Goal: Task Accomplishment & Management: Use online tool/utility

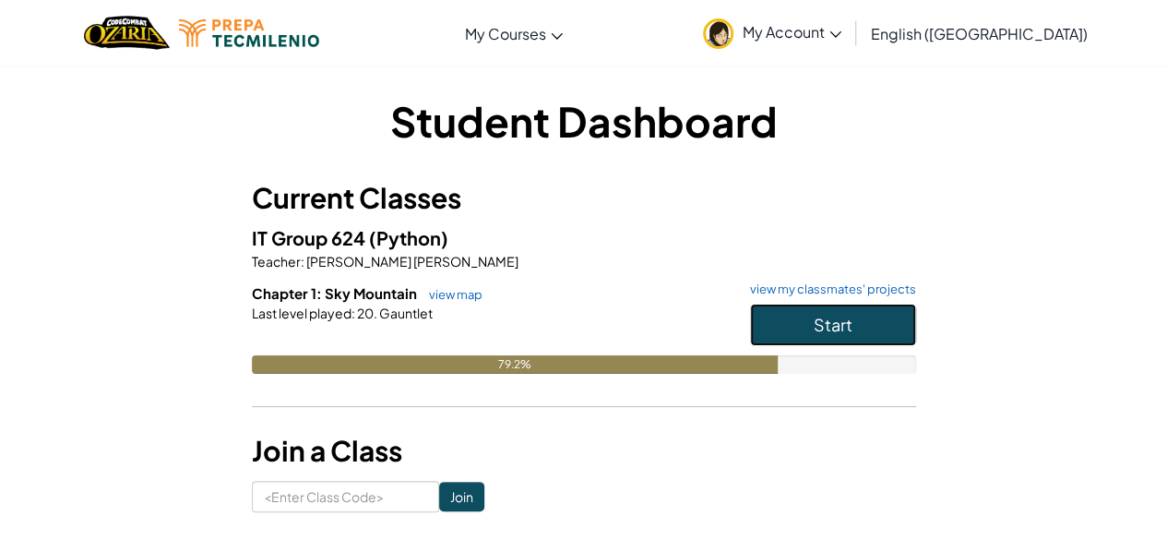
click at [879, 334] on button "Start" at bounding box center [833, 325] width 166 height 42
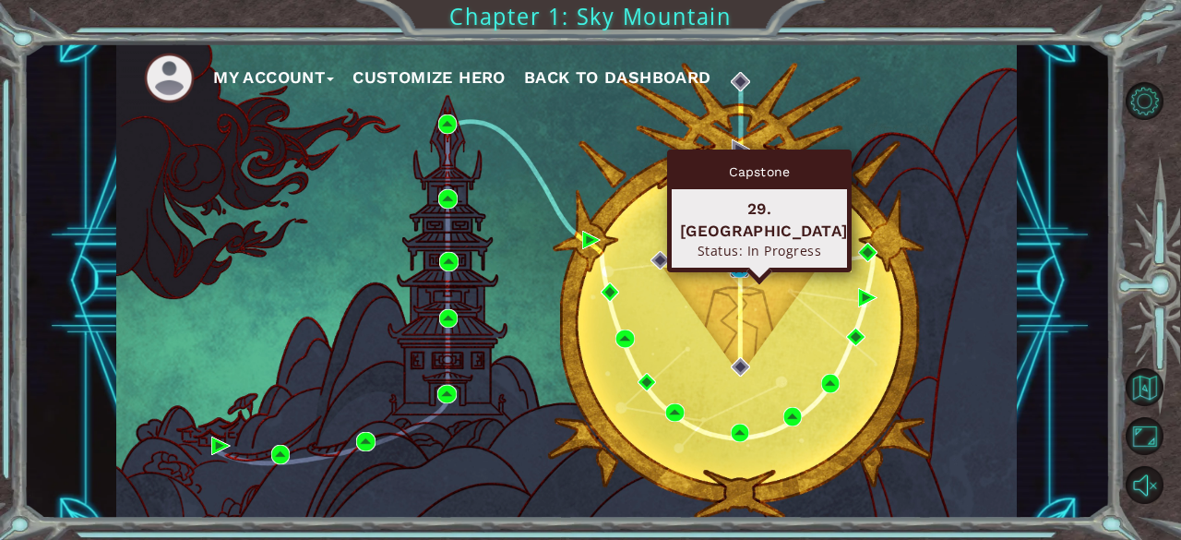
click at [739, 272] on img at bounding box center [739, 267] width 18 height 18
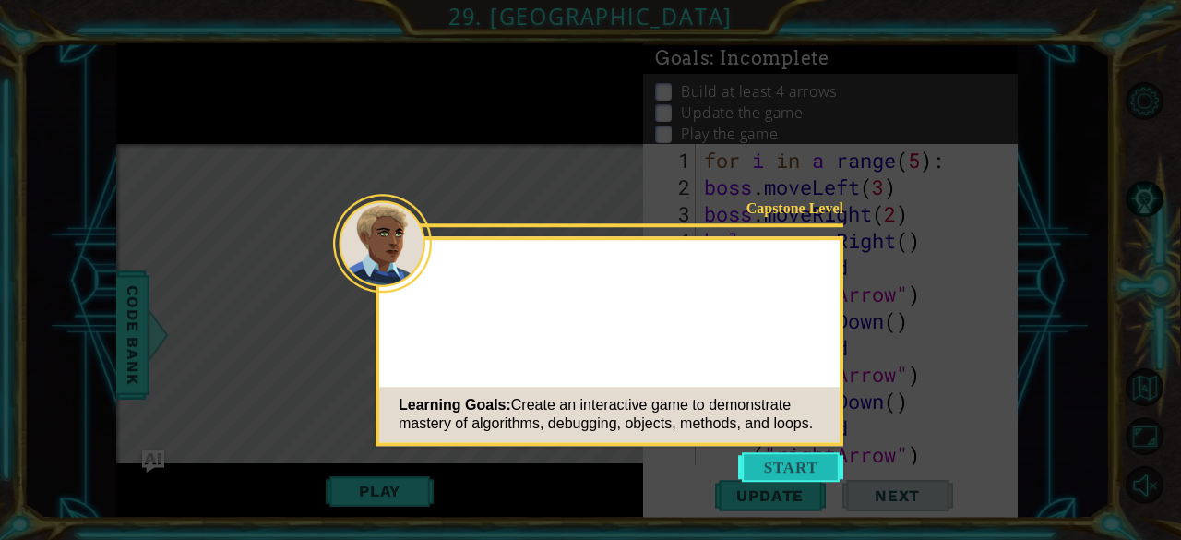
click at [801, 463] on button "Start" at bounding box center [790, 467] width 105 height 30
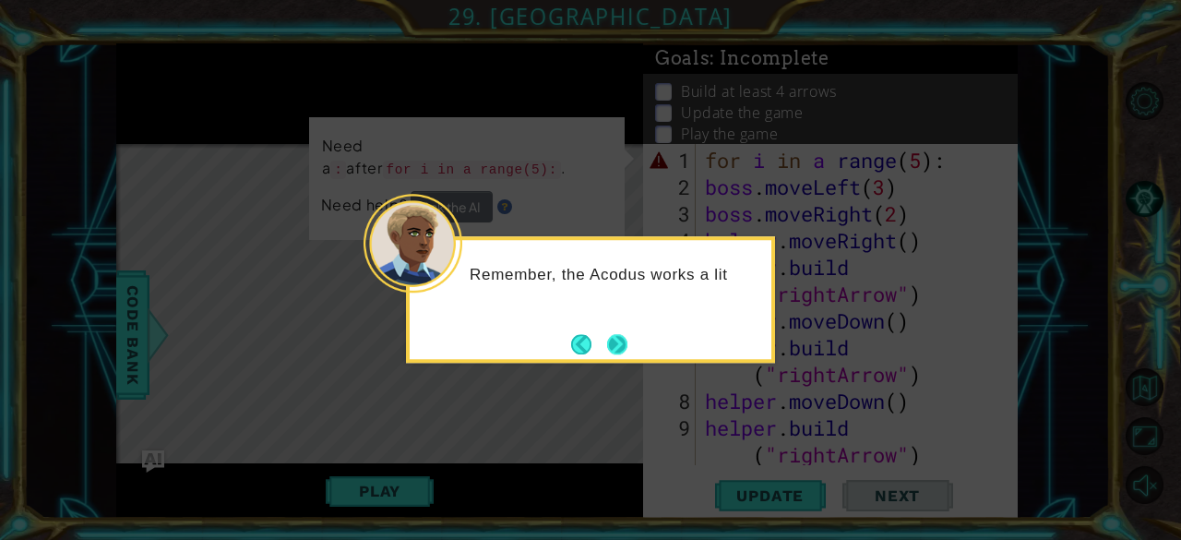
click at [626, 340] on button "Next" at bounding box center [617, 344] width 20 height 20
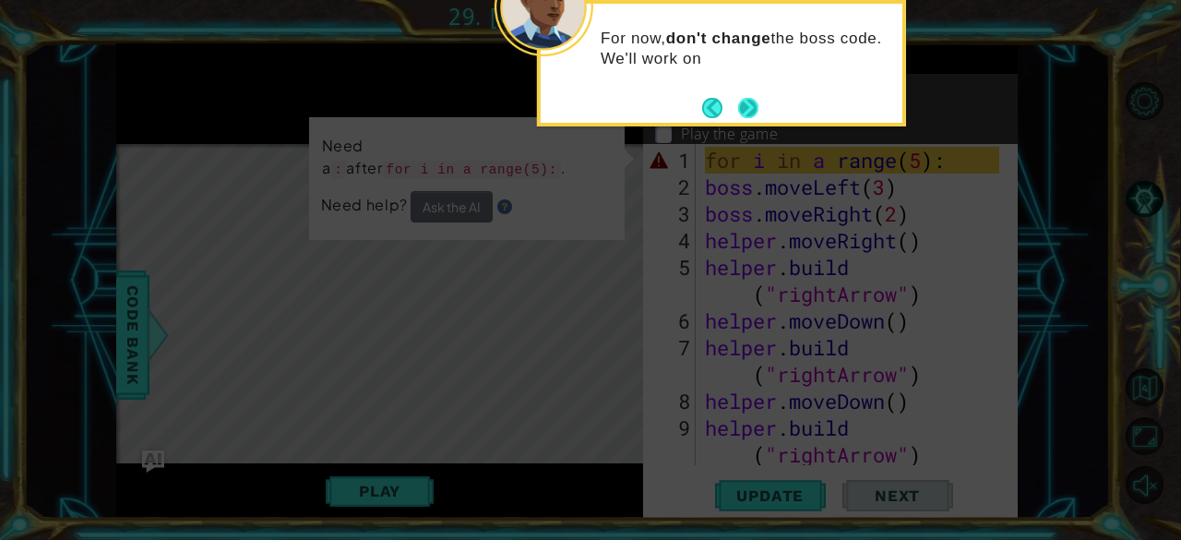
click at [758, 104] on button "Next" at bounding box center [748, 108] width 20 height 20
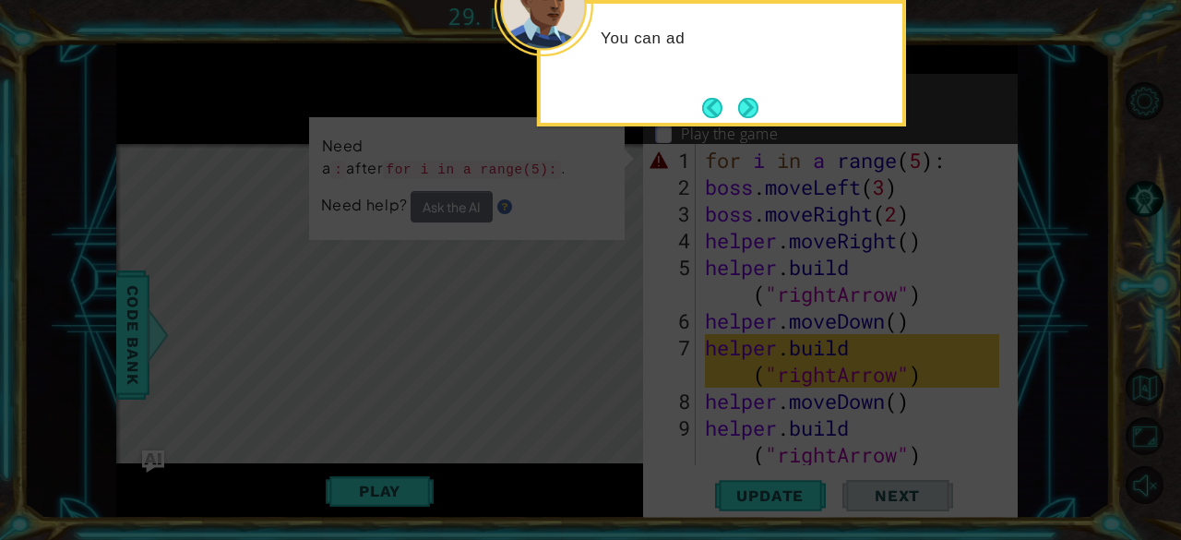
click at [758, 104] on button "Next" at bounding box center [748, 108] width 20 height 20
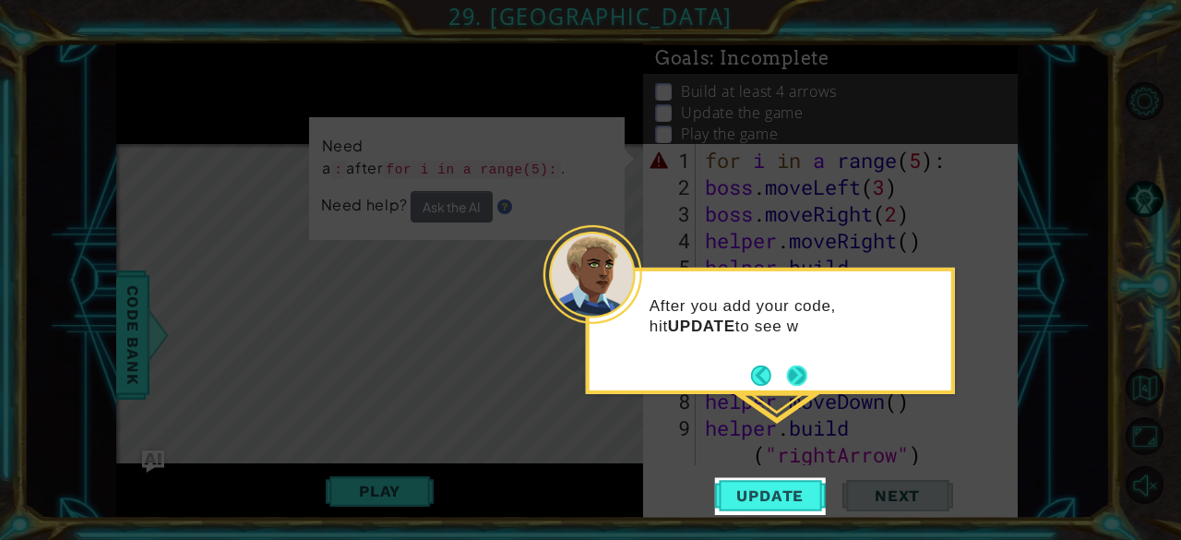
click at [794, 373] on button "Next" at bounding box center [797, 375] width 20 height 20
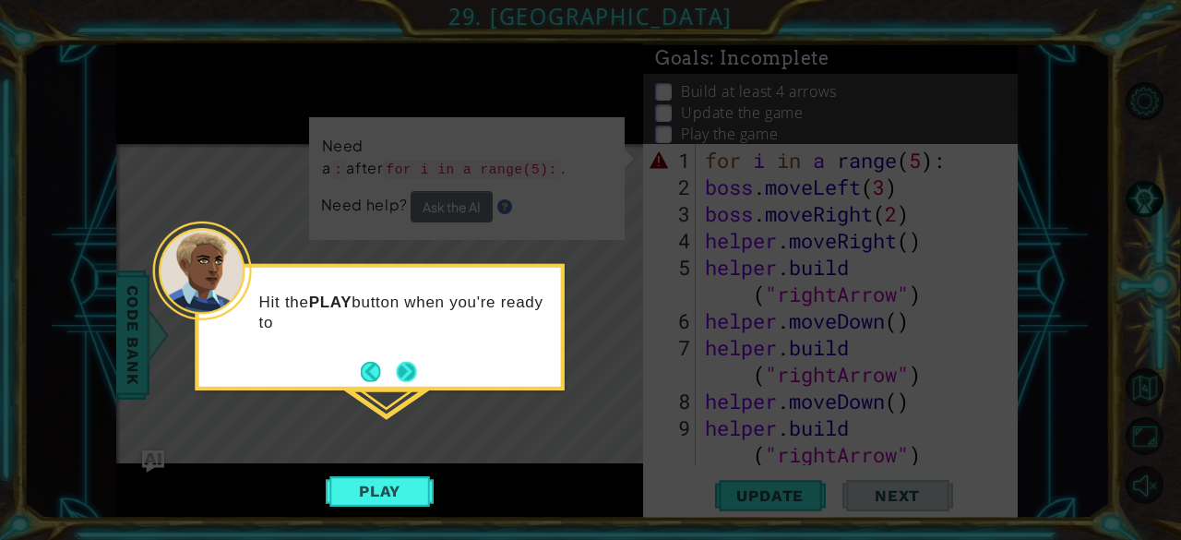
click at [400, 376] on button "Next" at bounding box center [407, 372] width 20 height 20
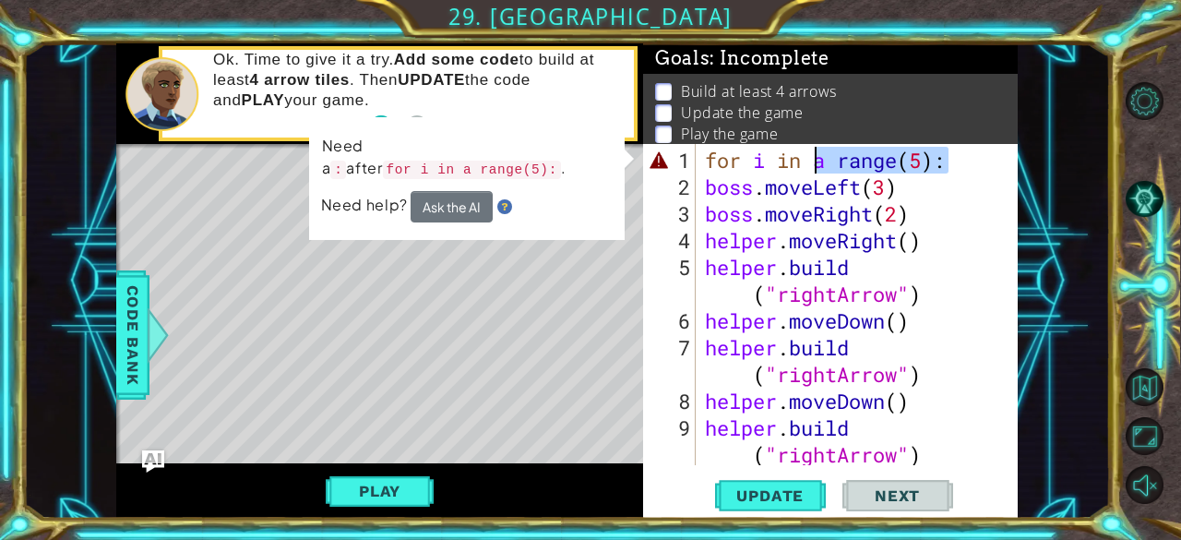
drag, startPoint x: 952, startPoint y: 168, endPoint x: 826, endPoint y: 163, distance: 126.5
click at [826, 163] on div "for i in a range ( 5 ) : boss . moveLeft ( 3 ) boss . moveRight ( 2 ) helper . …" at bounding box center [855, 334] width 308 height 375
click at [974, 247] on div "for i in a range ( 5 ) : boss . moveLeft ( 3 ) boss . moveRight ( 2 ) helper . …" at bounding box center [855, 334] width 308 height 375
type textarea "helper.moveRight()"
click at [482, 193] on button "Ask the AI" at bounding box center [452, 206] width 82 height 31
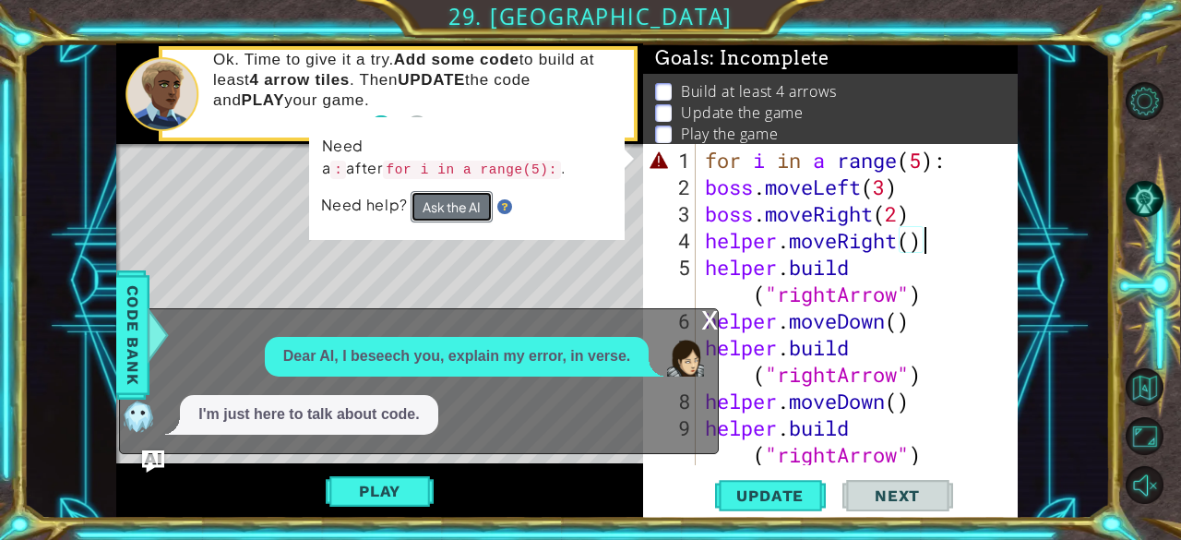
click at [461, 191] on button "Ask the AI" at bounding box center [452, 206] width 82 height 31
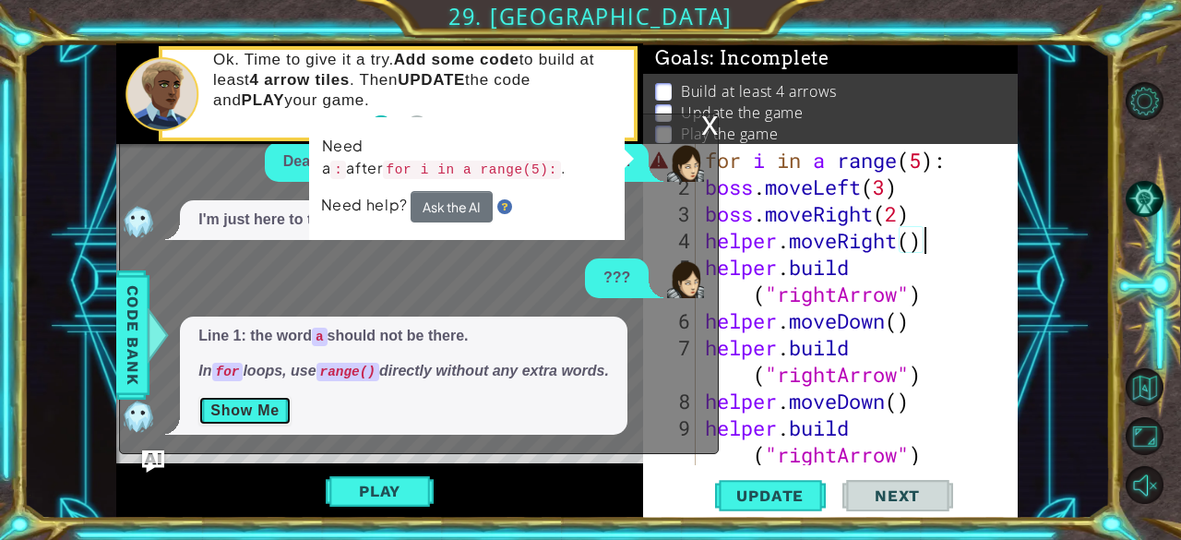
click at [253, 404] on button "Show Me" at bounding box center [244, 411] width 93 height 30
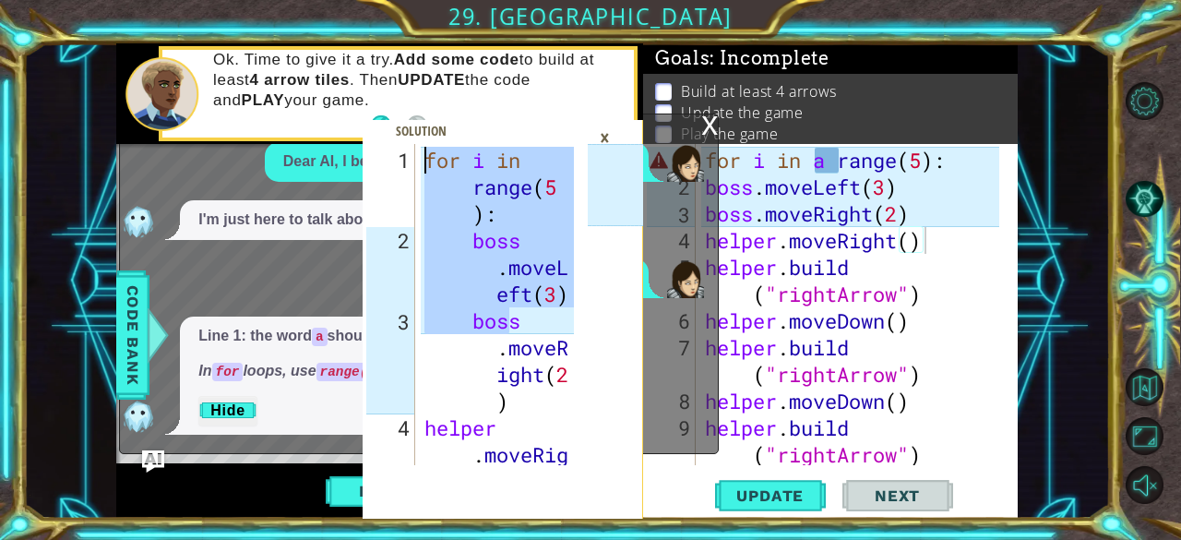
drag, startPoint x: 554, startPoint y: 329, endPoint x: 395, endPoint y: 144, distance: 244.1
click at [395, 144] on div "boss.moveRight(2) 1 2 3 4 for i in range ( 5 ) : boss . moveL eft ( 3 ) boss . …" at bounding box center [475, 304] width 225 height 321
type textarea "for i in range(5): boss.moveLeft(3)"
click at [937, 209] on div "for i in a range ( 5 ) : boss . moveLeft ( 3 ) boss . moveRight ( 2 ) helper . …" at bounding box center [855, 334] width 308 height 375
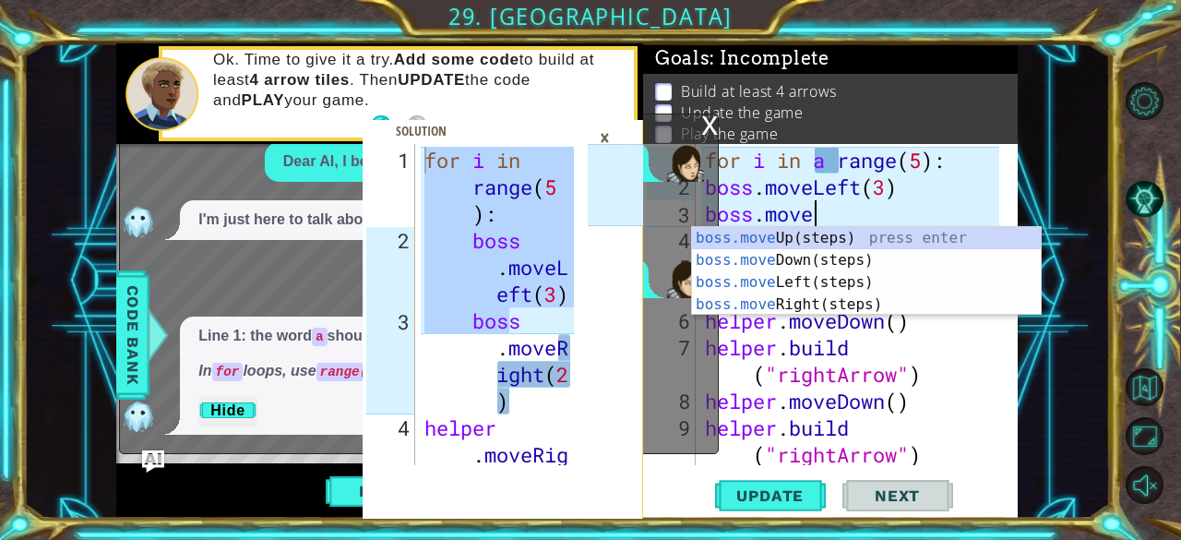
type textarea "b"
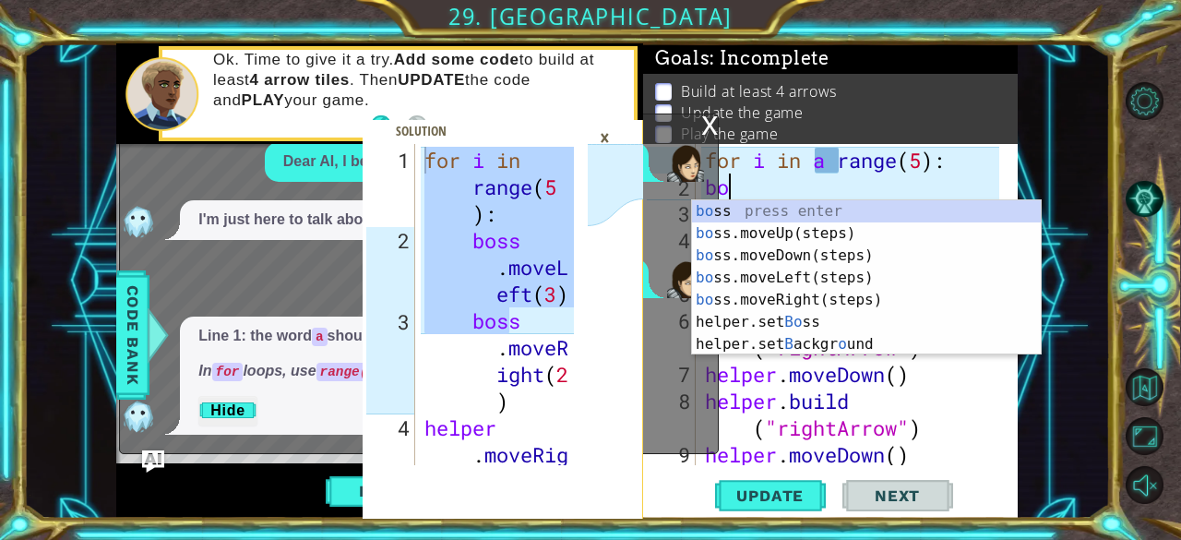
type textarea "b"
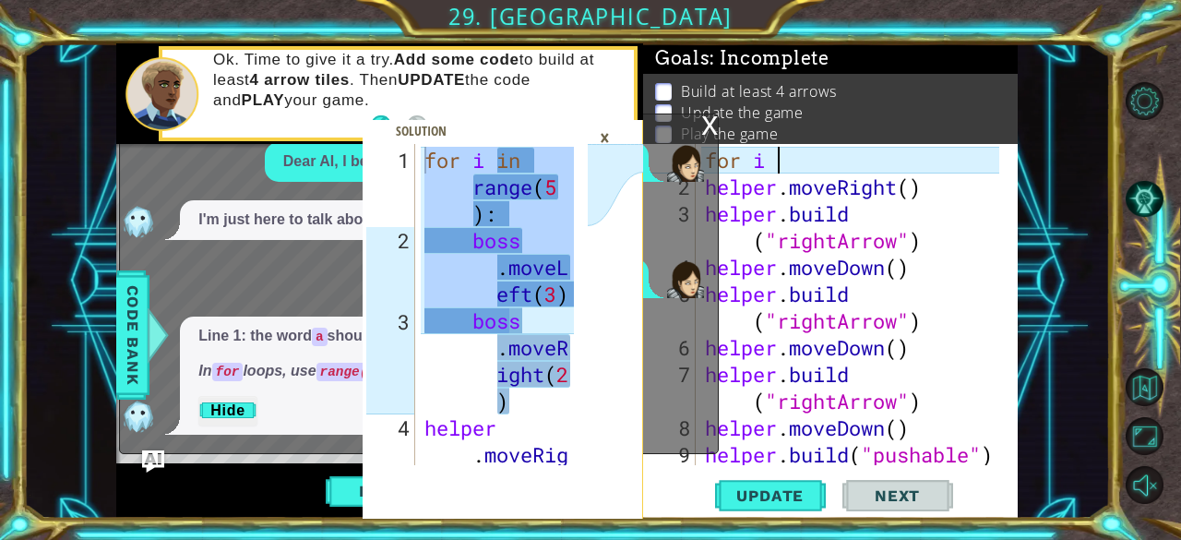
type textarea "f"
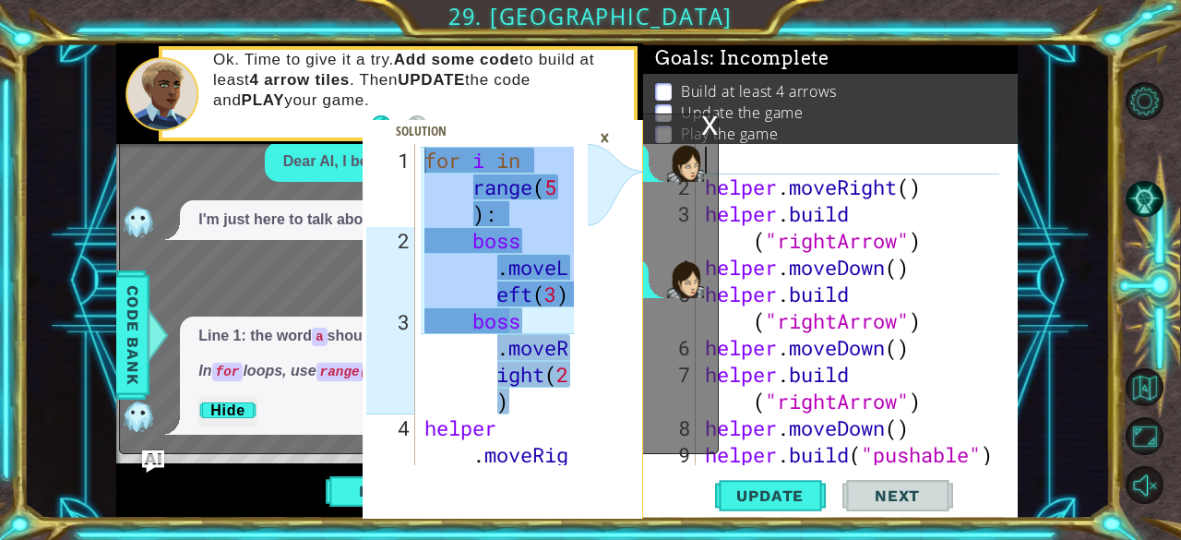
paste textarea "bos"
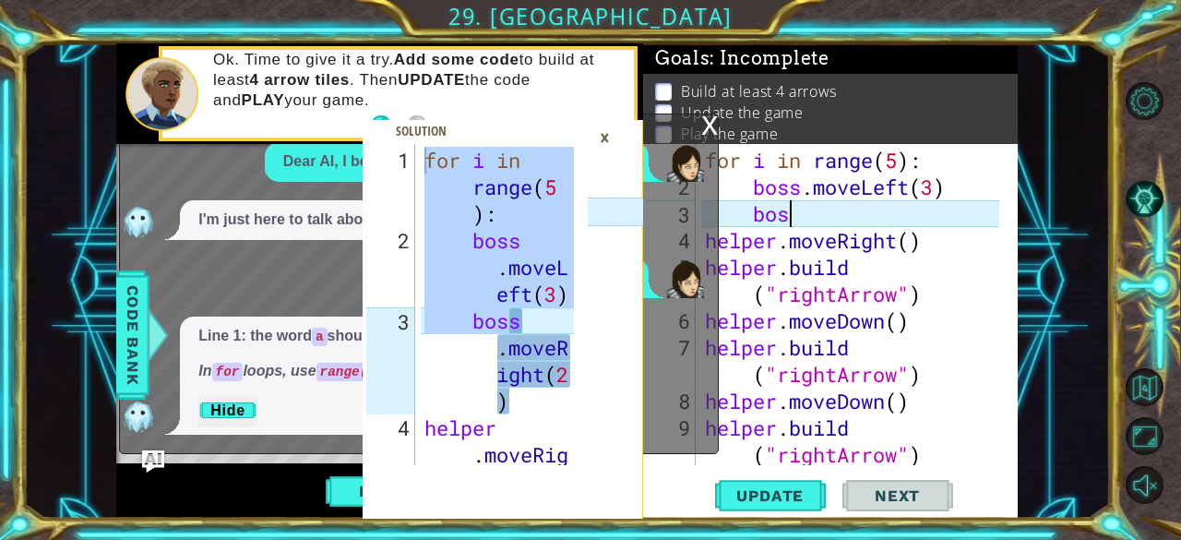
click at [613, 144] on div "×" at bounding box center [605, 137] width 29 height 31
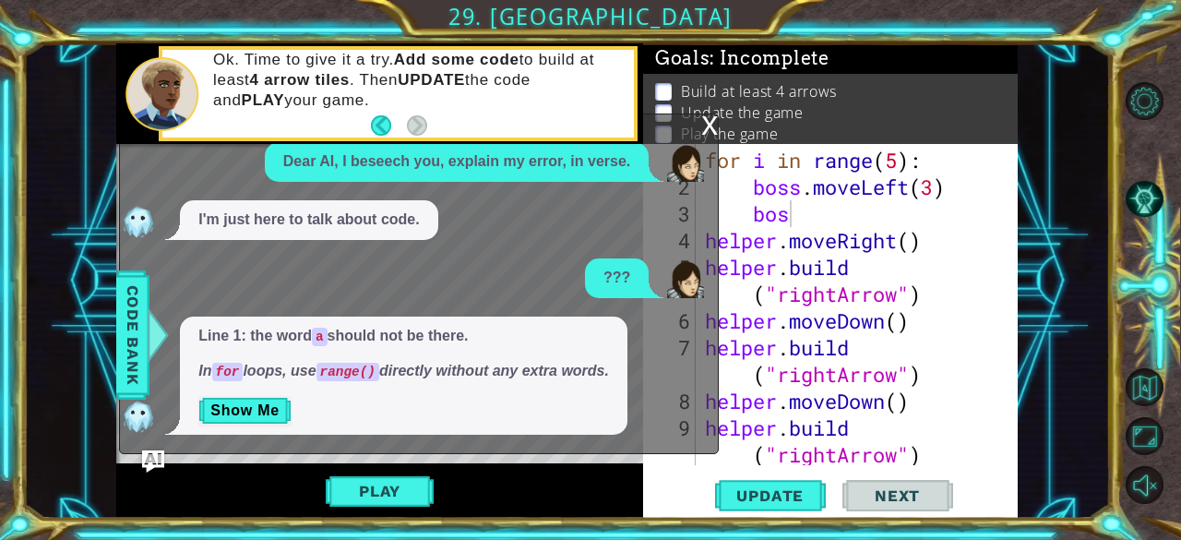
click at [707, 124] on div "x" at bounding box center [709, 123] width 17 height 18
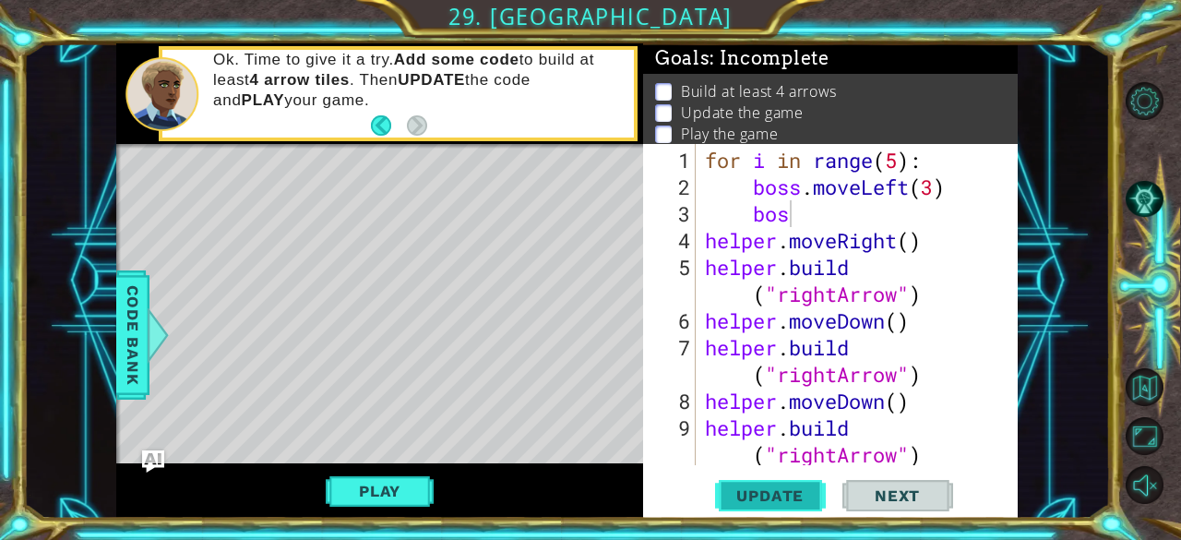
click at [742, 501] on span "Update" at bounding box center [770, 495] width 104 height 18
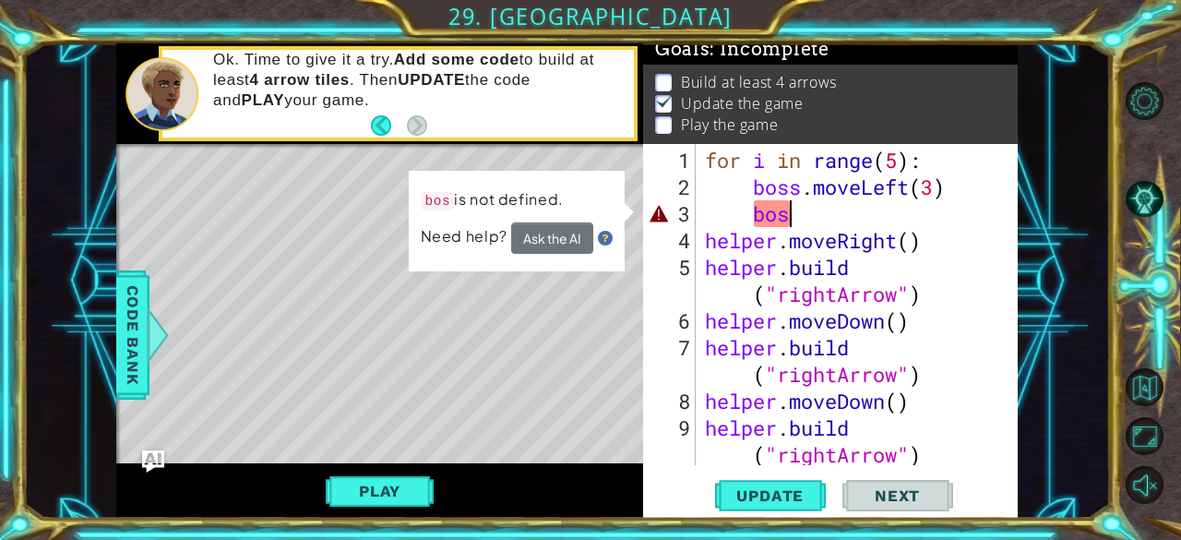
scroll to position [0, 4]
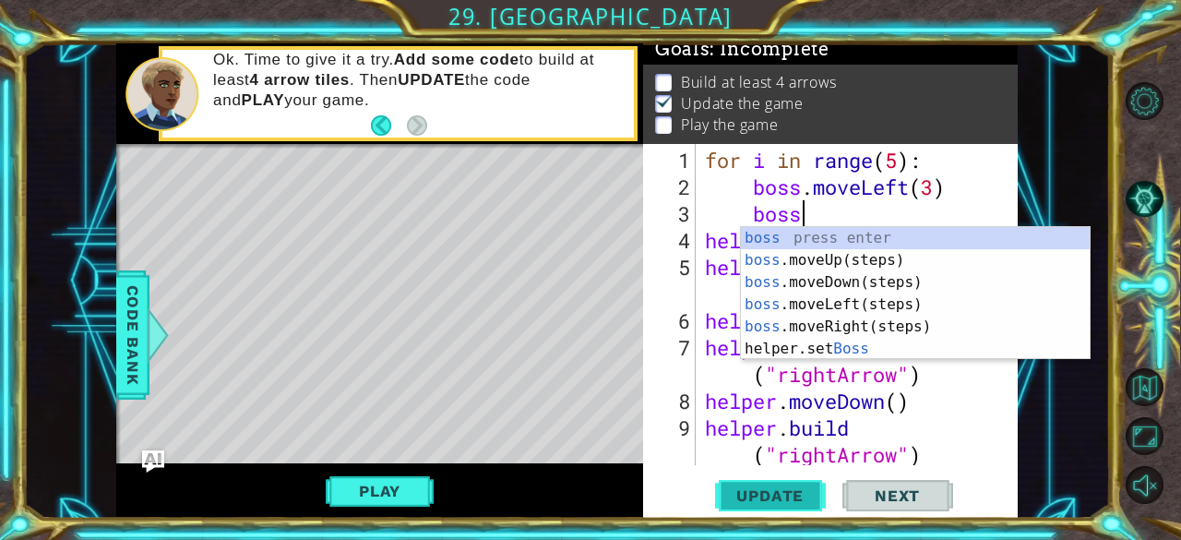
type textarea "boss"
click at [782, 492] on span "Update" at bounding box center [770, 495] width 104 height 18
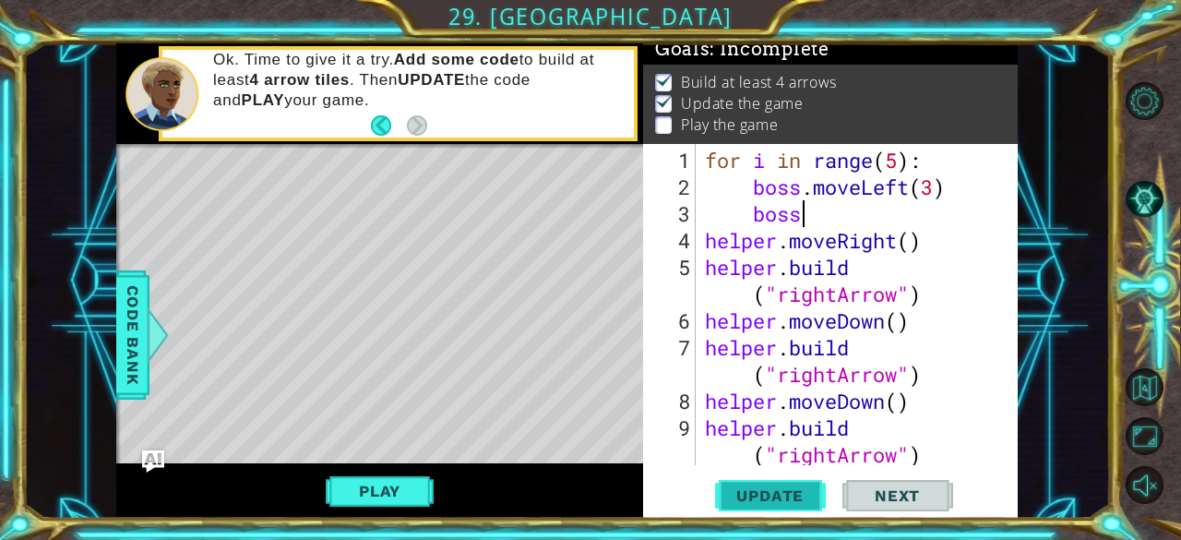
click at [782, 492] on span "Update" at bounding box center [770, 495] width 104 height 18
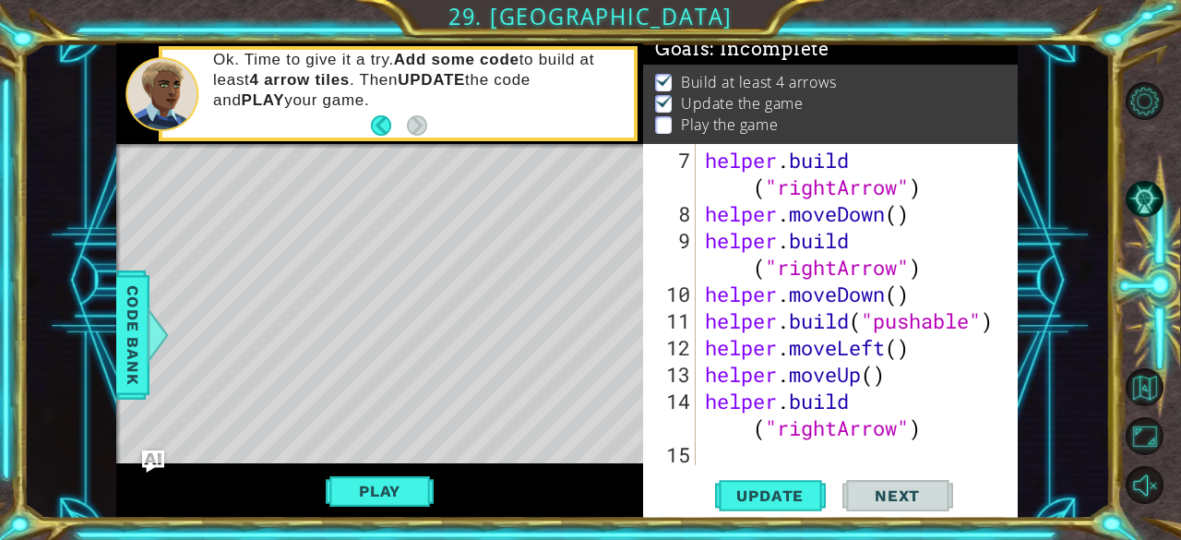
scroll to position [187, 0]
click at [388, 495] on button "Play" at bounding box center [380, 490] width 108 height 35
click at [904, 483] on button "Next" at bounding box center [897, 496] width 111 height 38
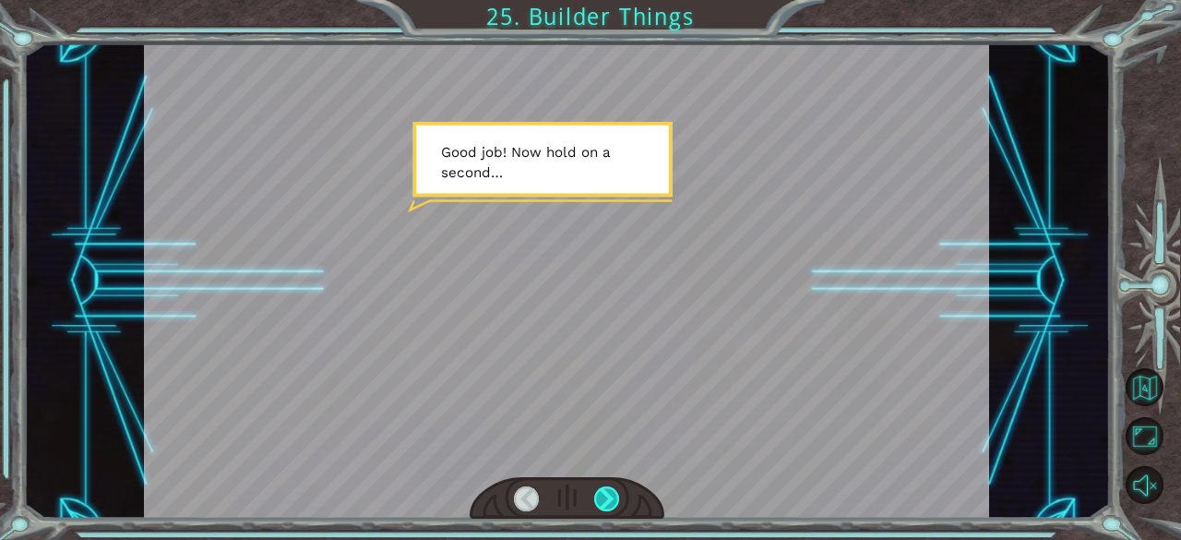
click at [598, 503] on div at bounding box center [607, 499] width 26 height 26
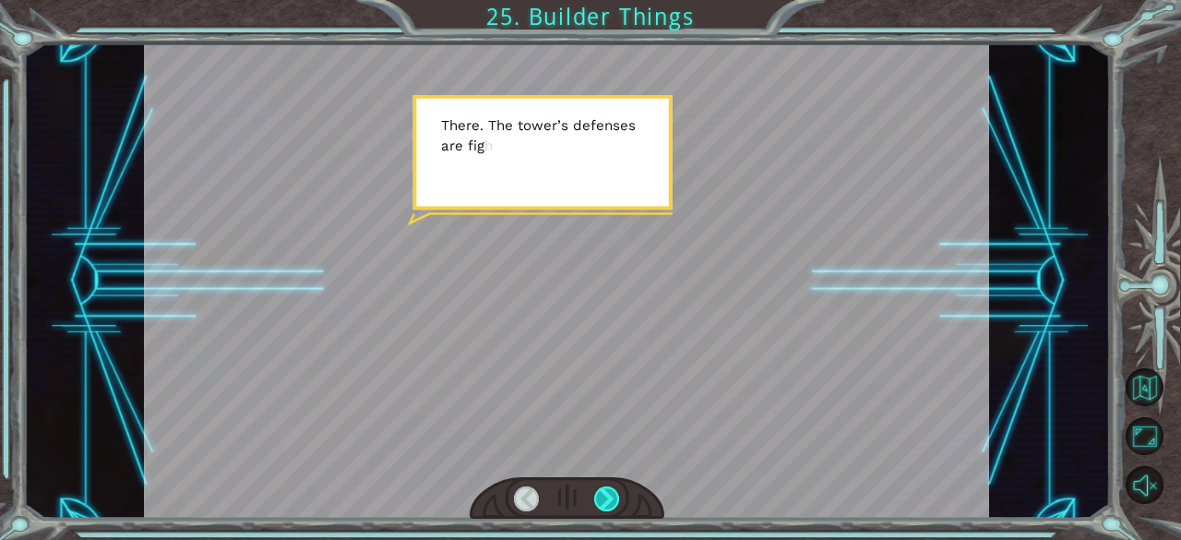
click at [598, 503] on div at bounding box center [607, 499] width 26 height 26
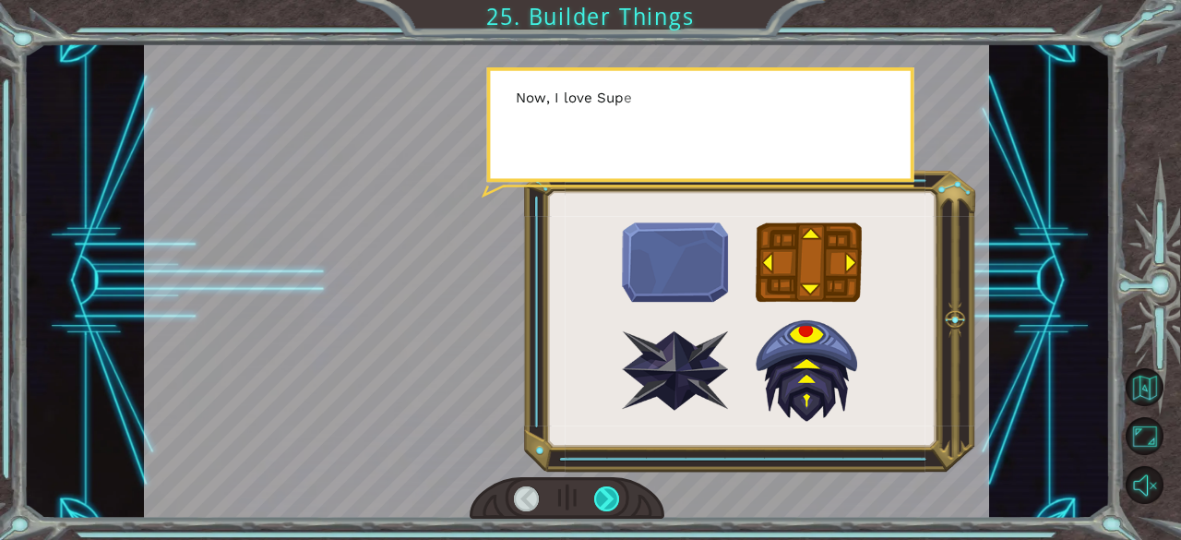
click at [598, 503] on div at bounding box center [607, 499] width 26 height 26
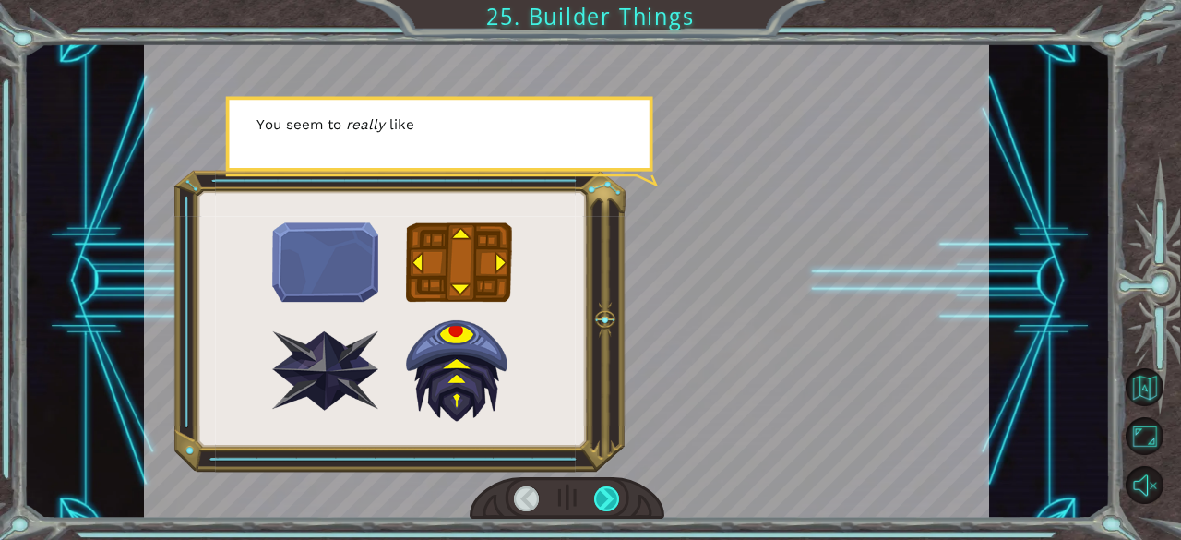
click at [598, 503] on div at bounding box center [607, 499] width 26 height 26
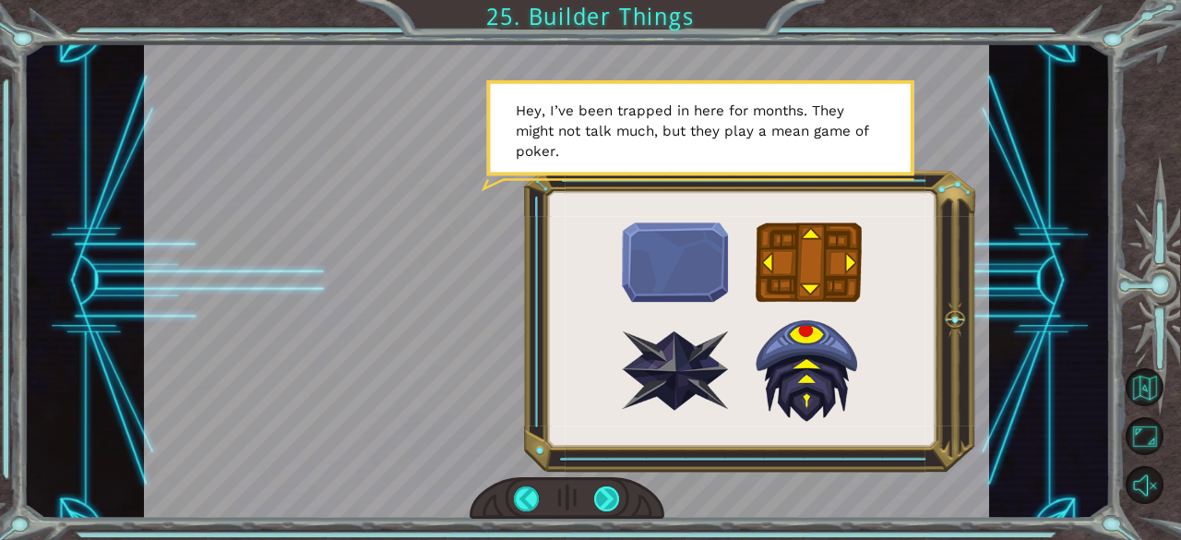
click at [598, 503] on div at bounding box center [607, 499] width 26 height 26
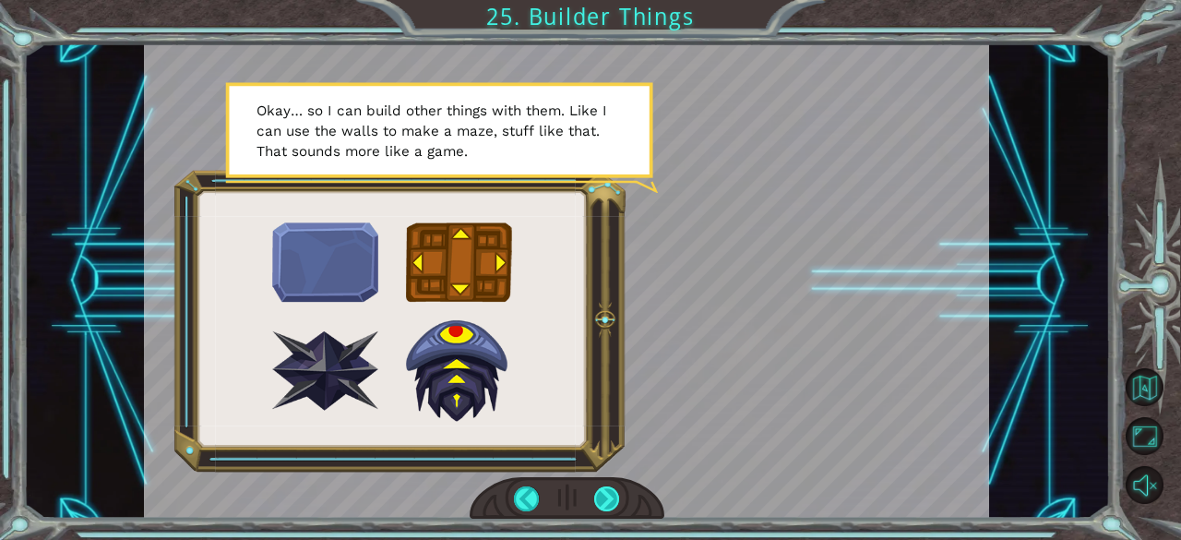
click at [605, 495] on div at bounding box center [607, 499] width 26 height 26
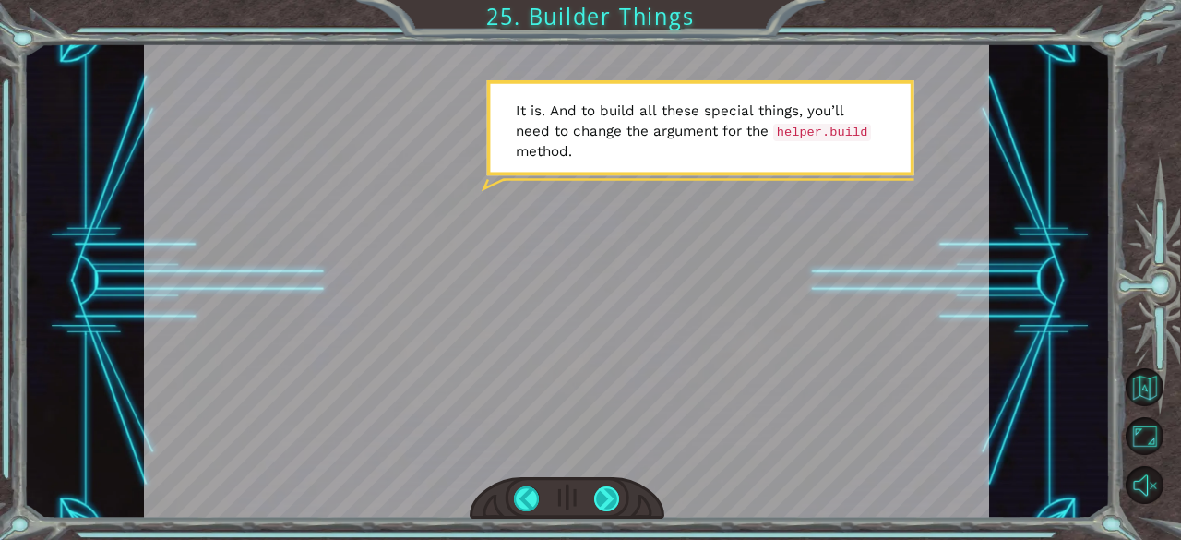
click at [605, 495] on div at bounding box center [607, 499] width 26 height 26
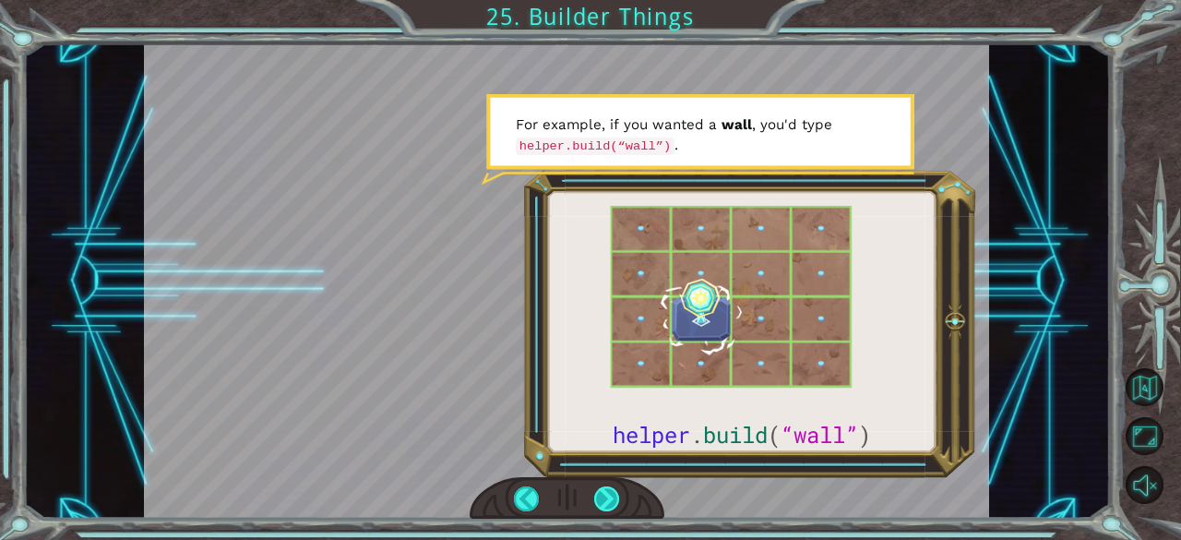
click at [605, 495] on div at bounding box center [607, 499] width 26 height 26
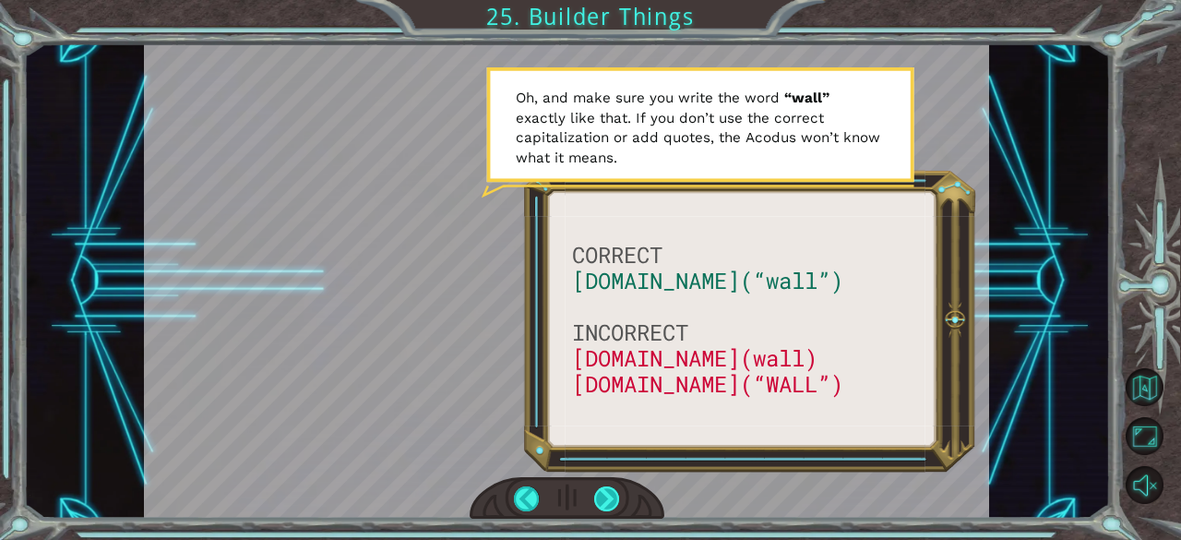
click at [605, 495] on div at bounding box center [607, 499] width 26 height 26
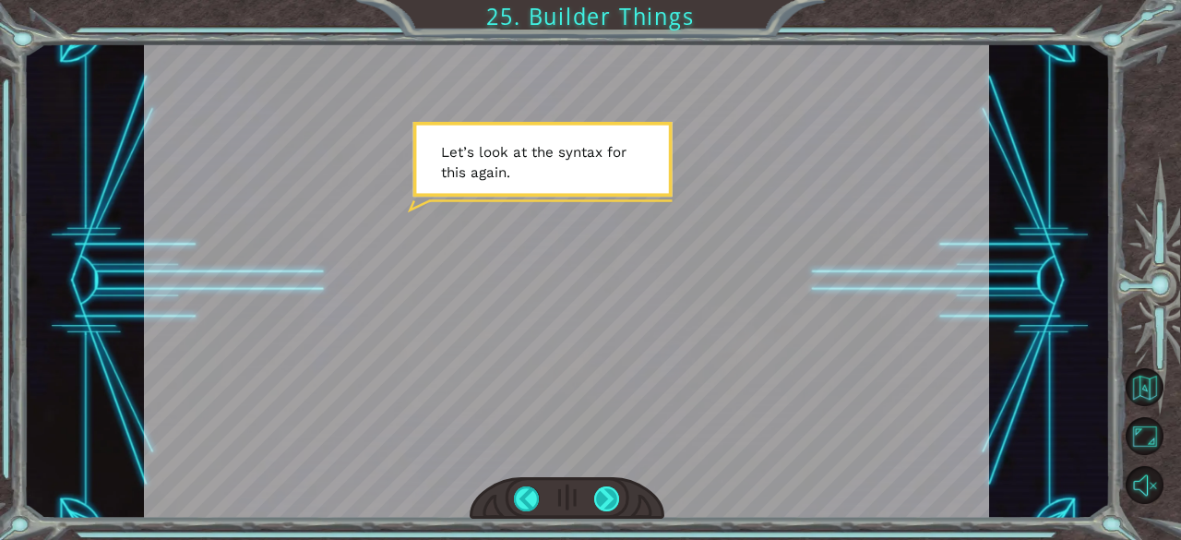
click at [605, 495] on div at bounding box center [607, 499] width 26 height 26
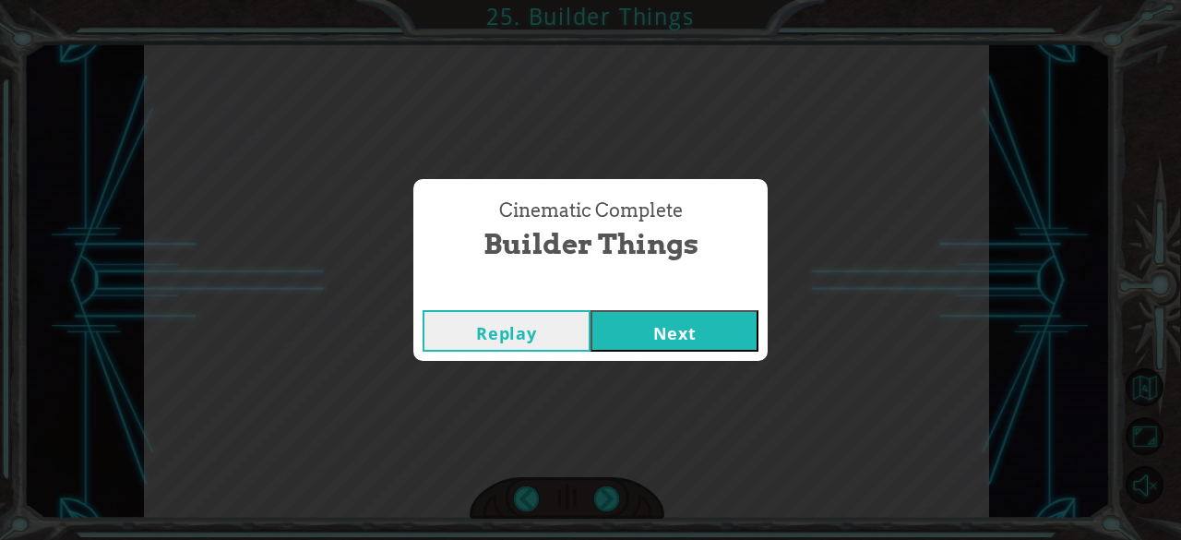
click at [663, 334] on button "Next" at bounding box center [675, 331] width 168 height 42
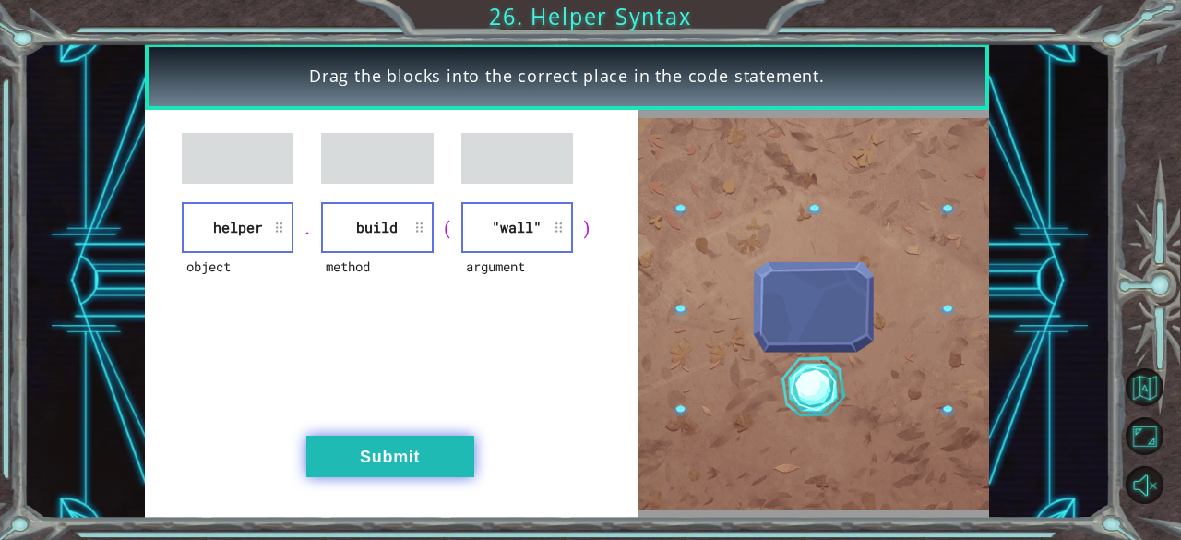
click at [391, 470] on button "Submit" at bounding box center [390, 457] width 168 height 42
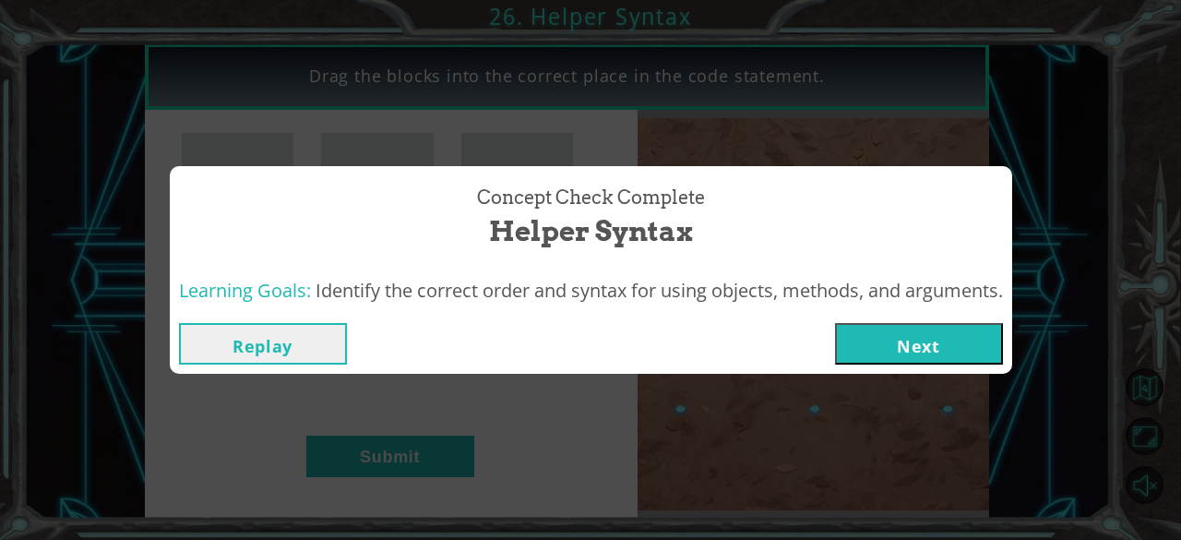
click at [949, 331] on button "Next" at bounding box center [919, 344] width 168 height 42
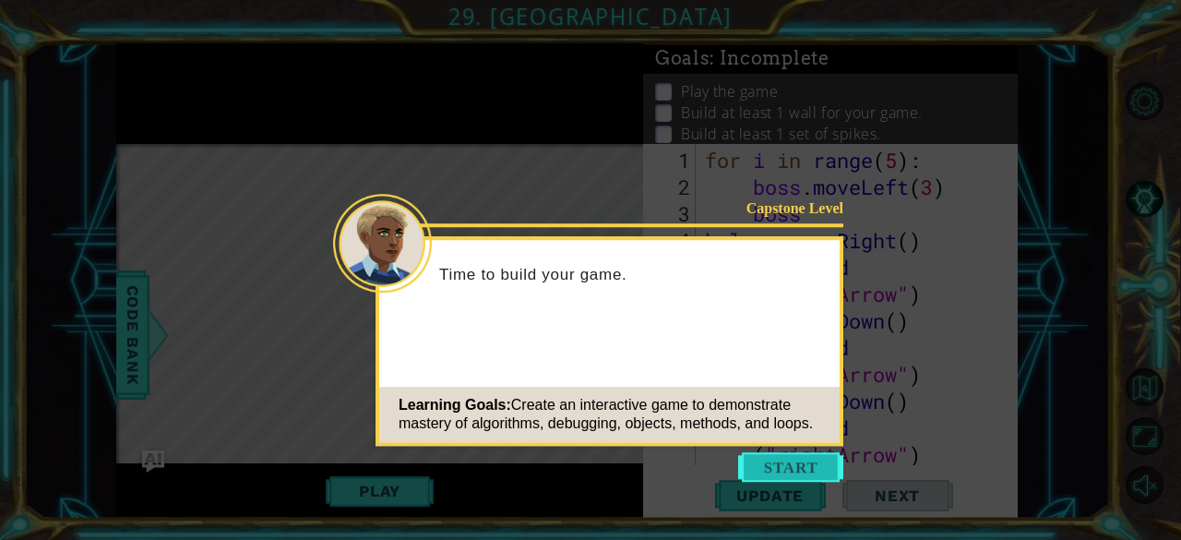
click at [811, 459] on button "Start" at bounding box center [790, 467] width 105 height 30
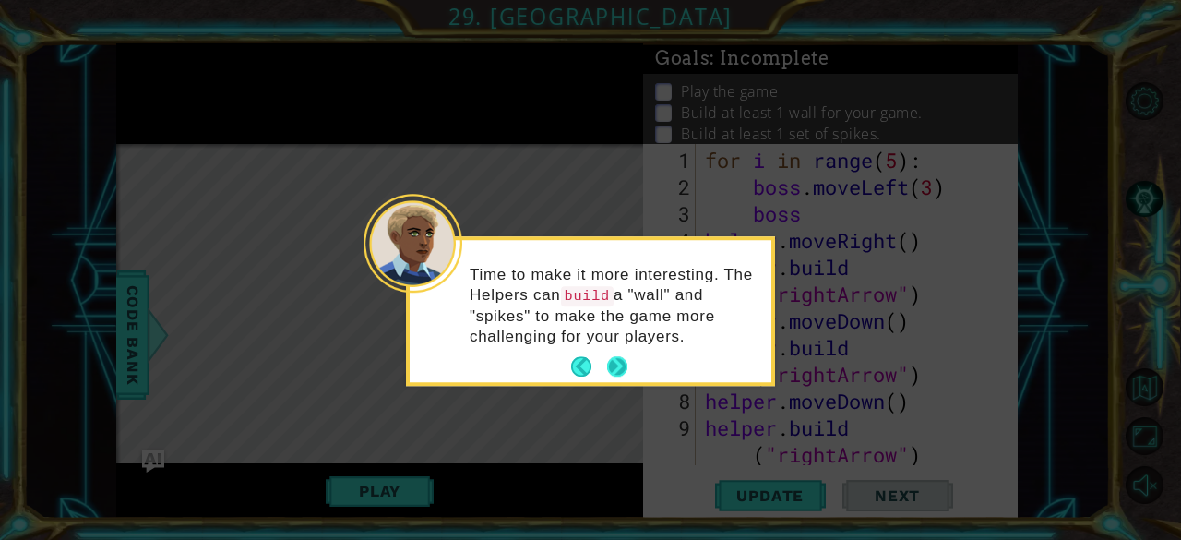
click at [616, 365] on button "Next" at bounding box center [617, 367] width 20 height 20
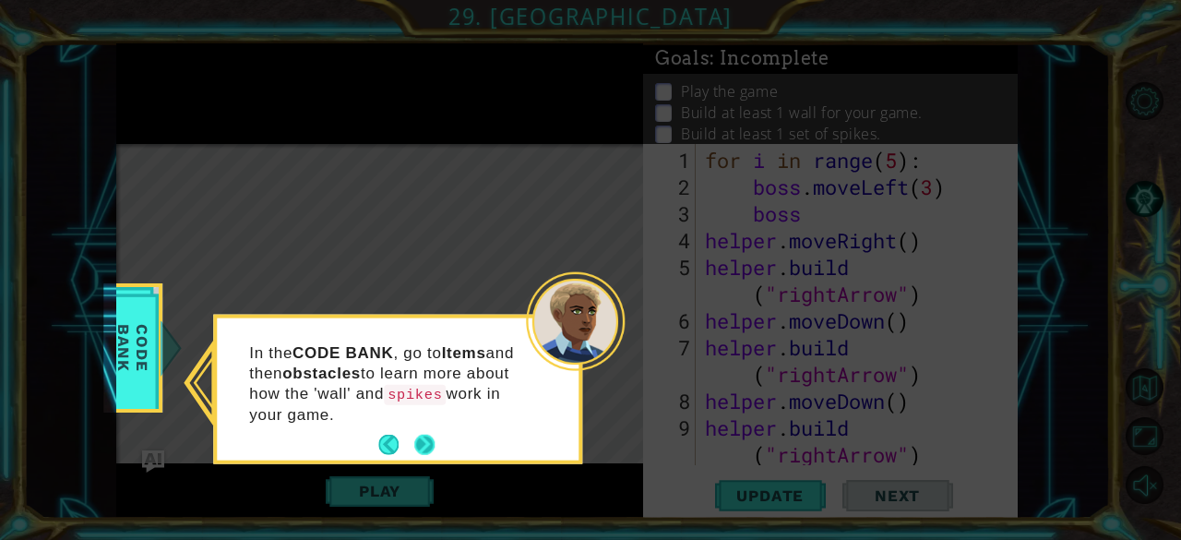
click at [430, 444] on button "Next" at bounding box center [424, 445] width 20 height 20
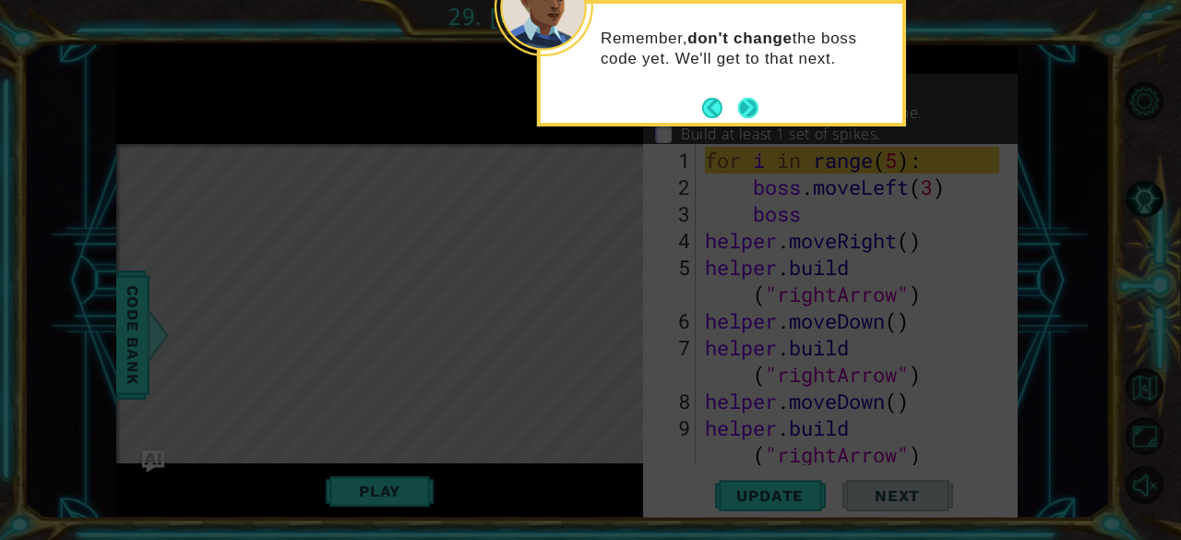
click at [749, 113] on button "Next" at bounding box center [748, 108] width 20 height 20
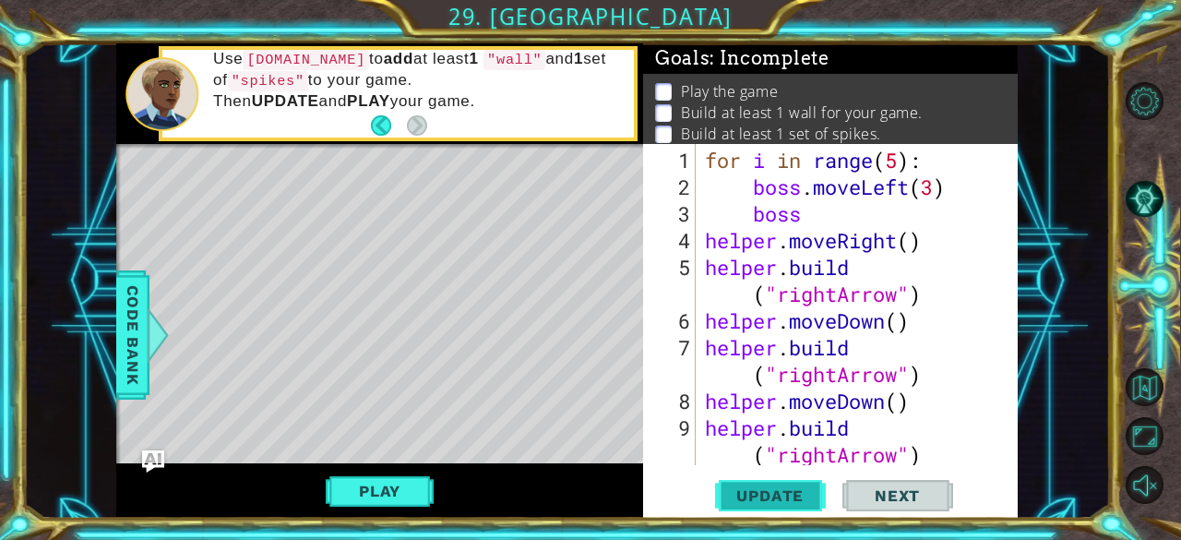
click at [788, 495] on span "Update" at bounding box center [770, 495] width 104 height 18
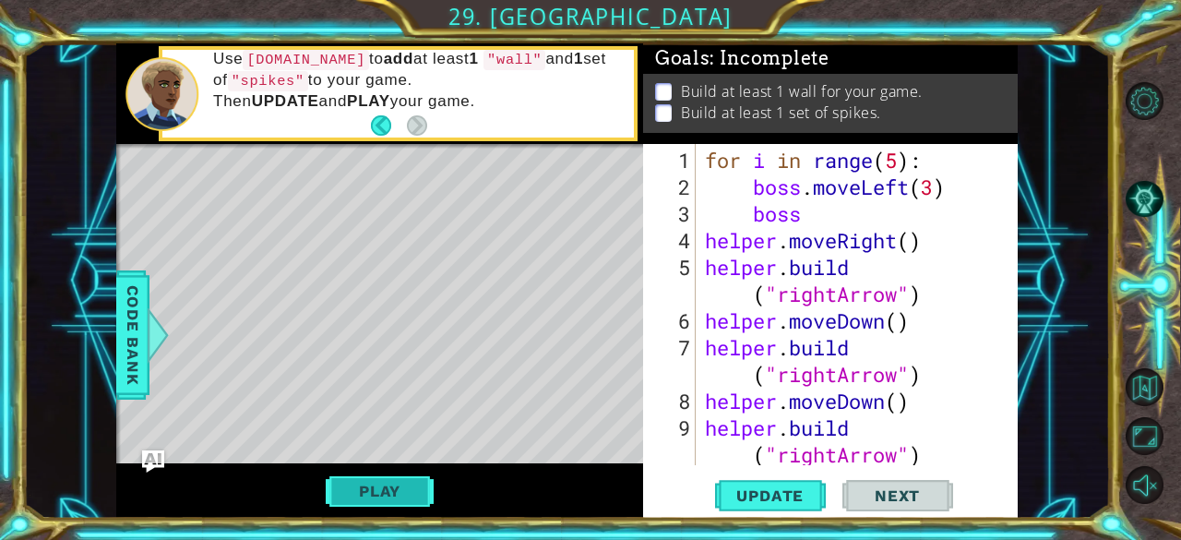
click at [401, 489] on button "Play" at bounding box center [380, 490] width 108 height 35
click at [799, 508] on button "Update" at bounding box center [770, 496] width 111 height 38
click at [395, 497] on button "Play" at bounding box center [380, 490] width 108 height 35
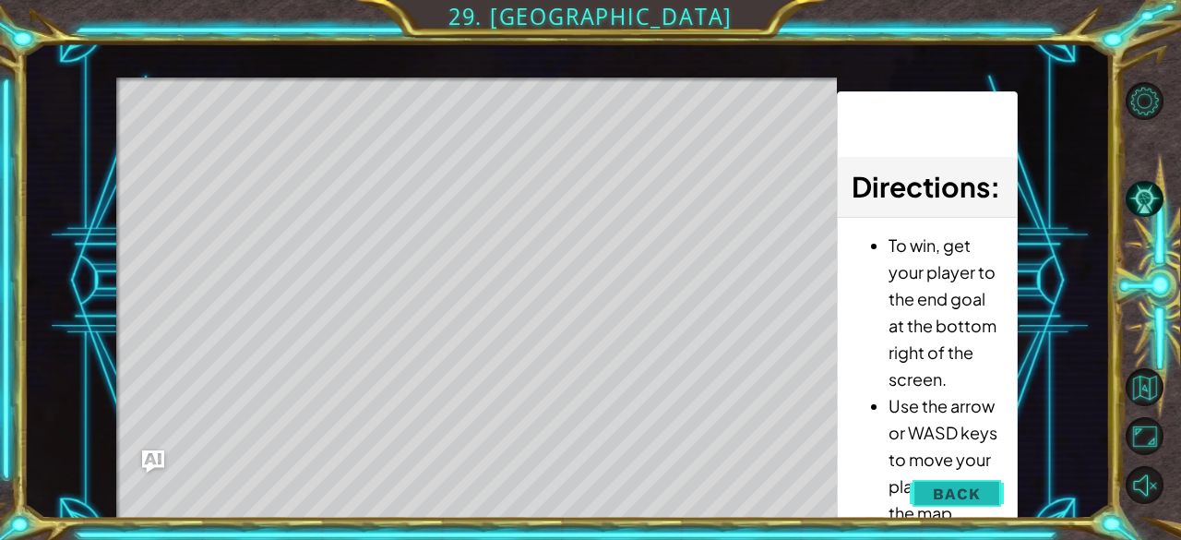
click at [938, 484] on span "Back" at bounding box center [956, 493] width 47 height 18
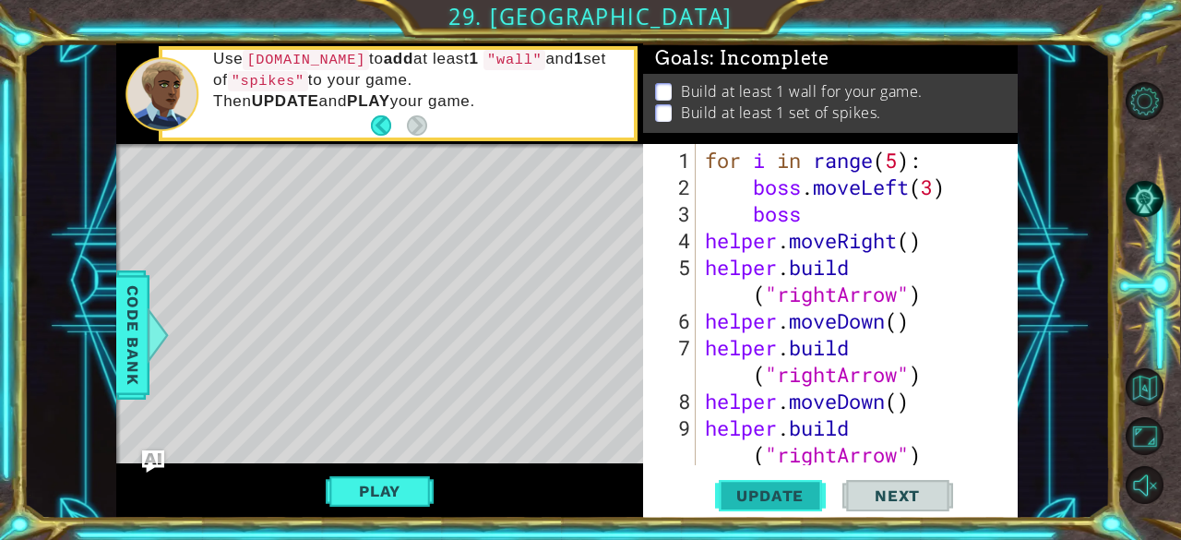
click at [777, 499] on span "Update" at bounding box center [770, 495] width 104 height 18
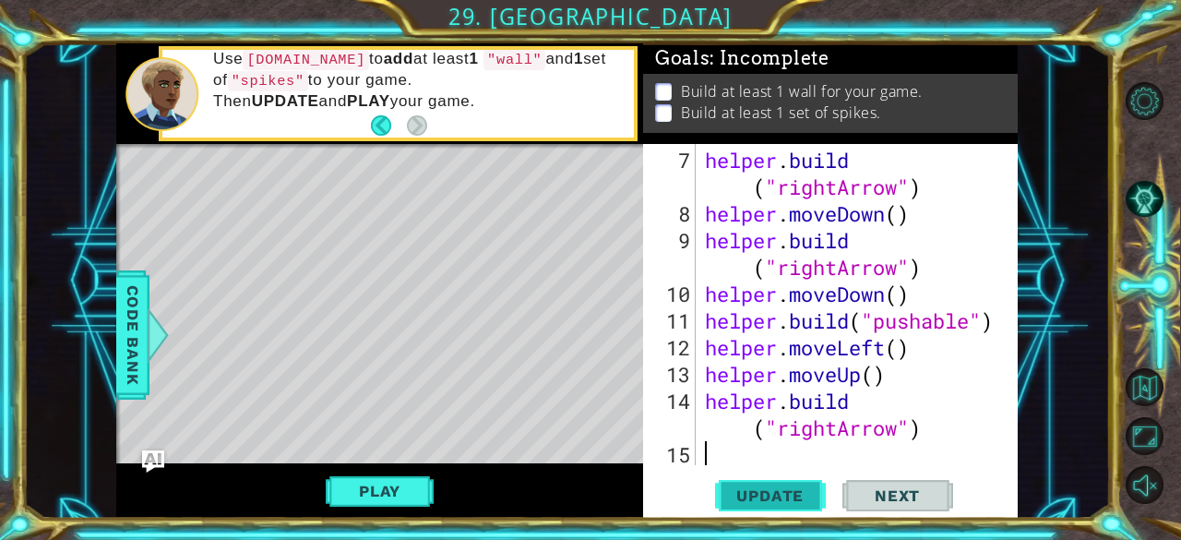
scroll to position [187, 0]
click at [764, 451] on div "helper . build ( "rightArrow" ) helper . moveDown ( ) helper . build ( "rightAr…" at bounding box center [855, 347] width 308 height 401
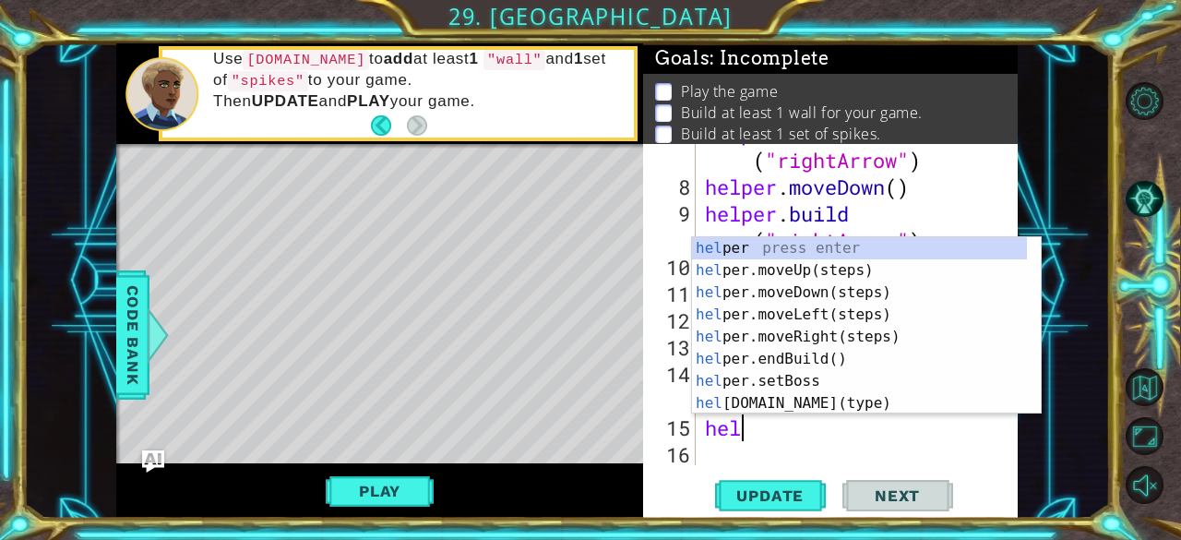
scroll to position [0, 0]
type textarea "helper"
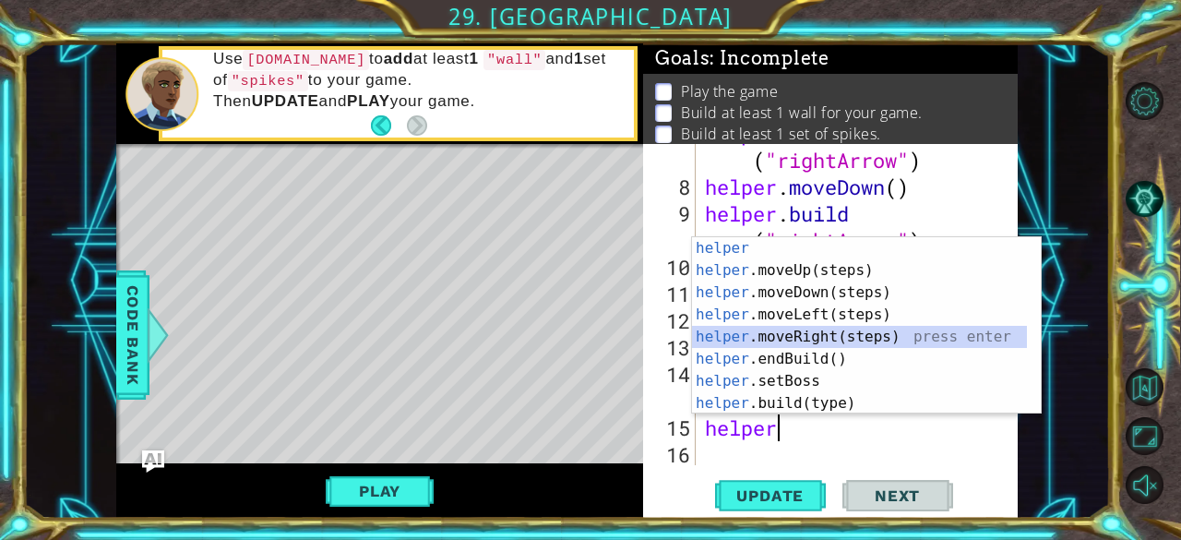
click at [777, 332] on div "helper press enter helper .moveUp(steps) press enter helper .moveDown(steps) pr…" at bounding box center [860, 347] width 336 height 221
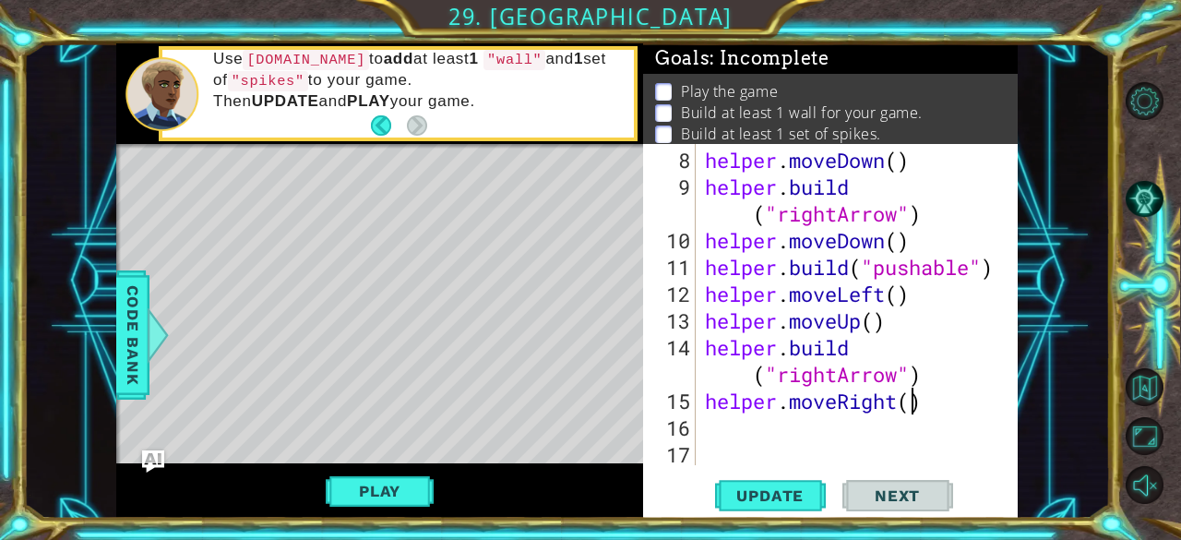
click at [912, 408] on div "helper . moveDown ( ) helper . build ( "rightArrow" ) helper . moveDown ( ) hel…" at bounding box center [855, 334] width 308 height 375
type textarea "helper.moveRight(2)"
click at [829, 426] on div "helper . moveDown ( ) helper . build ( "rightArrow" ) helper . moveDown ( ) hel…" at bounding box center [855, 334] width 308 height 375
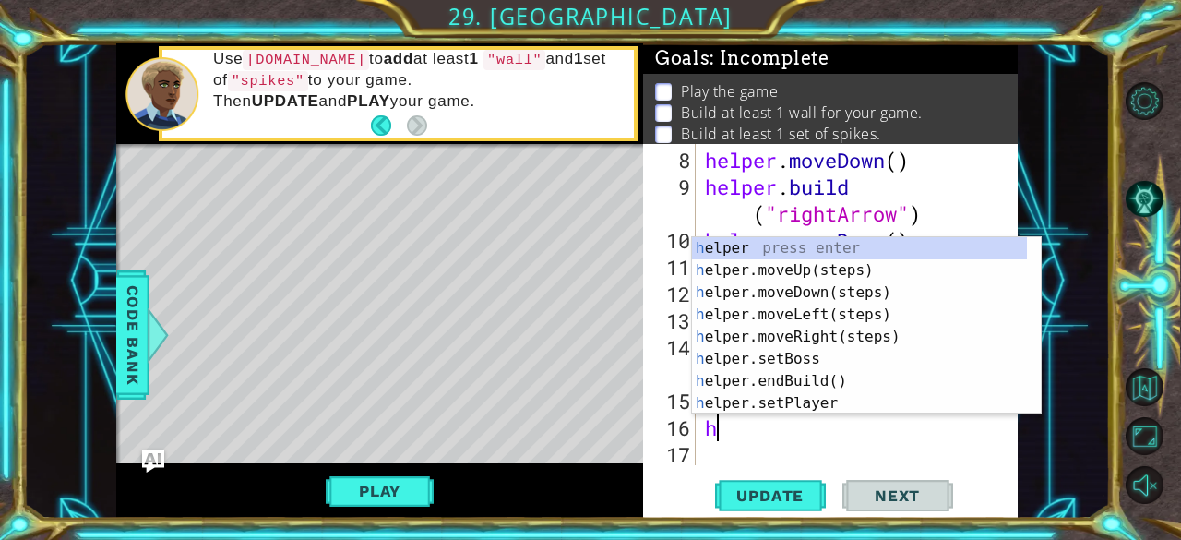
type textarea "he"
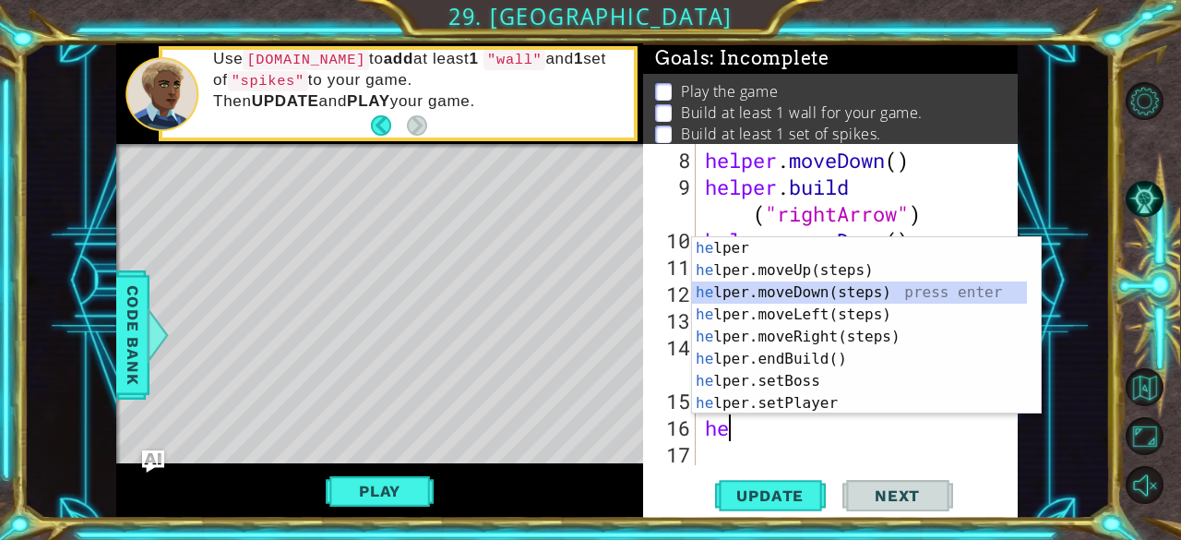
click at [773, 291] on div "he lper press enter he lper.moveUp(steps) press enter he lper.moveDown(steps) p…" at bounding box center [860, 347] width 336 height 221
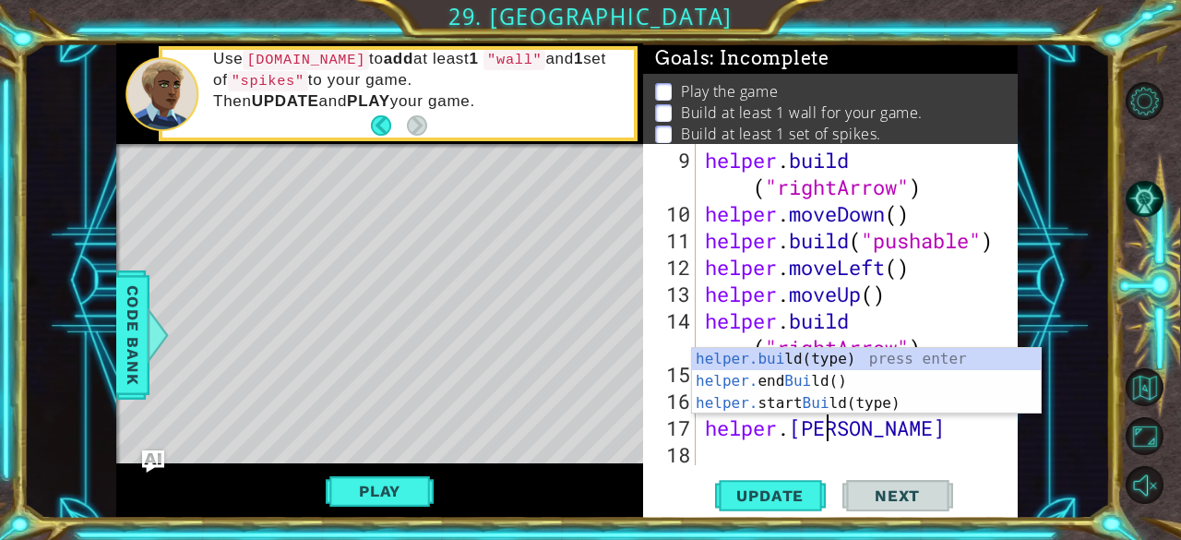
scroll to position [0, 5]
click at [790, 359] on div "helper.buil d(type) press enter helper. end Buil d() press enter helper. start …" at bounding box center [867, 403] width 350 height 111
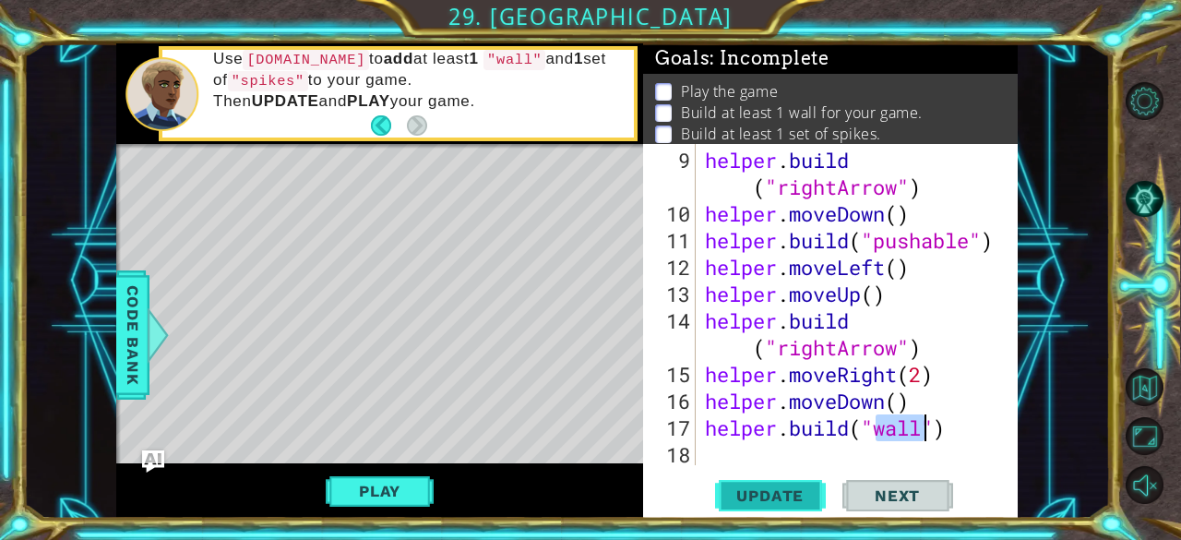
type textarea "[DOMAIN_NAME]("wall")"
click at [746, 495] on span "Update" at bounding box center [770, 495] width 104 height 18
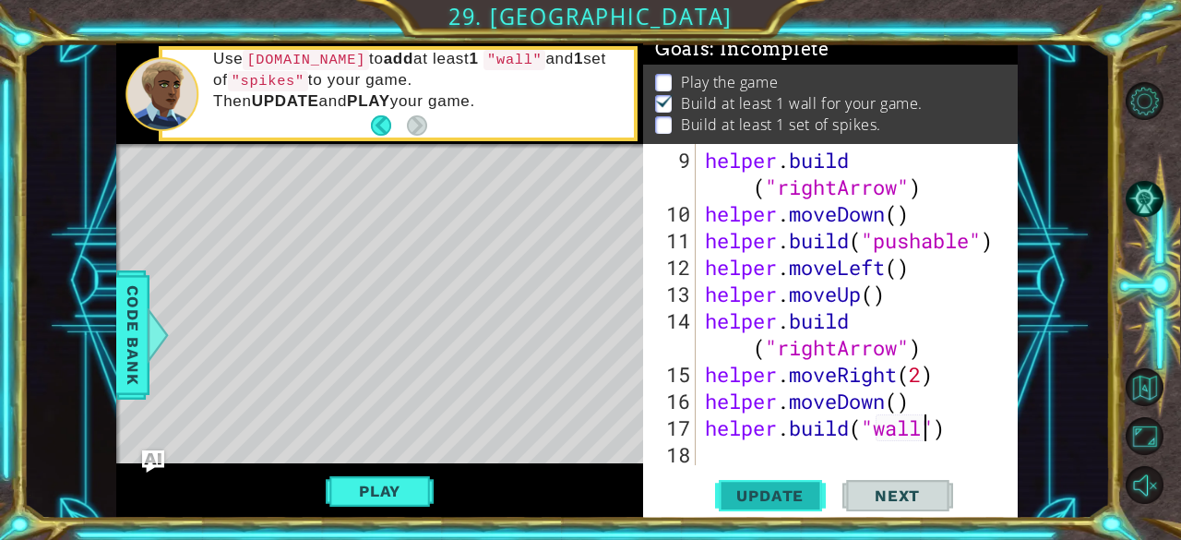
scroll to position [17, 0]
click at [725, 446] on div "helper . build ( "rightArrow" ) helper . moveDown ( ) helper . build ( "pushabl…" at bounding box center [855, 347] width 308 height 401
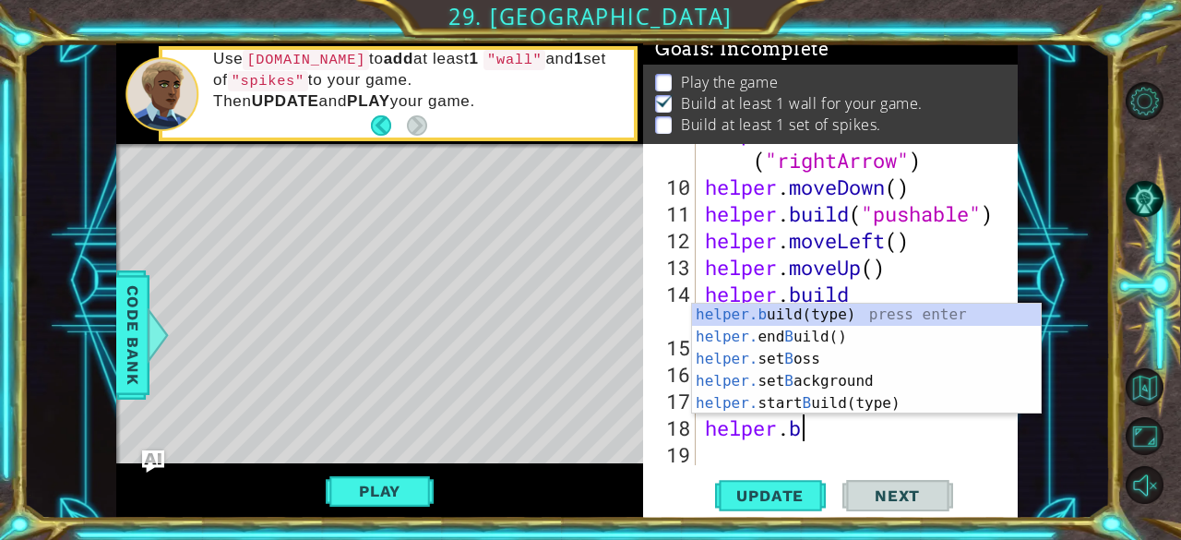
scroll to position [0, 4]
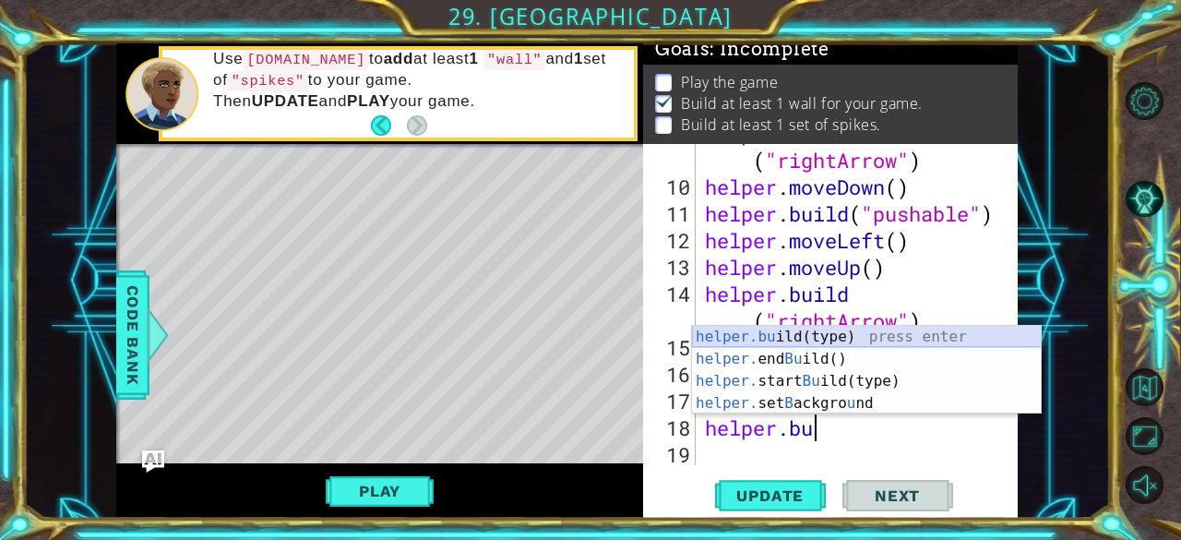
click at [749, 346] on div "helper.bu ild(type) press enter helper. end Bu ild() press enter helper. start …" at bounding box center [867, 392] width 350 height 133
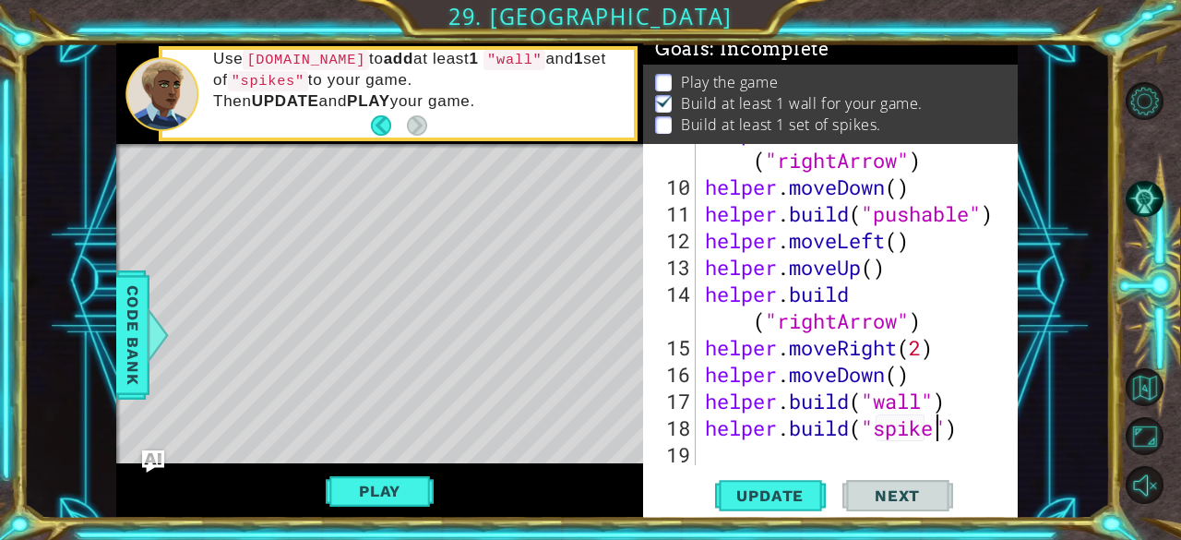
scroll to position [0, 10]
click at [773, 468] on div "[DOMAIN_NAME]("spikes") 9 10 11 12 13 14 15 16 17 18 19 helper . build ( "right…" at bounding box center [830, 331] width 375 height 374
click at [743, 489] on span "Update" at bounding box center [770, 495] width 104 height 18
type textarea "[DOMAIN_NAME]("spikes")"
click at [411, 473] on button "Play" at bounding box center [380, 490] width 108 height 35
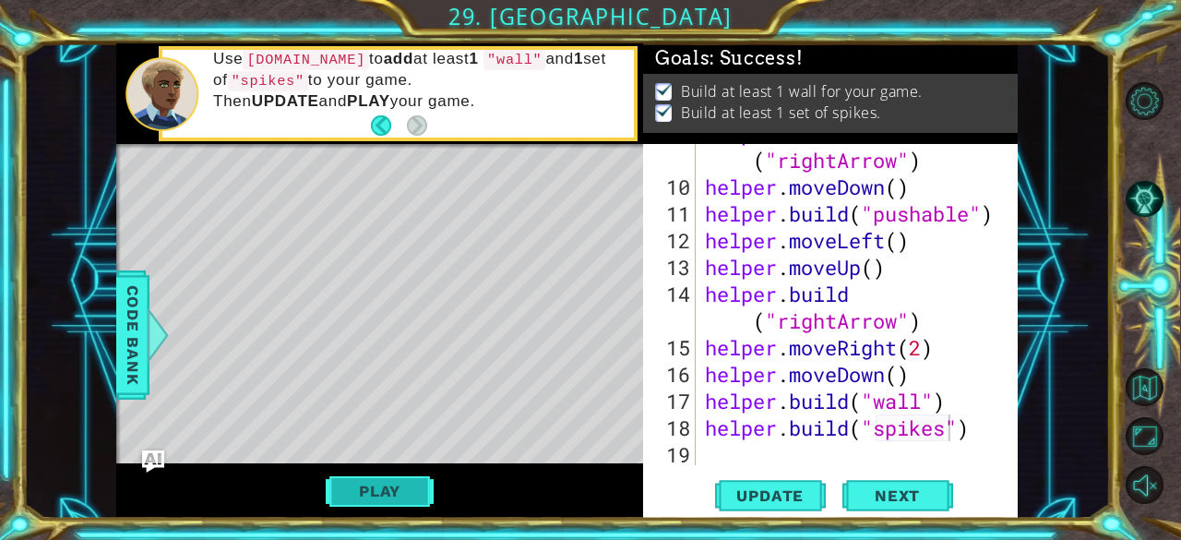
scroll to position [11, 0]
click at [879, 494] on span "Next" at bounding box center [897, 496] width 82 height 18
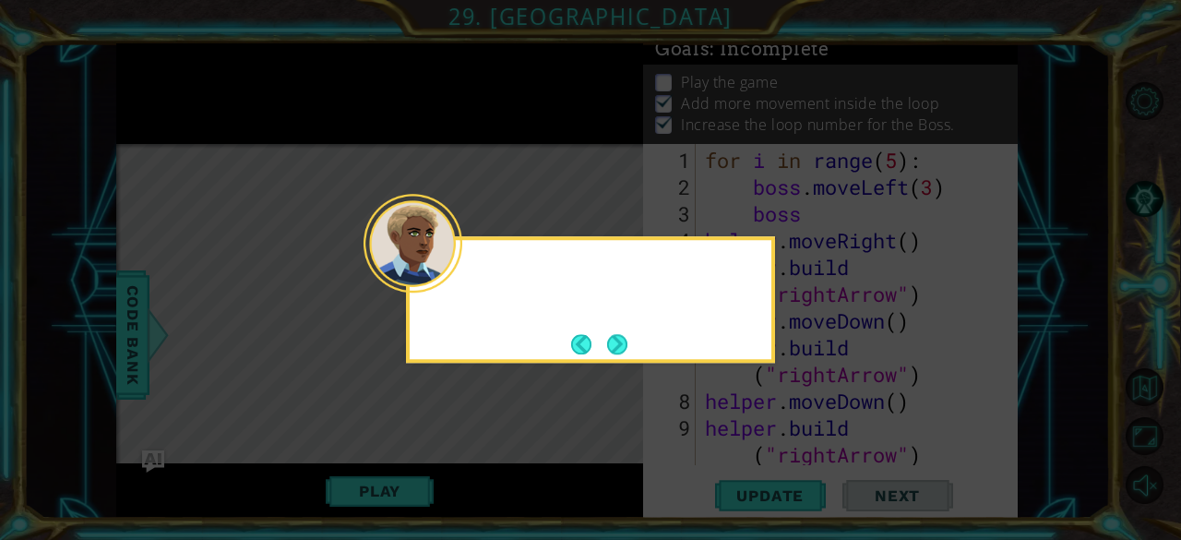
scroll to position [33, 0]
click at [618, 352] on button "Next" at bounding box center [617, 344] width 20 height 20
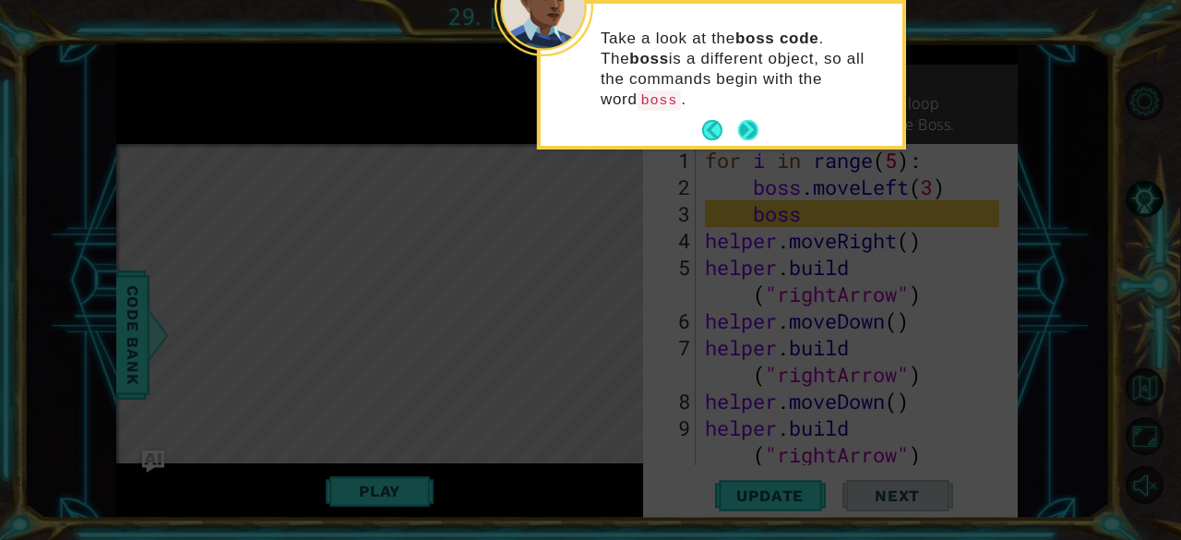
click at [756, 120] on button "Next" at bounding box center [748, 130] width 20 height 20
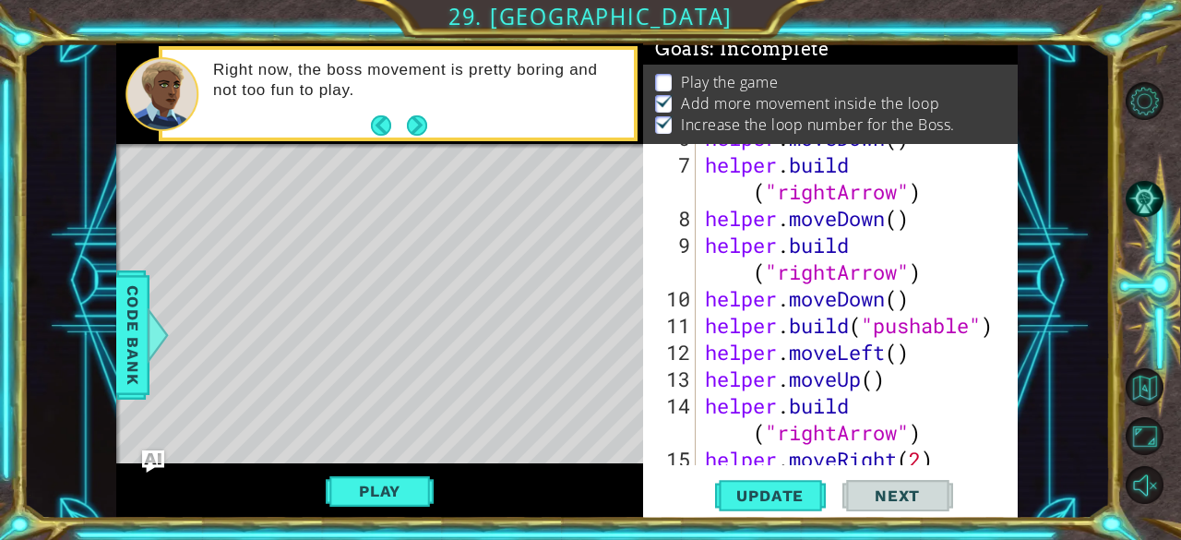
scroll to position [294, 0]
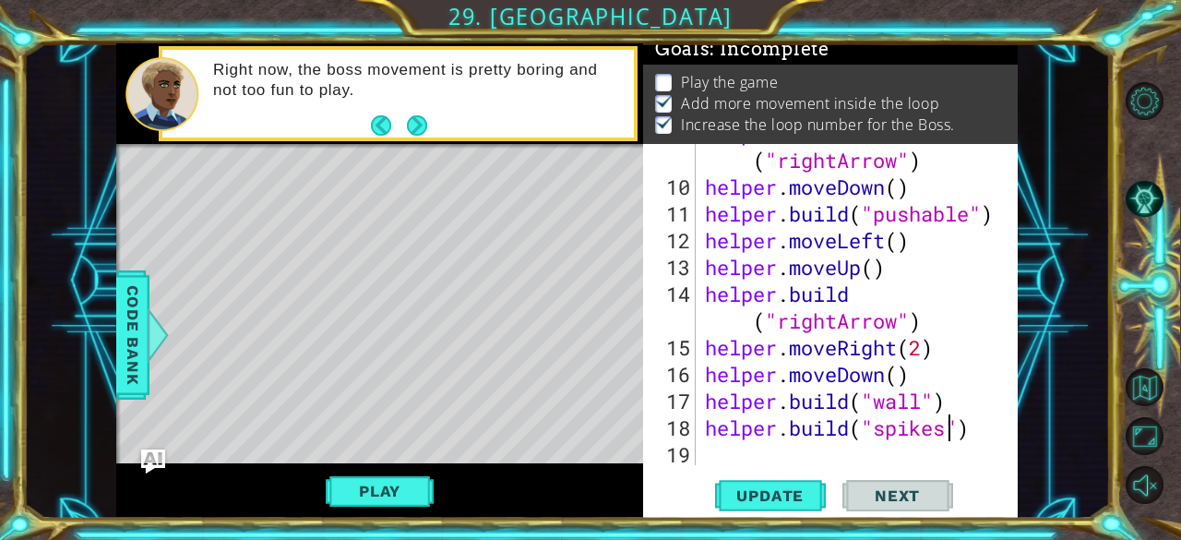
click at [144, 465] on img "Ask AI" at bounding box center [153, 460] width 24 height 24
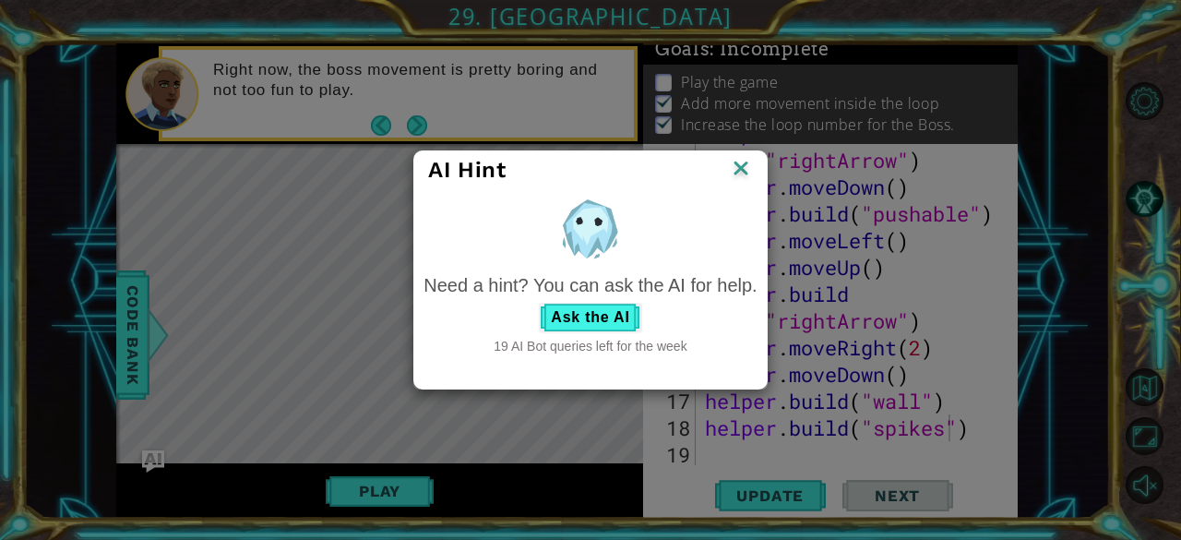
click at [740, 178] on img at bounding box center [741, 170] width 24 height 28
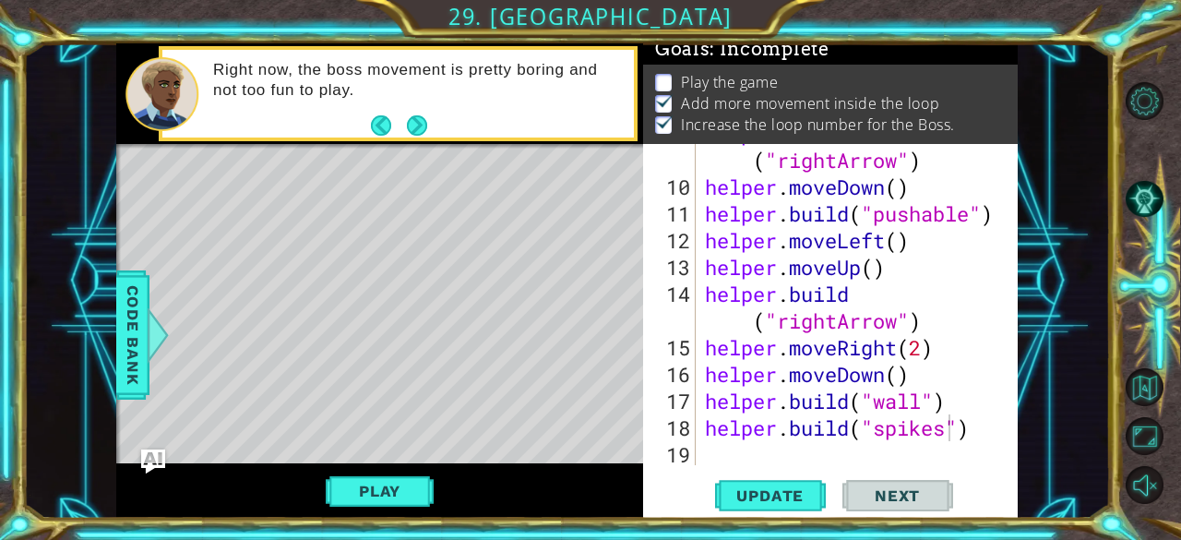
click at [148, 464] on img "Ask AI" at bounding box center [153, 460] width 24 height 24
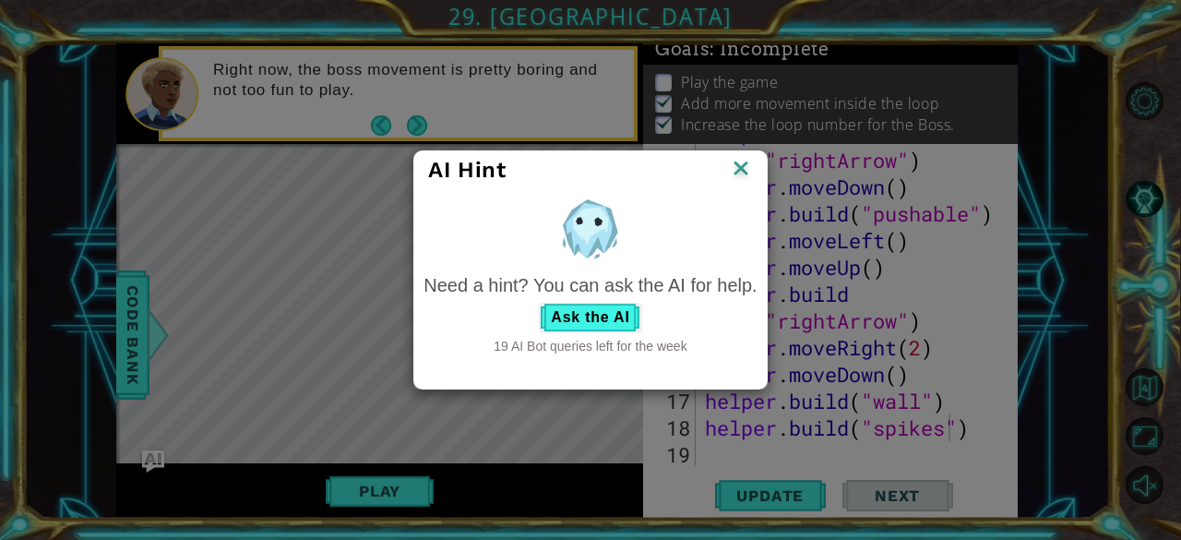
drag, startPoint x: 495, startPoint y: 347, endPoint x: 744, endPoint y: 364, distance: 248.8
click at [744, 364] on div "Need a hint? You can ask the AI for help. Ask the AI 19 AI Bot queries left for…" at bounding box center [590, 277] width 352 height 176
click at [733, 177] on img at bounding box center [741, 170] width 24 height 28
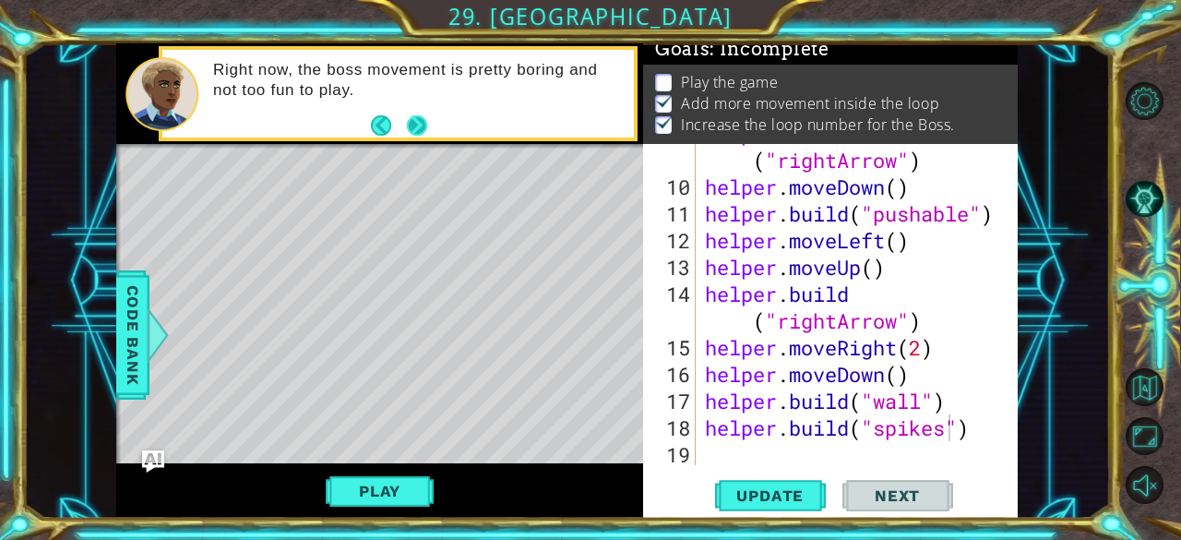
click at [412, 124] on button "Next" at bounding box center [417, 125] width 20 height 20
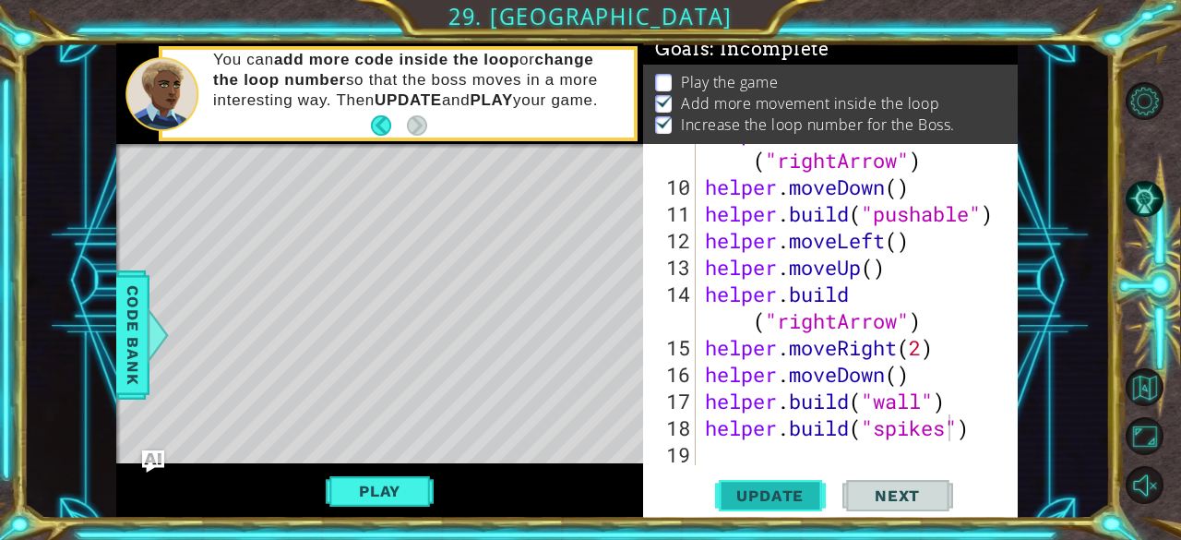
click at [744, 483] on button "Update" at bounding box center [770, 496] width 111 height 38
click at [368, 488] on button "Play" at bounding box center [380, 490] width 108 height 35
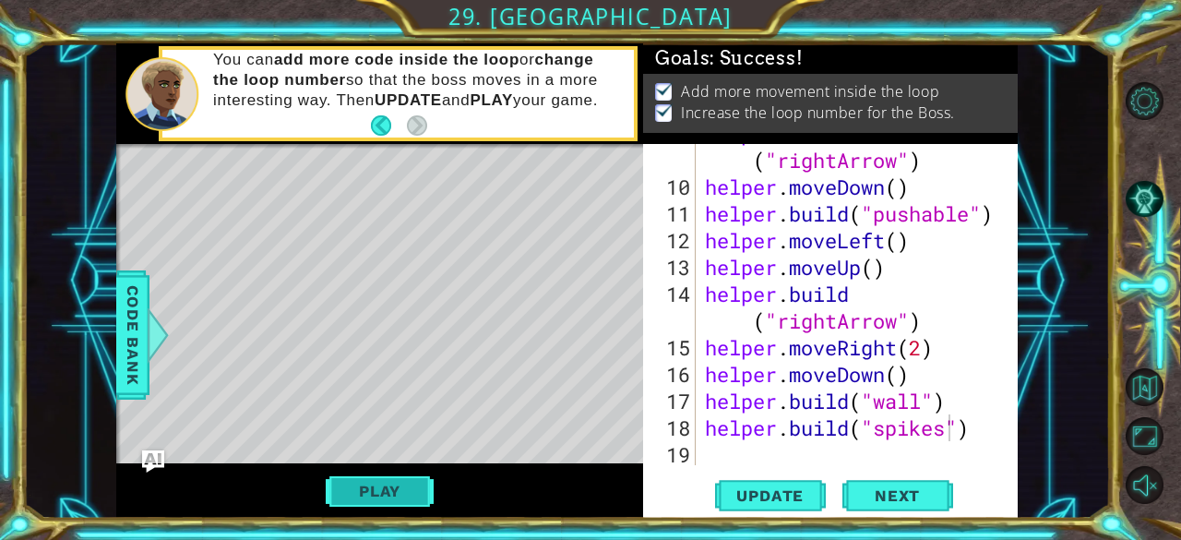
scroll to position [11, 0]
click at [915, 482] on button "Next" at bounding box center [897, 496] width 111 height 38
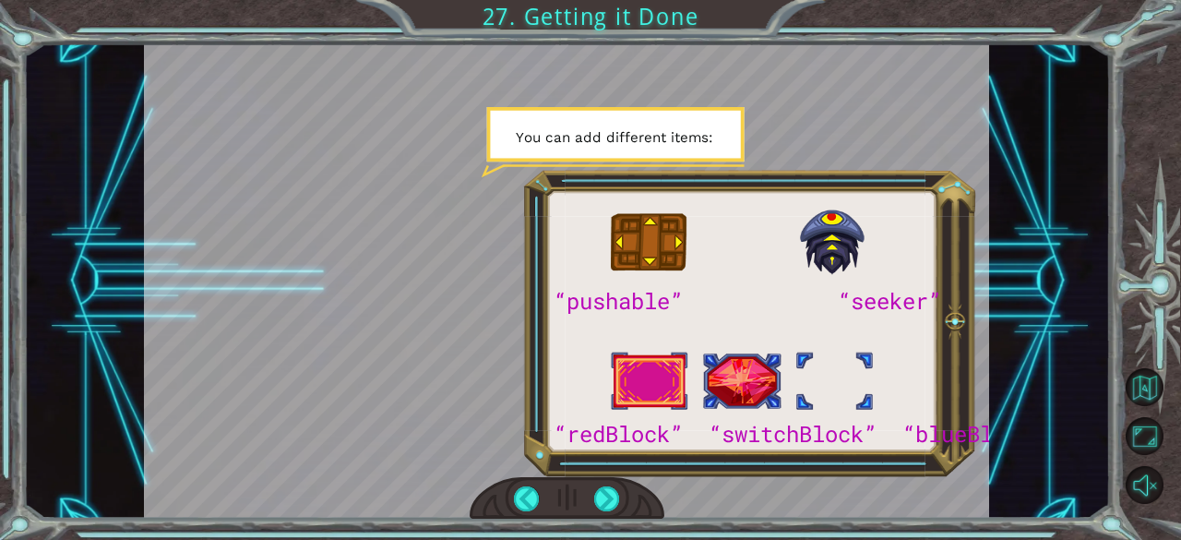
click at [969, 429] on div at bounding box center [566, 280] width 845 height 475
click at [609, 495] on div at bounding box center [607, 499] width 26 height 26
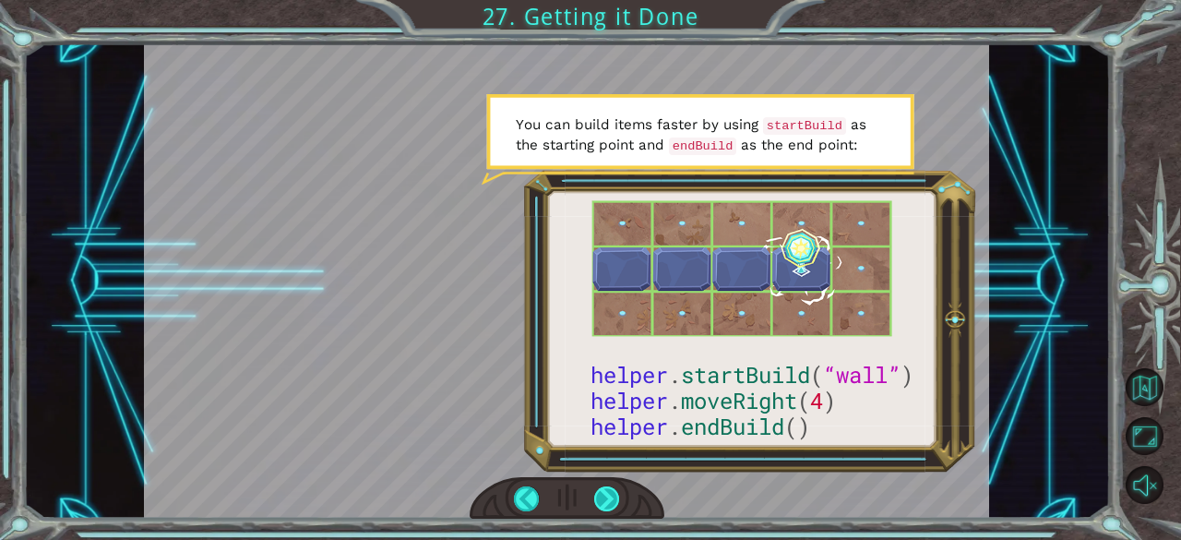
click at [609, 495] on div at bounding box center [607, 499] width 26 height 26
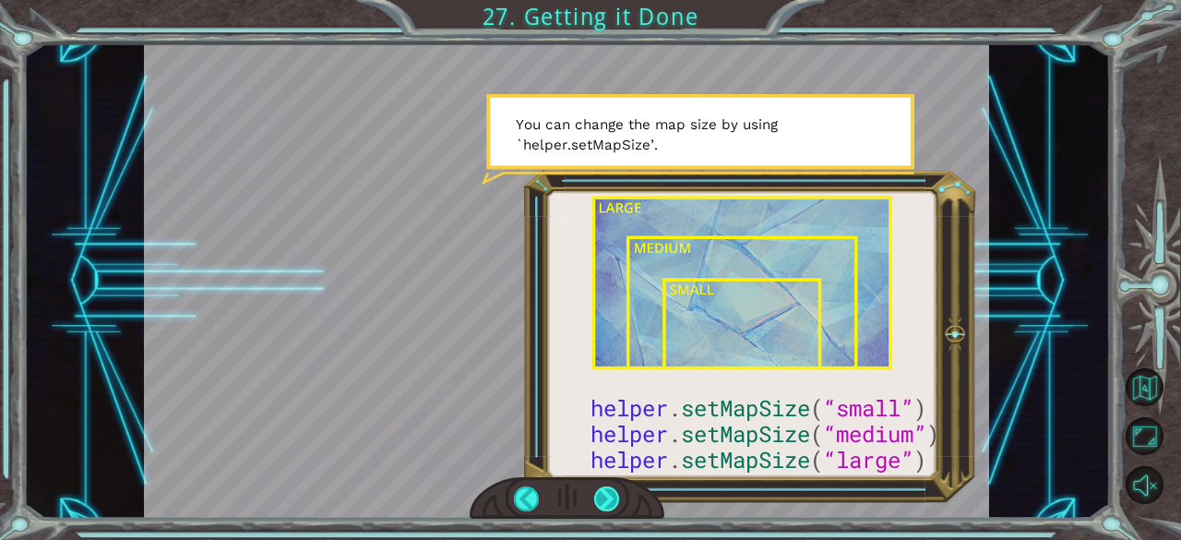
click at [609, 495] on div at bounding box center [607, 499] width 26 height 26
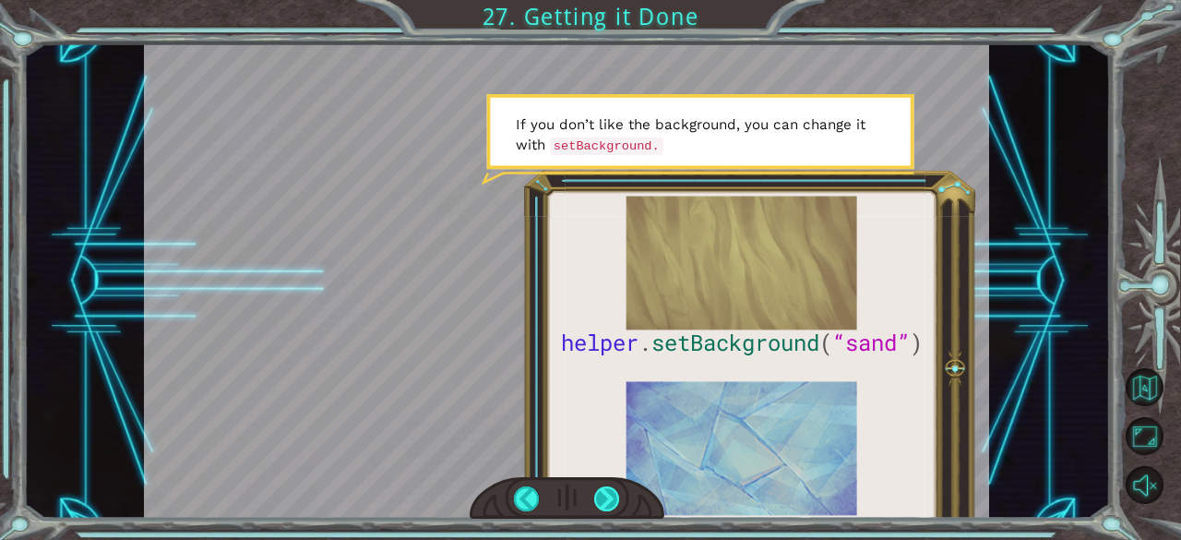
click at [602, 488] on div at bounding box center [607, 499] width 26 height 26
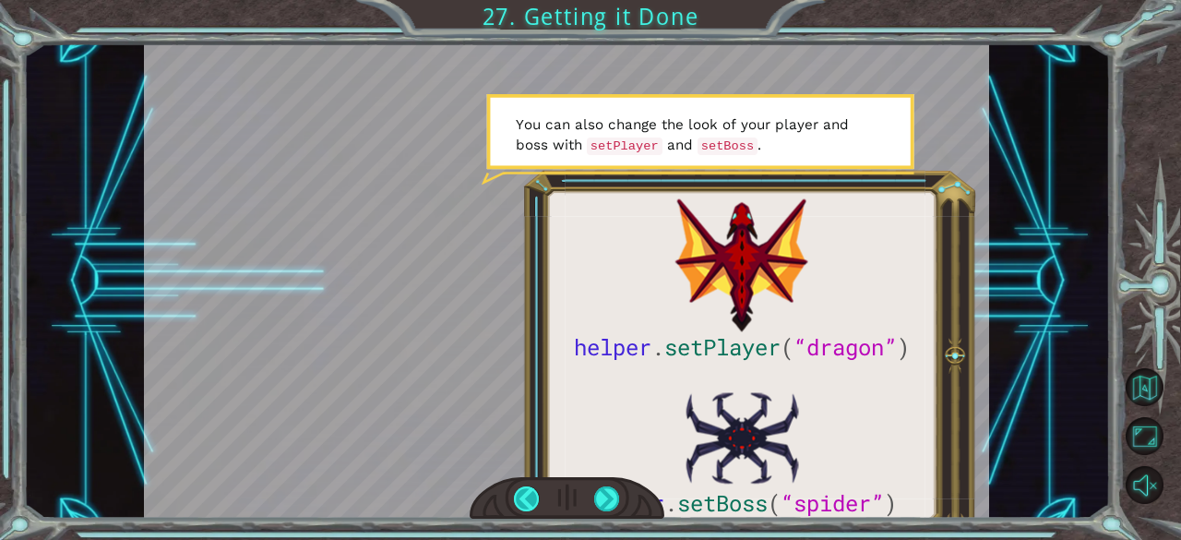
click at [519, 486] on div at bounding box center [527, 499] width 26 height 26
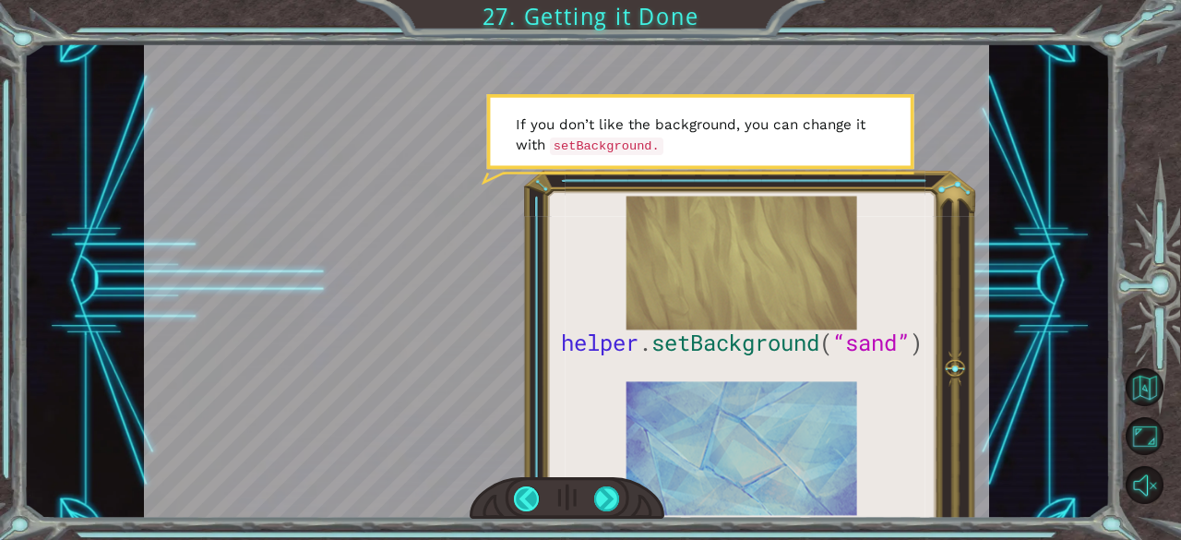
click at [519, 486] on div at bounding box center [527, 499] width 26 height 26
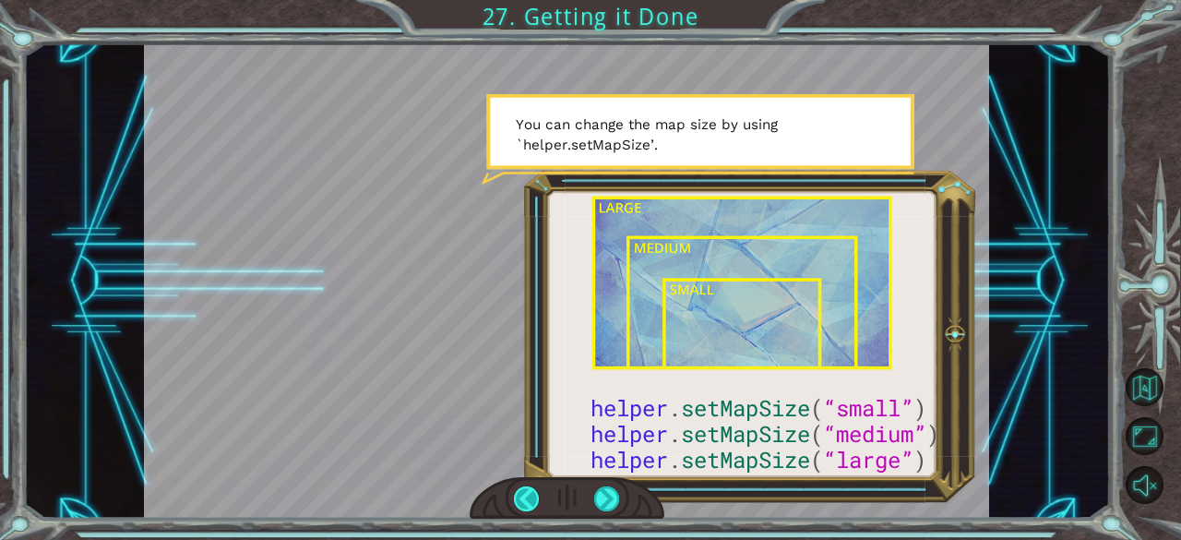
click at [519, 486] on div at bounding box center [527, 499] width 26 height 26
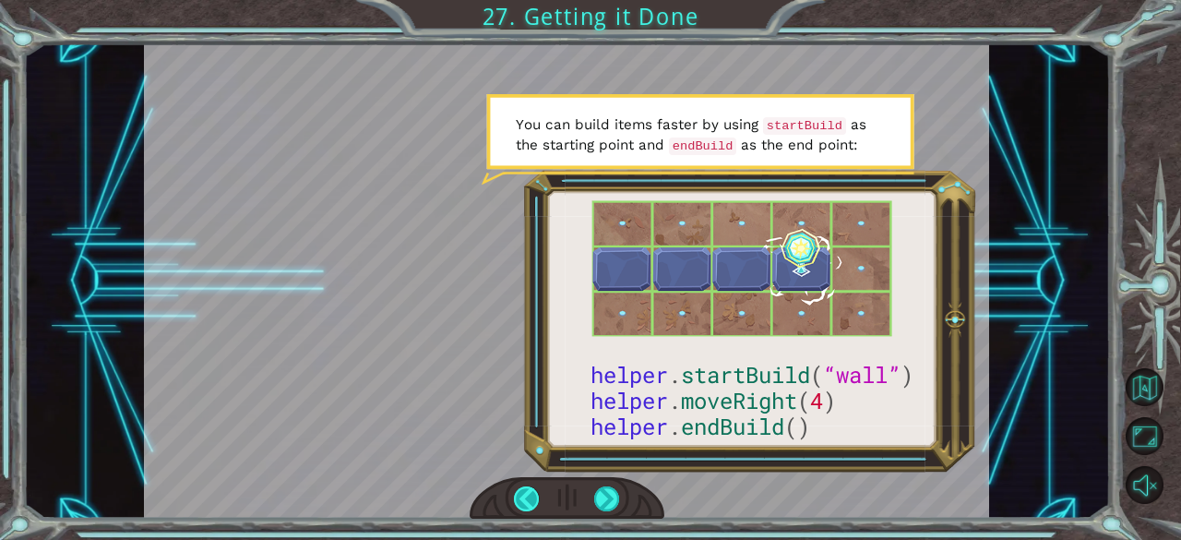
click at [519, 486] on div at bounding box center [527, 499] width 26 height 26
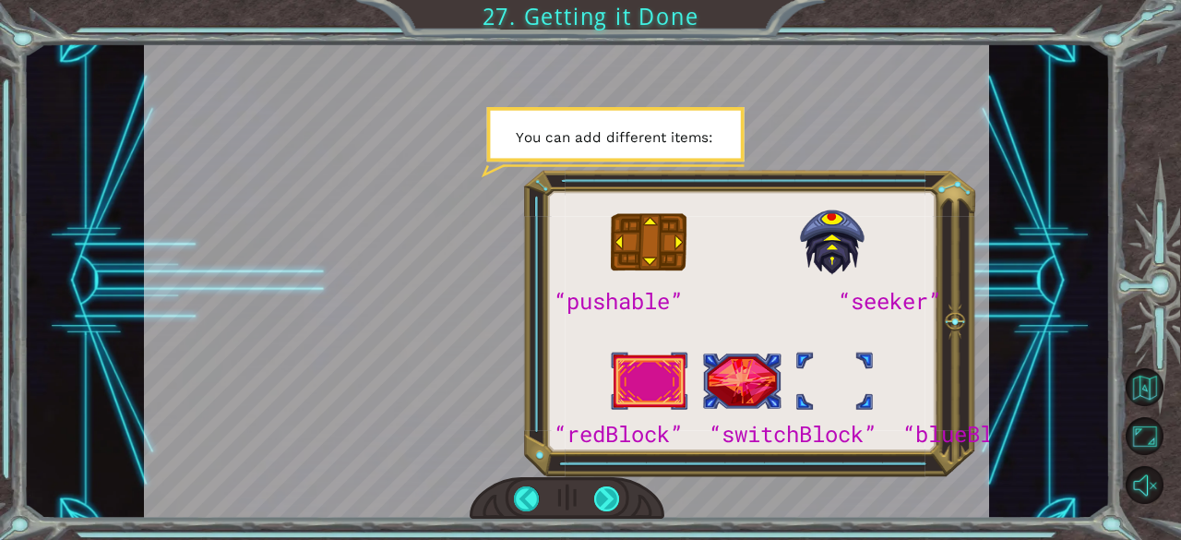
click at [606, 491] on div at bounding box center [607, 499] width 26 height 26
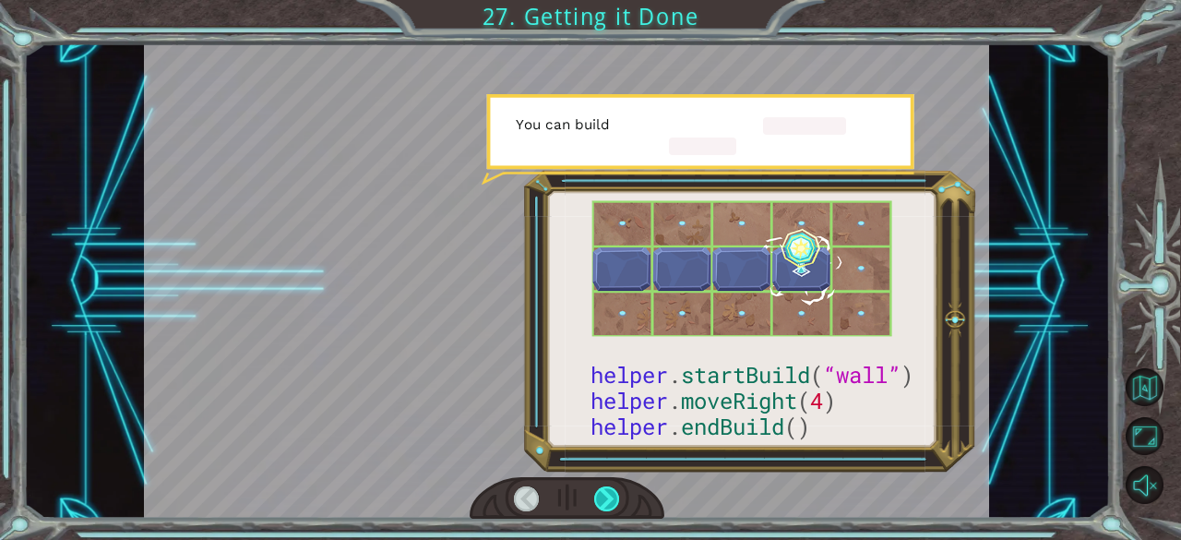
click at [606, 491] on div at bounding box center [607, 499] width 26 height 26
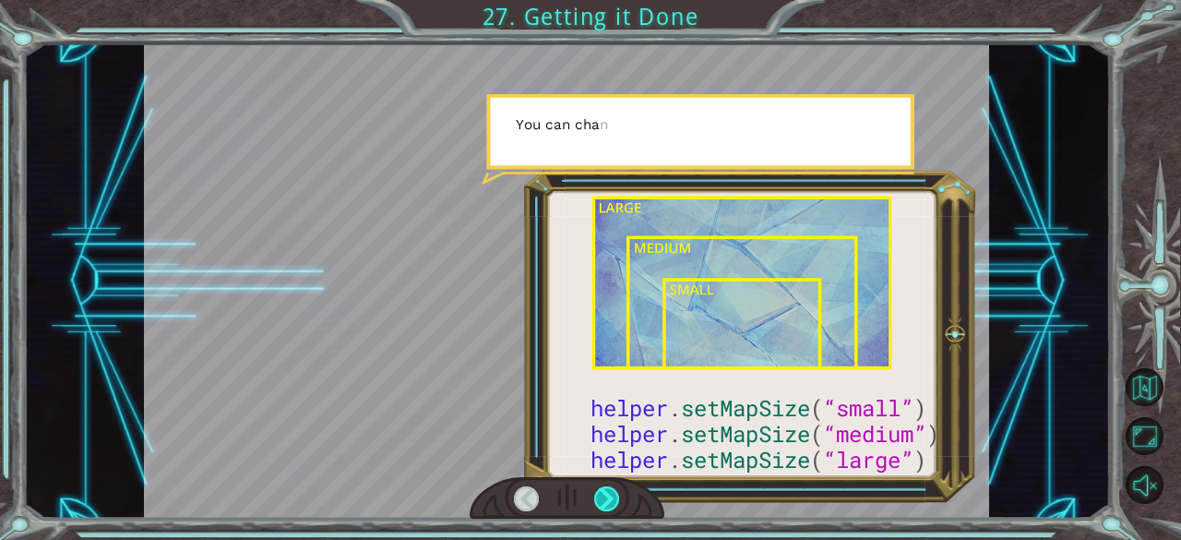
click at [606, 491] on div at bounding box center [607, 499] width 26 height 26
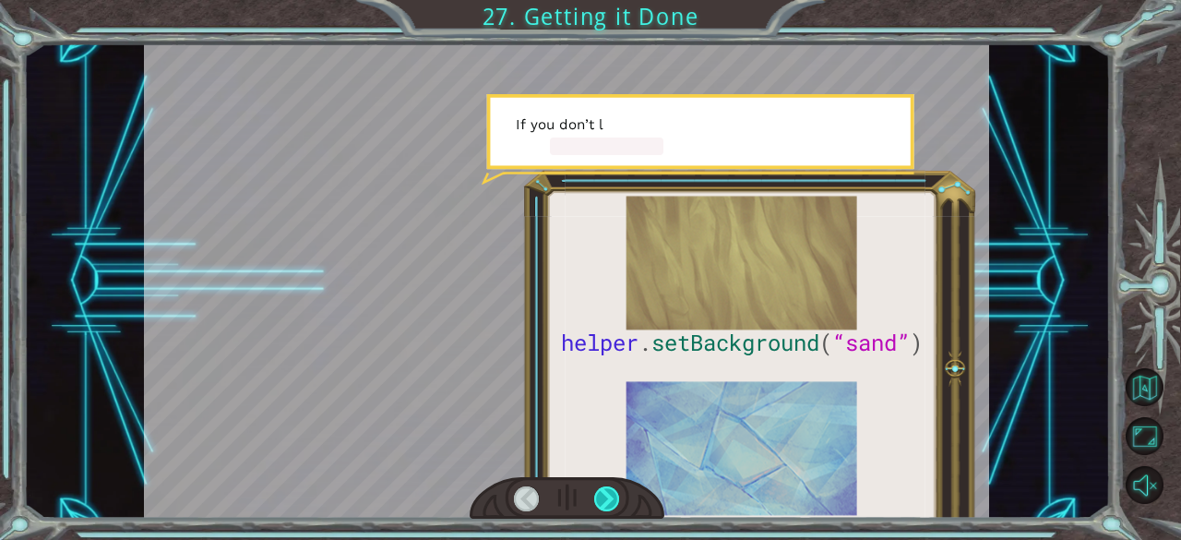
click at [606, 491] on div at bounding box center [607, 499] width 26 height 26
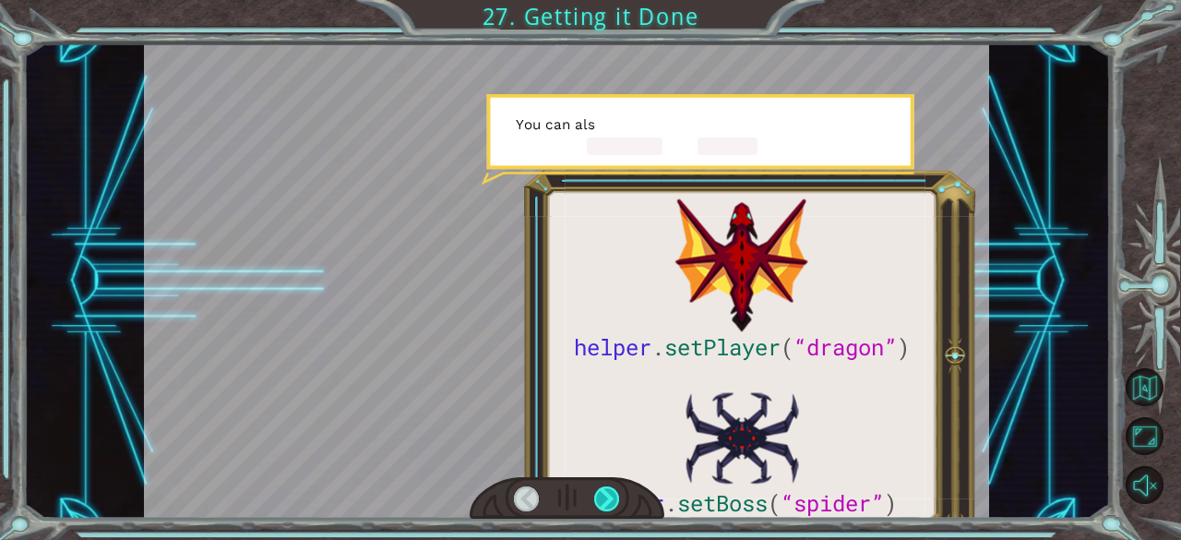
click at [606, 491] on div at bounding box center [607, 499] width 26 height 26
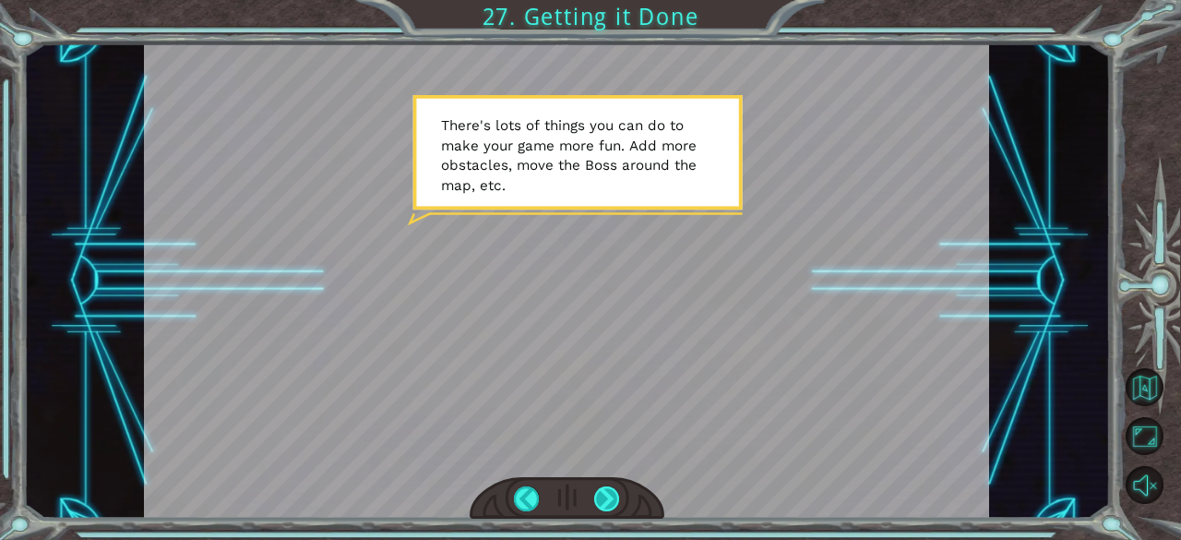
click at [606, 491] on div at bounding box center [607, 499] width 26 height 26
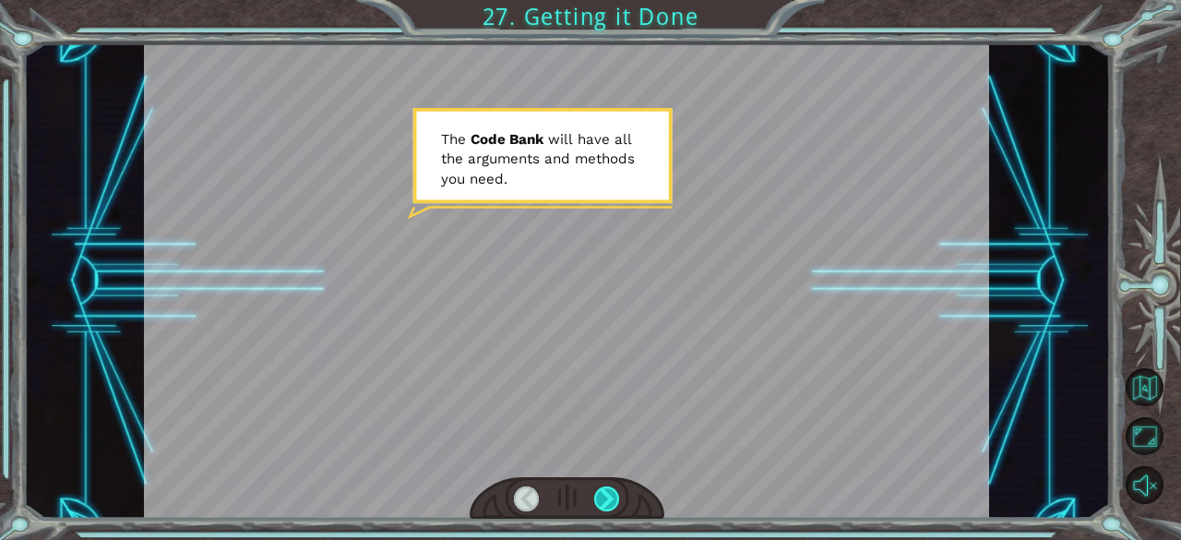
click at [606, 491] on div at bounding box center [607, 499] width 26 height 26
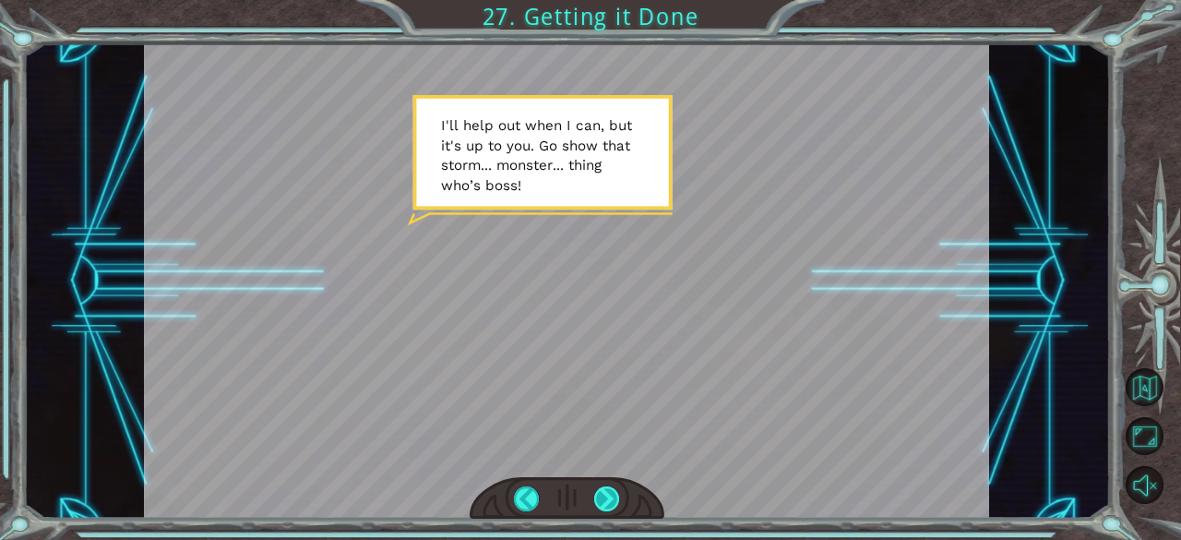
click at [606, 491] on div at bounding box center [607, 499] width 26 height 26
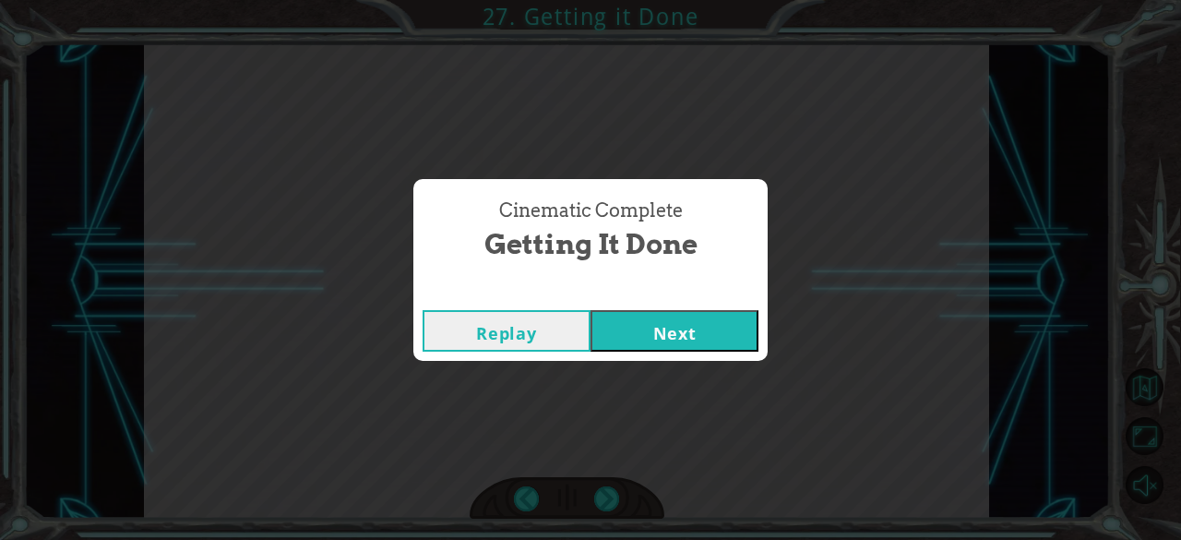
click at [650, 340] on button "Next" at bounding box center [675, 331] width 168 height 42
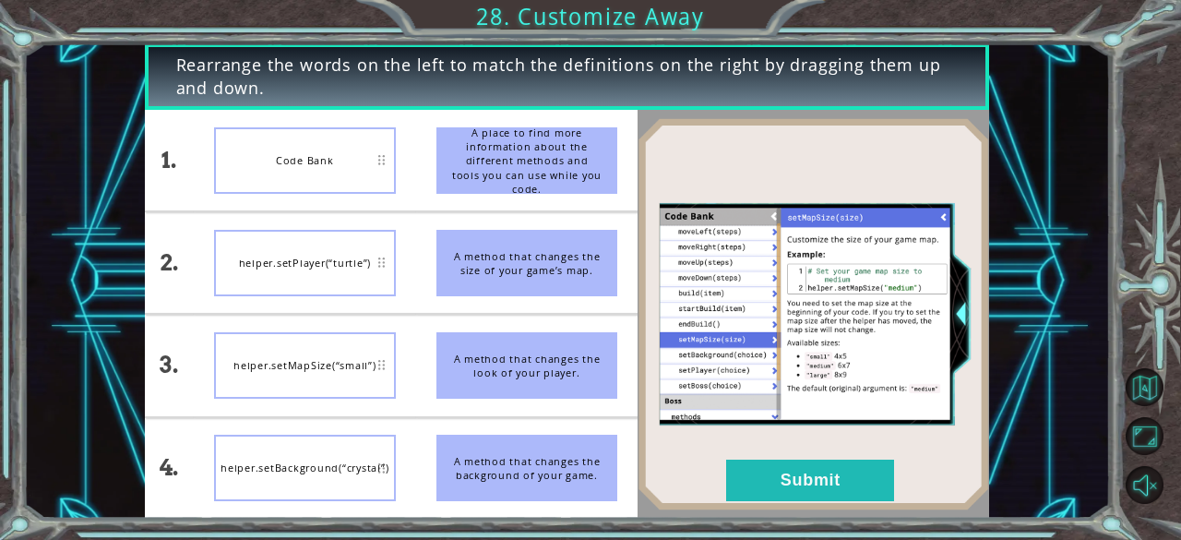
click at [335, 173] on div "Code Bank" at bounding box center [305, 160] width 182 height 66
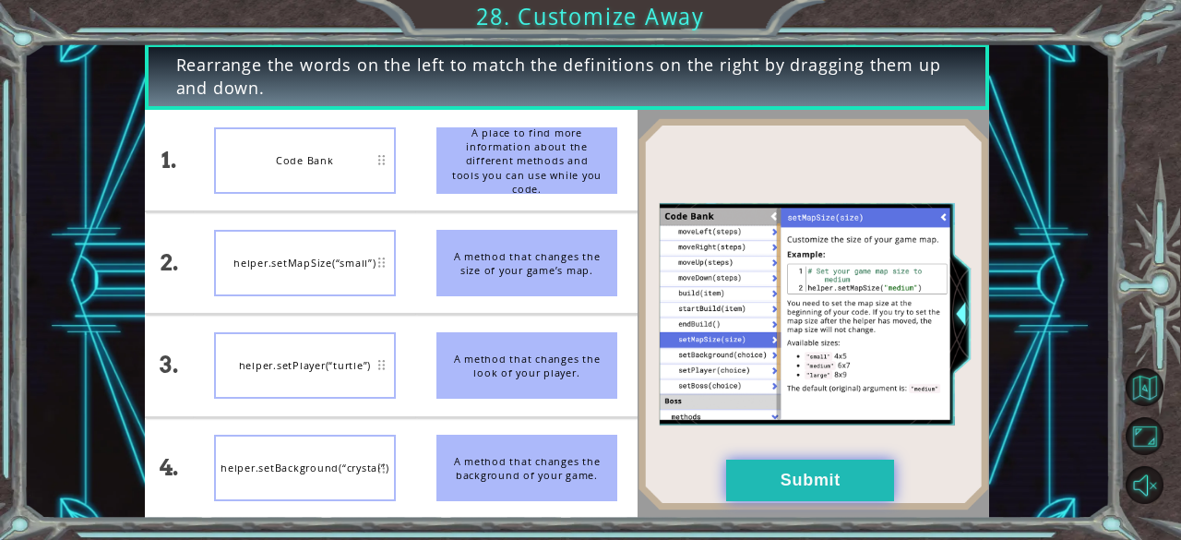
click at [794, 488] on button "Submit" at bounding box center [810, 481] width 168 height 42
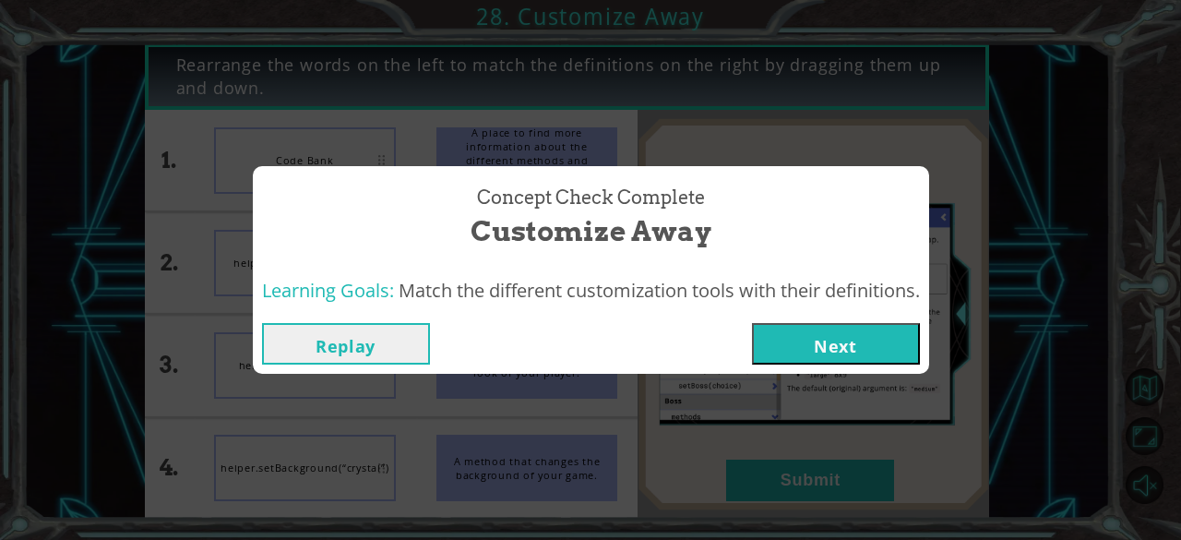
click at [836, 352] on button "Next" at bounding box center [836, 344] width 168 height 42
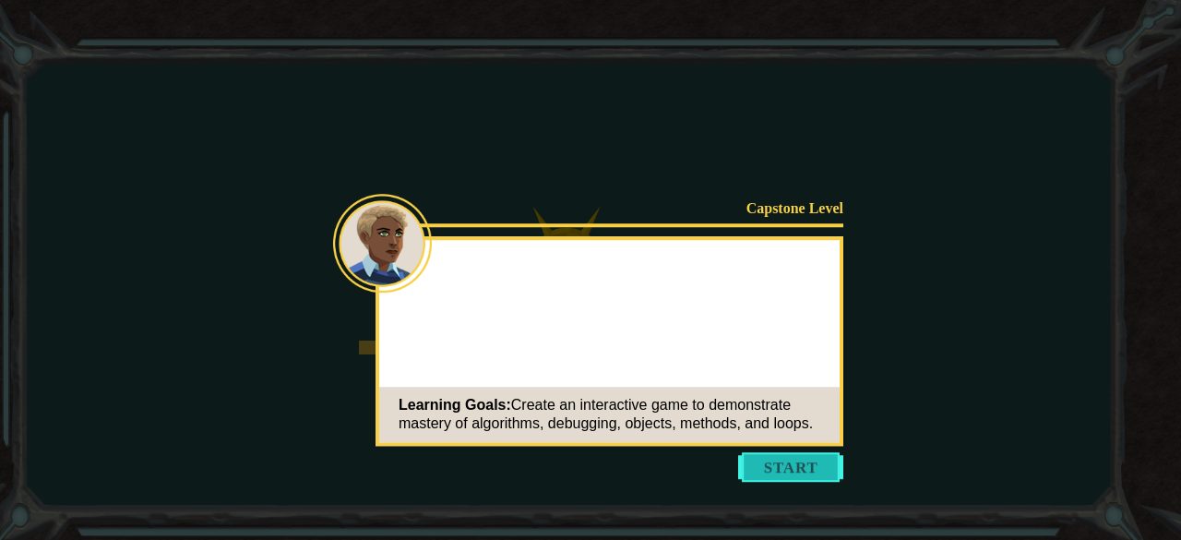
click at [770, 471] on button "Start" at bounding box center [790, 467] width 105 height 30
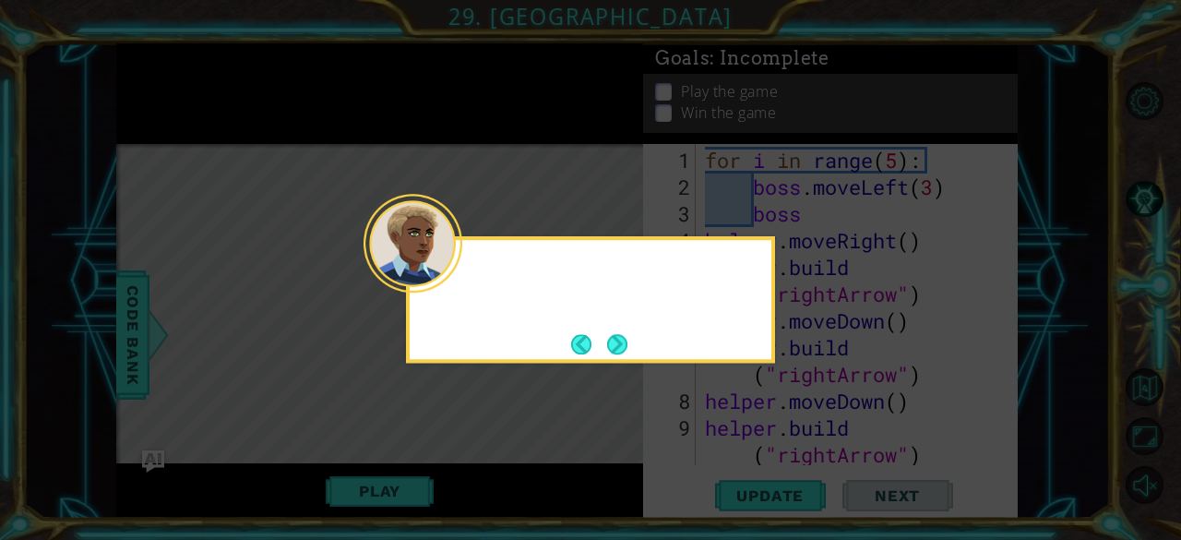
scroll to position [294, 0]
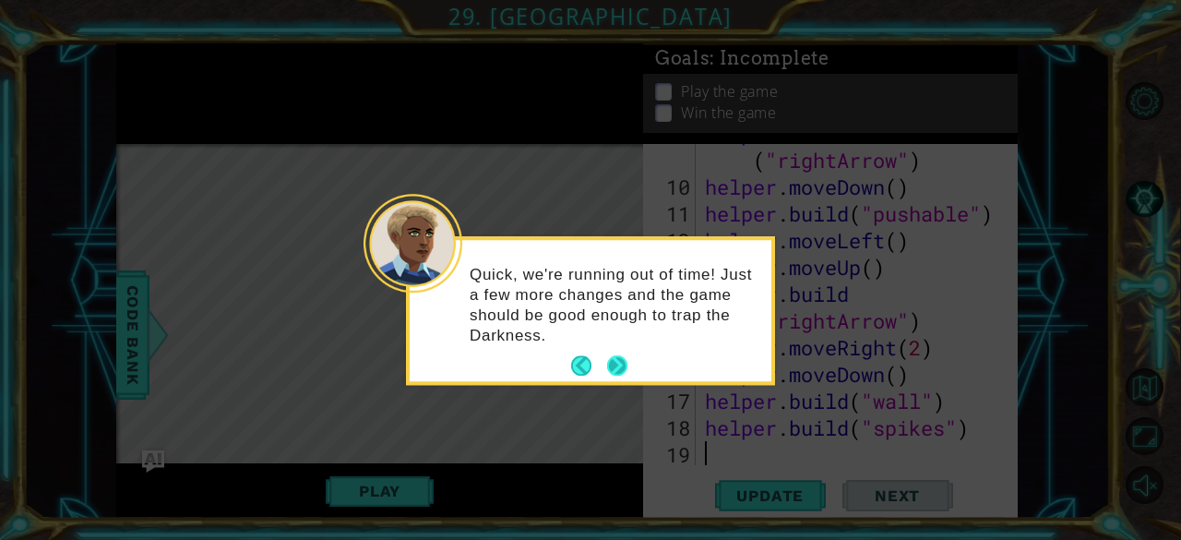
click at [609, 364] on button "Next" at bounding box center [617, 366] width 20 height 20
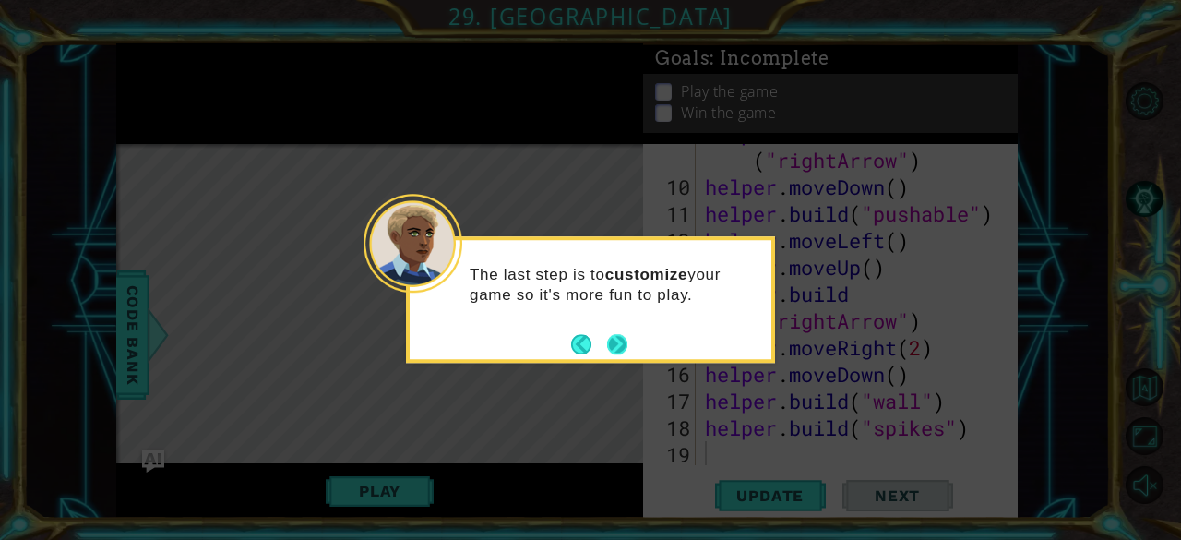
click at [621, 342] on button "Next" at bounding box center [617, 344] width 20 height 20
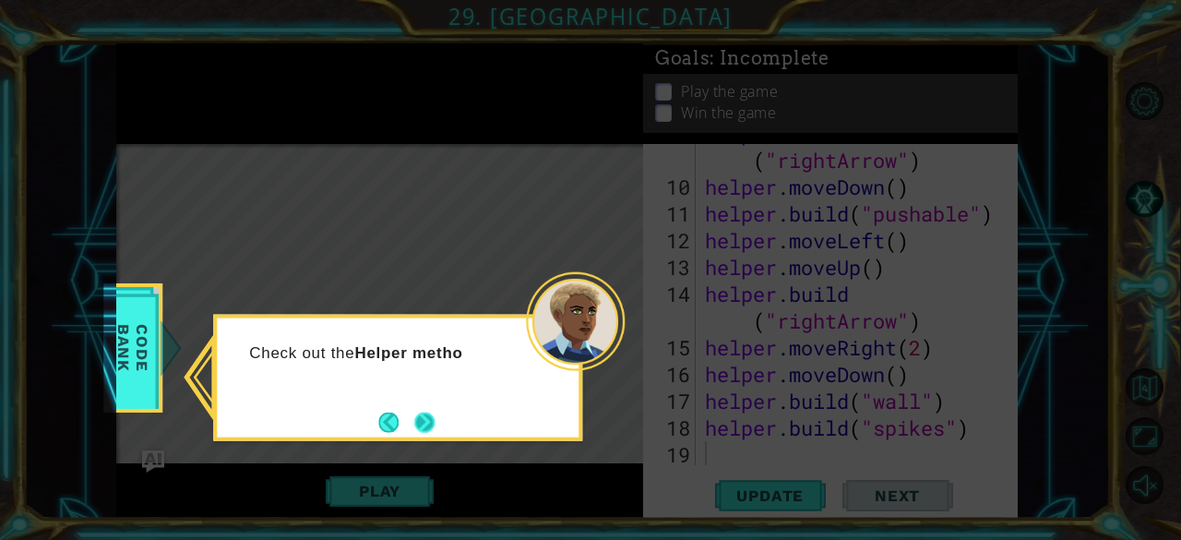
click at [435, 423] on button "Next" at bounding box center [424, 422] width 20 height 20
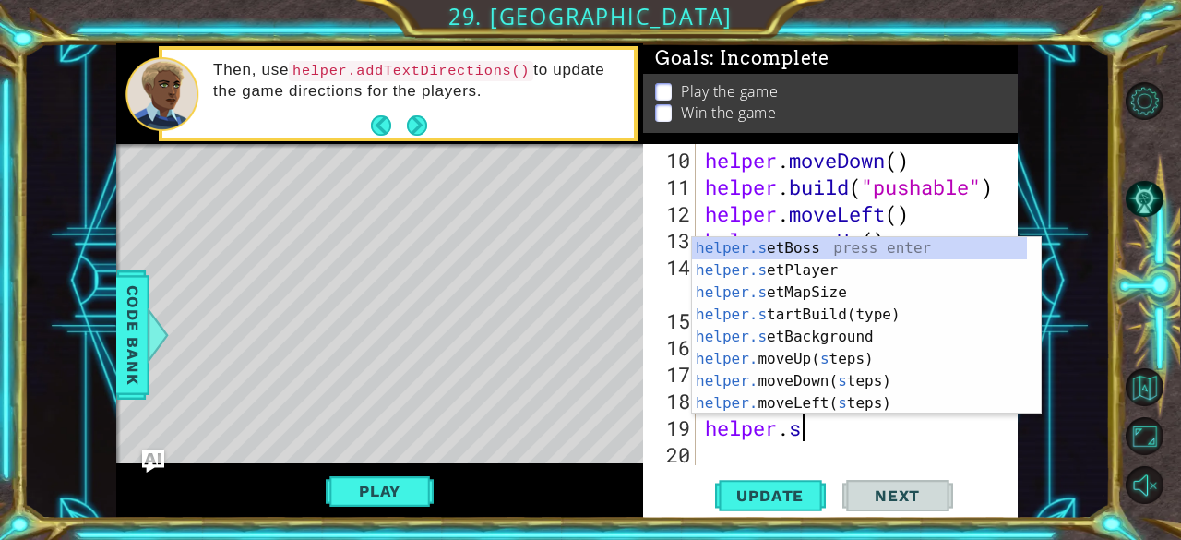
scroll to position [0, 4]
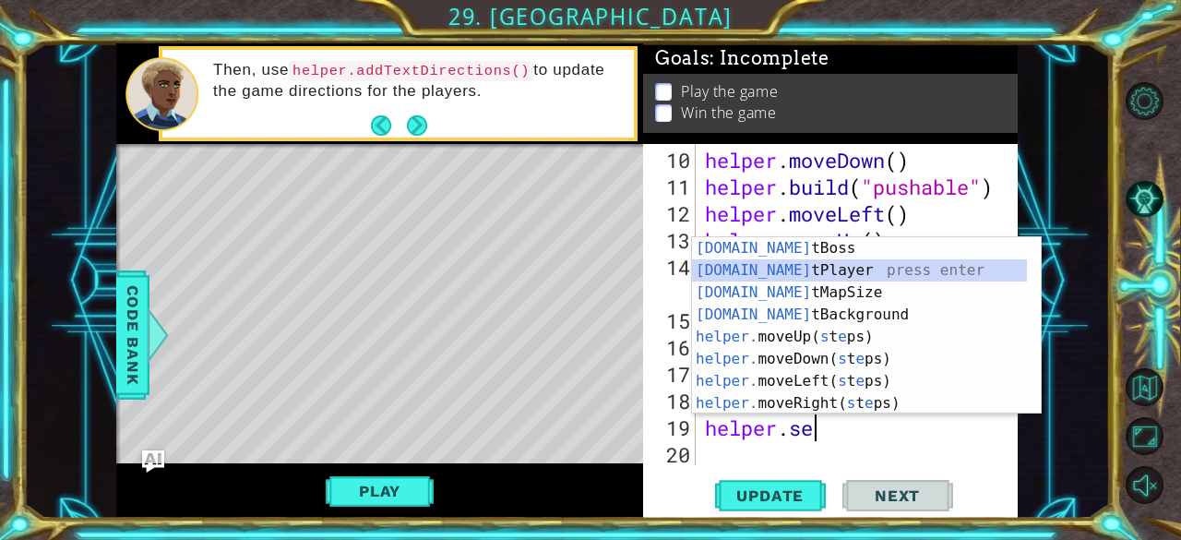
click at [823, 278] on div "[DOMAIN_NAME] tBoss press enter [DOMAIN_NAME] tPlayer press enter [DOMAIN_NAME]…" at bounding box center [860, 347] width 336 height 221
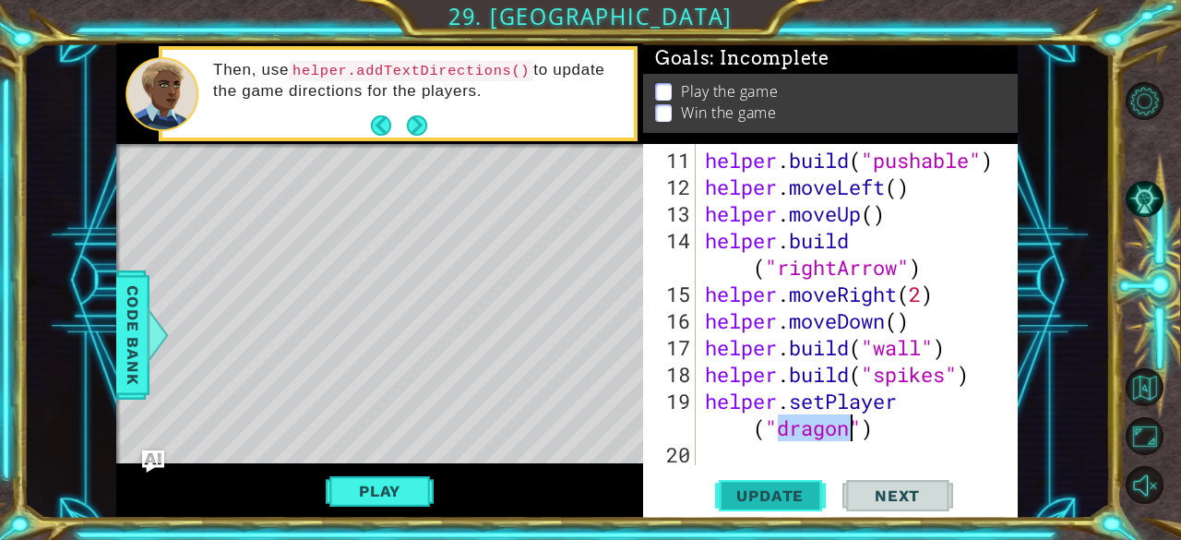
type textarea "helper.setPlayer("dragon")"
click at [757, 496] on span "Update" at bounding box center [770, 495] width 104 height 18
click at [773, 494] on span "Update" at bounding box center [770, 495] width 104 height 18
click at [371, 476] on button "Play" at bounding box center [380, 490] width 108 height 35
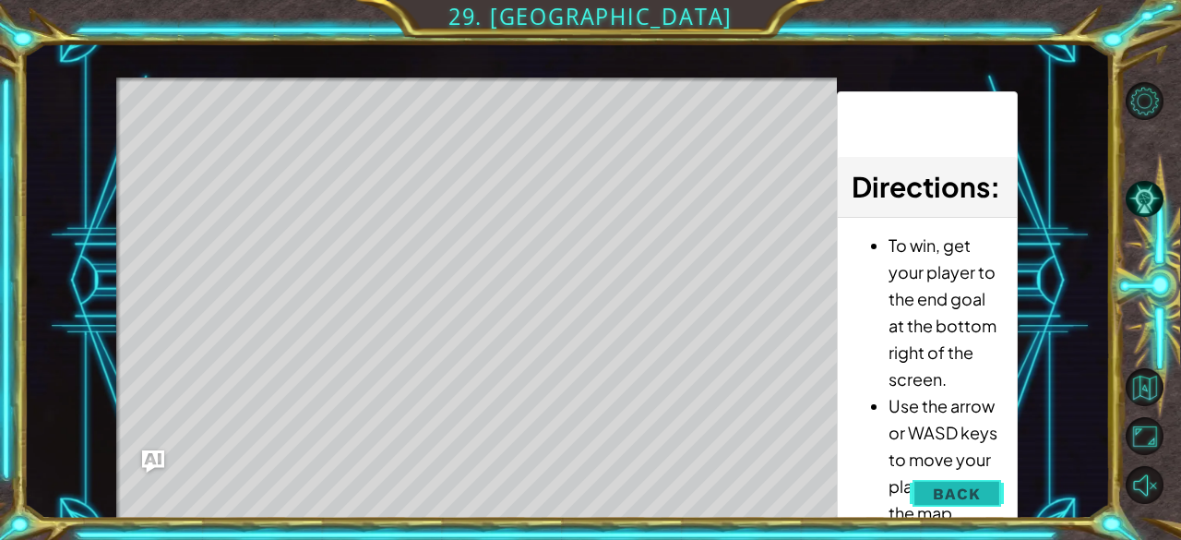
click at [949, 499] on span "Back" at bounding box center [956, 493] width 47 height 18
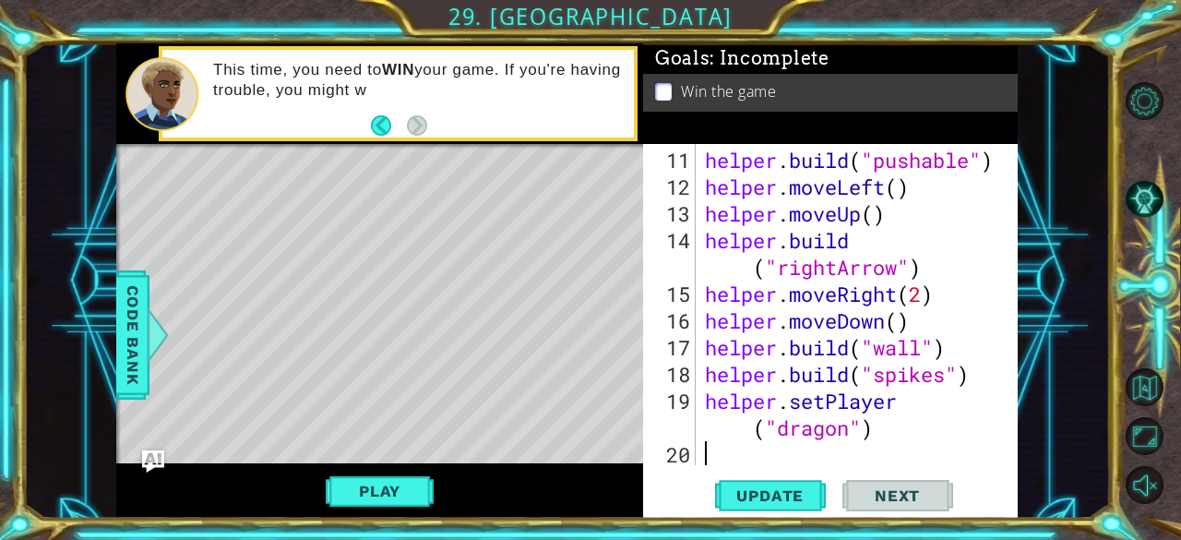
click at [714, 460] on div "helper . build ( "pushable" ) helper . moveLeft ( ) helper . moveUp ( ) helper …" at bounding box center [855, 334] width 308 height 375
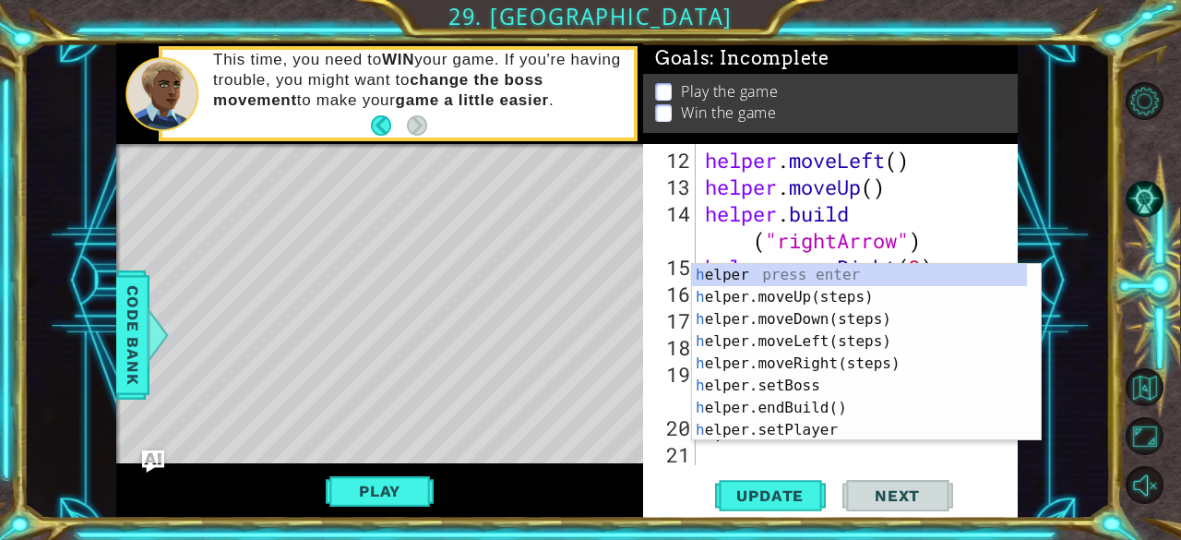
scroll to position [375, 0]
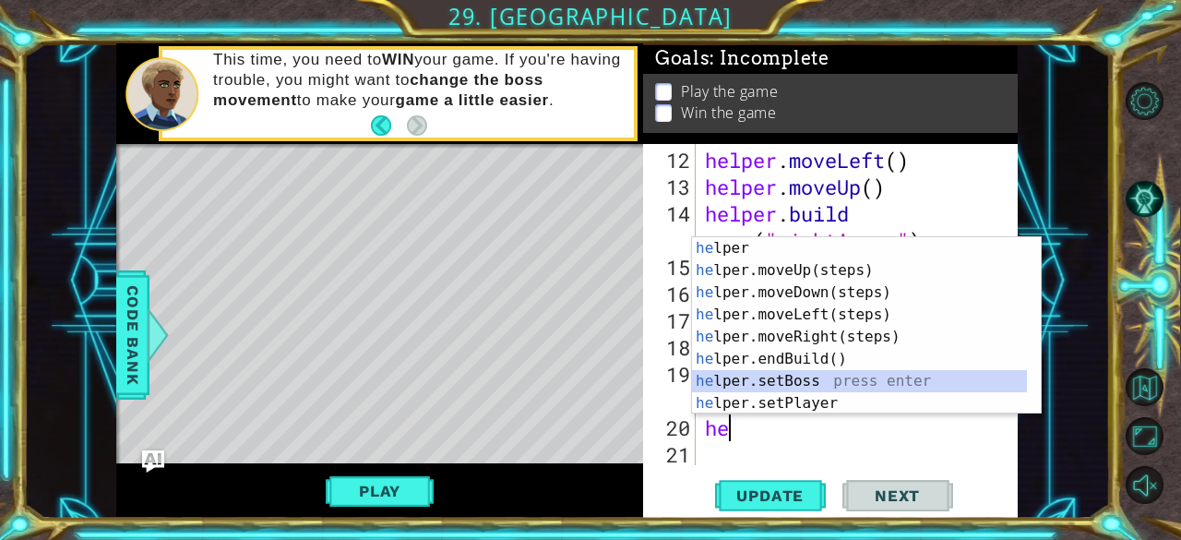
click at [751, 381] on div "he lper press enter he lper.moveUp(steps) press enter he lper.moveDown(steps) p…" at bounding box center [860, 347] width 336 height 221
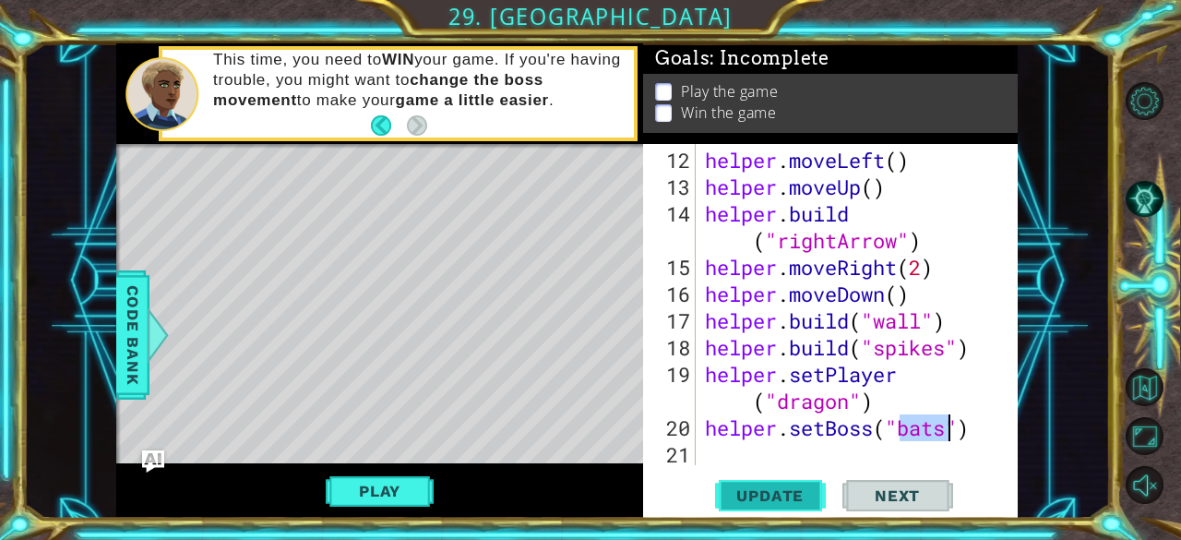
type textarea "helper.setBoss("bats")"
click at [781, 484] on button "Update" at bounding box center [770, 496] width 111 height 38
click at [364, 487] on button "Play" at bounding box center [380, 490] width 108 height 35
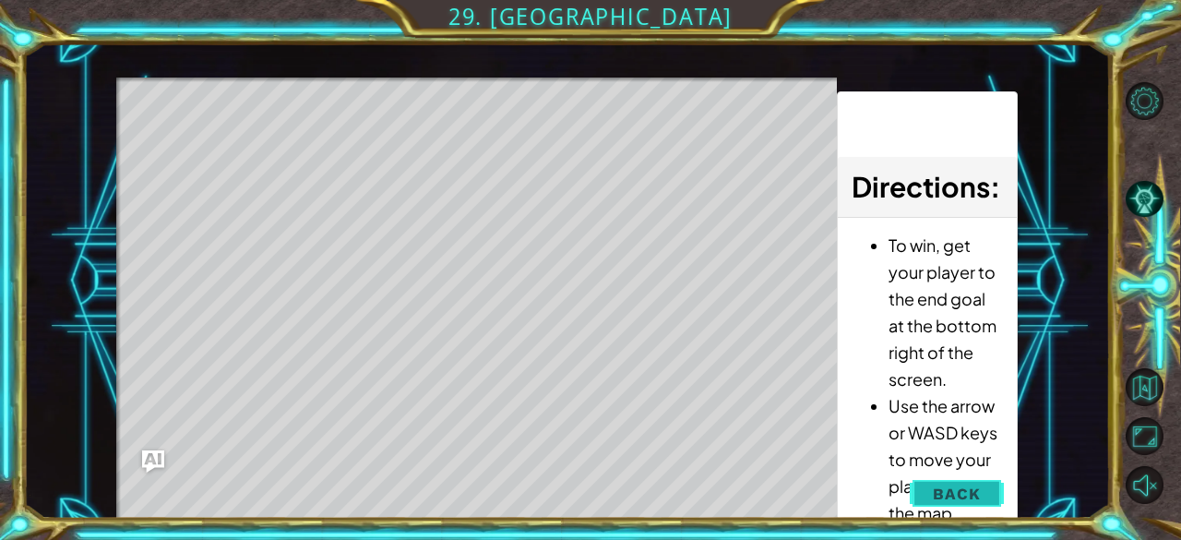
click at [942, 503] on button "Back" at bounding box center [956, 493] width 93 height 37
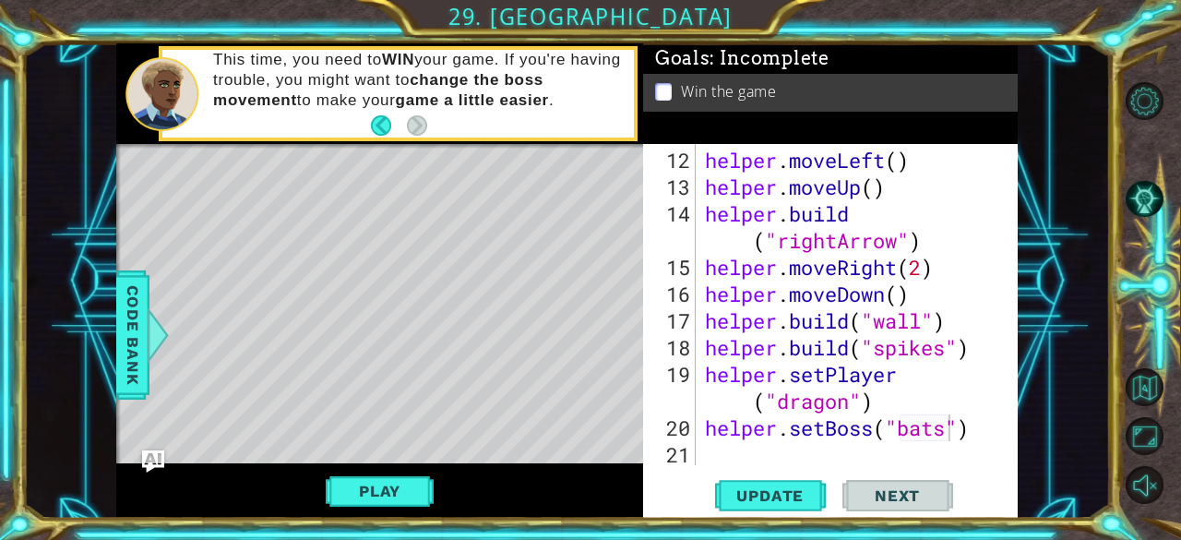
click at [804, 448] on div "helper . moveLeft ( ) helper . moveUp ( ) helper . build ( "rightArrow" ) helpe…" at bounding box center [855, 334] width 308 height 375
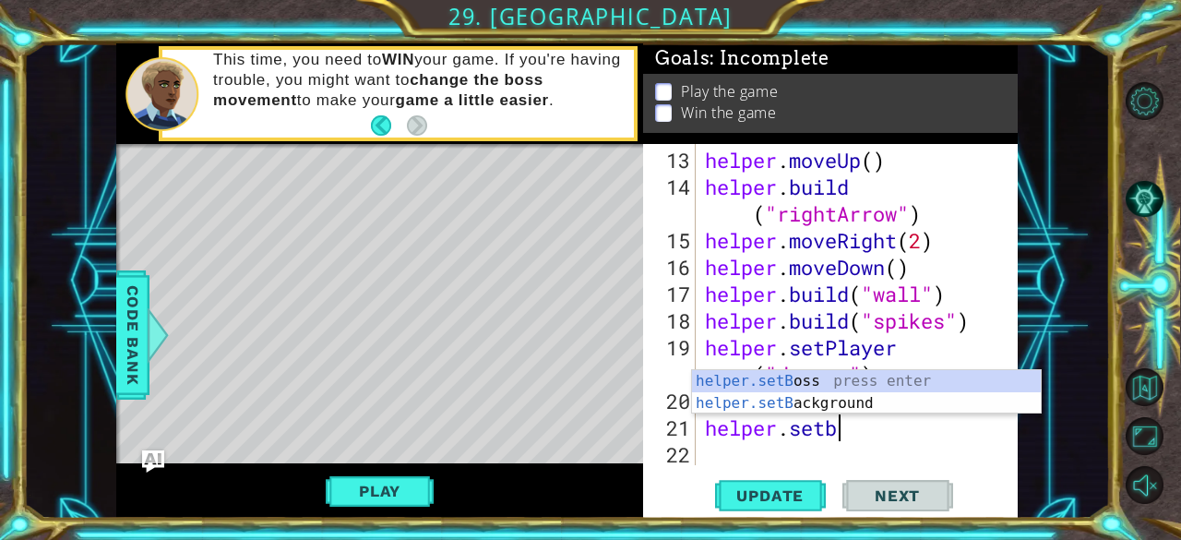
scroll to position [0, 5]
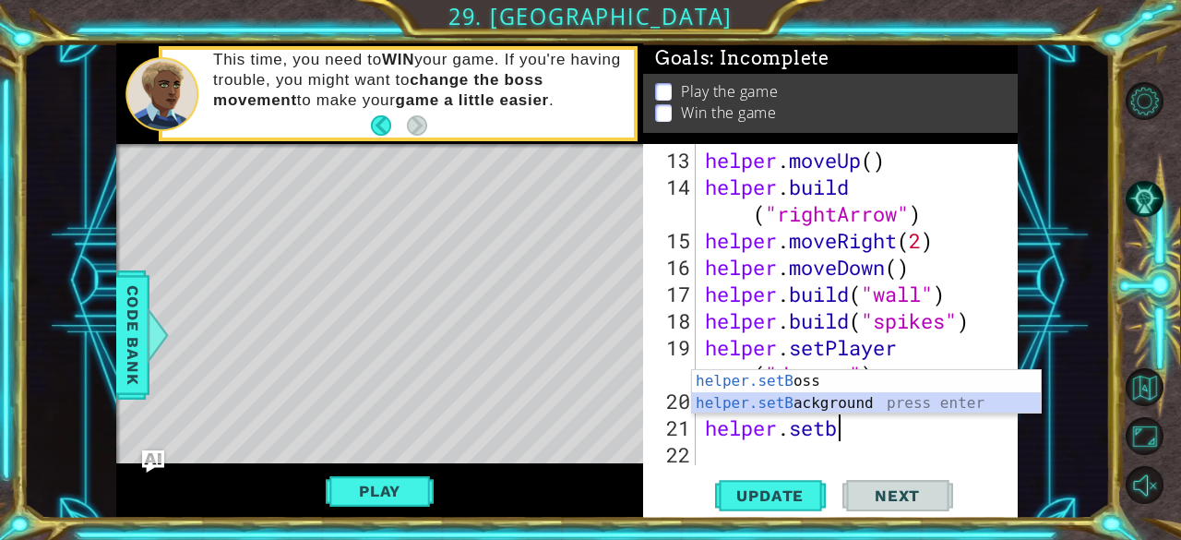
click at [783, 402] on div "helper.setB oss press enter helper.setB ackground press enter" at bounding box center [867, 414] width 350 height 89
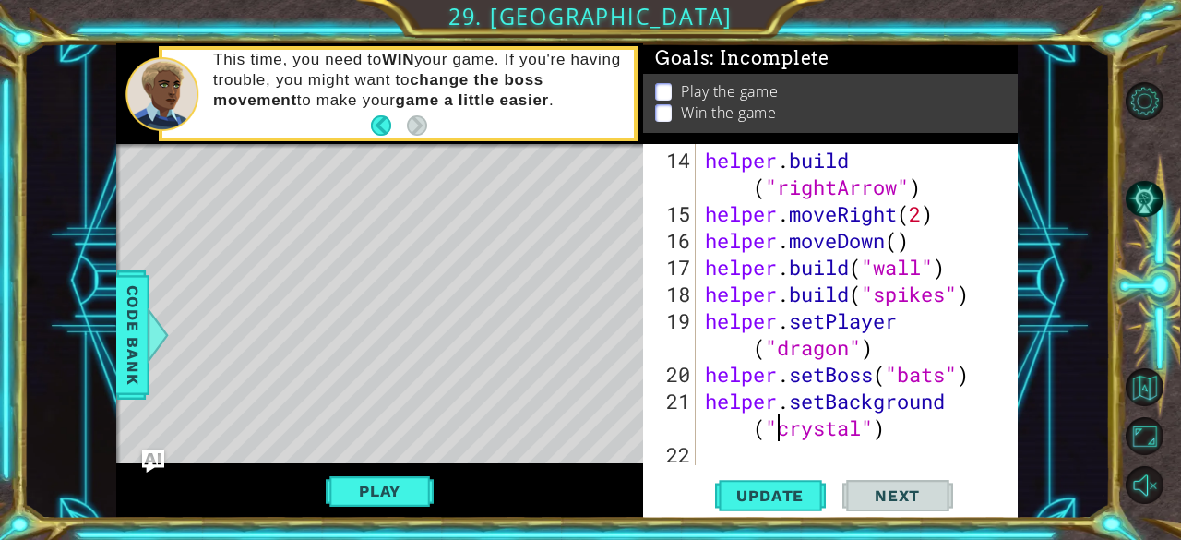
scroll to position [428, 0]
type textarea "helper.setBackground("crystal")"
click at [772, 492] on span "Update" at bounding box center [770, 495] width 104 height 18
click at [854, 457] on div "helper . build ( "rightArrow" ) helper . moveRight ( 2 ) helper . moveDown ( ) …" at bounding box center [855, 347] width 308 height 401
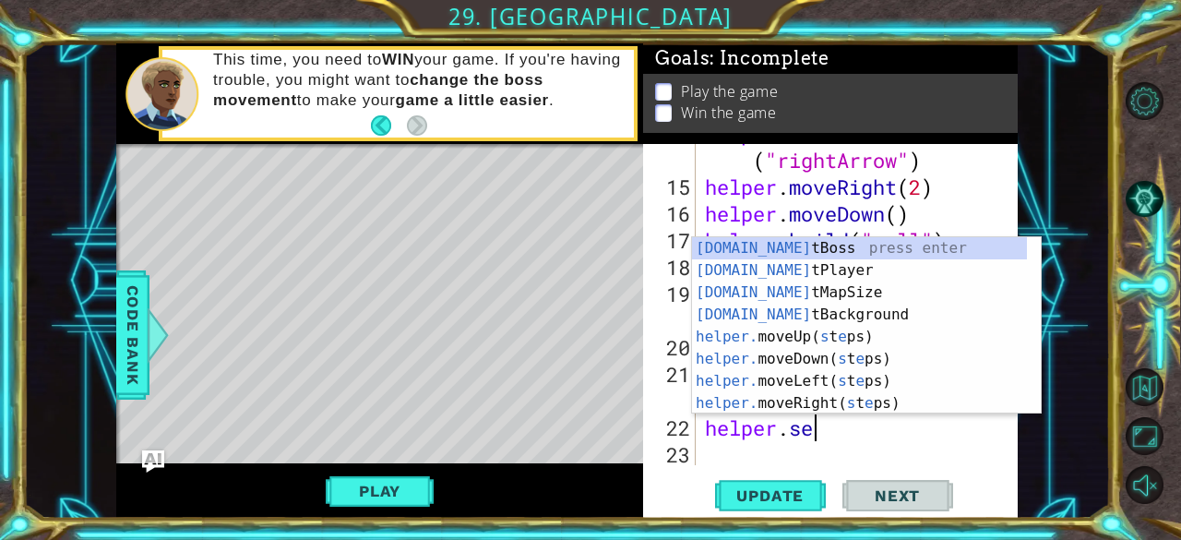
scroll to position [0, 4]
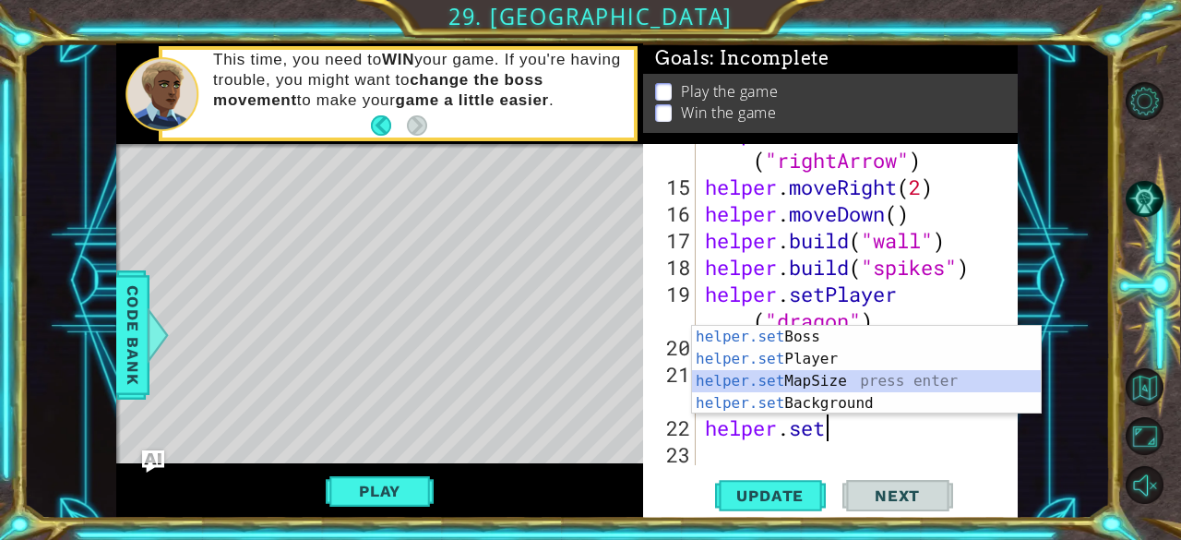
click at [803, 377] on div "helper.set Boss press enter helper.set Player press enter helper.set MapSize pr…" at bounding box center [867, 392] width 350 height 133
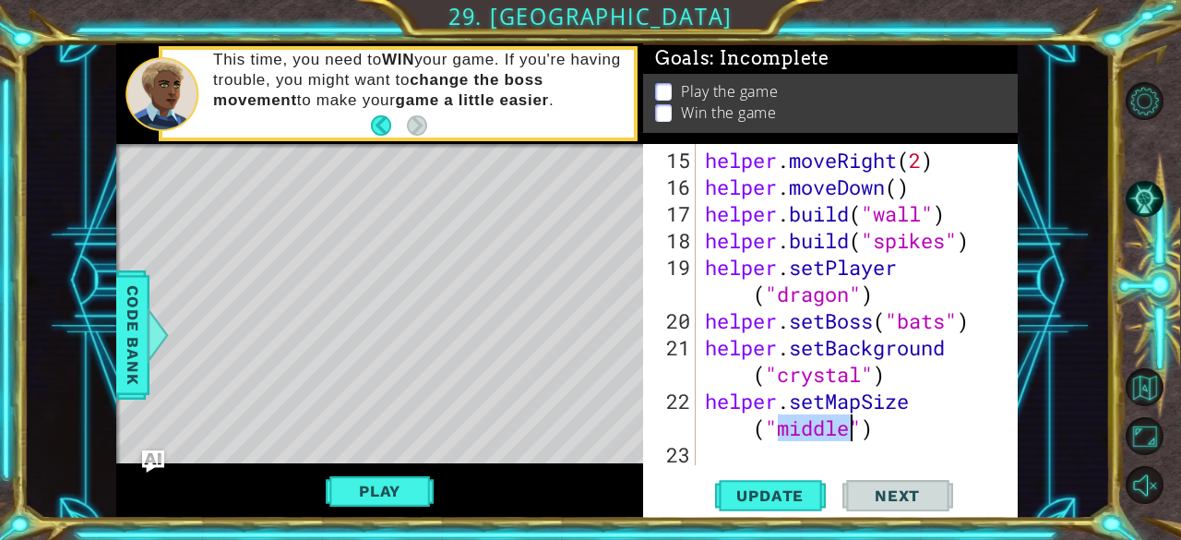
scroll to position [482, 0]
type textarea "helper.setMapSize("middle")"
click at [803, 504] on span "Update" at bounding box center [770, 495] width 104 height 18
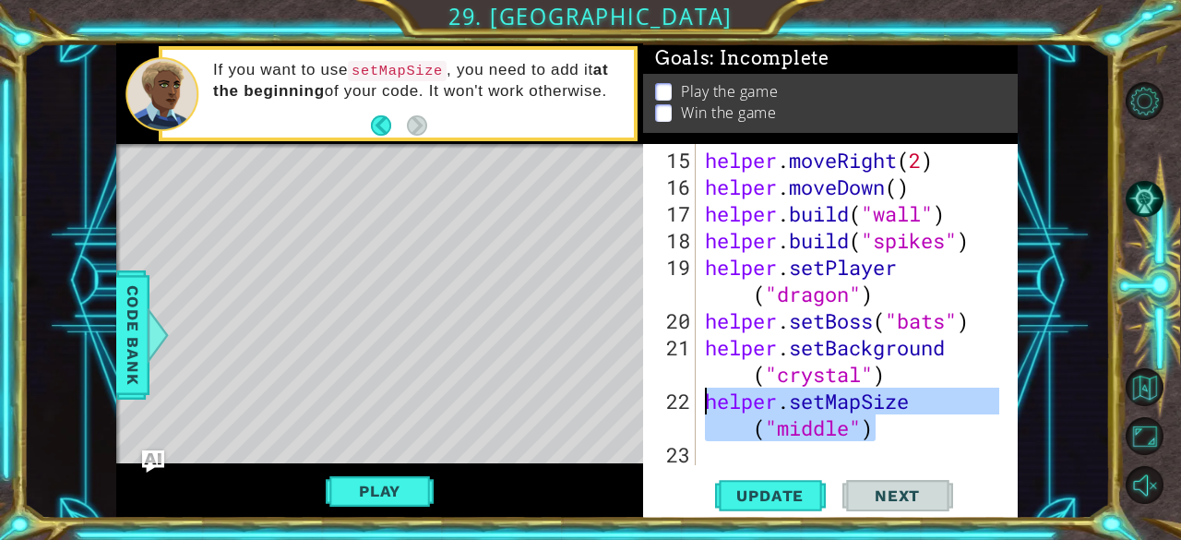
drag, startPoint x: 889, startPoint y: 431, endPoint x: 707, endPoint y: 405, distance: 184.5
click at [707, 405] on div "helper . moveRight ( 2 ) helper . moveDown ( ) helper . build ( "wall" ) helper…" at bounding box center [855, 334] width 308 height 375
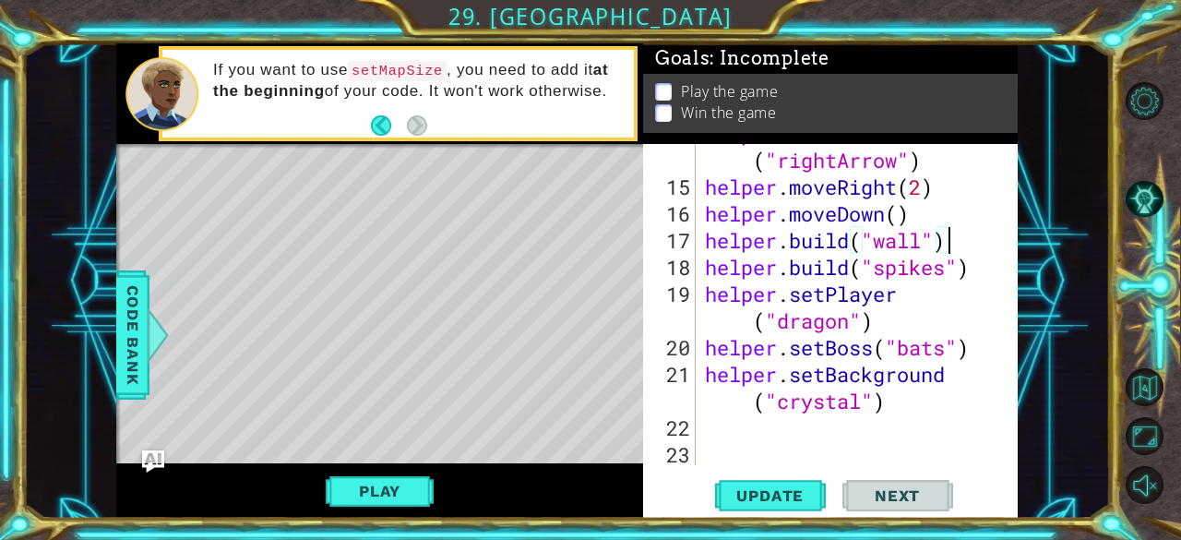
click at [963, 240] on div "helper . build ( "rightArrow" ) helper . moveRight ( 2 ) helper . moveDown ( ) …" at bounding box center [855, 320] width 308 height 401
drag, startPoint x: 967, startPoint y: 280, endPoint x: 980, endPoint y: 270, distance: 15.9
click at [980, 270] on div "helper . build ( "rightArrow" ) helper . moveRight ( 2 ) helper . moveDown ( ) …" at bounding box center [855, 320] width 308 height 401
drag, startPoint x: 934, startPoint y: 252, endPoint x: 915, endPoint y: 227, distance: 31.0
click at [915, 227] on div "helper . build ( "rightArrow" ) helper . moveRight ( 2 ) helper . moveDown ( ) …" at bounding box center [855, 320] width 308 height 401
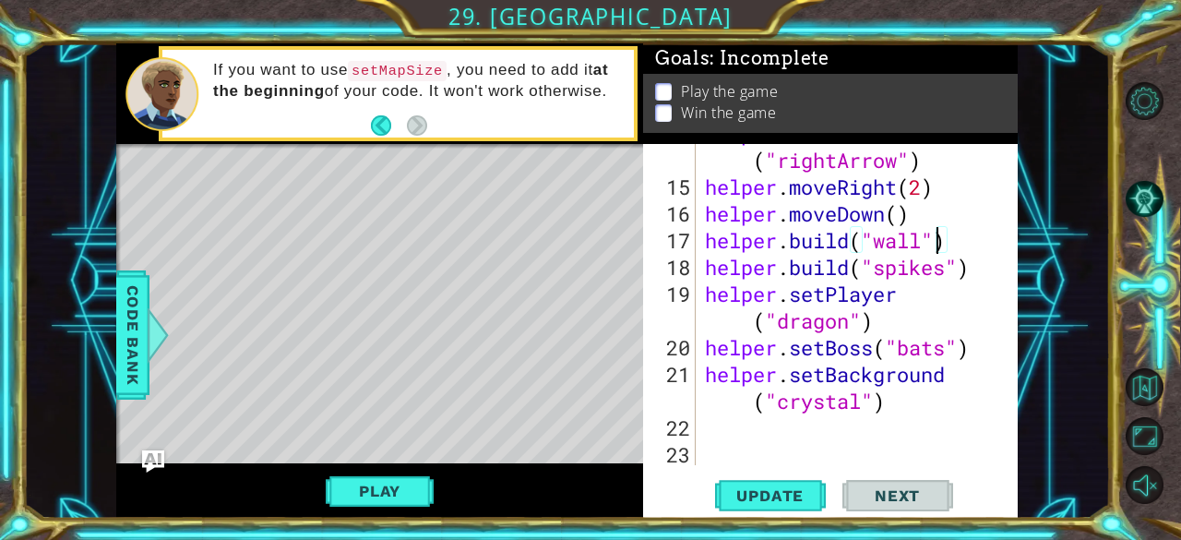
click at [934, 230] on div "helper . build ( "rightArrow" ) helper . moveRight ( 2 ) helper . moveDown ( ) …" at bounding box center [855, 320] width 308 height 401
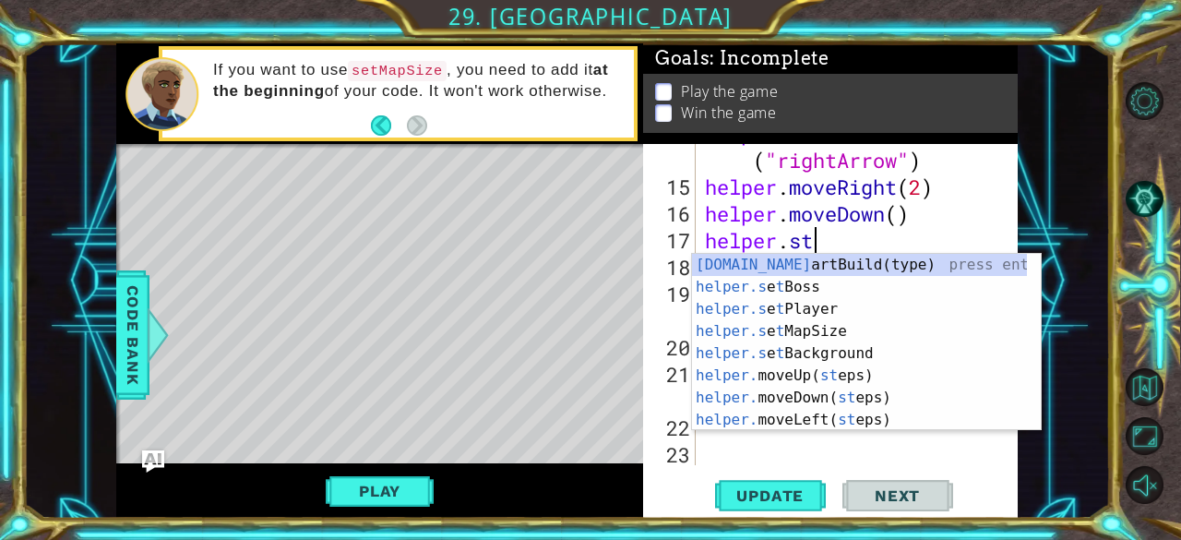
scroll to position [0, 4]
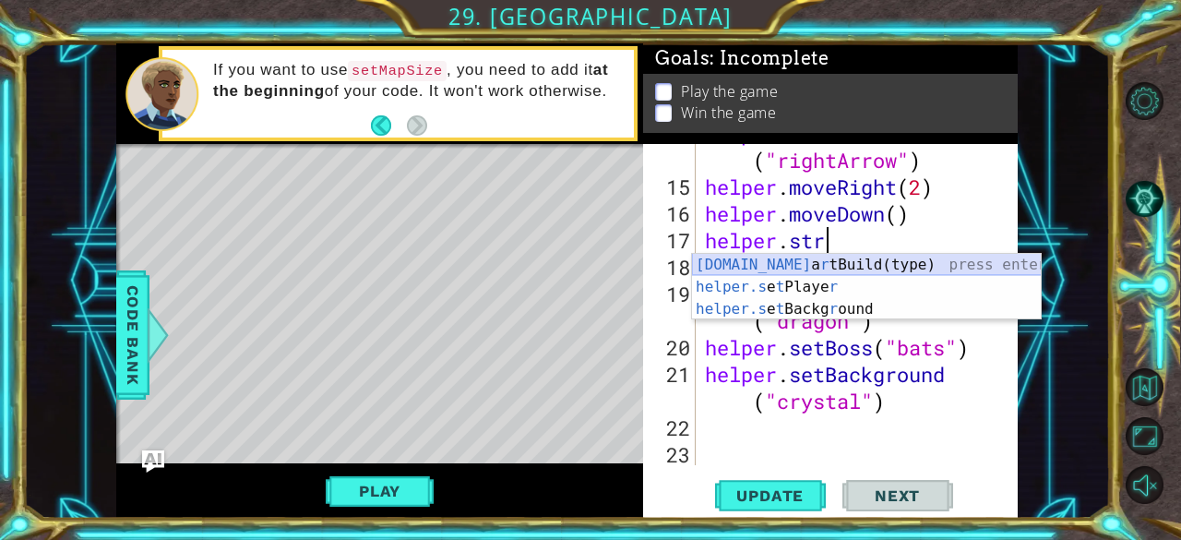
click at [845, 265] on div "[DOMAIN_NAME] a r tBuild(type) press enter helper.s e t Playe r press enter hel…" at bounding box center [867, 309] width 350 height 111
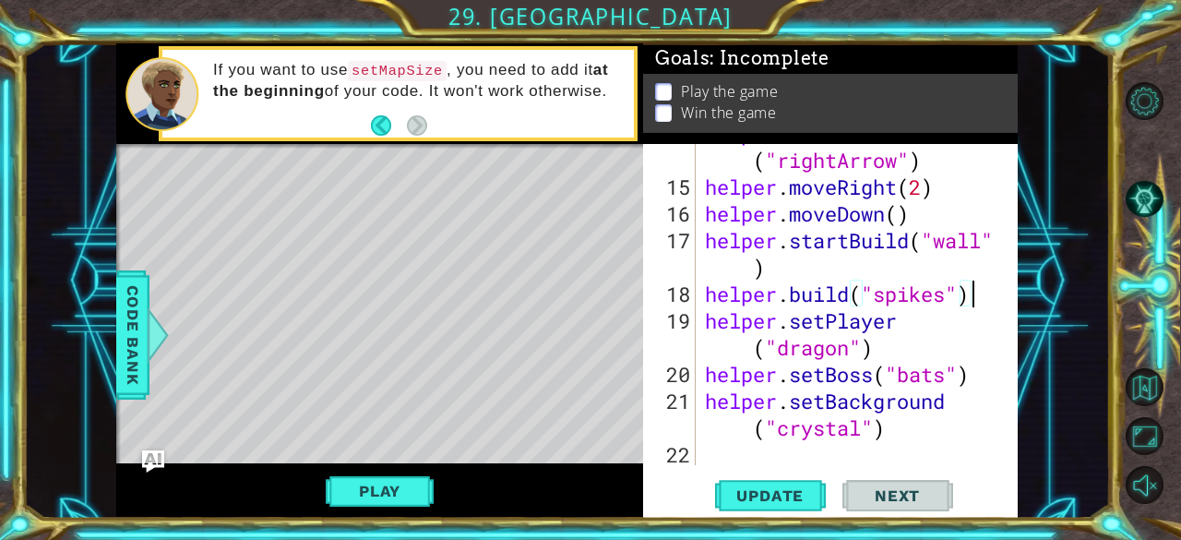
click at [969, 292] on div "helper . build ( "rightArrow" ) helper . moveRight ( 2 ) helper . moveDown ( ) …" at bounding box center [855, 320] width 308 height 401
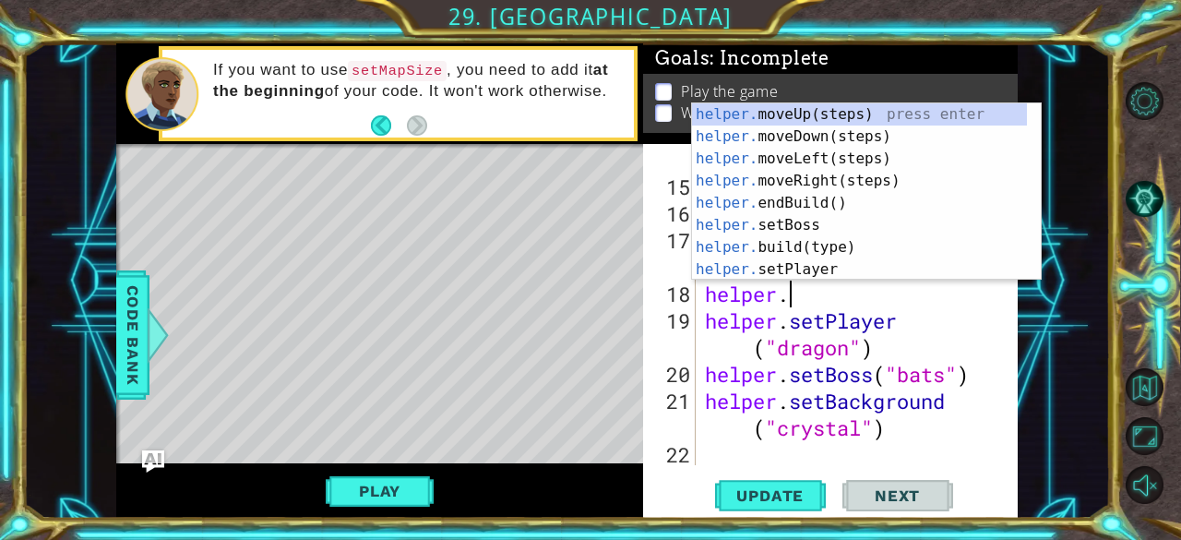
type textarea "helper.m"
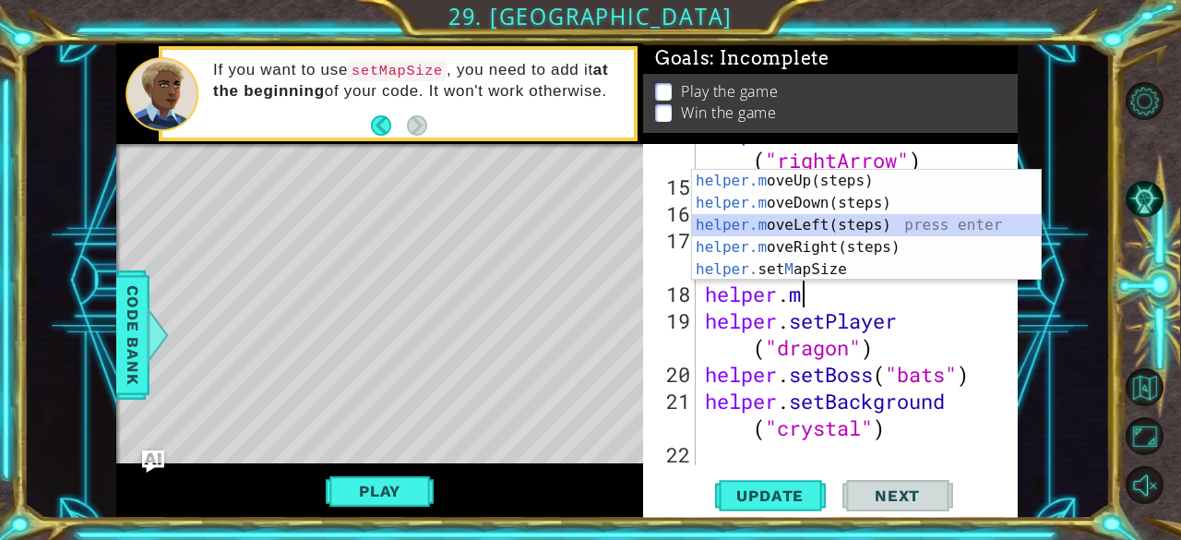
click at [831, 226] on div "helper.m oveUp(steps) press enter helper.m oveDown(steps) press enter helper.m …" at bounding box center [867, 247] width 350 height 155
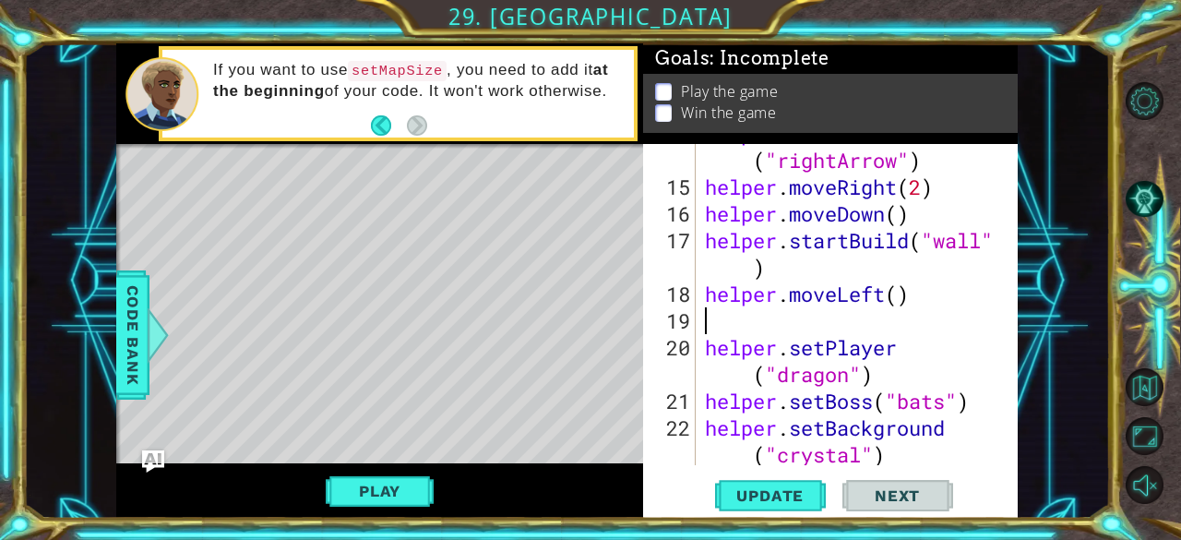
click at [897, 290] on div "helper . build ( "rightArrow" ) helper . moveRight ( 2 ) helper . moveDown ( ) …" at bounding box center [855, 320] width 308 height 401
type textarea "helper.moveLeft(3)"
click at [742, 312] on div "helper . build ( "rightArrow" ) helper . moveRight ( 2 ) helper . moveDown ( ) …" at bounding box center [855, 320] width 308 height 401
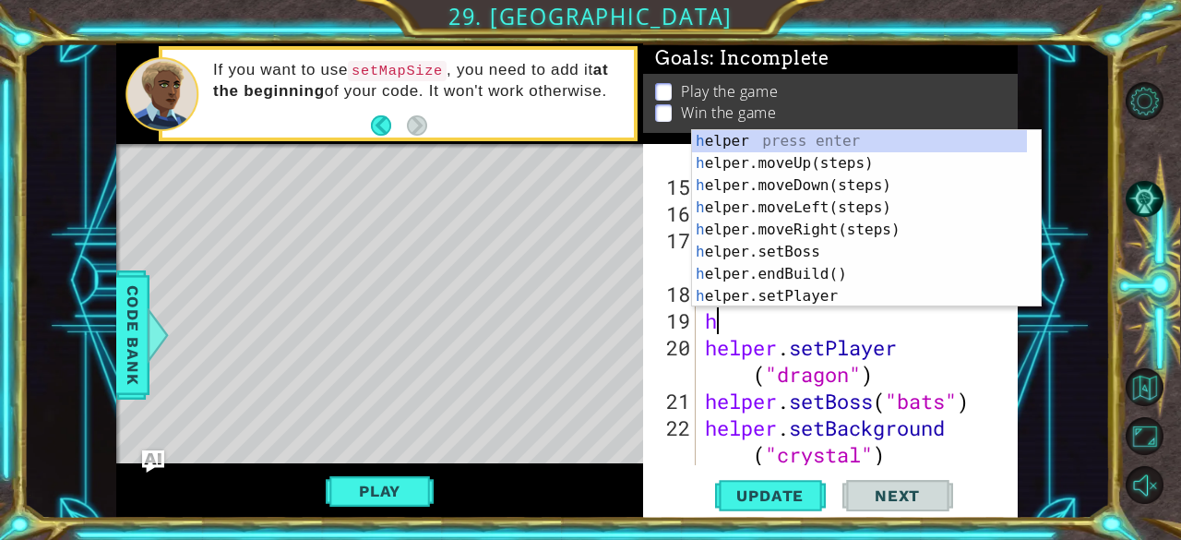
type textarea "he"
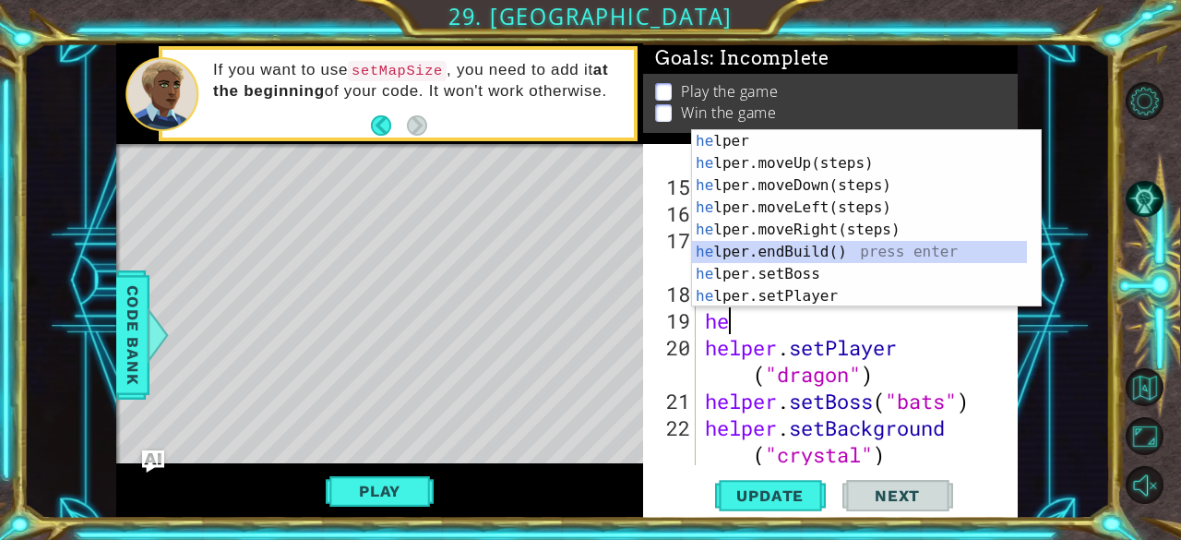
click at [782, 261] on div "he lper press enter he lper.moveUp(steps) press enter he lper.moveDown(steps) p…" at bounding box center [860, 240] width 336 height 221
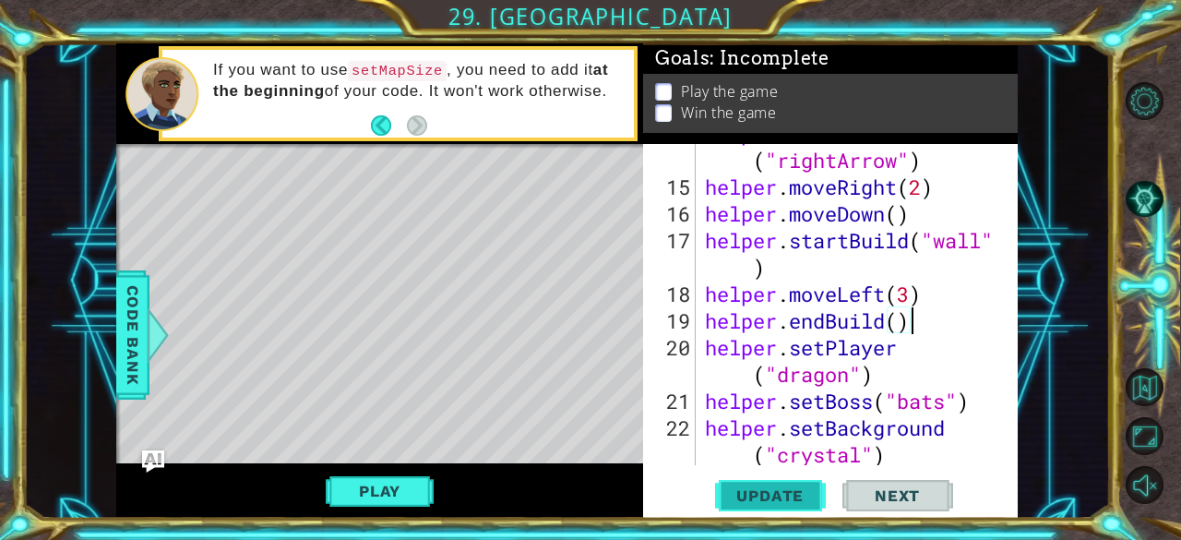
type textarea "helper.endBuild()"
click at [806, 501] on span "Update" at bounding box center [770, 495] width 104 height 18
click at [410, 483] on button "Play" at bounding box center [380, 490] width 108 height 35
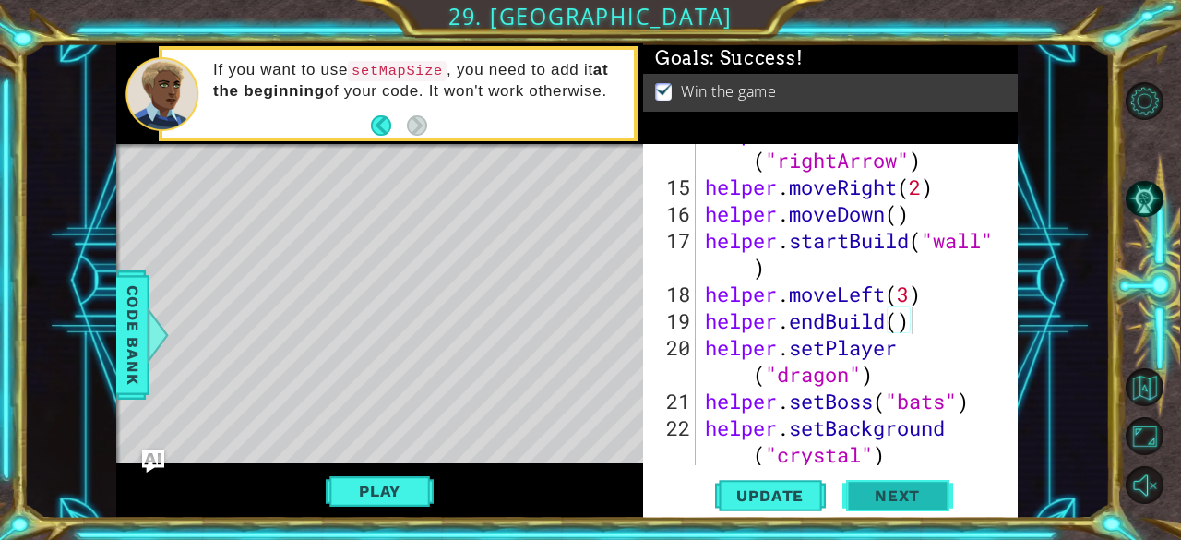
click at [910, 498] on span "Next" at bounding box center [897, 495] width 82 height 18
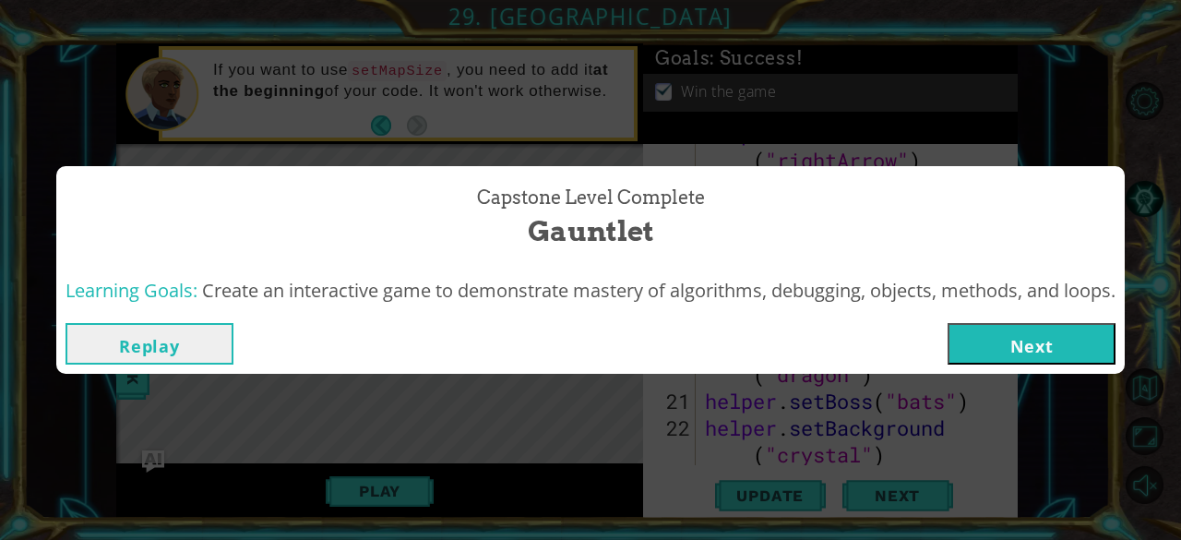
click at [1027, 355] on button "Next" at bounding box center [1032, 344] width 168 height 42
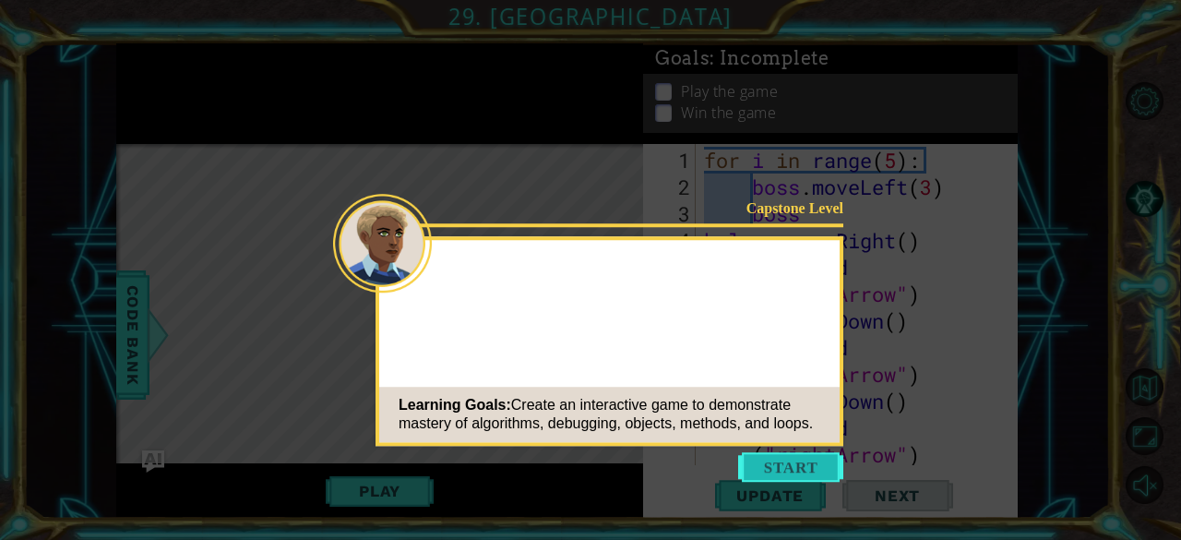
click at [788, 473] on button "Start" at bounding box center [790, 467] width 105 height 30
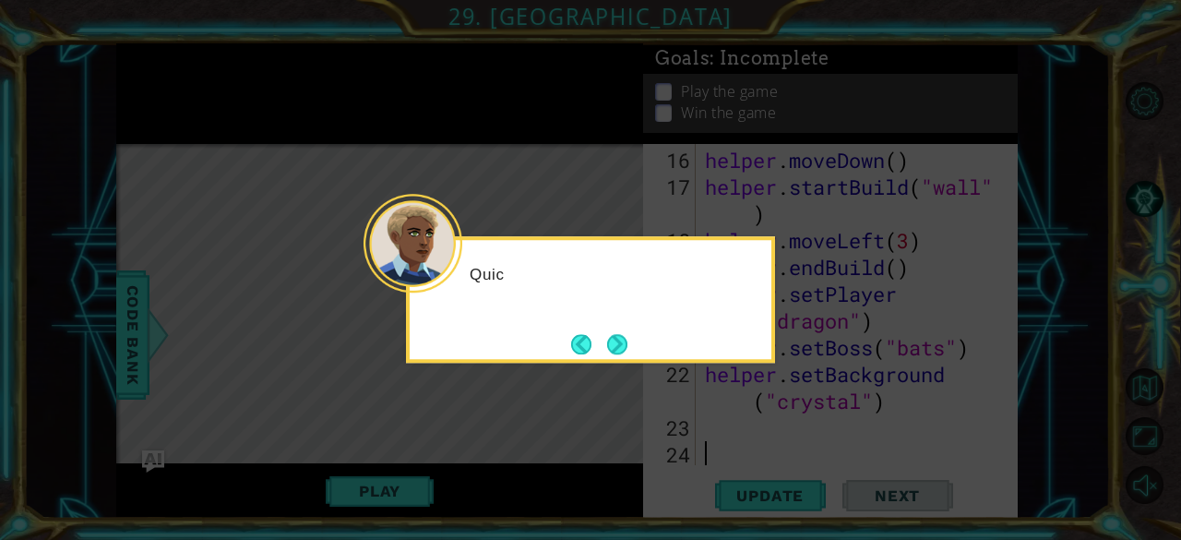
scroll to position [508, 0]
click at [618, 349] on button "Next" at bounding box center [617, 344] width 20 height 20
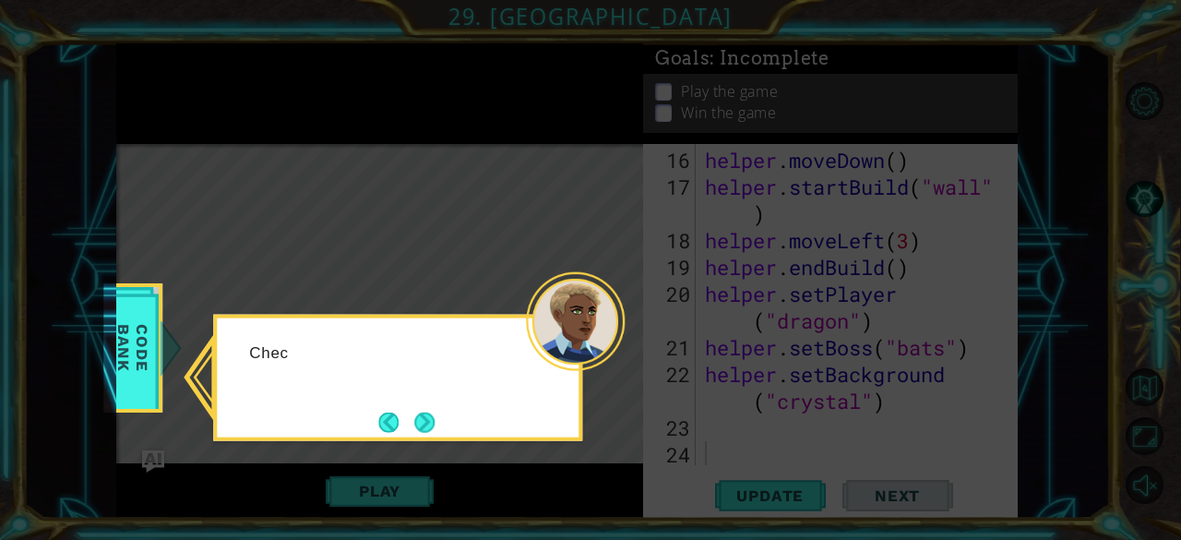
click at [618, 349] on div at bounding box center [575, 321] width 99 height 99
click at [430, 422] on button "Next" at bounding box center [424, 422] width 20 height 20
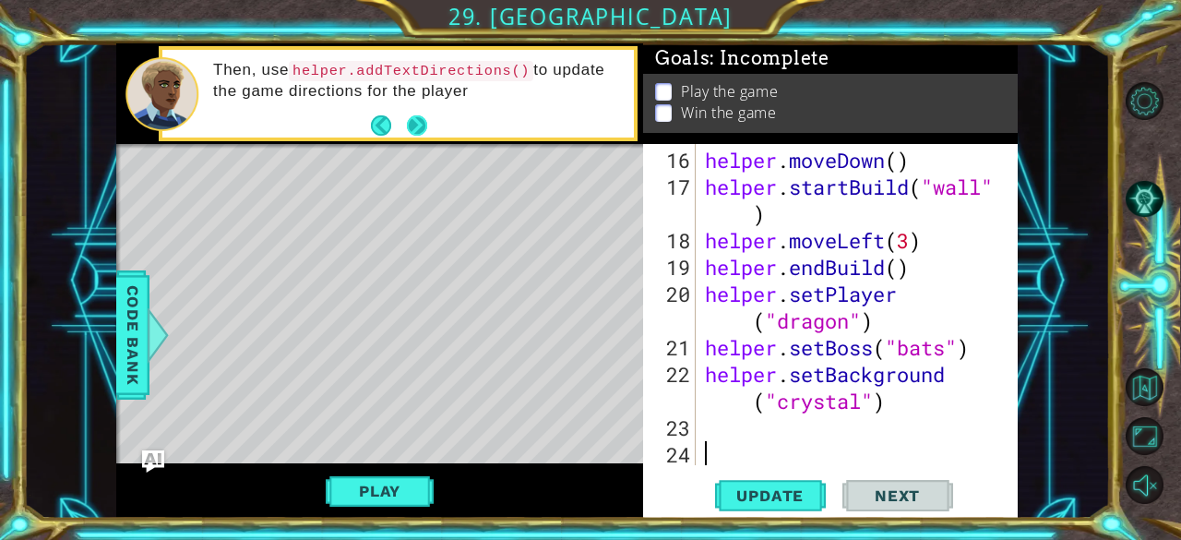
click at [418, 131] on button "Next" at bounding box center [416, 125] width 20 height 20
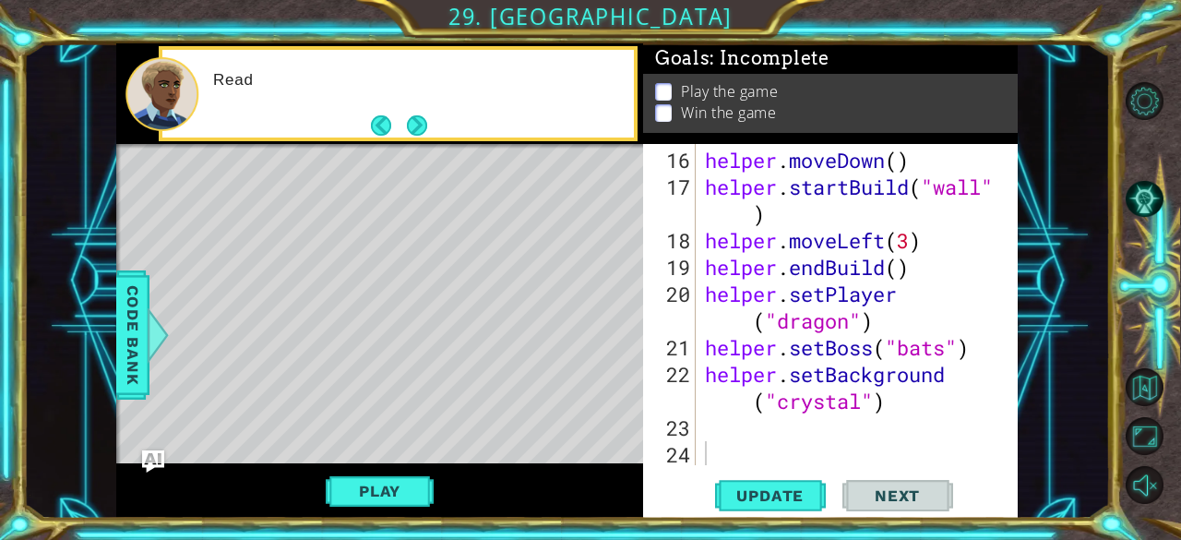
click at [418, 131] on button "Next" at bounding box center [417, 125] width 20 height 20
click at [771, 492] on span "Update" at bounding box center [770, 495] width 104 height 18
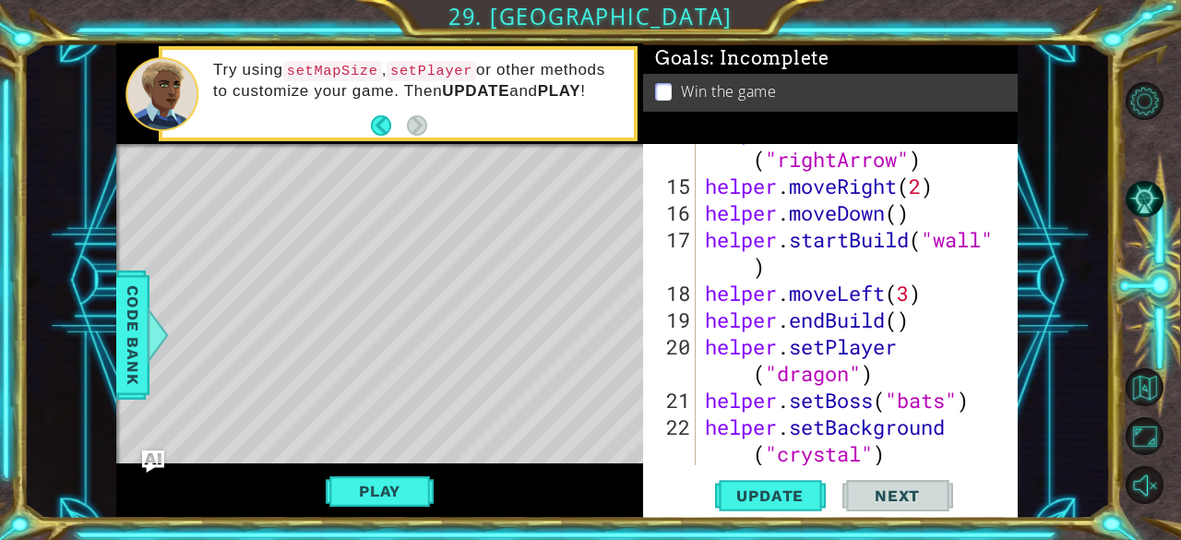
scroll to position [414, 0]
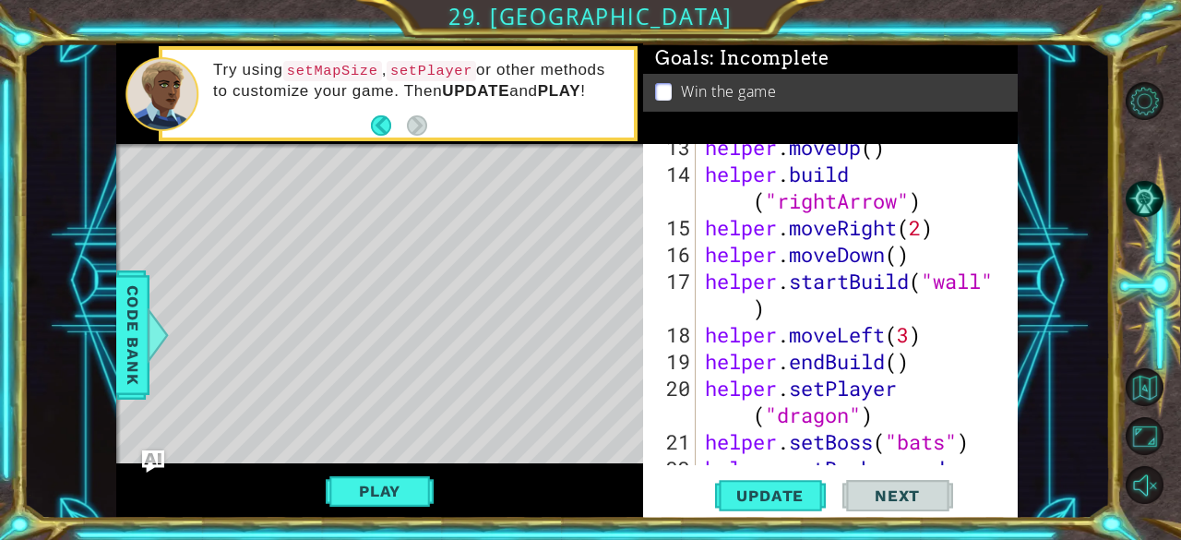
click at [913, 258] on div "helper . moveUp ( ) helper . build ( "rightArrow" ) helper . moveRight ( 2 ) he…" at bounding box center [855, 334] width 308 height 401
type textarea "helper.moveDown()"
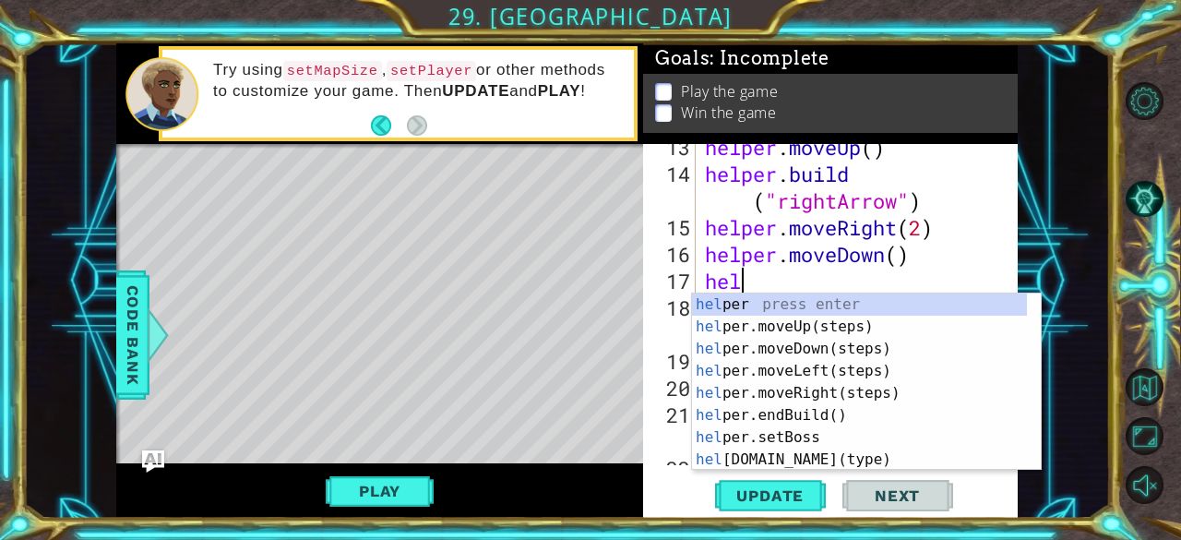
scroll to position [0, 0]
type textarea "h"
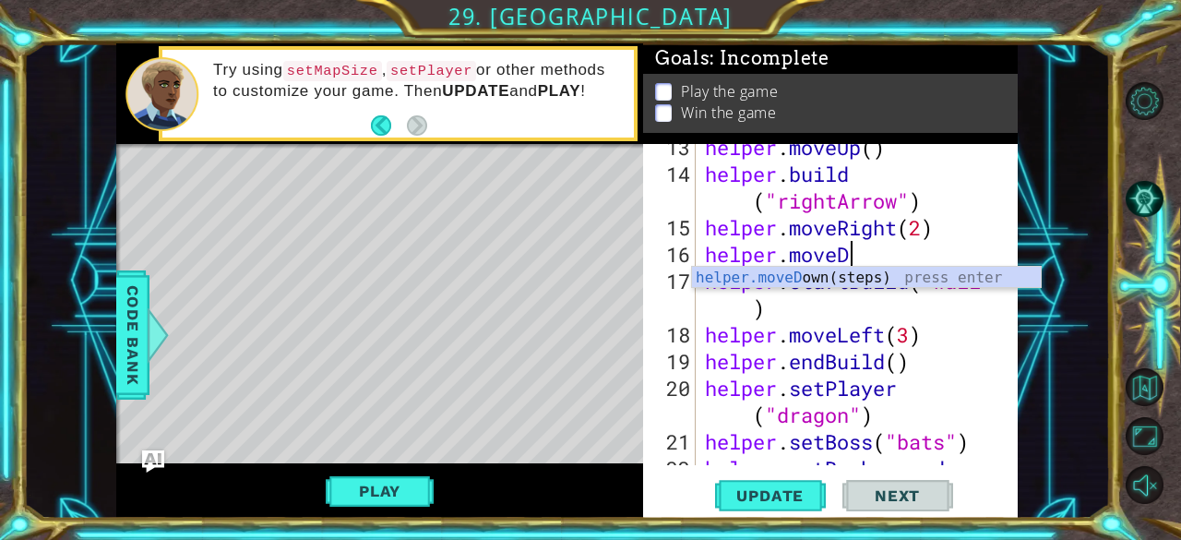
type textarea "helper.move"
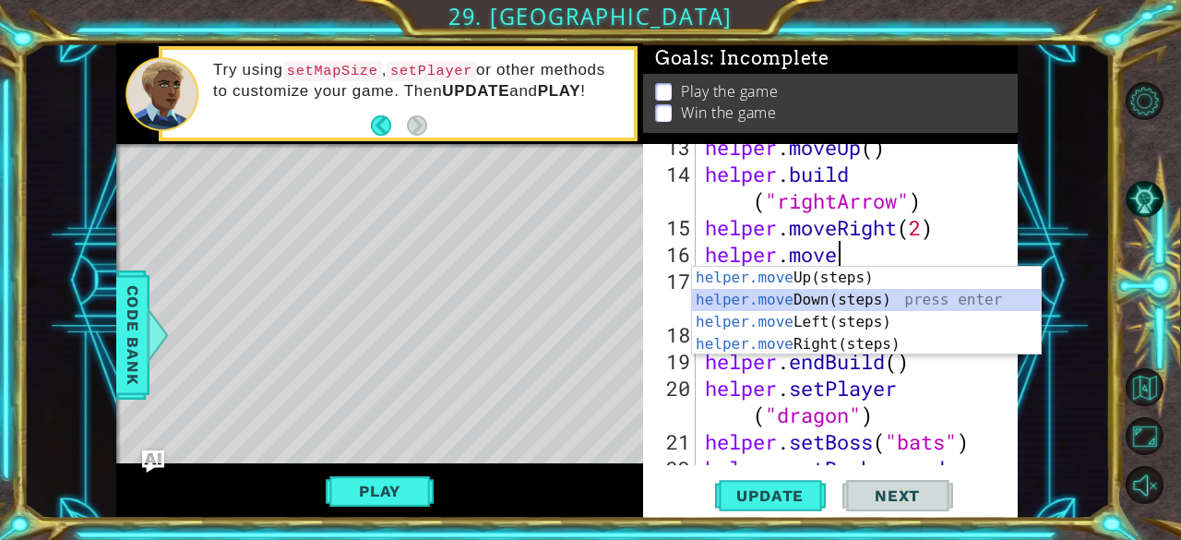
click at [758, 304] on div "helper.move Up(steps) press enter helper.move Down(steps) press enter helper.mo…" at bounding box center [867, 333] width 350 height 133
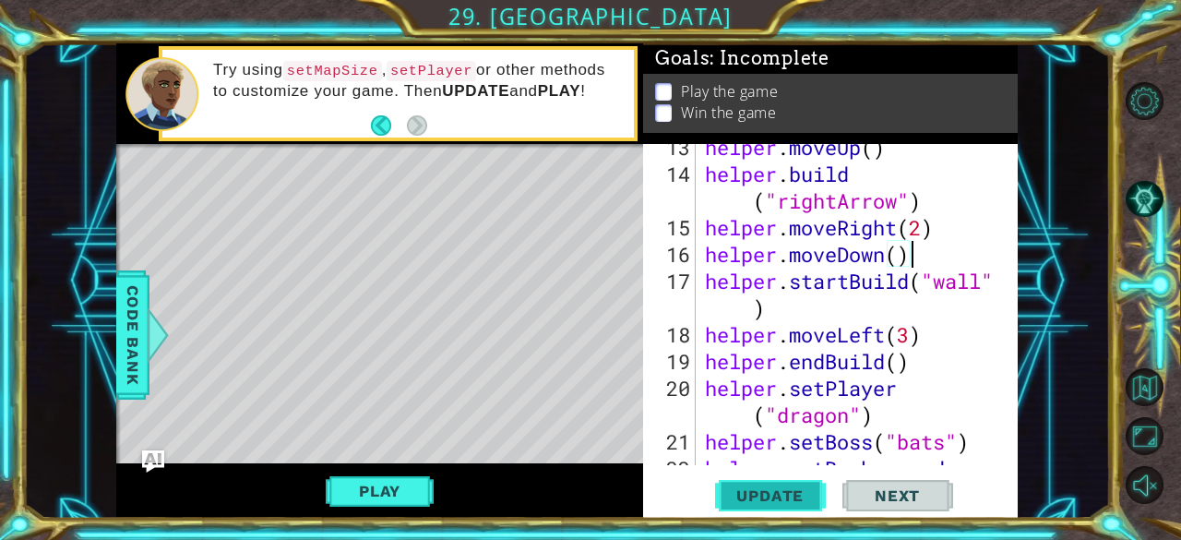
click at [757, 501] on span "Update" at bounding box center [770, 495] width 104 height 18
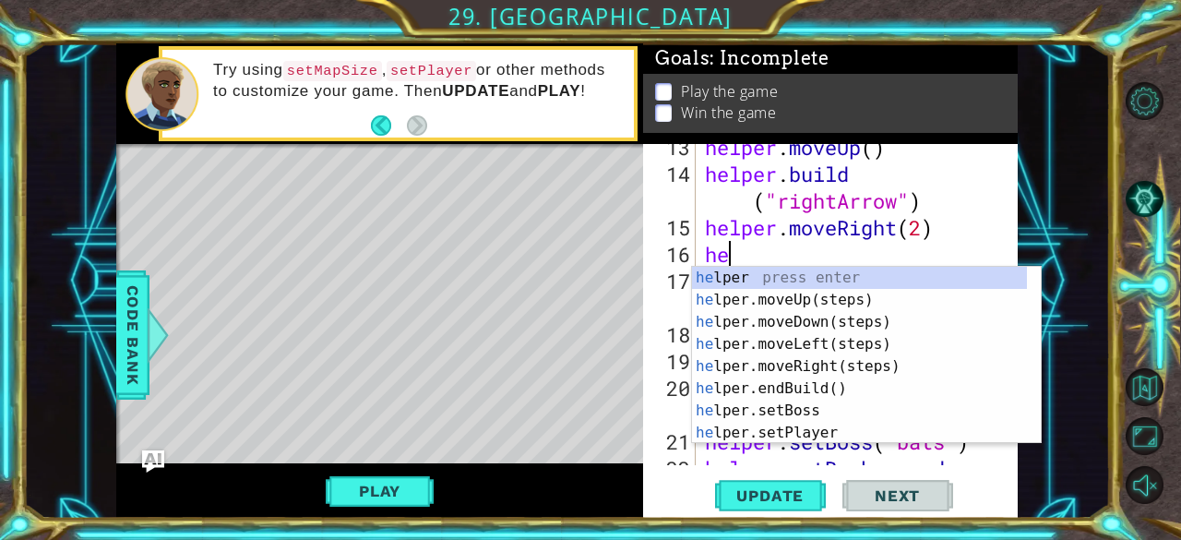
type textarea "h"
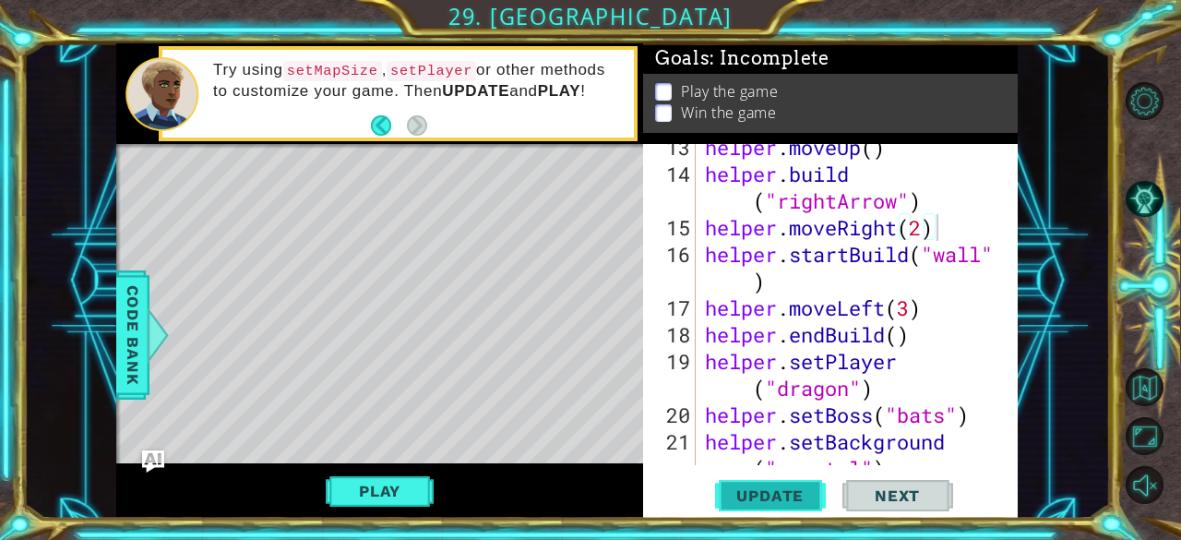
click at [755, 512] on button "Update" at bounding box center [770, 496] width 111 height 38
click at [895, 233] on div "helper . moveUp ( ) helper . build ( "rightArrow" ) helper . moveRight ( 2 ) he…" at bounding box center [855, 334] width 308 height 401
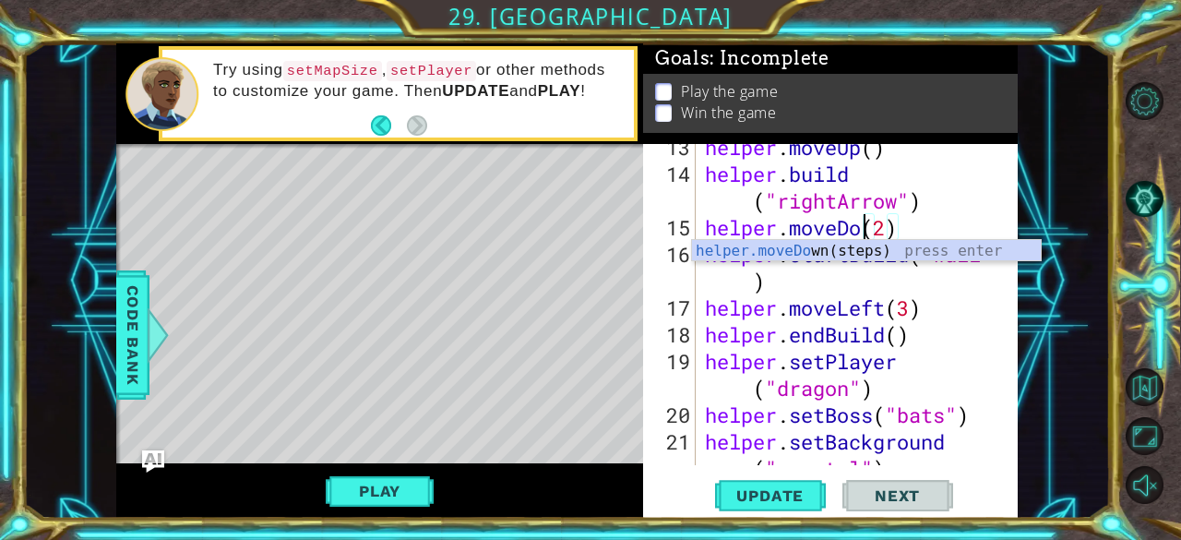
scroll to position [0, 7]
click at [775, 495] on span "Update" at bounding box center [770, 495] width 104 height 18
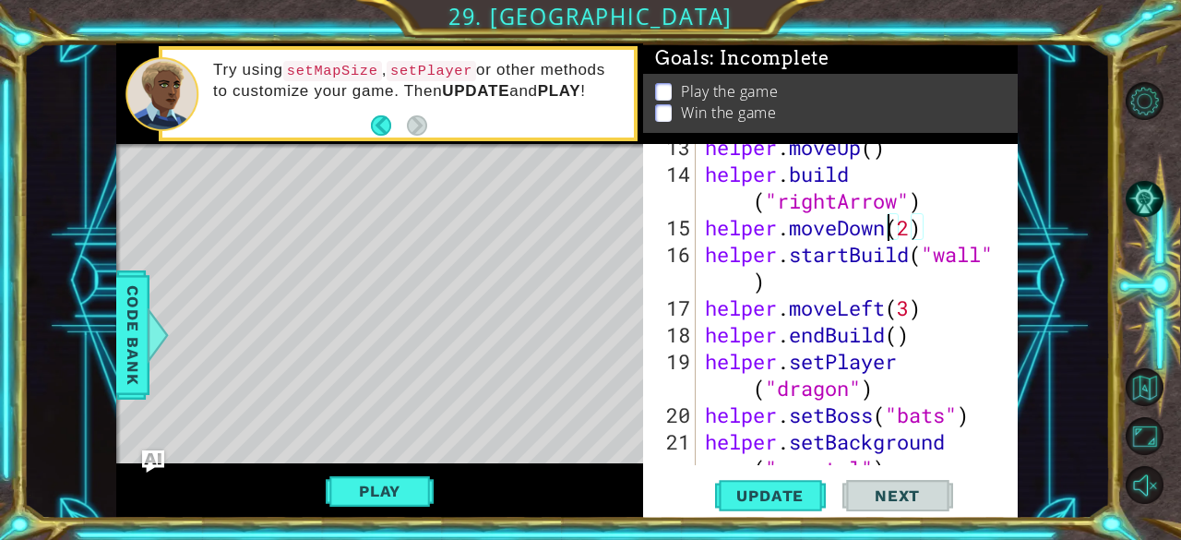
click at [911, 224] on div "helper . moveUp ( ) helper . build ( "rightArrow" ) helper . moveDown ( 2 ) hel…" at bounding box center [855, 334] width 308 height 401
click at [885, 233] on div "helper . moveUp ( ) helper . build ( "rightArrow" ) helper . moveDown ( 2 ) hel…" at bounding box center [855, 334] width 308 height 401
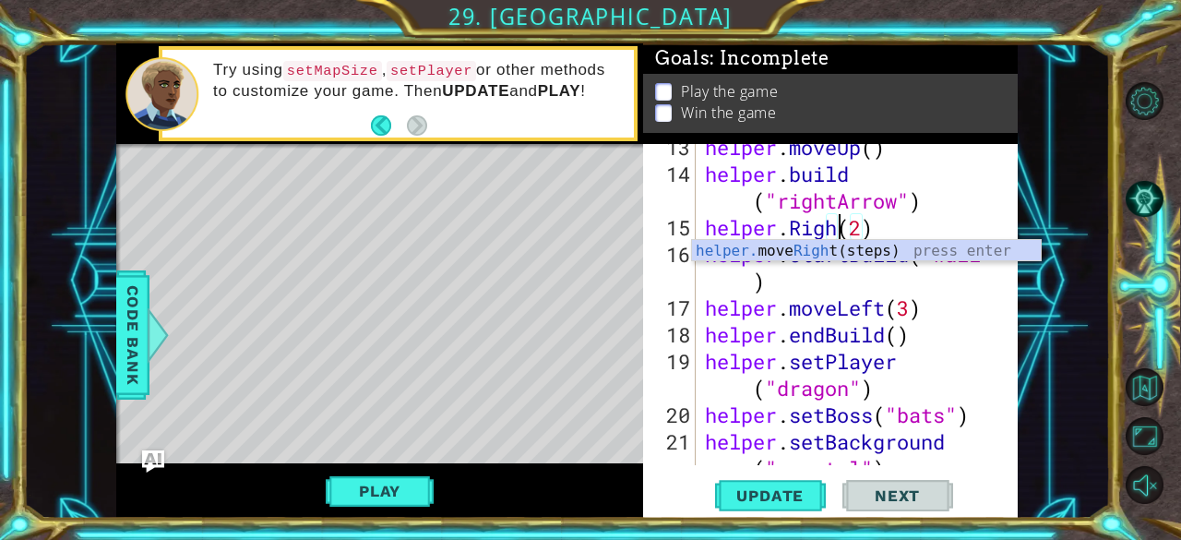
scroll to position [0, 6]
click at [704, 307] on div "helper . moveUp ( ) helper . build ( "rightArrow" ) helper . Right ( 2 ) helper…" at bounding box center [855, 334] width 308 height 401
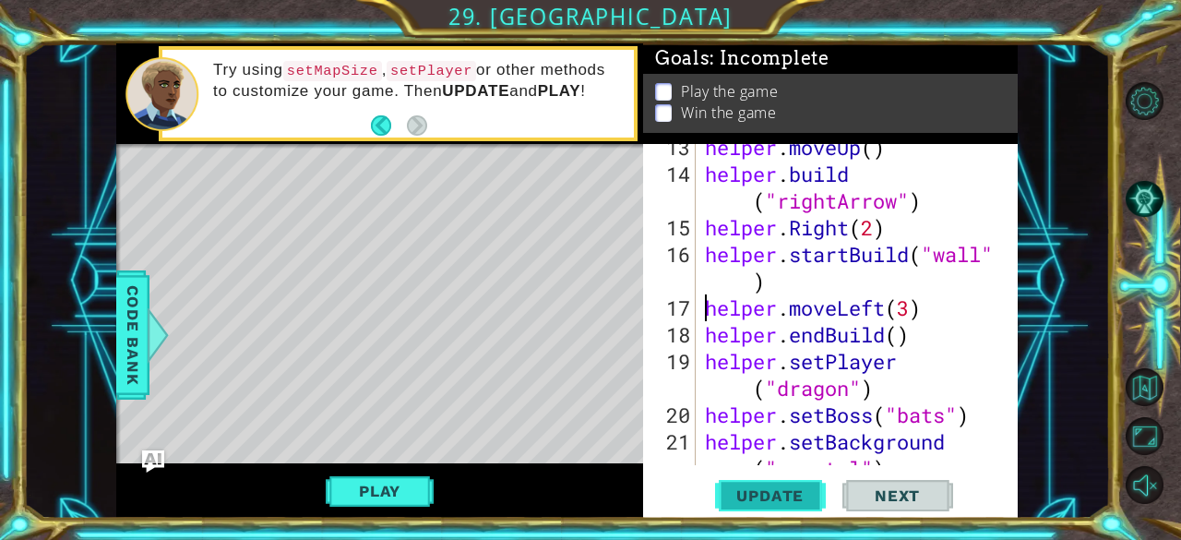
click at [764, 488] on span "Update" at bounding box center [770, 495] width 104 height 18
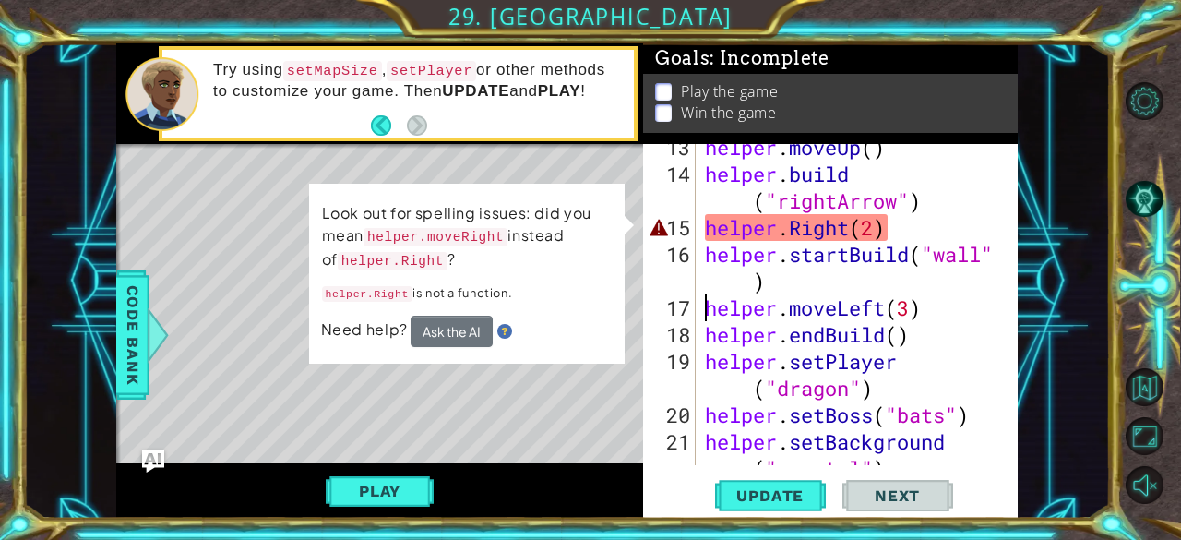
click at [794, 235] on div "helper . moveUp ( ) helper . build ( "rightArrow" ) helper . Right ( 2 ) helper…" at bounding box center [855, 334] width 308 height 401
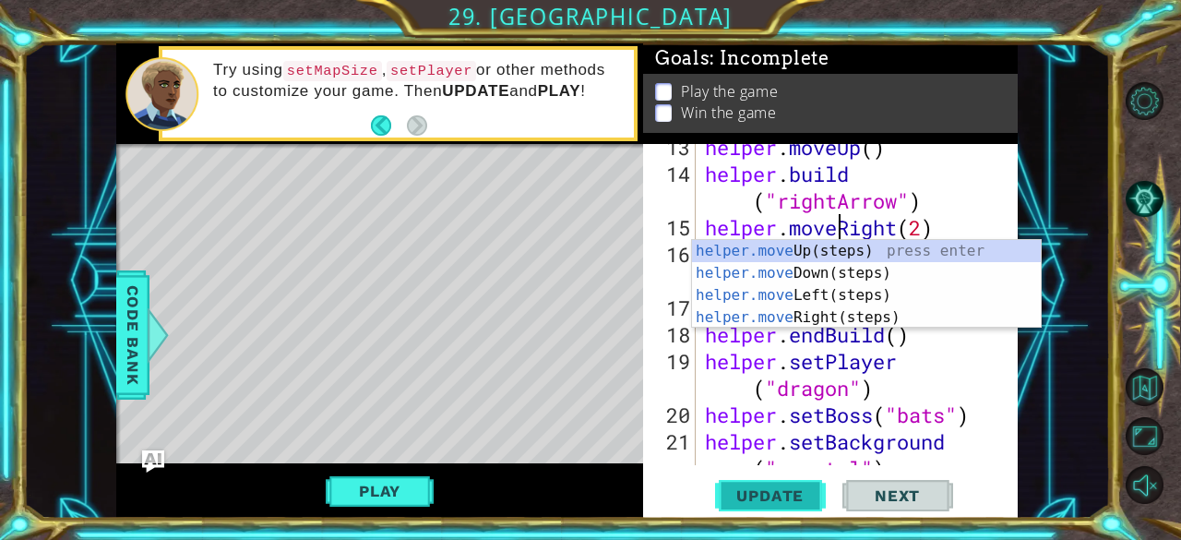
click at [777, 503] on span "Update" at bounding box center [770, 495] width 104 height 18
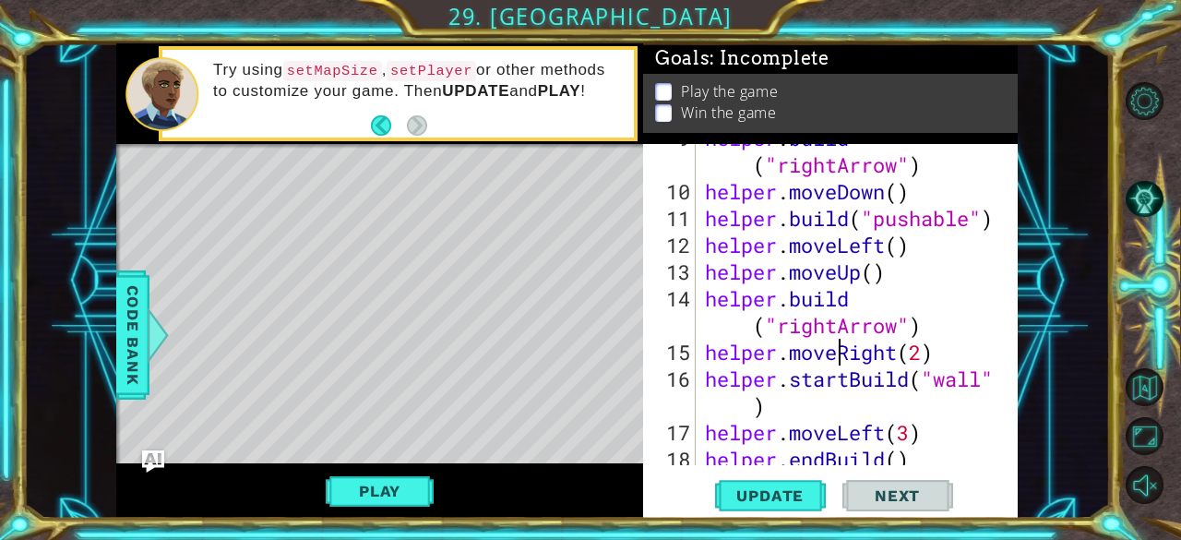
scroll to position [290, 0]
click at [941, 350] on div "helper . build ( "rightArrow" ) helper . moveDown ( ) helper . build ( "pushabl…" at bounding box center [855, 325] width 308 height 401
click at [782, 398] on div "helper . build ( "rightArrow" ) helper . moveDown ( ) helper . build ( "pushabl…" at bounding box center [855, 325] width 308 height 401
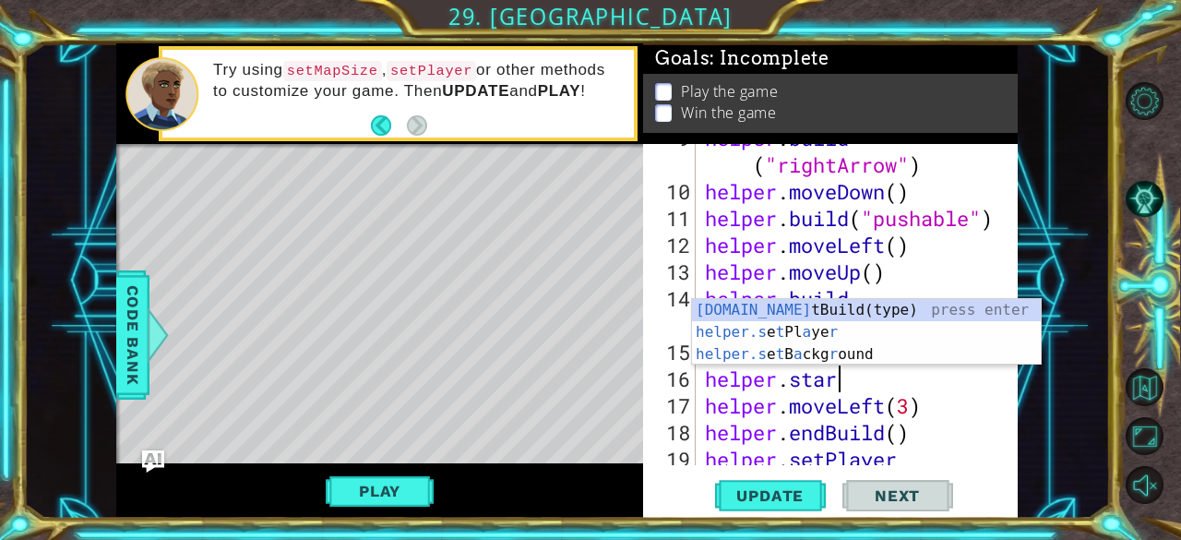
scroll to position [0, 2]
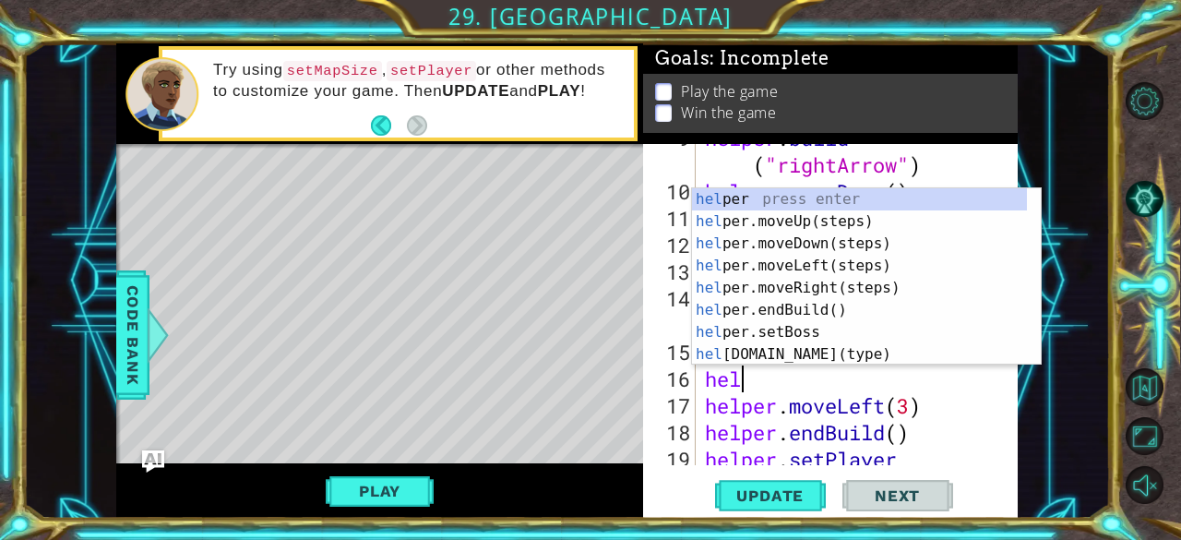
type textarea "h"
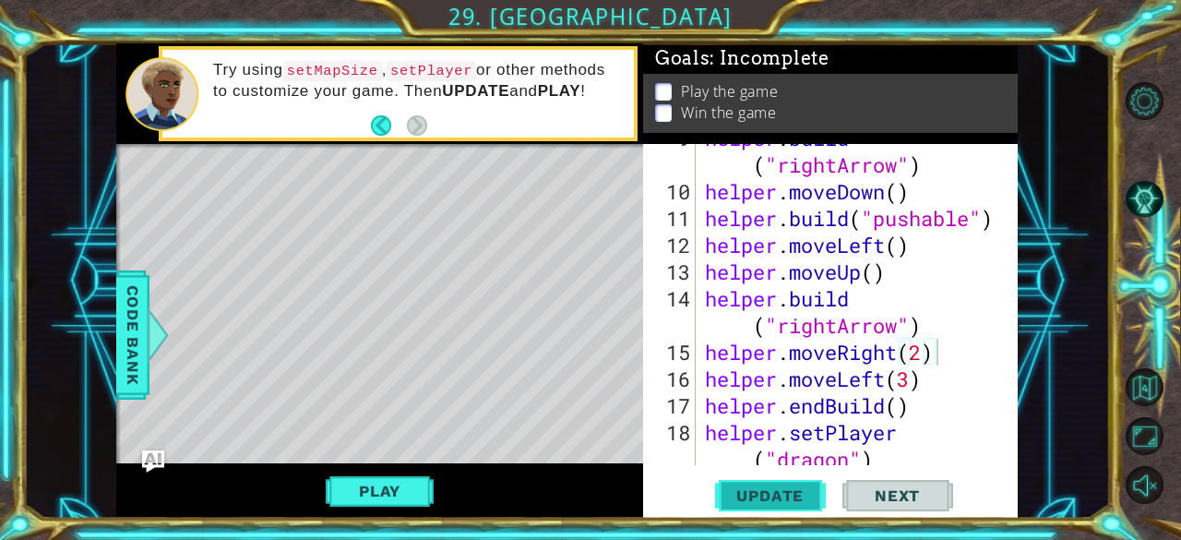
click at [770, 493] on span "Update" at bounding box center [770, 495] width 104 height 18
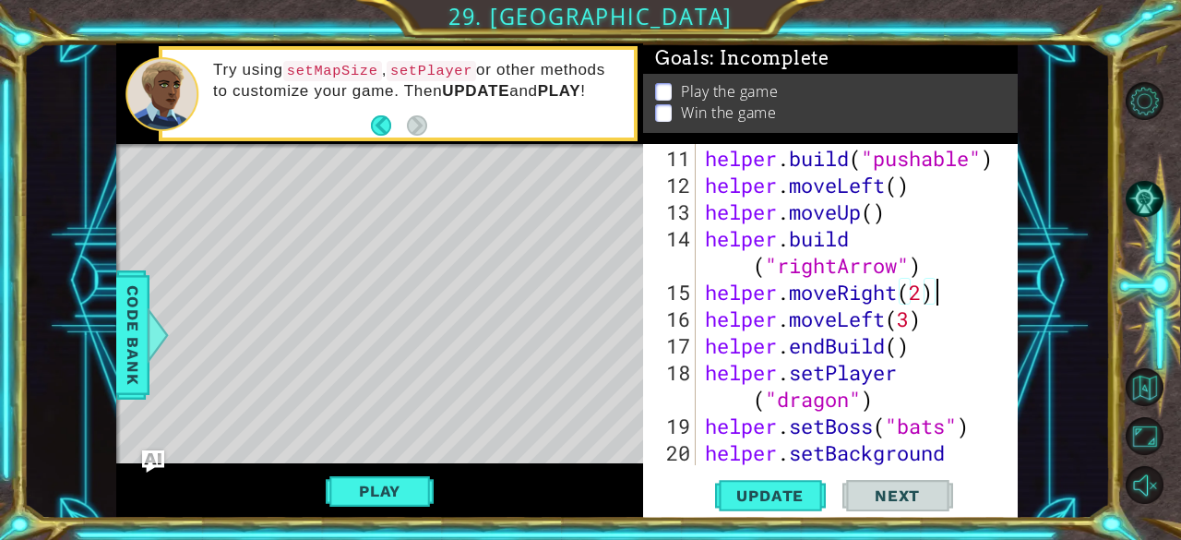
scroll to position [346, 0]
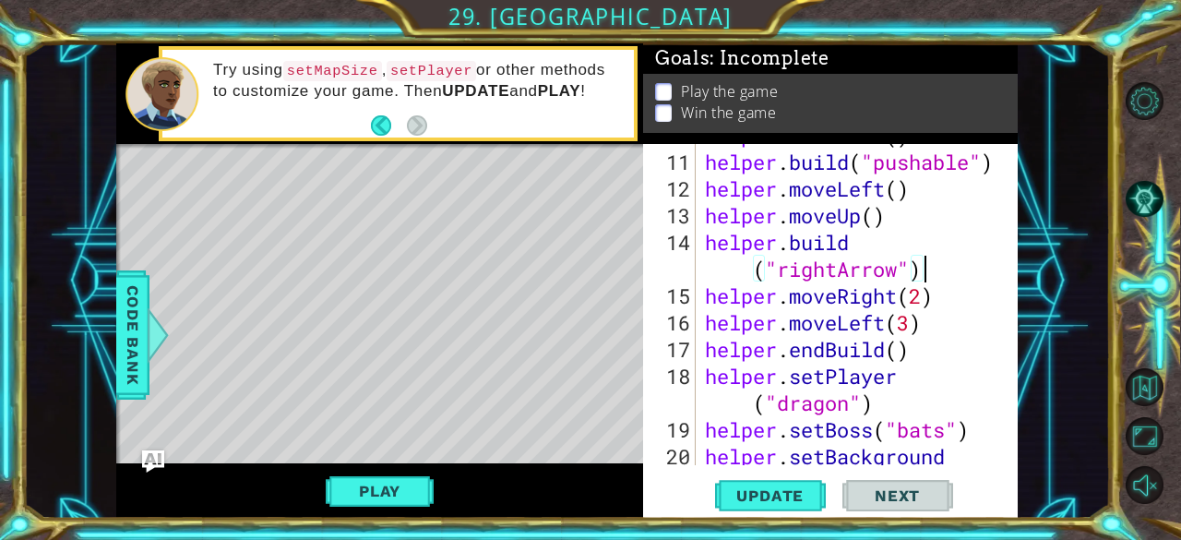
drag, startPoint x: 929, startPoint y: 268, endPoint x: 913, endPoint y: 274, distance: 17.0
click at [913, 274] on div "helper . moveDown ( ) helper . build ( "pushable" ) helper . moveLeft ( ) helpe…" at bounding box center [855, 322] width 308 height 401
click at [926, 274] on div "helper . moveDown ( ) helper . build ( "pushable" ) helper . moveLeft ( ) helpe…" at bounding box center [855, 322] width 308 height 401
click at [782, 488] on span "Update" at bounding box center [770, 495] width 104 height 18
click at [974, 311] on div "helper . moveDown ( ) helper . build ( "pushable" ) helper . moveLeft ( ) helpe…" at bounding box center [855, 322] width 308 height 401
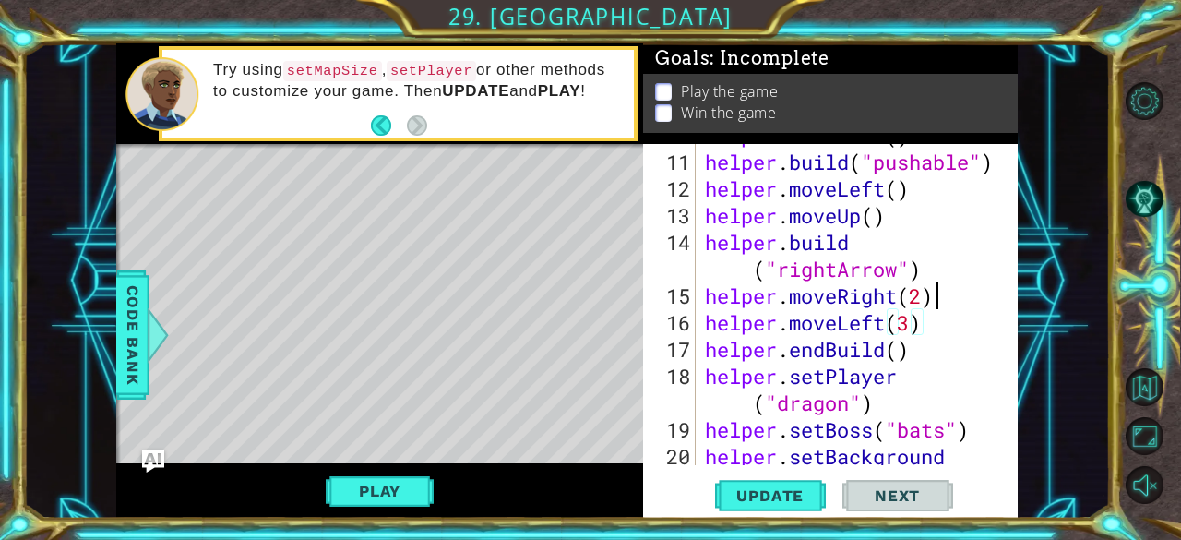
click at [973, 287] on div "helper . moveDown ( ) helper . build ( "pushable" ) helper . moveLeft ( ) helpe…" at bounding box center [855, 322] width 308 height 401
click at [922, 323] on div "helper . moveDown ( ) helper . build ( "pushable" ) helper . moveLeft ( ) helpe…" at bounding box center [855, 322] width 308 height 401
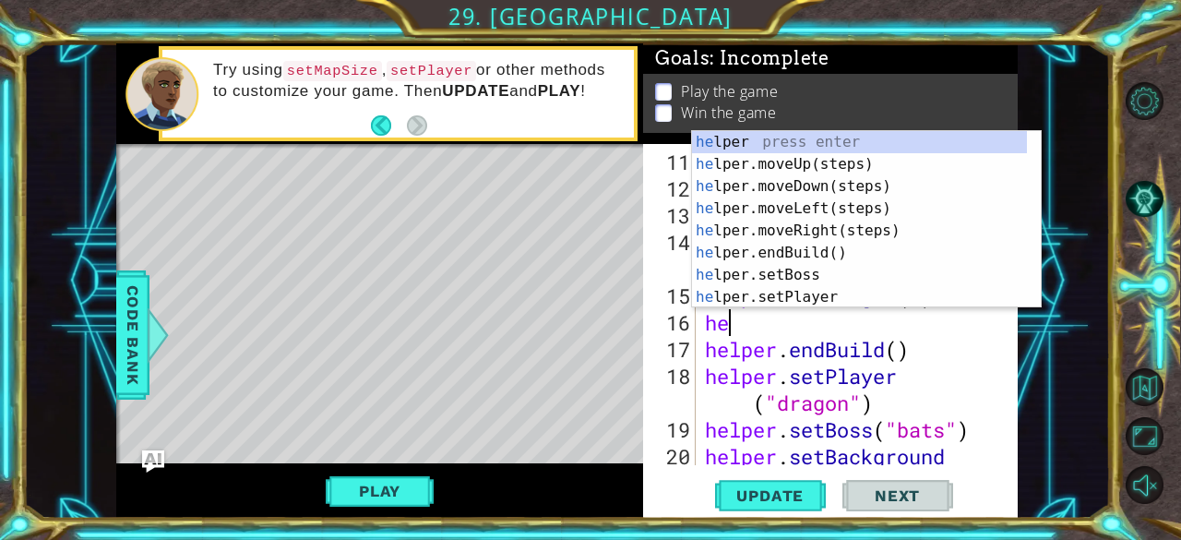
type textarea "h"
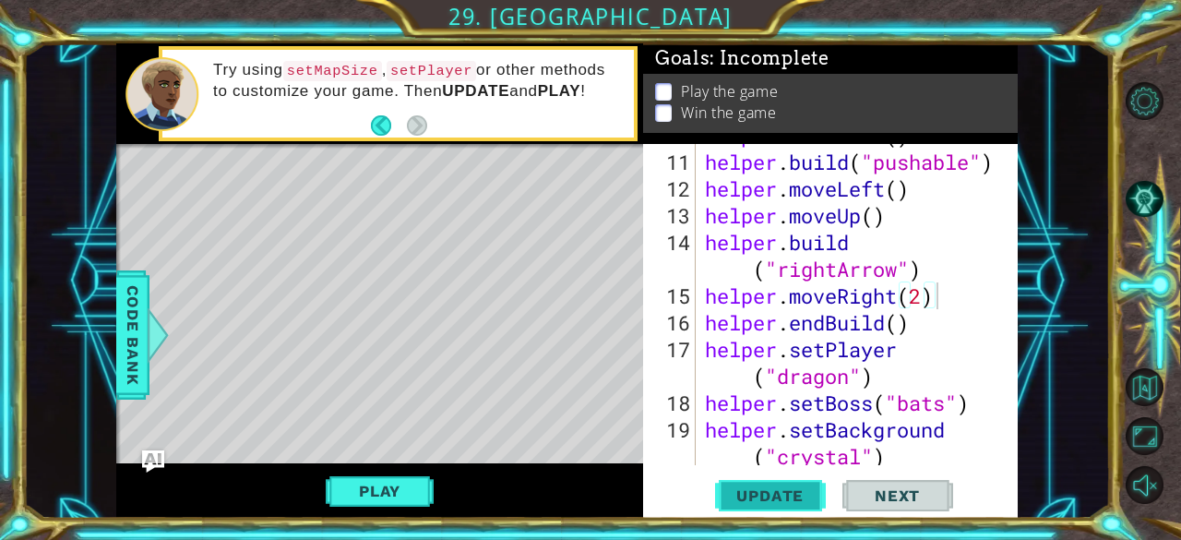
click at [775, 492] on span "Update" at bounding box center [770, 495] width 104 height 18
click at [915, 326] on div "helper . moveDown ( ) helper . build ( "pushable" ) helper . moveLeft ( ) helpe…" at bounding box center [855, 322] width 308 height 401
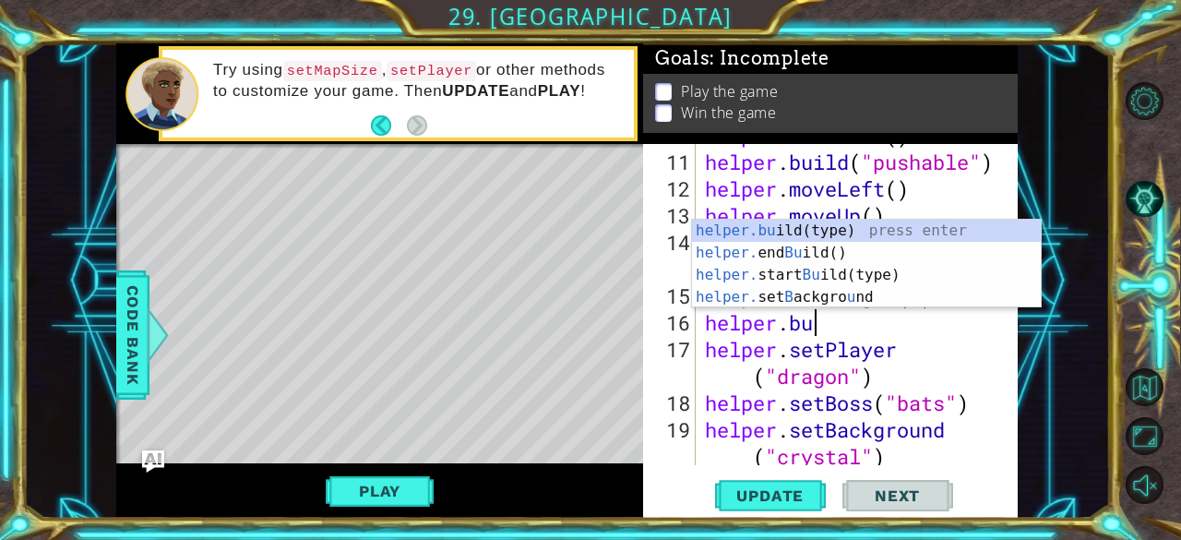
scroll to position [0, 4]
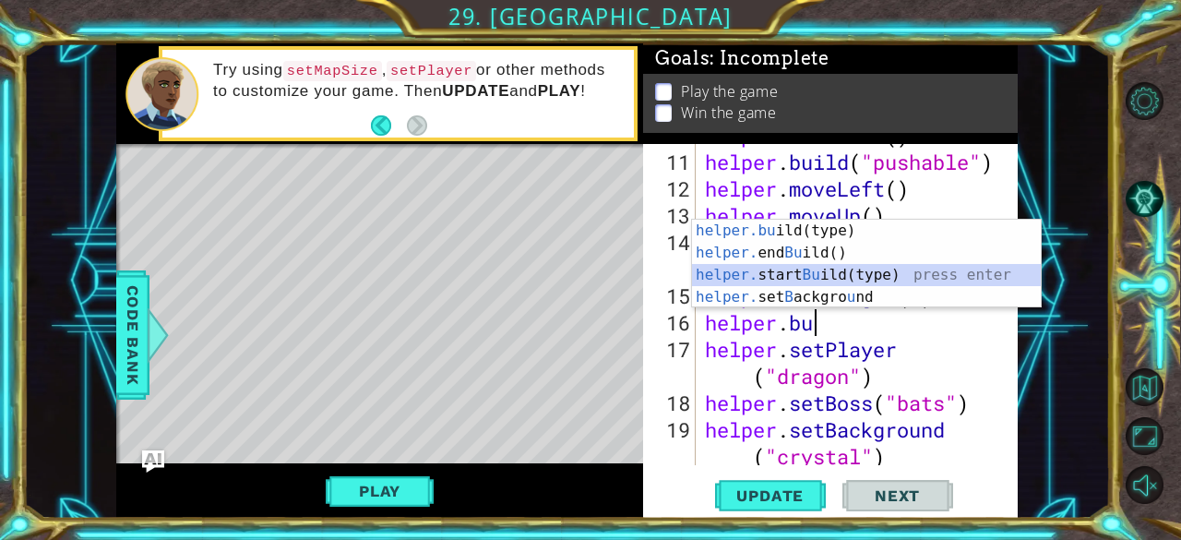
click at [851, 269] on div "helper.bu ild(type) press enter helper. end Bu ild() press enter helper. start …" at bounding box center [867, 286] width 350 height 133
type textarea "helper.startBuild("wall")"
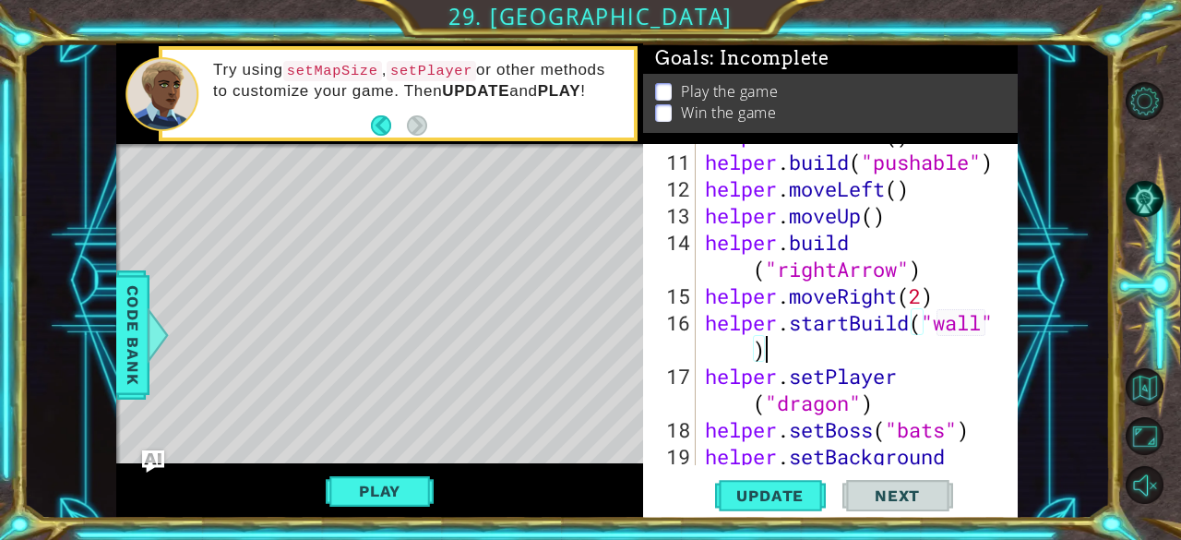
click at [860, 352] on div "helper . moveDown ( ) helper . build ( "pushable" ) helper . moveLeft ( ) helpe…" at bounding box center [855, 322] width 308 height 401
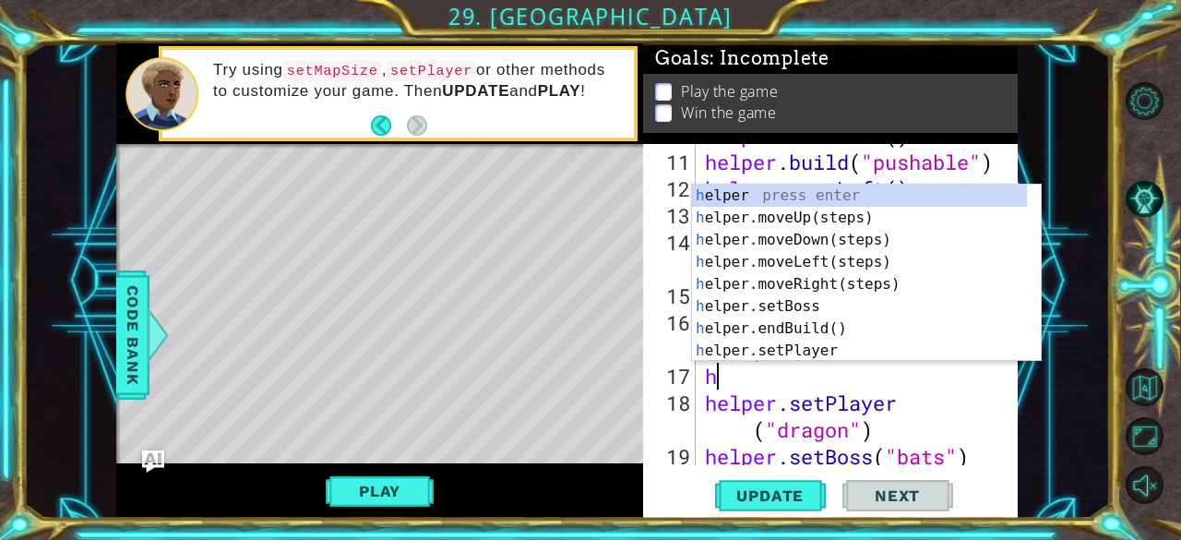
type textarea "he"
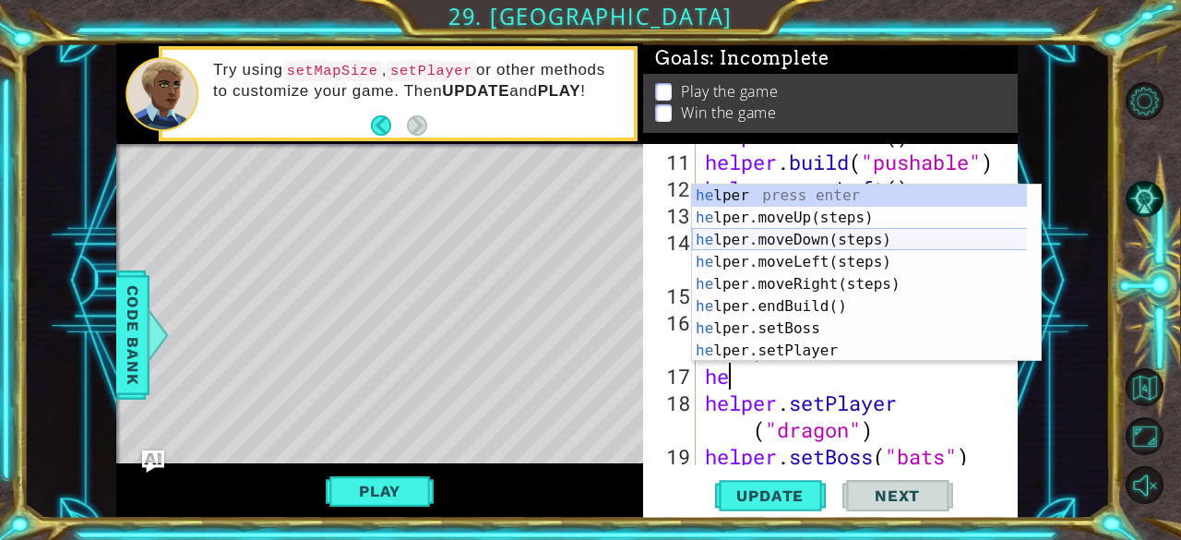
click at [784, 236] on div "he lper press enter he lper.moveUp(steps) press enter he lper.moveDown(steps) p…" at bounding box center [860, 295] width 336 height 221
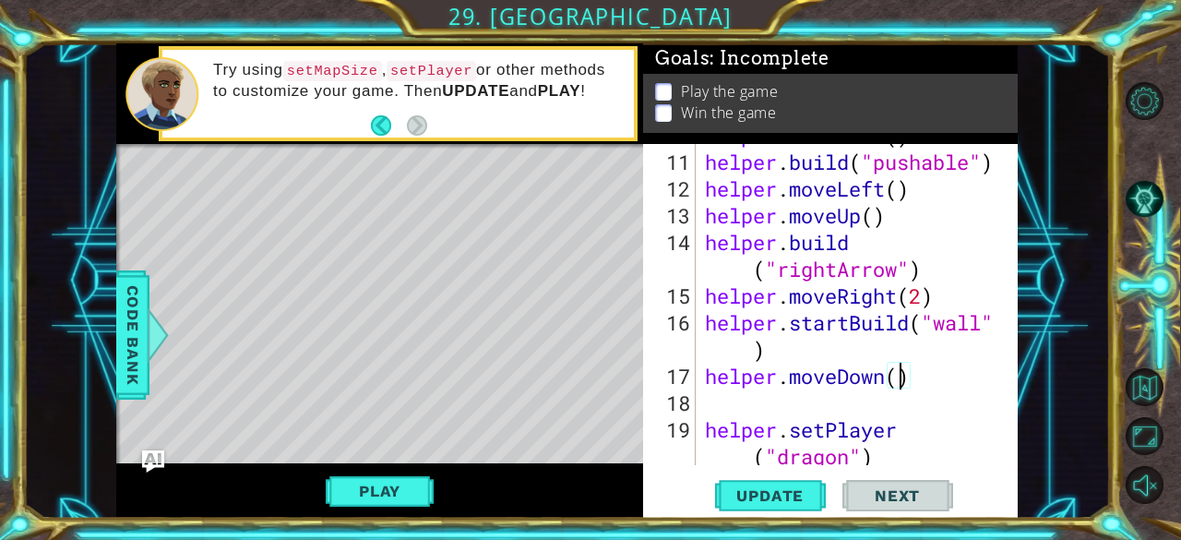
click at [901, 379] on div "helper . moveDown ( ) helper . build ( "pushable" ) helper . moveLeft ( ) helpe…" at bounding box center [855, 322] width 308 height 401
type textarea "helper.moveDown(3)"
click at [838, 399] on div "helper . moveDown ( ) helper . build ( "pushable" ) helper . moveLeft ( ) helpe…" at bounding box center [855, 322] width 308 height 401
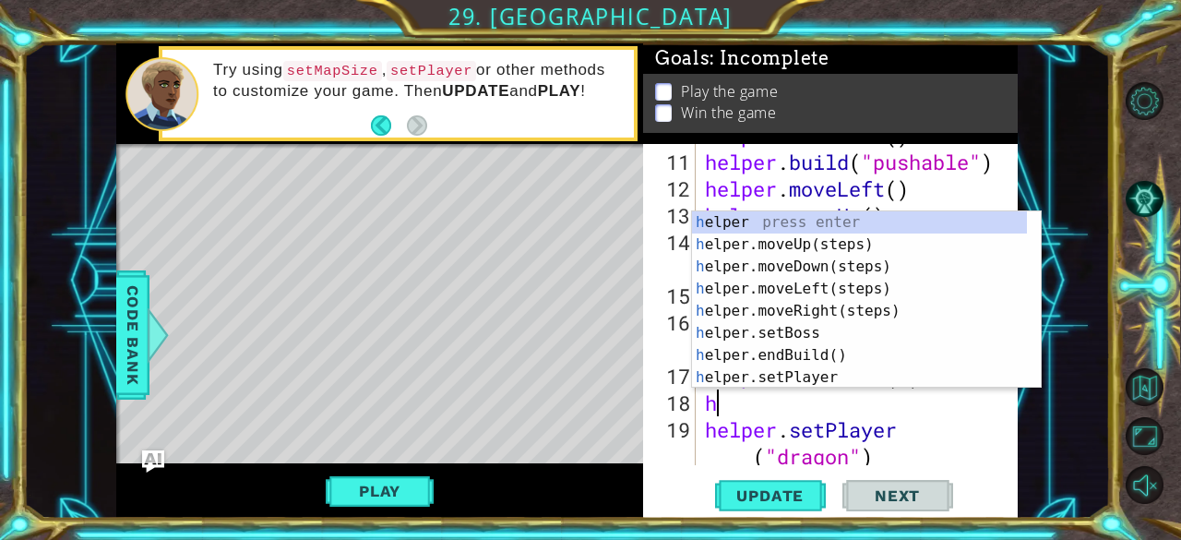
type textarea "he"
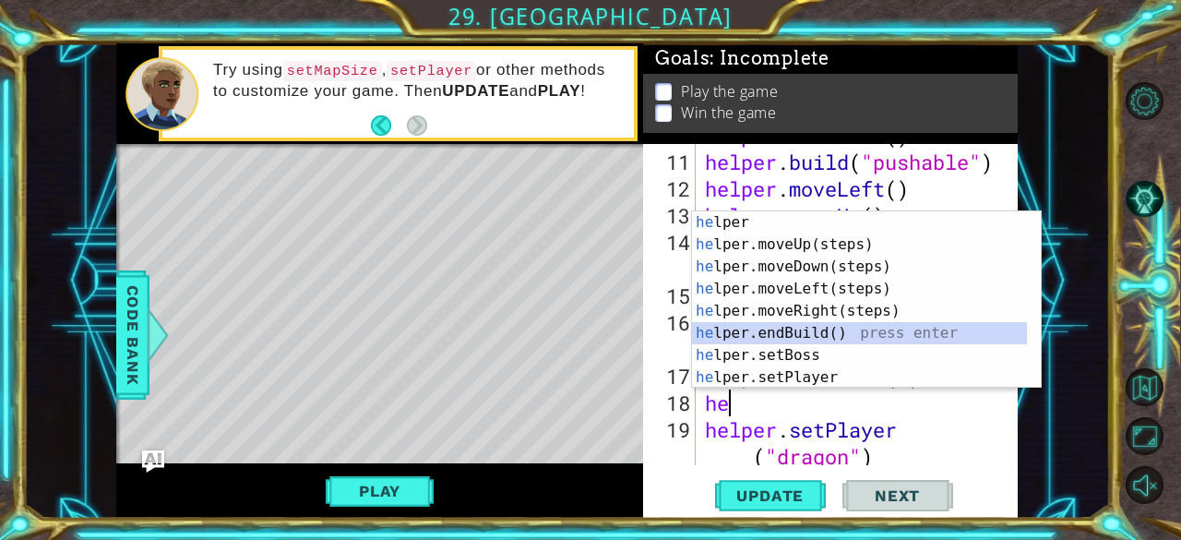
click at [782, 333] on div "he lper press enter he lper.moveUp(steps) press enter he lper.moveDown(steps) p…" at bounding box center [860, 321] width 336 height 221
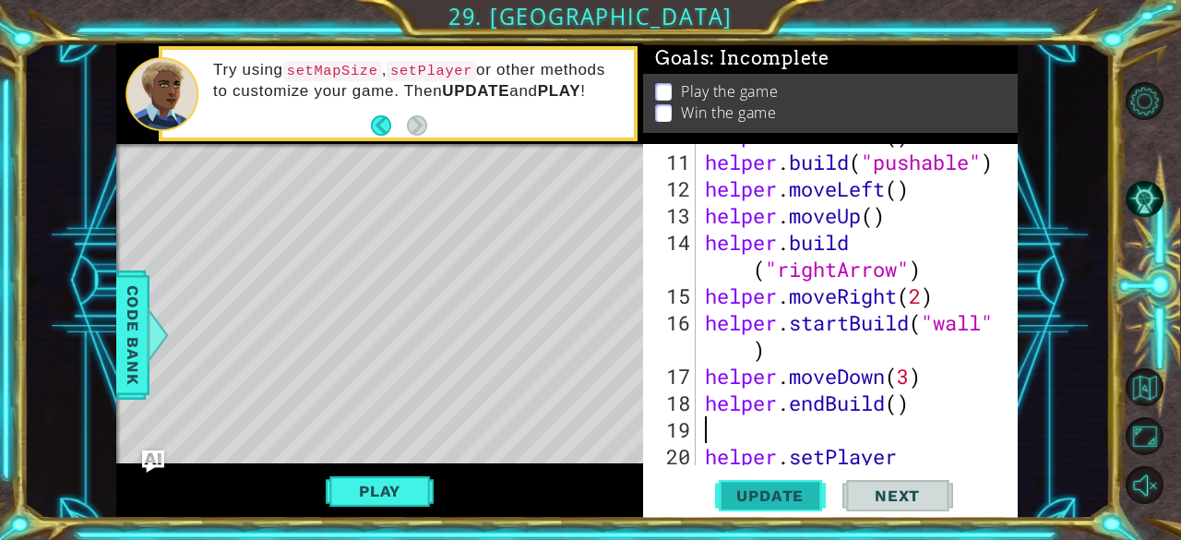
type textarea "helper.endBuild()"
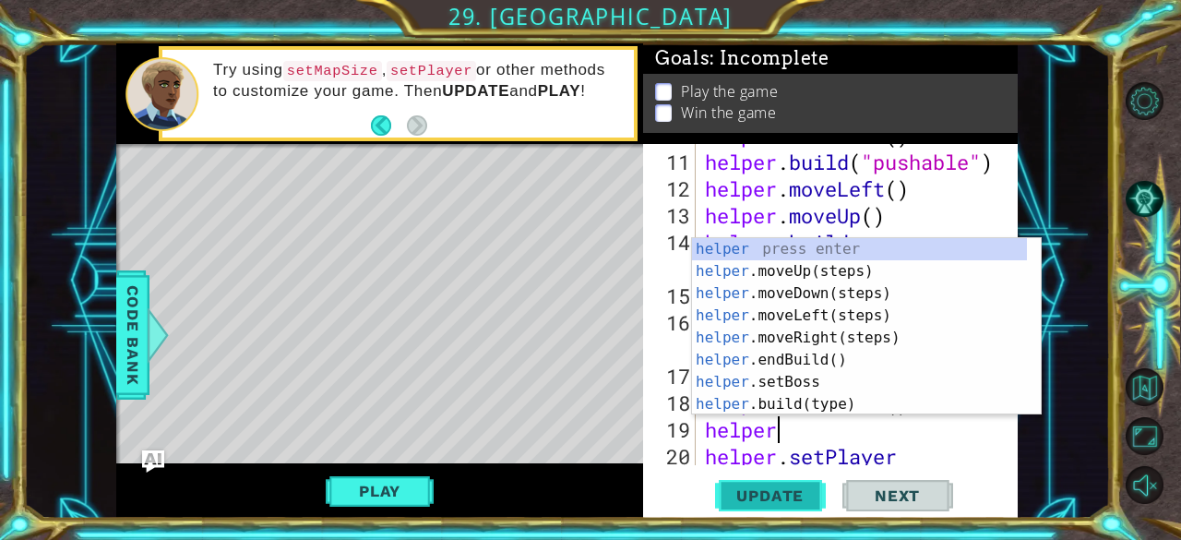
scroll to position [0, 2]
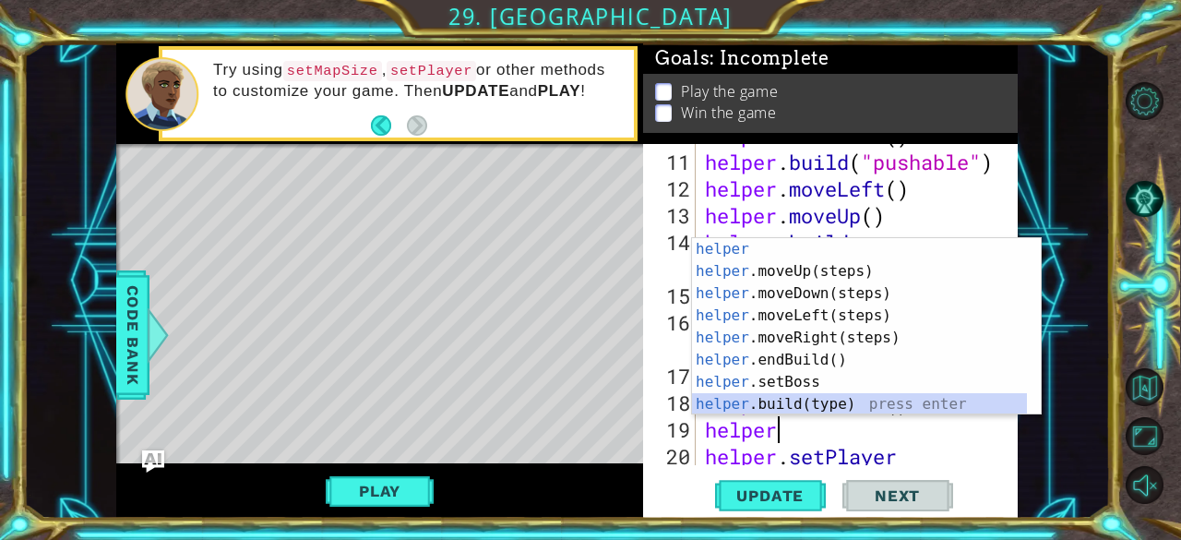
click at [788, 396] on div "helper press enter helper .moveUp(steps) press enter helper .moveDown(steps) pr…" at bounding box center [860, 348] width 336 height 221
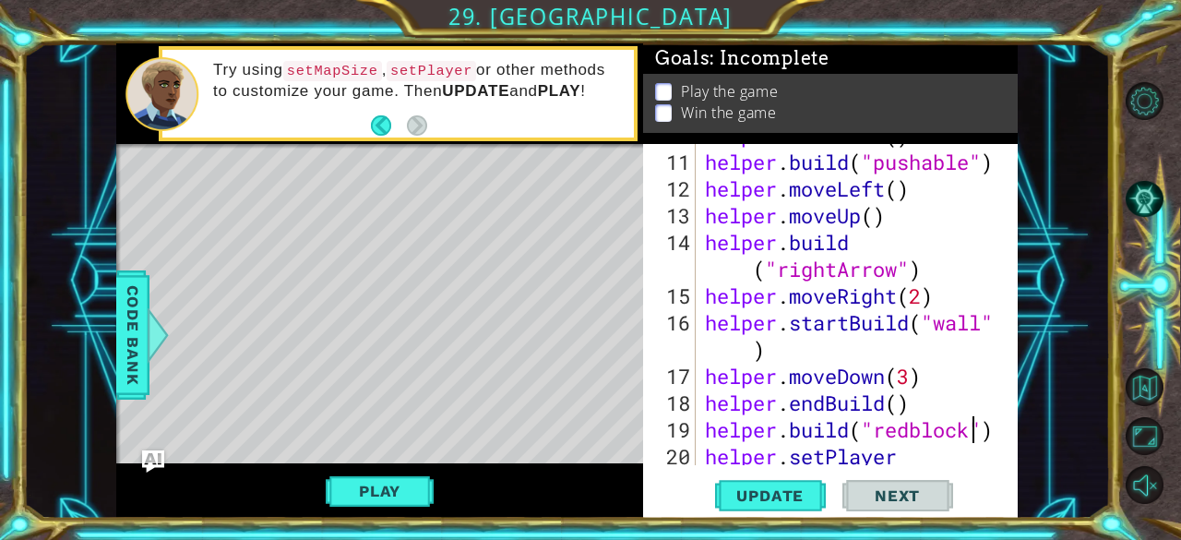
scroll to position [0, 12]
click at [773, 495] on span "Update" at bounding box center [770, 495] width 104 height 18
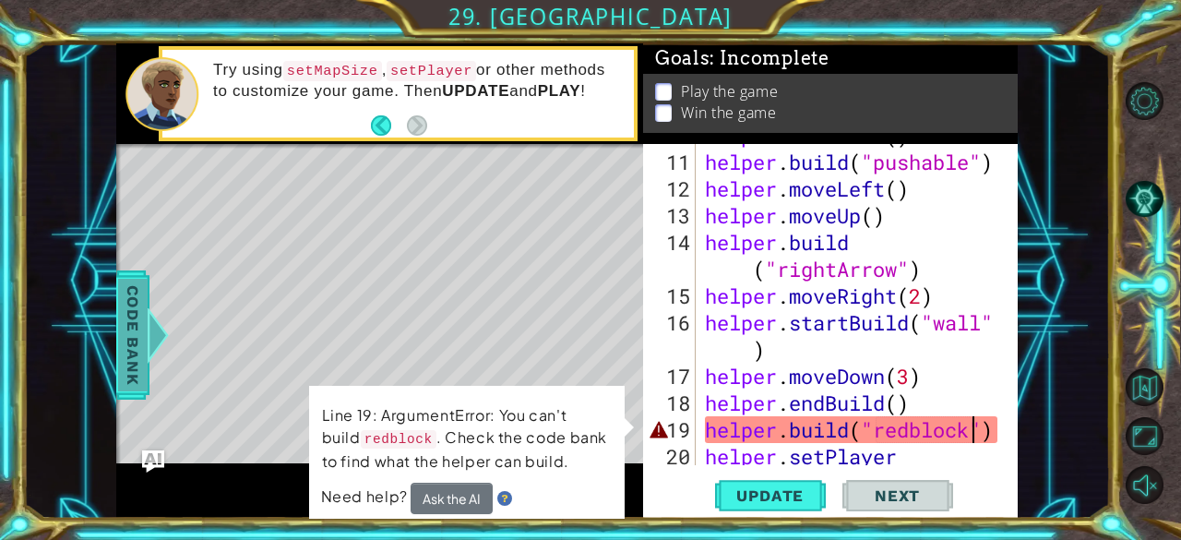
click at [129, 315] on span "Code Bank" at bounding box center [133, 334] width 30 height 113
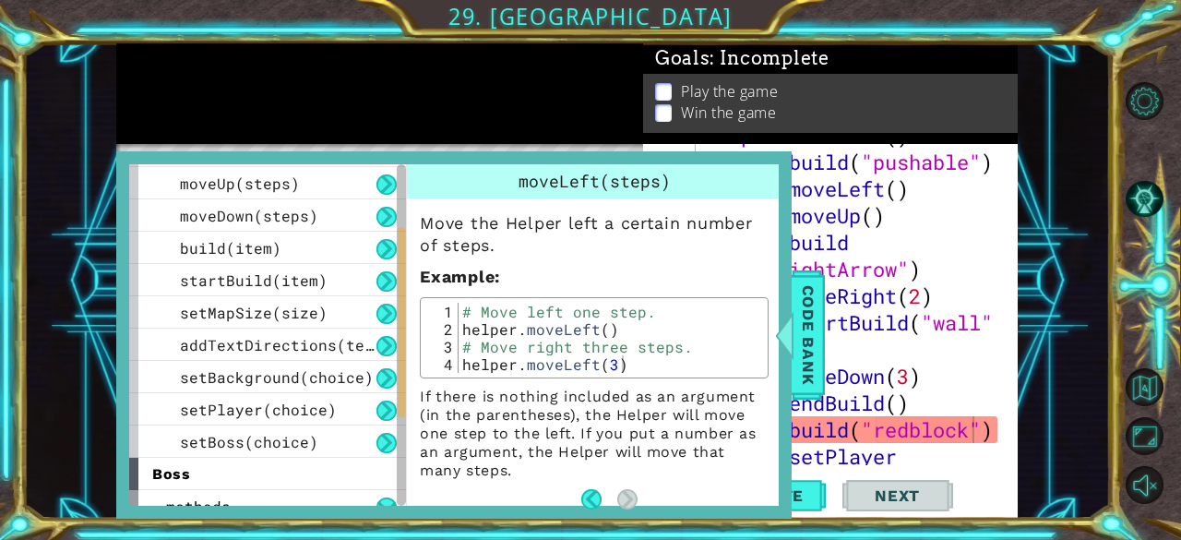
scroll to position [127, 0]
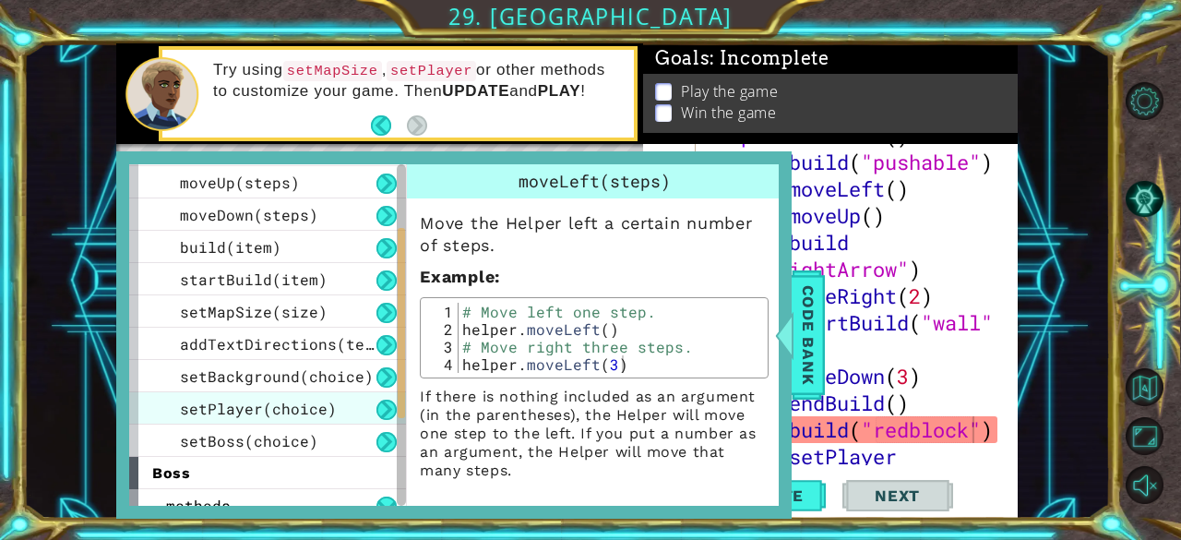
click at [220, 412] on span "setPlayer(choice)" at bounding box center [258, 408] width 157 height 19
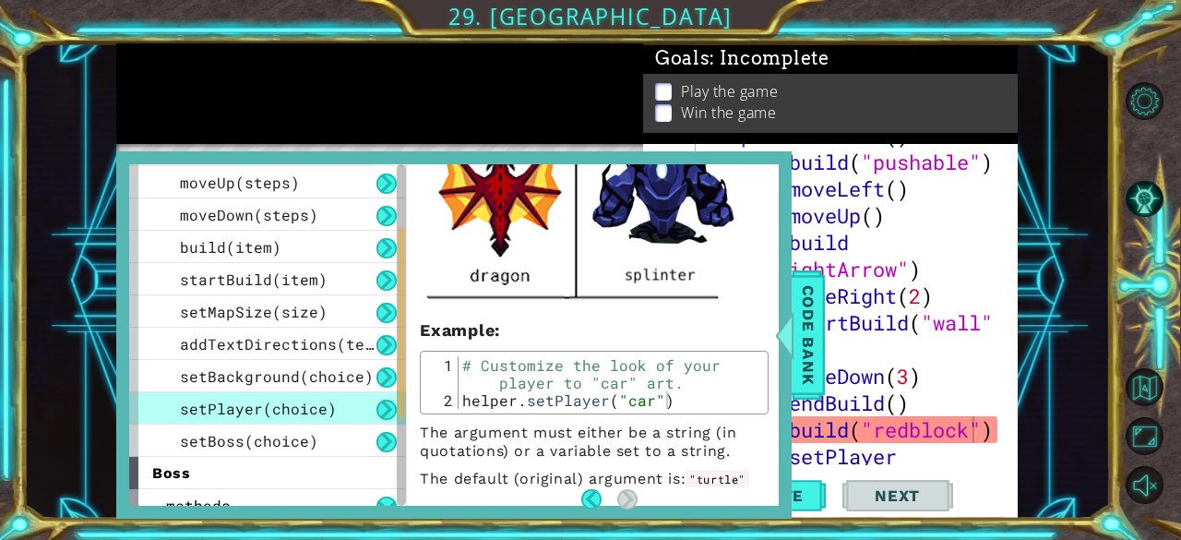
scroll to position [745, 0]
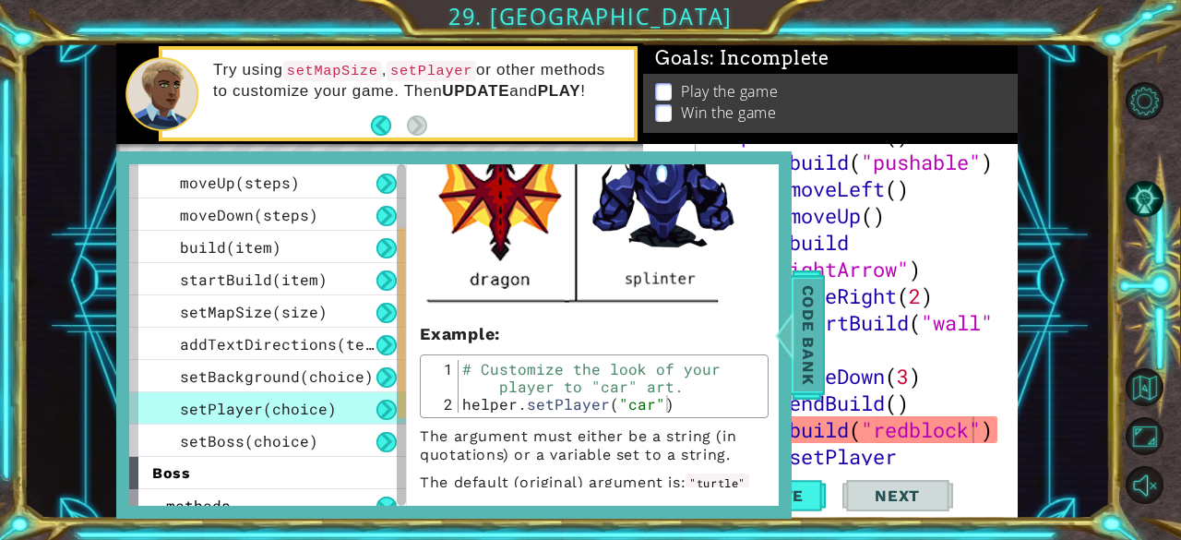
click at [808, 330] on span "Code Bank" at bounding box center [809, 334] width 30 height 113
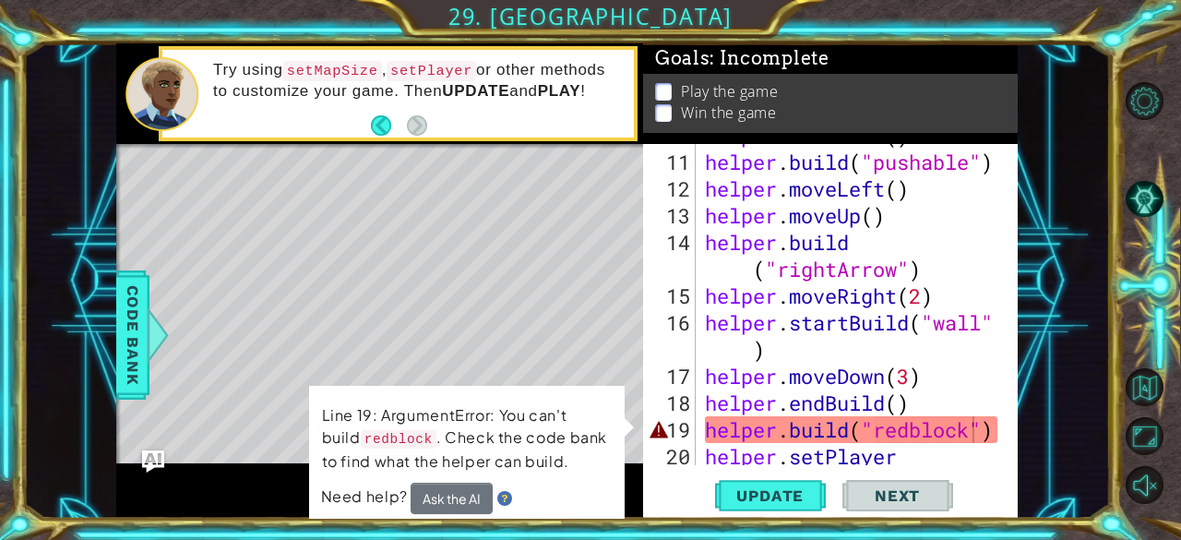
click at [996, 425] on div at bounding box center [1004, 213] width 18 height 830
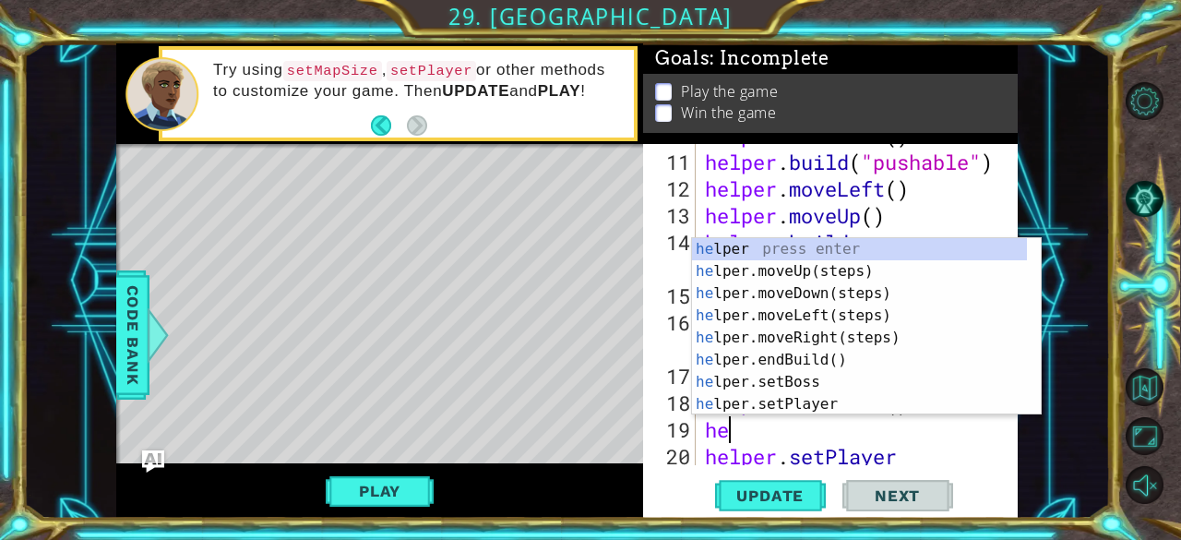
scroll to position [0, 0]
type textarea "h"
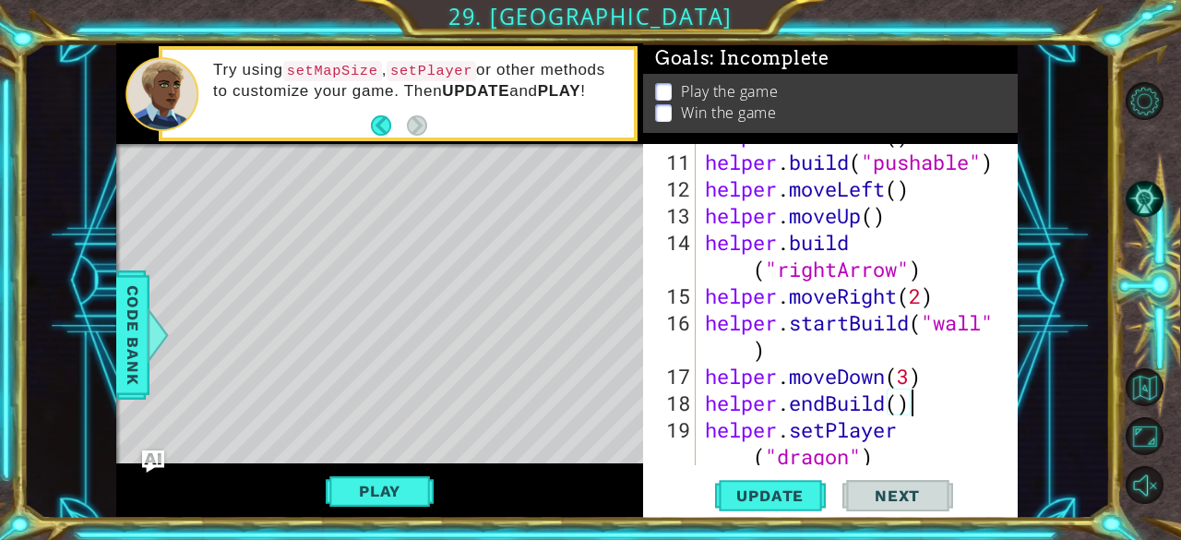
scroll to position [482, 0]
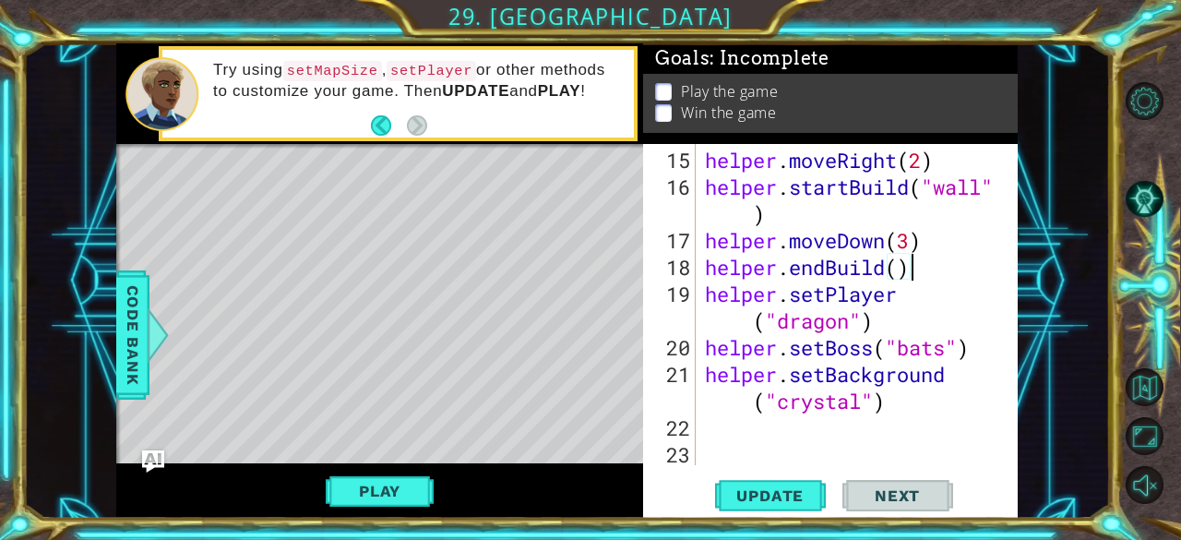
click at [848, 326] on div "helper . moveRight ( 2 ) helper . startBuild ( "wall" ) helper . moveDown ( 3 )…" at bounding box center [855, 334] width 308 height 375
click at [132, 331] on span "Code Bank" at bounding box center [133, 334] width 30 height 113
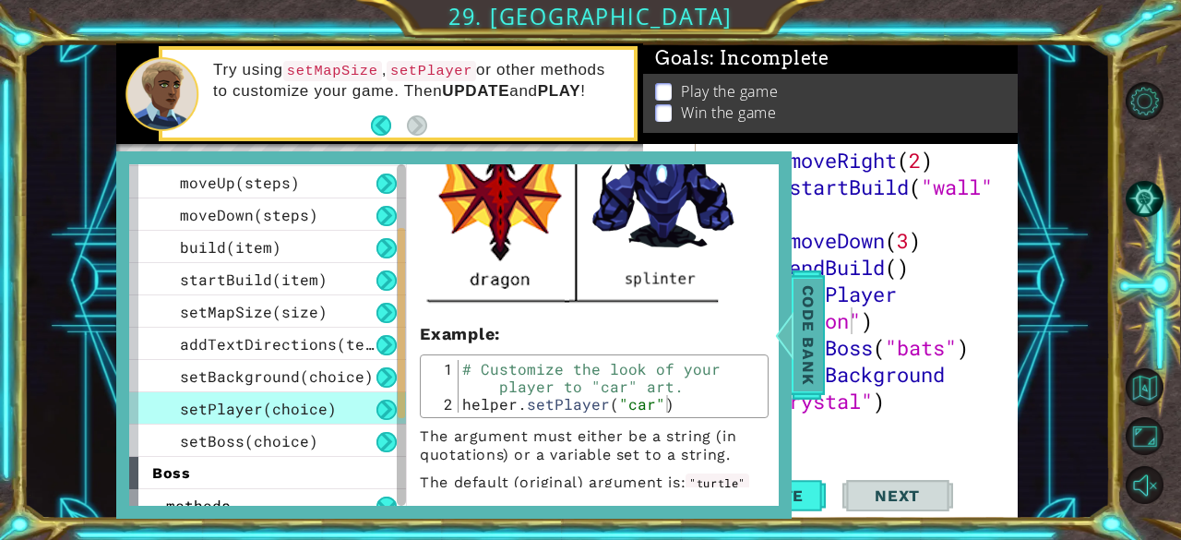
drag, startPoint x: 812, startPoint y: 350, endPoint x: 803, endPoint y: 355, distance: 10.8
click at [803, 355] on span "Code Bank" at bounding box center [809, 334] width 30 height 113
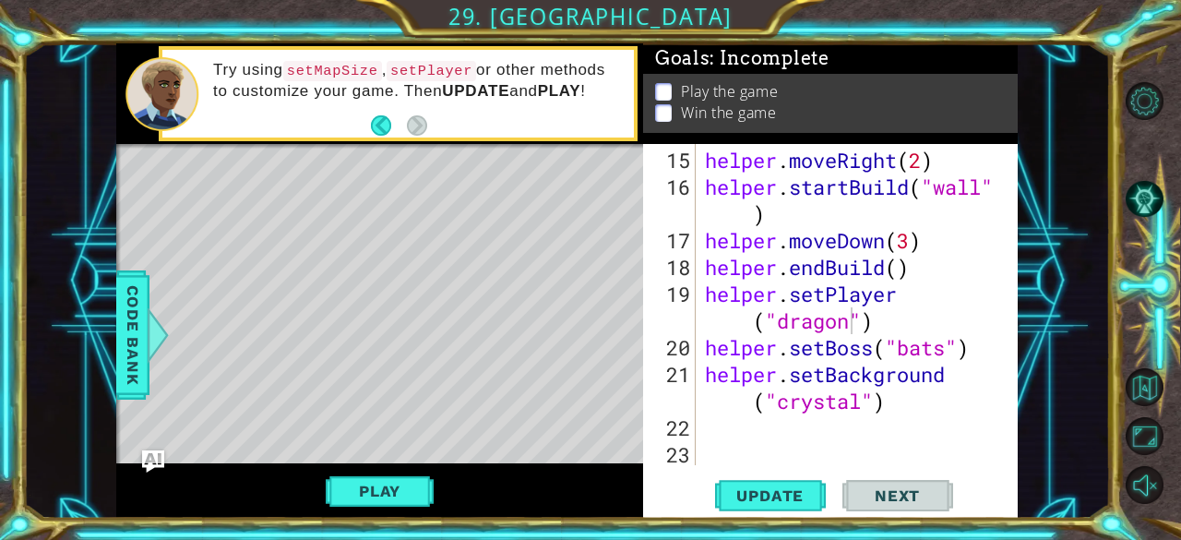
click at [851, 320] on div "helper . moveRight ( 2 ) helper . startBuild ( "wall" ) helper . moveDown ( 3 )…" at bounding box center [855, 334] width 308 height 375
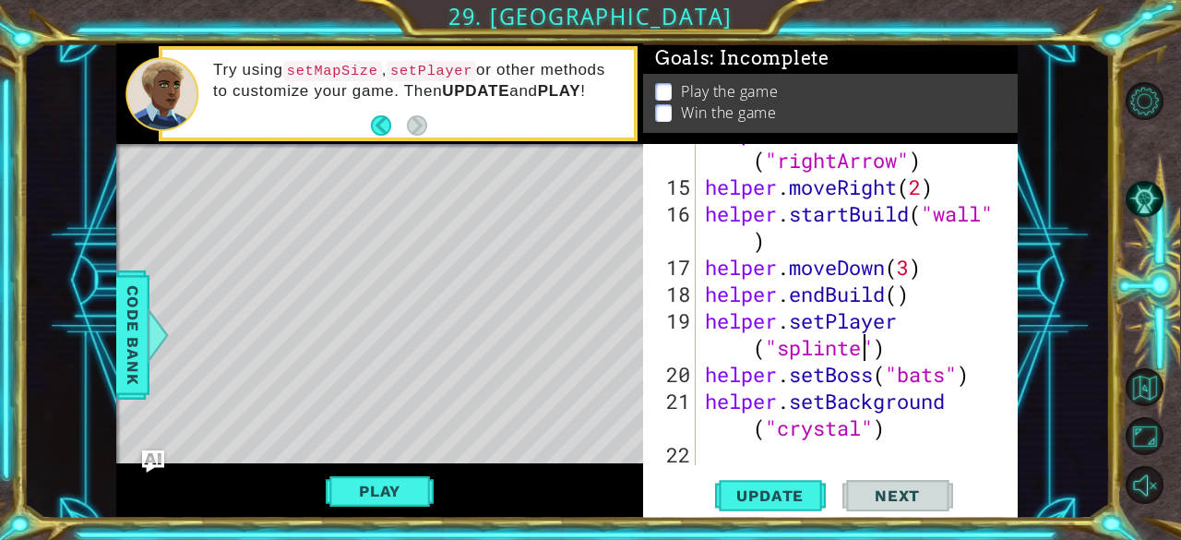
scroll to position [0, 15]
click at [763, 484] on button "Update" at bounding box center [770, 496] width 111 height 38
click at [396, 479] on button "Play" at bounding box center [380, 490] width 108 height 35
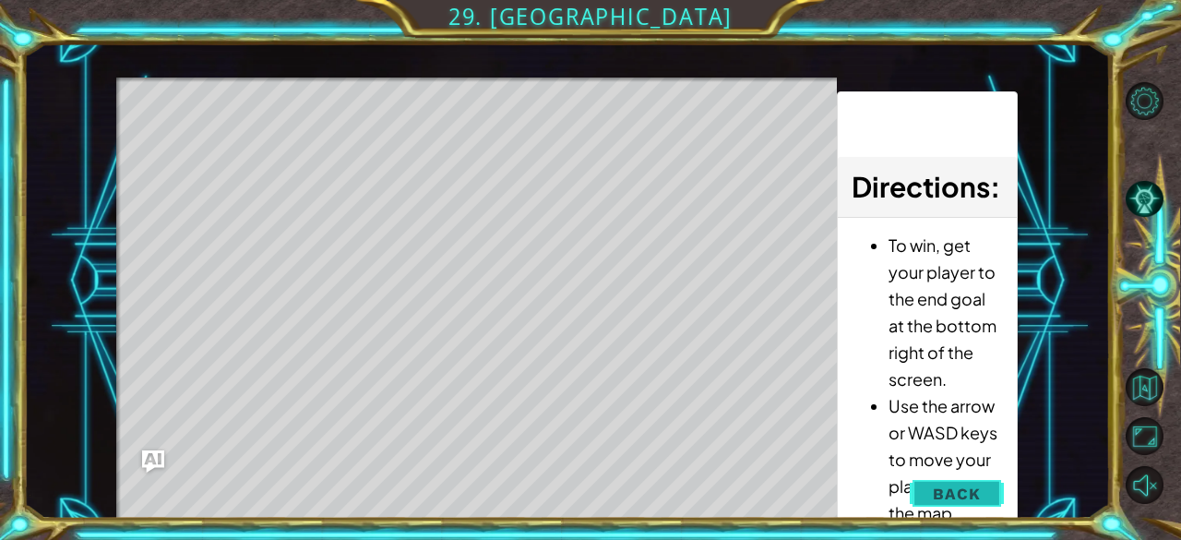
click at [952, 492] on span "Back" at bounding box center [956, 493] width 47 height 18
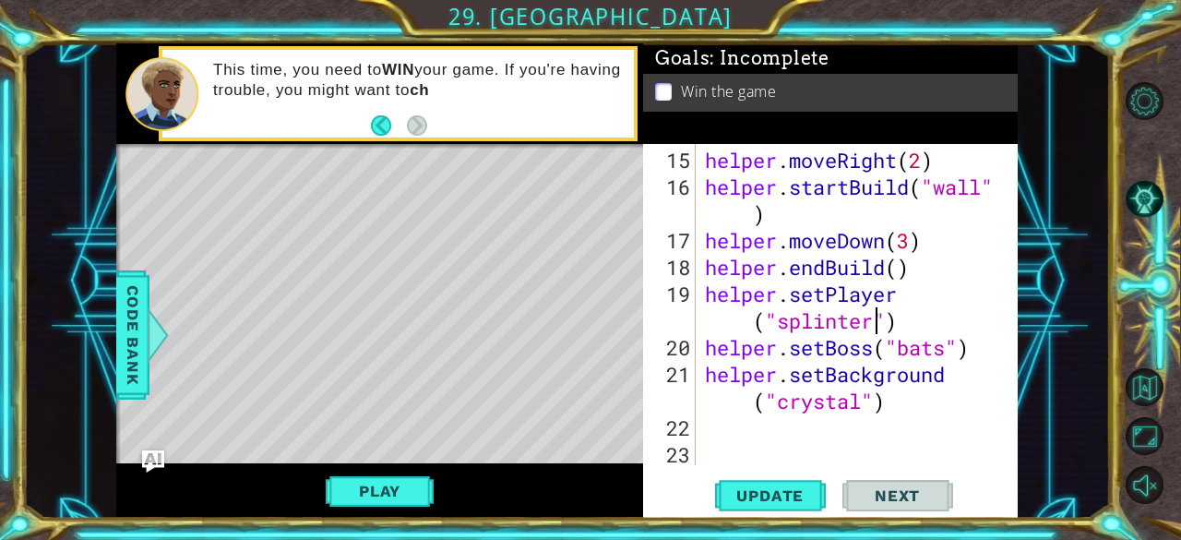
scroll to position [482, 0]
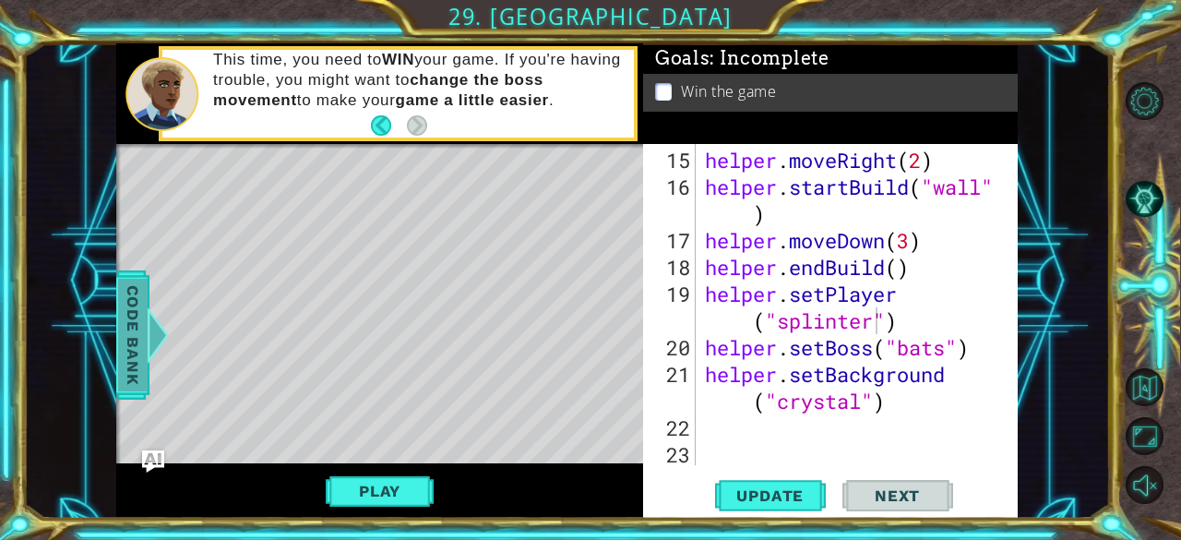
click at [124, 292] on span "Code Bank" at bounding box center [133, 334] width 30 height 113
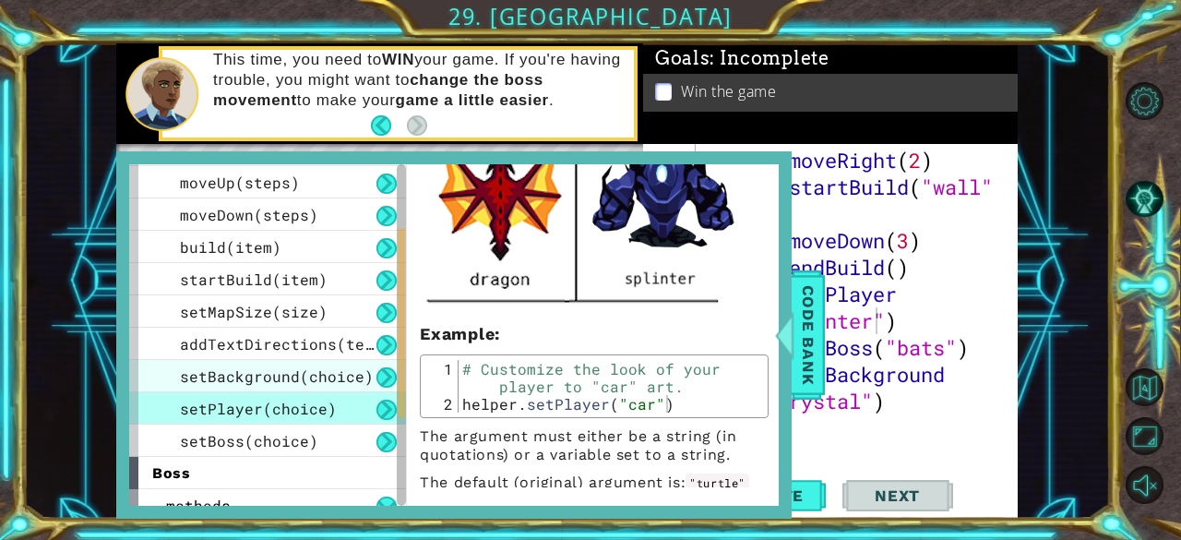
click at [310, 375] on span "setBackground(choice)" at bounding box center [277, 375] width 194 height 19
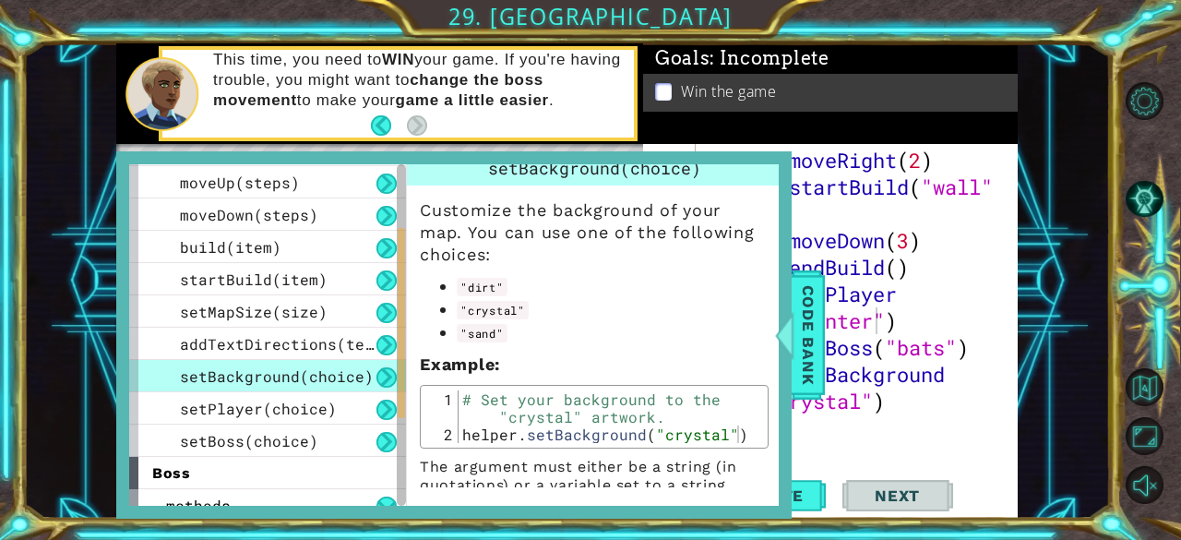
scroll to position [0, 0]
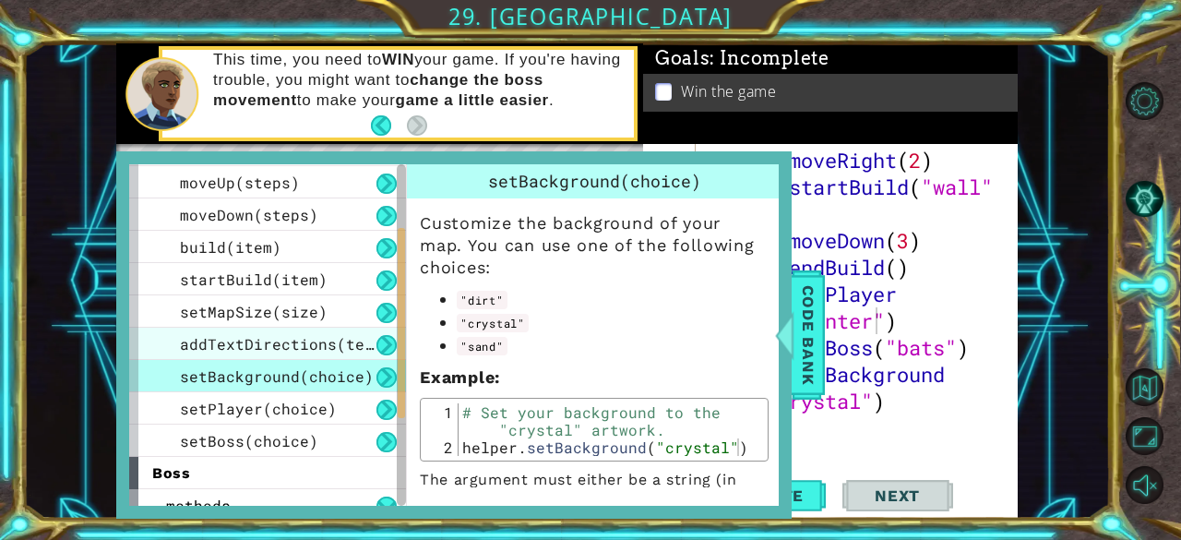
click at [284, 349] on span "addTextDirections(text)" at bounding box center [286, 343] width 212 height 19
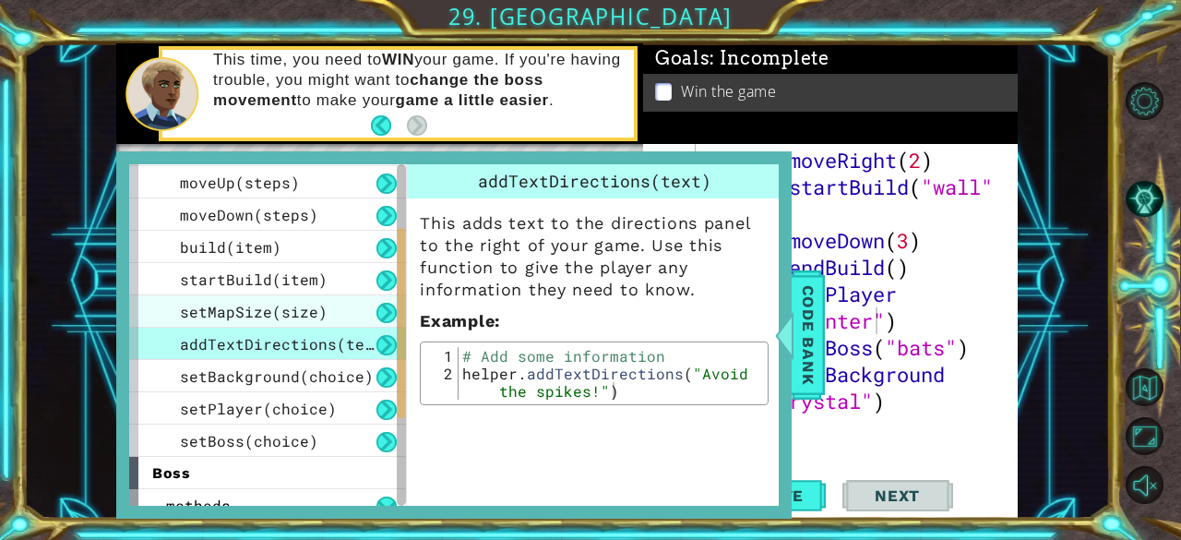
click at [249, 310] on span "setMapSize(size)" at bounding box center [254, 311] width 148 height 19
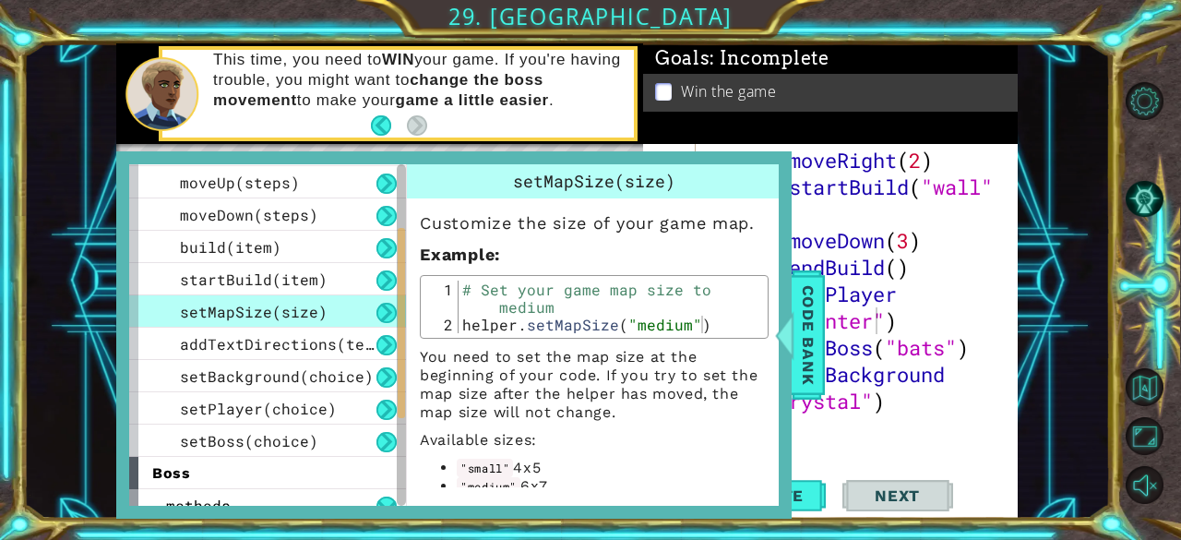
scroll to position [87, 0]
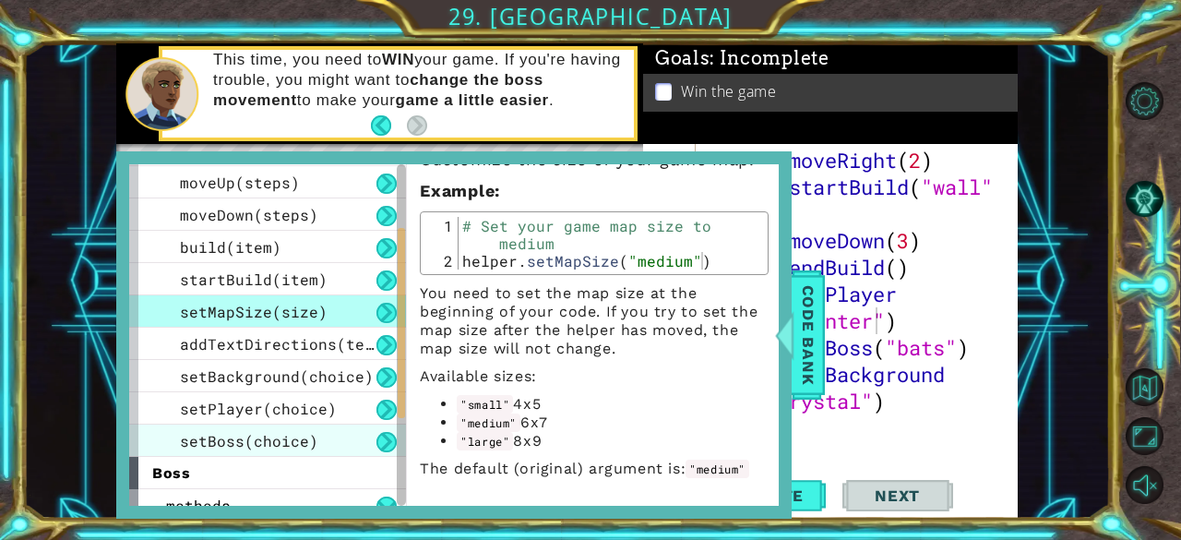
click at [215, 449] on span "setBoss(choice)" at bounding box center [249, 440] width 138 height 19
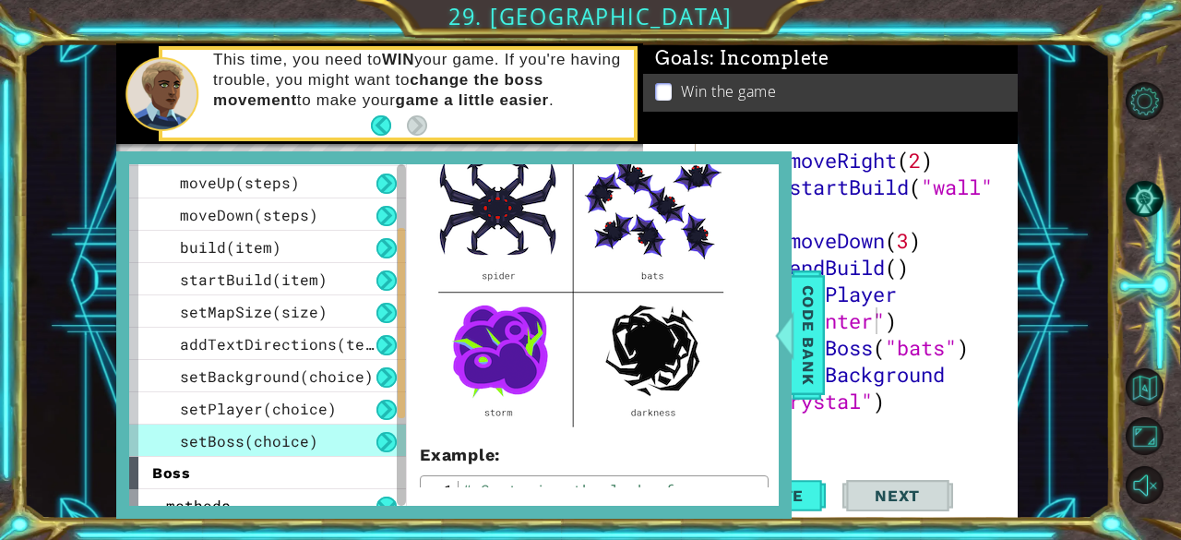
scroll to position [199, 0]
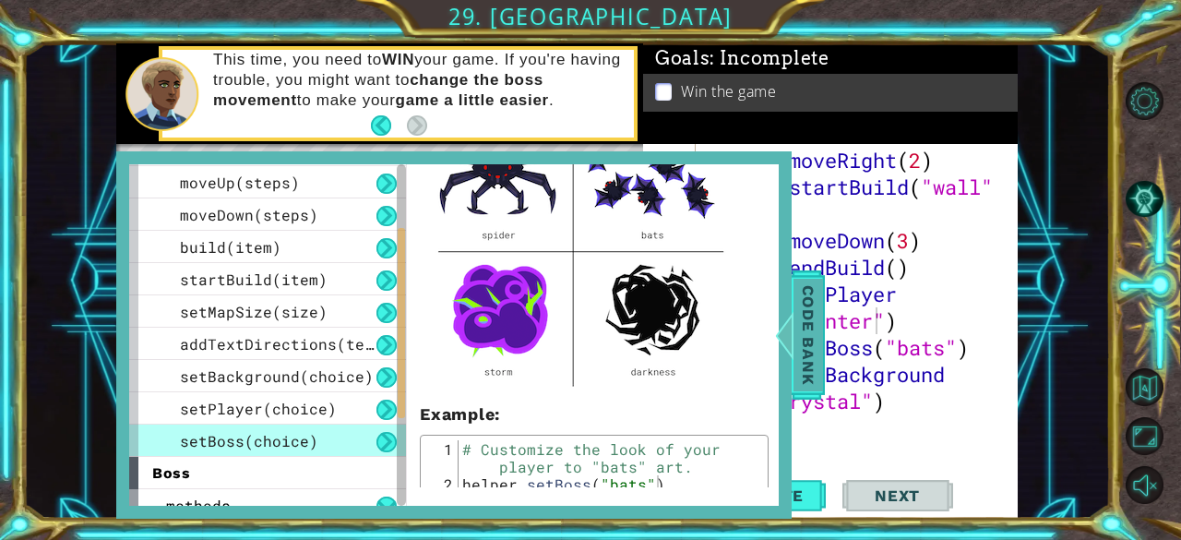
click at [802, 329] on span "Code Bank" at bounding box center [809, 334] width 30 height 113
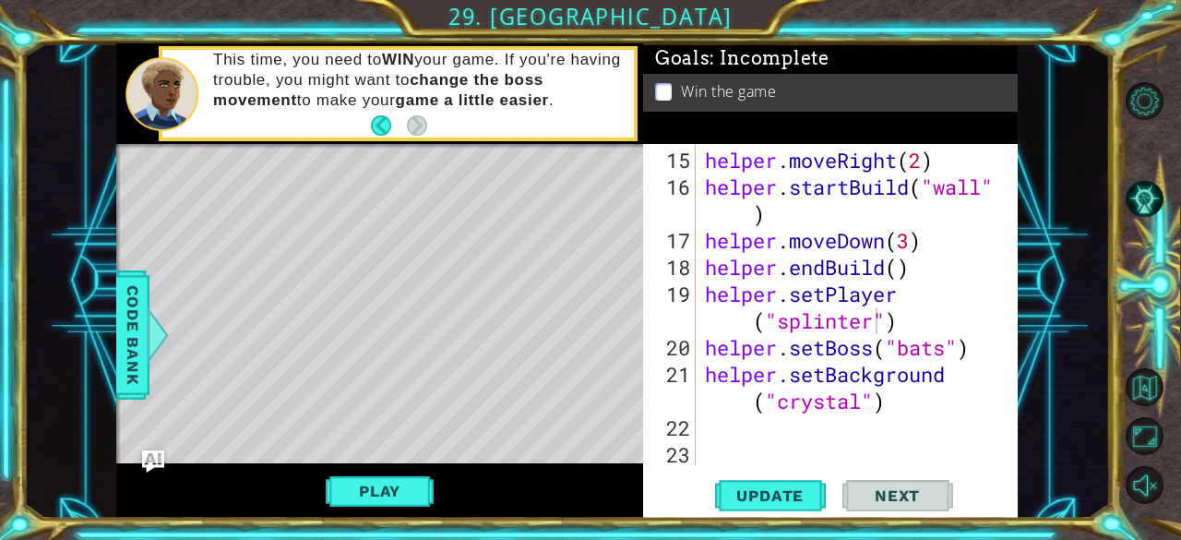
click at [858, 400] on div "helper . moveRight ( 2 ) helper . startBuild ( "wall" ) helper . moveDown ( 3 )…" at bounding box center [855, 334] width 308 height 375
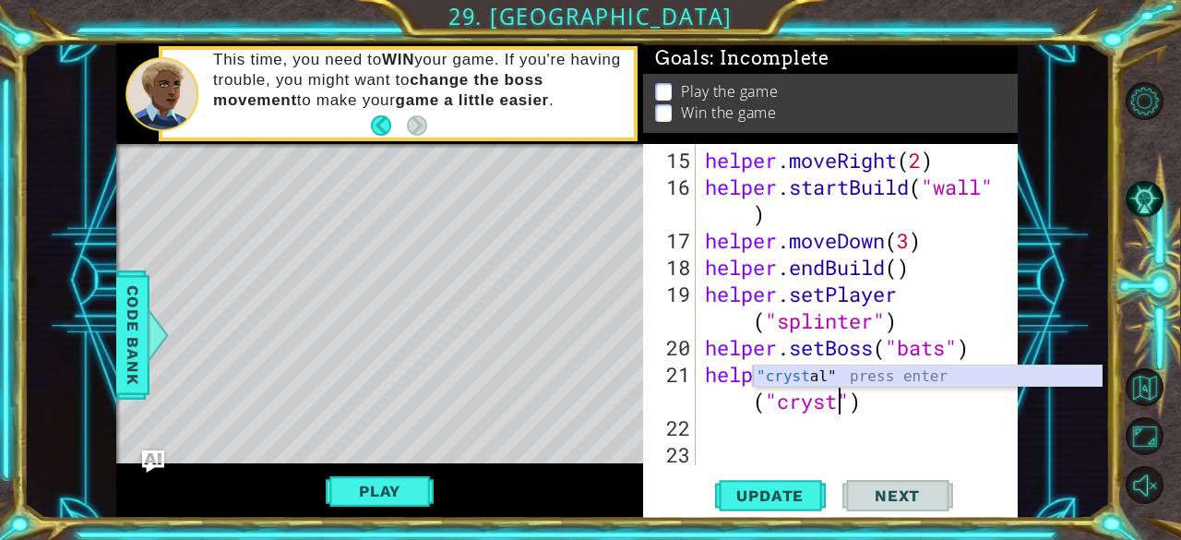
click at [819, 377] on div ""cryst al" press enter" at bounding box center [928, 398] width 350 height 66
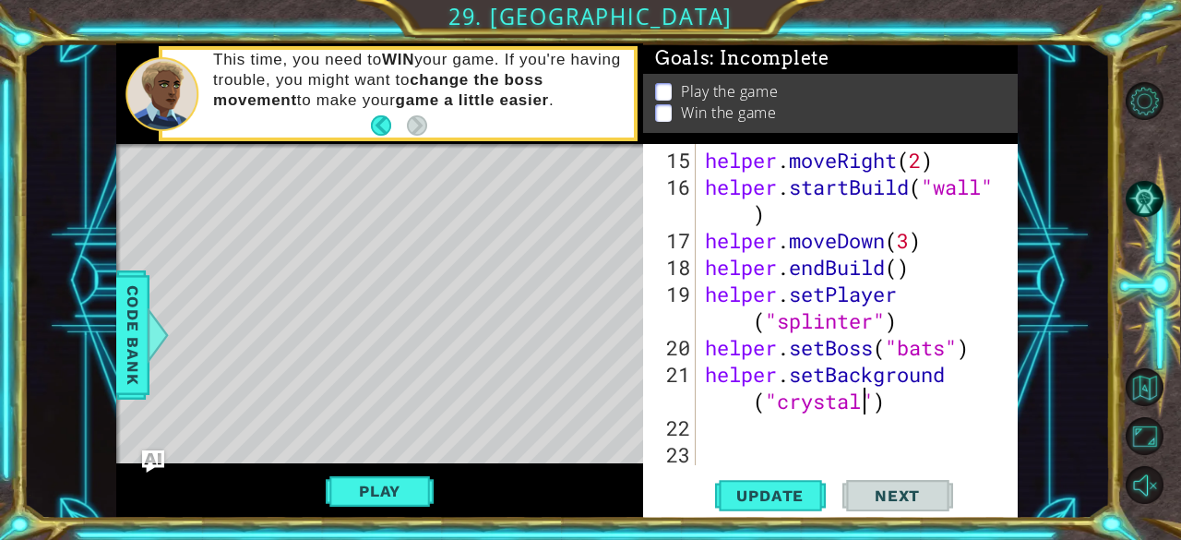
scroll to position [0, 11]
click at [948, 346] on div "helper . moveRight ( 2 ) helper . startBuild ( "wall" ) helper . moveDown ( 3 )…" at bounding box center [855, 334] width 308 height 375
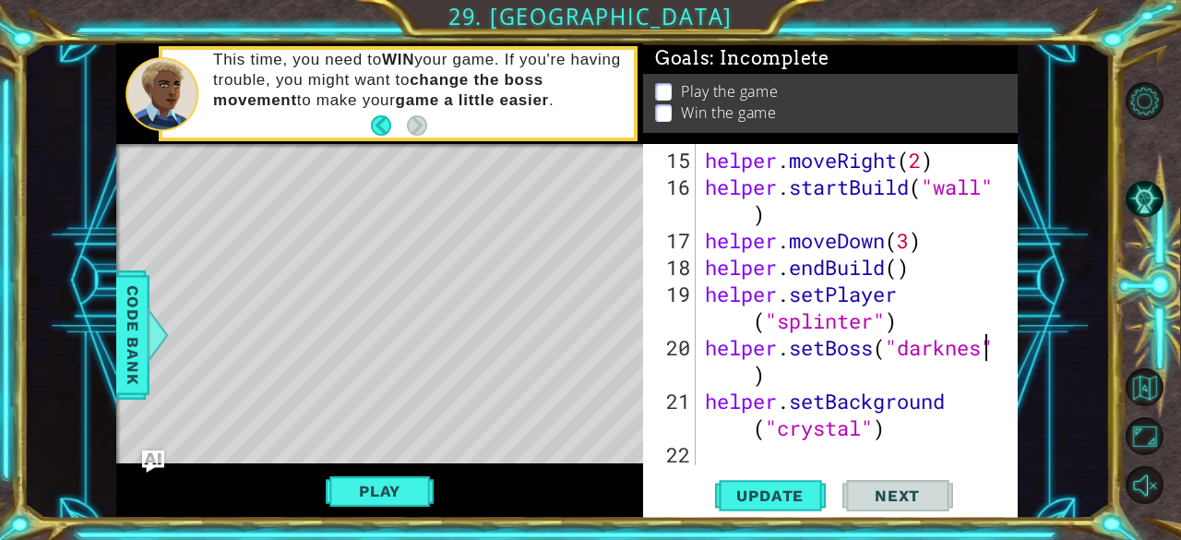
scroll to position [0, 13]
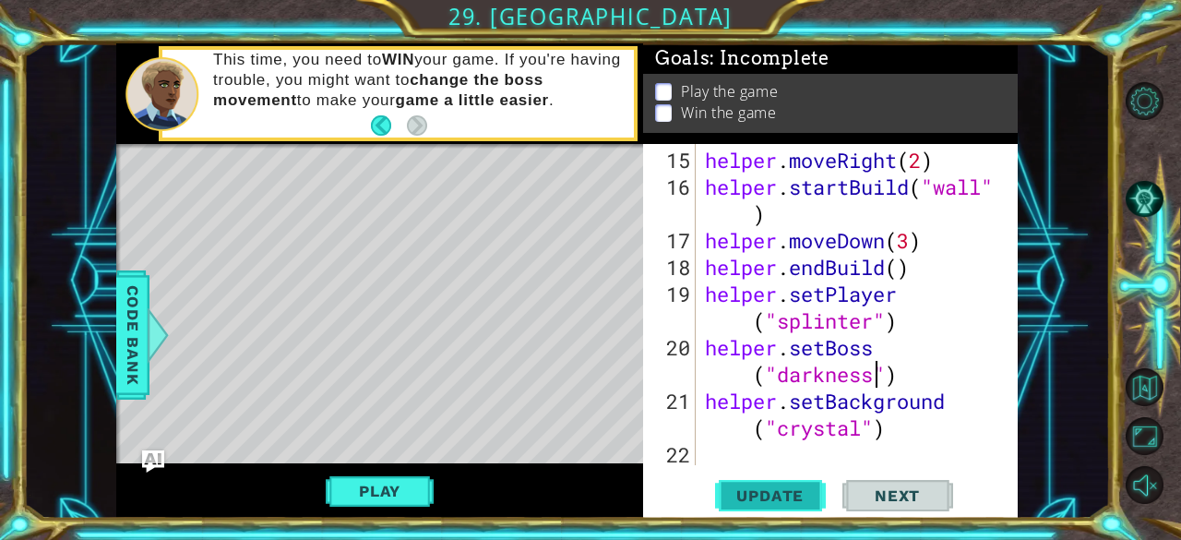
type textarea "helper.setBoss("darkness")"
click at [795, 487] on span "Update" at bounding box center [770, 495] width 104 height 18
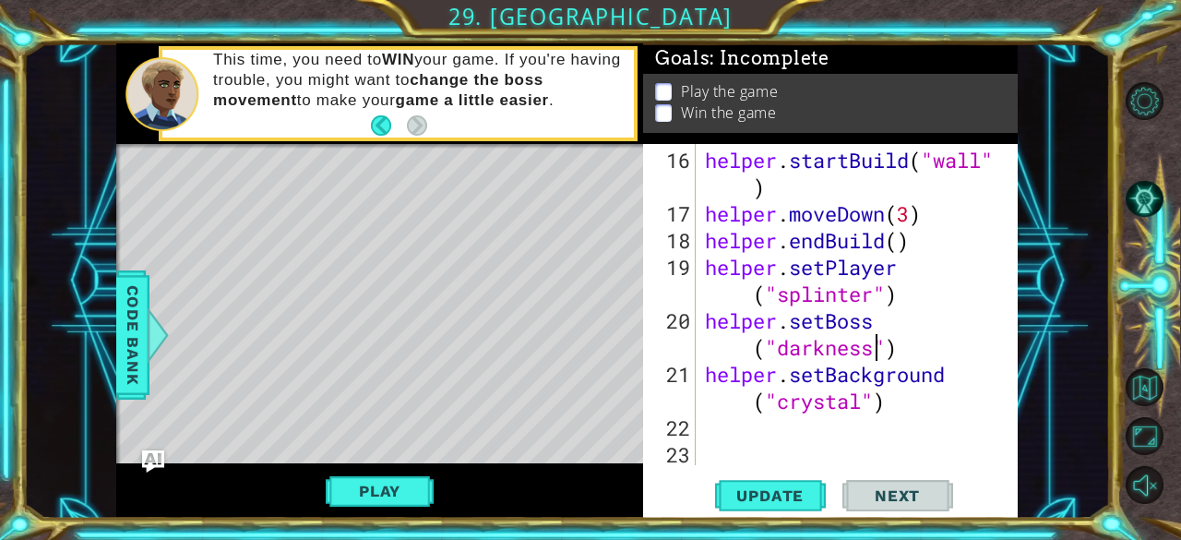
click at [909, 436] on div "helper . startBuild ( "wall" ) helper . moveDown ( 3 ) helper . endBuild ( ) he…" at bounding box center [855, 347] width 308 height 401
click at [120, 280] on span "Code Bank" at bounding box center [133, 334] width 30 height 113
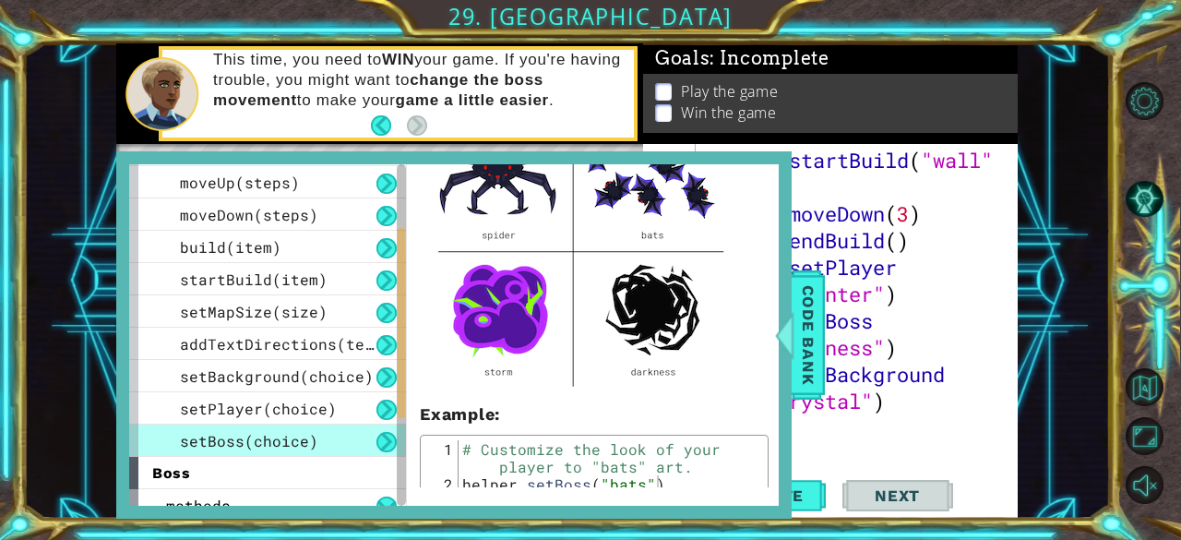
drag, startPoint x: 767, startPoint y: 344, endPoint x: 770, endPoint y: 280, distance: 64.6
click at [770, 280] on div "setBoss(choice) Customize the look of the boss. You can use one of the followin…" at bounding box center [594, 325] width 375 height 323
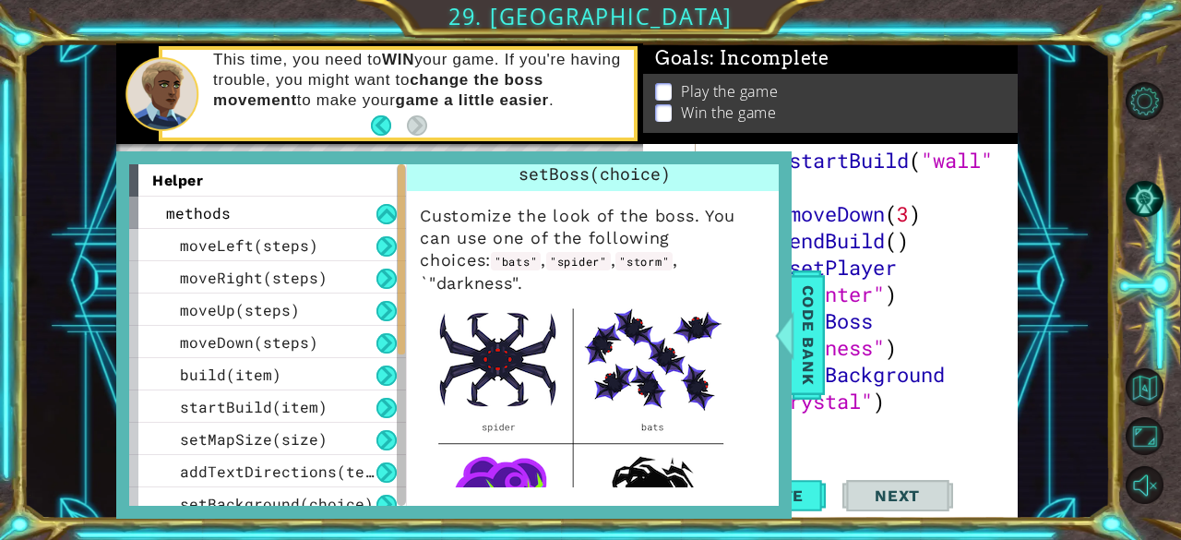
drag, startPoint x: 131, startPoint y: 183, endPoint x: 127, endPoint y: 309, distance: 126.5
click at [127, 295] on div "helper methods moveLeft(steps) moveRight(steps) moveUp(steps) moveDown(steps) b…" at bounding box center [453, 334] width 675 height 367
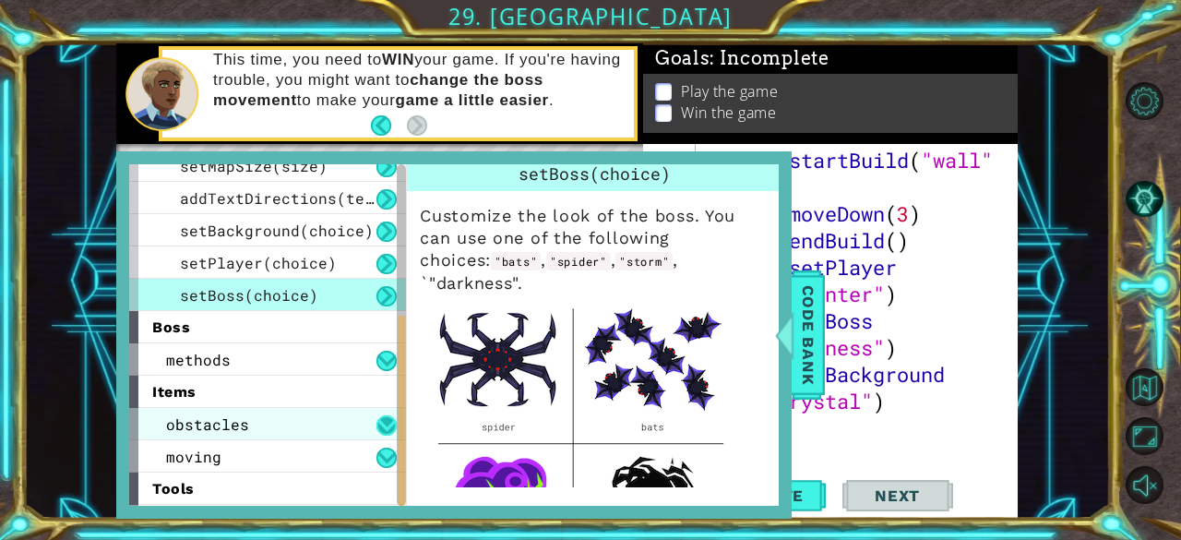
scroll to position [304, 0]
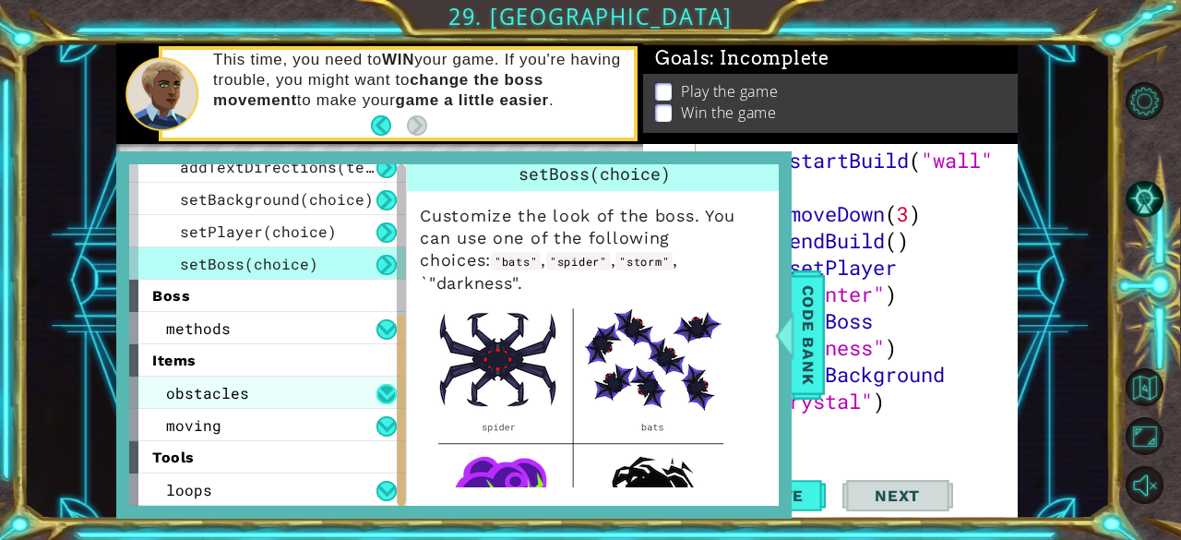
drag, startPoint x: 397, startPoint y: 239, endPoint x: 393, endPoint y: 400, distance: 160.6
click at [393, 400] on div "helper methods moveLeft(steps) moveRight(steps) moveUp(steps) moveDown(steps) b…" at bounding box center [267, 334] width 277 height 341
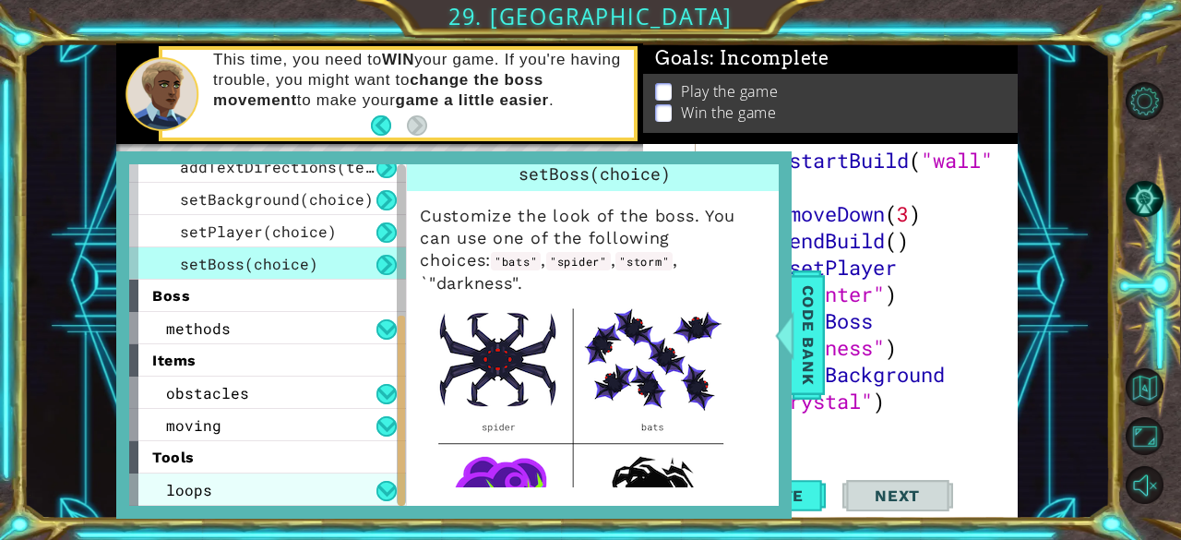
click at [345, 476] on div "loops" at bounding box center [267, 489] width 277 height 32
click at [389, 494] on button at bounding box center [386, 491] width 20 height 20
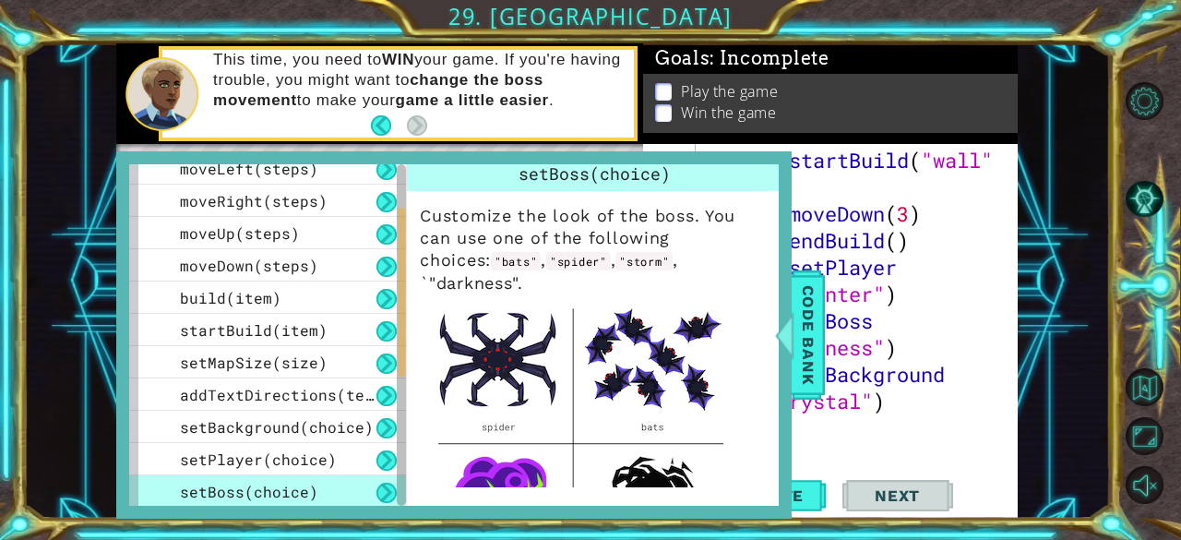
scroll to position [0, 0]
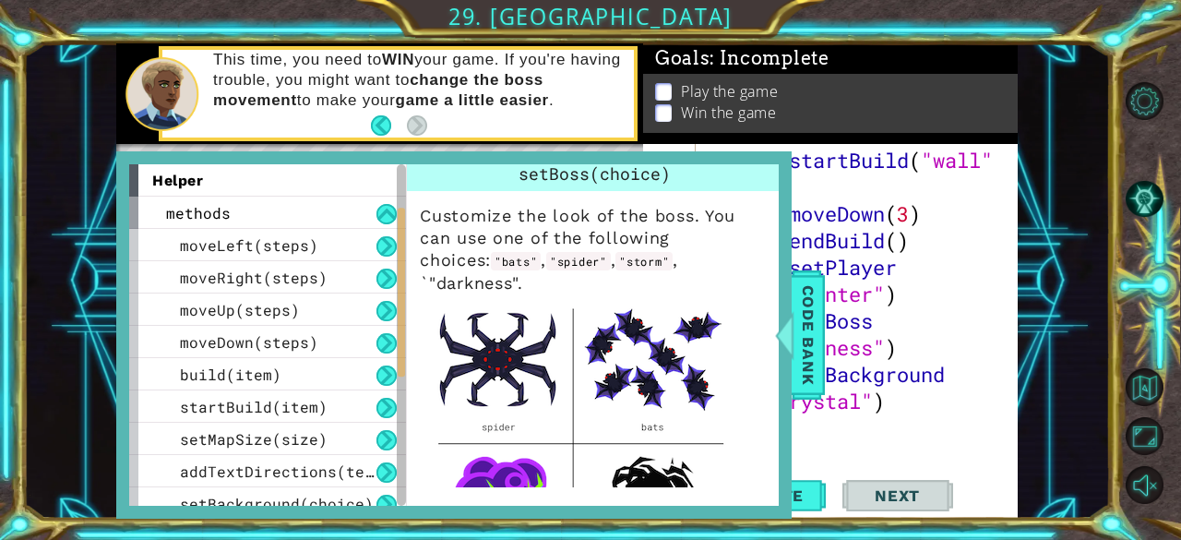
drag, startPoint x: 404, startPoint y: 343, endPoint x: 415, endPoint y: 176, distance: 167.4
click at [415, 176] on div "helper methods moveLeft(steps) moveRight(steps) moveUp(steps) moveDown(steps) b…" at bounding box center [454, 334] width 650 height 341
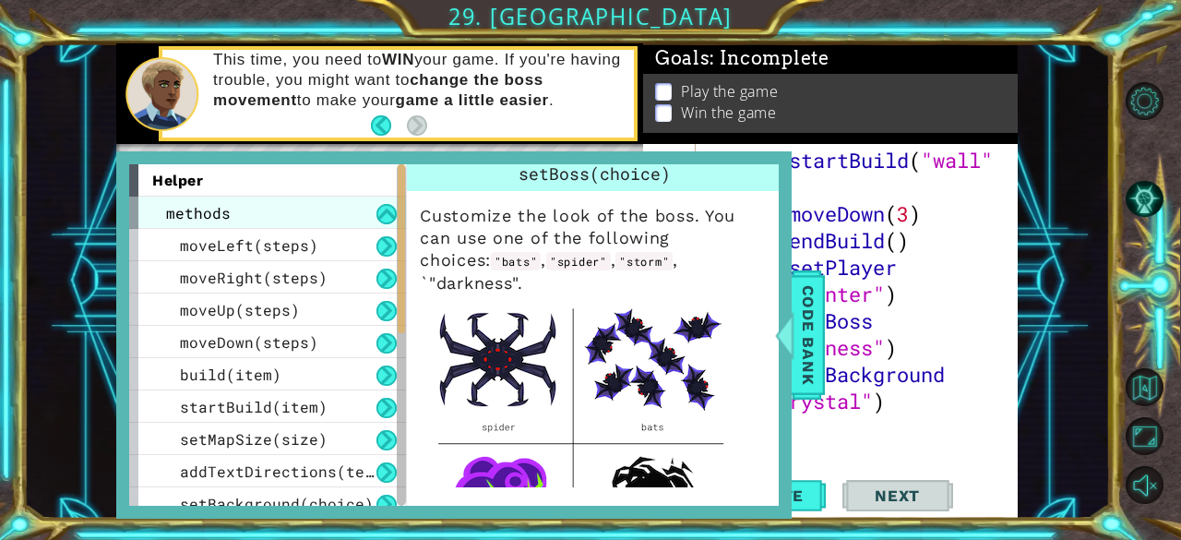
click at [288, 207] on div "methods" at bounding box center [267, 213] width 277 height 32
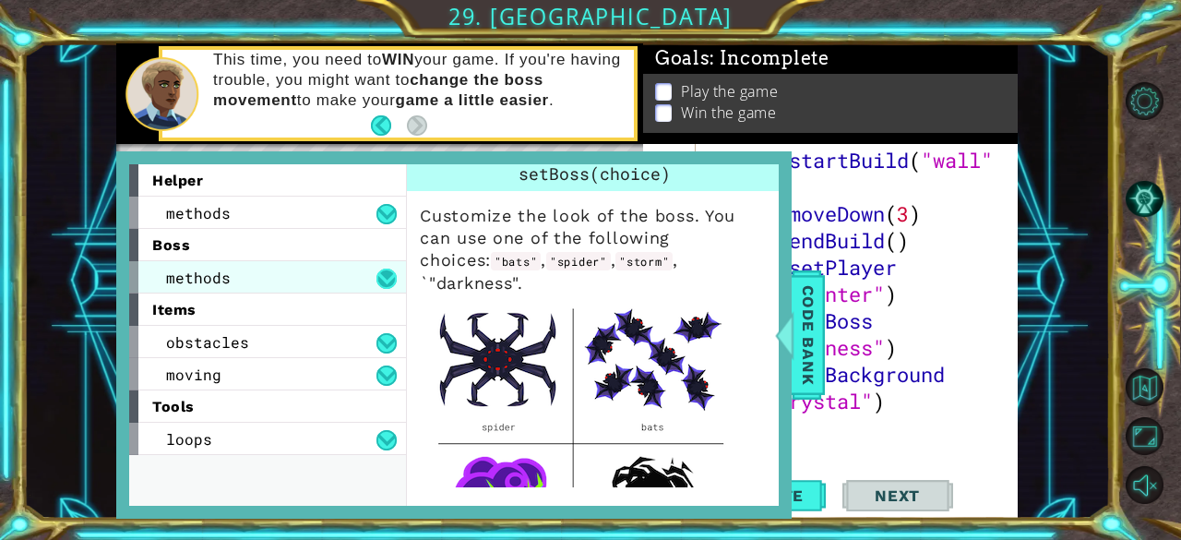
click at [380, 278] on button at bounding box center [386, 279] width 20 height 20
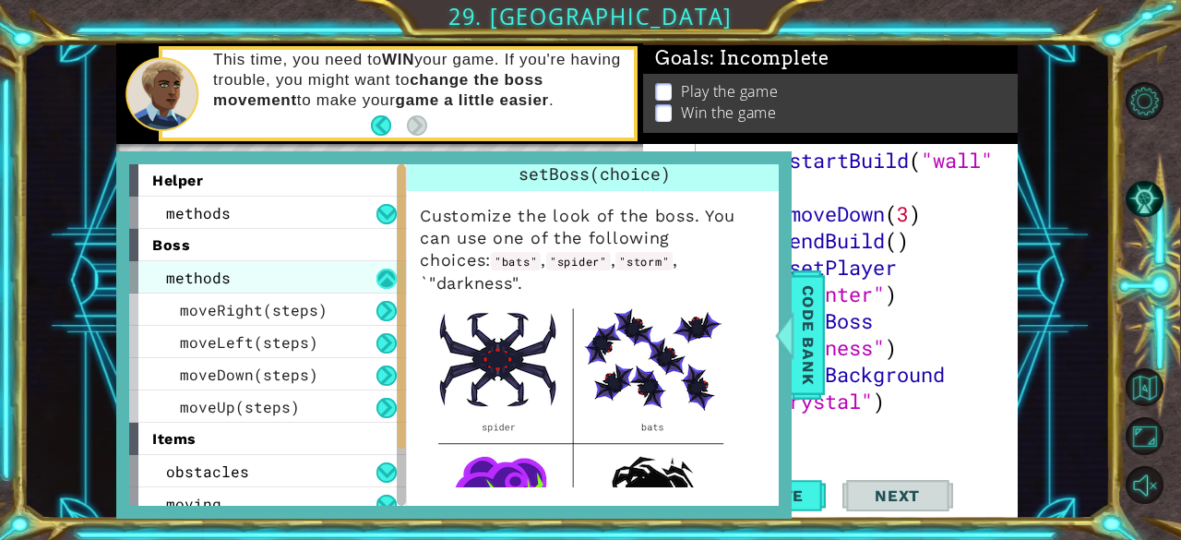
click at [380, 278] on button at bounding box center [386, 279] width 20 height 20
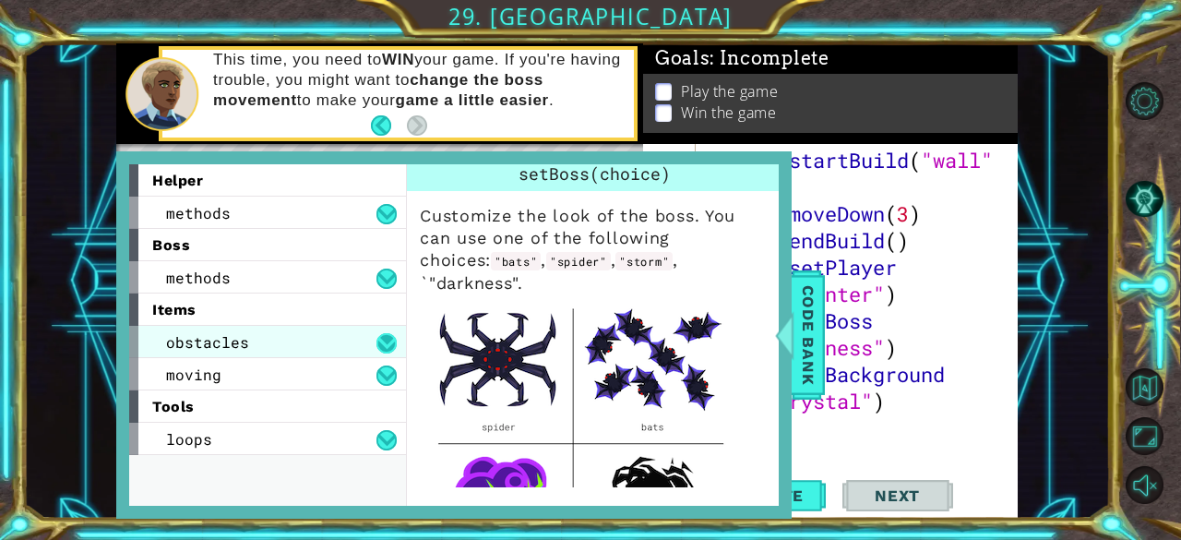
click at [384, 337] on button at bounding box center [386, 343] width 20 height 20
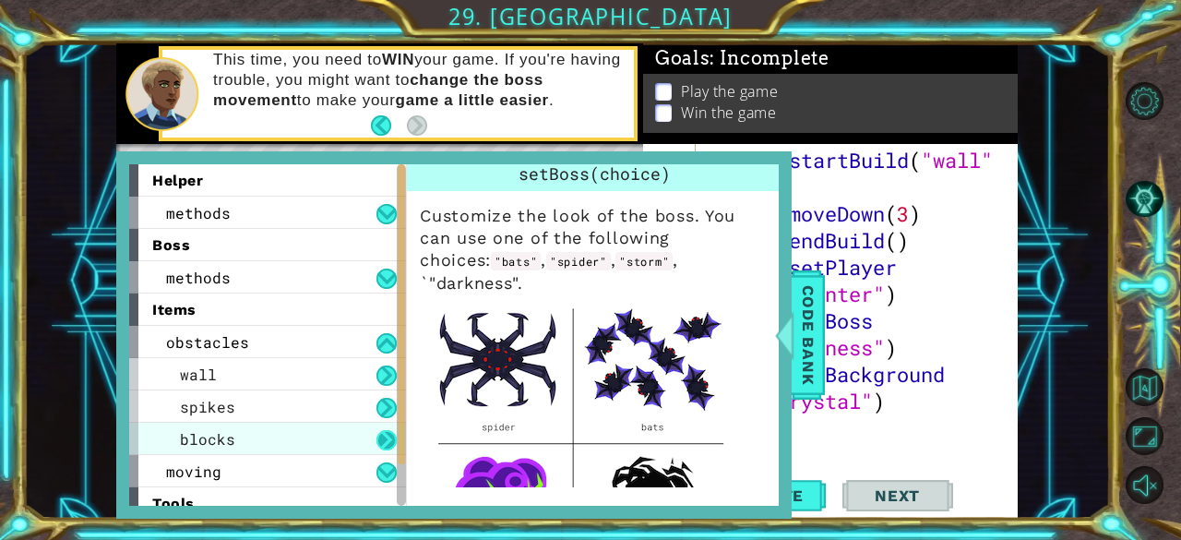
click at [388, 438] on button at bounding box center [386, 440] width 20 height 20
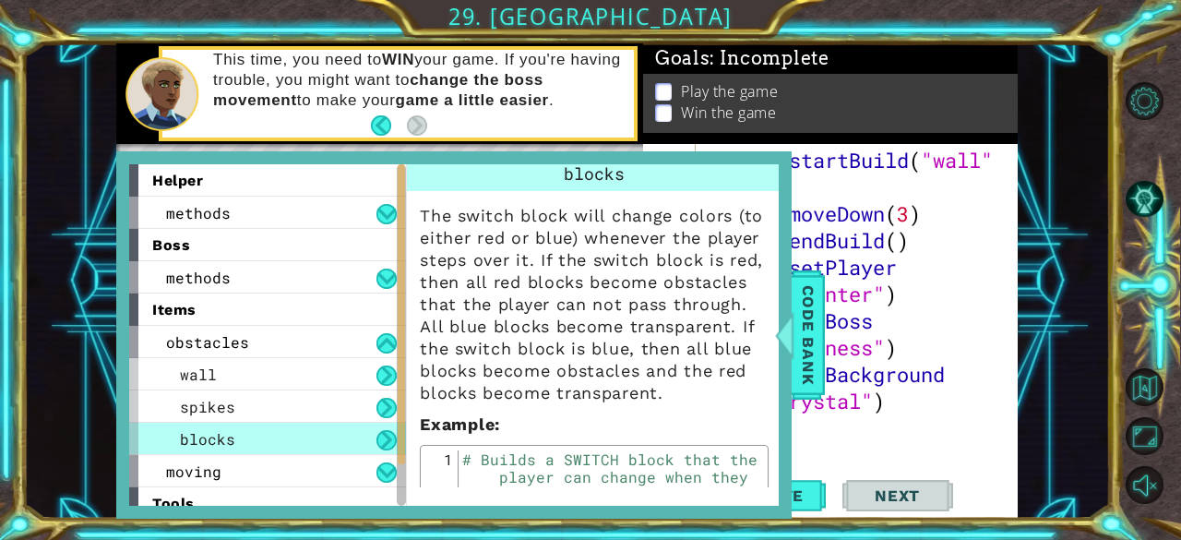
drag, startPoint x: 767, startPoint y: 274, endPoint x: 770, endPoint y: 368, distance: 94.2
click at [770, 368] on div "blocks The switch block will change colors (to either red or blue) whenever the…" at bounding box center [594, 325] width 375 height 323
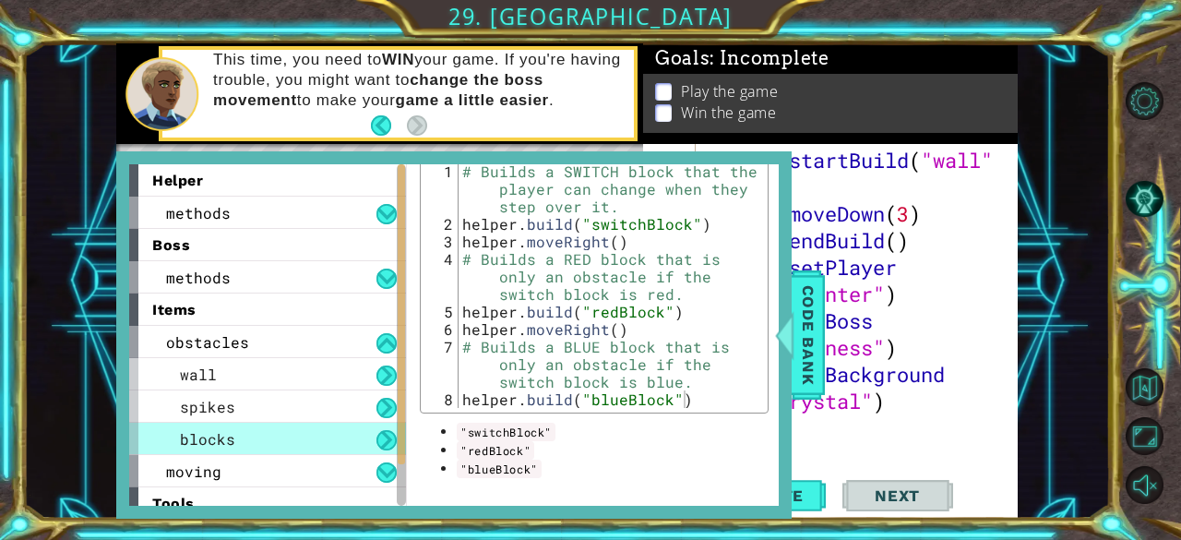
scroll to position [24, 0]
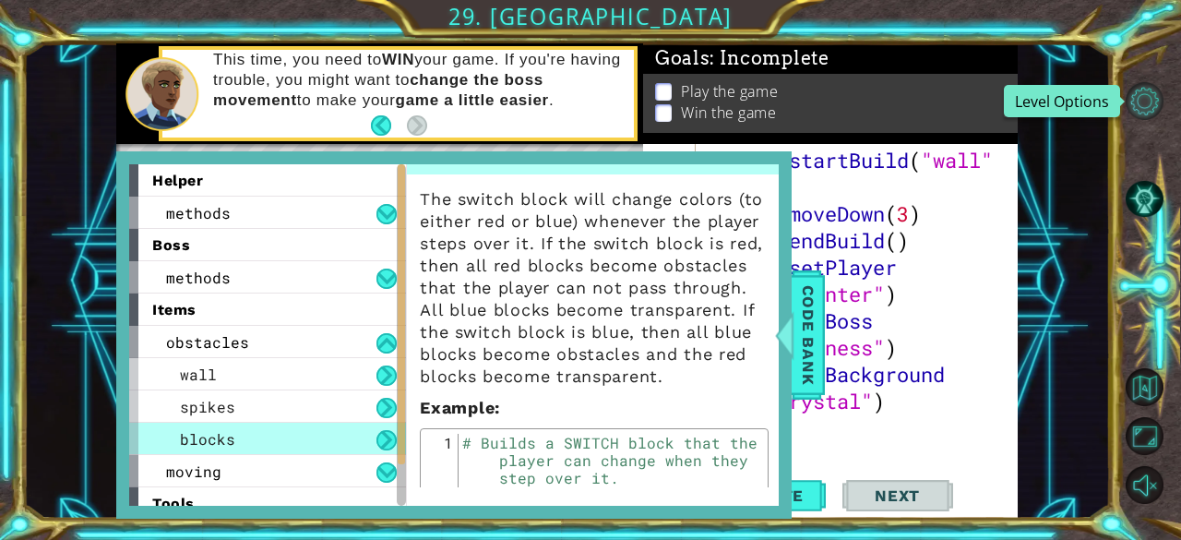
click at [1139, 98] on button "Level Options" at bounding box center [1145, 101] width 38 height 38
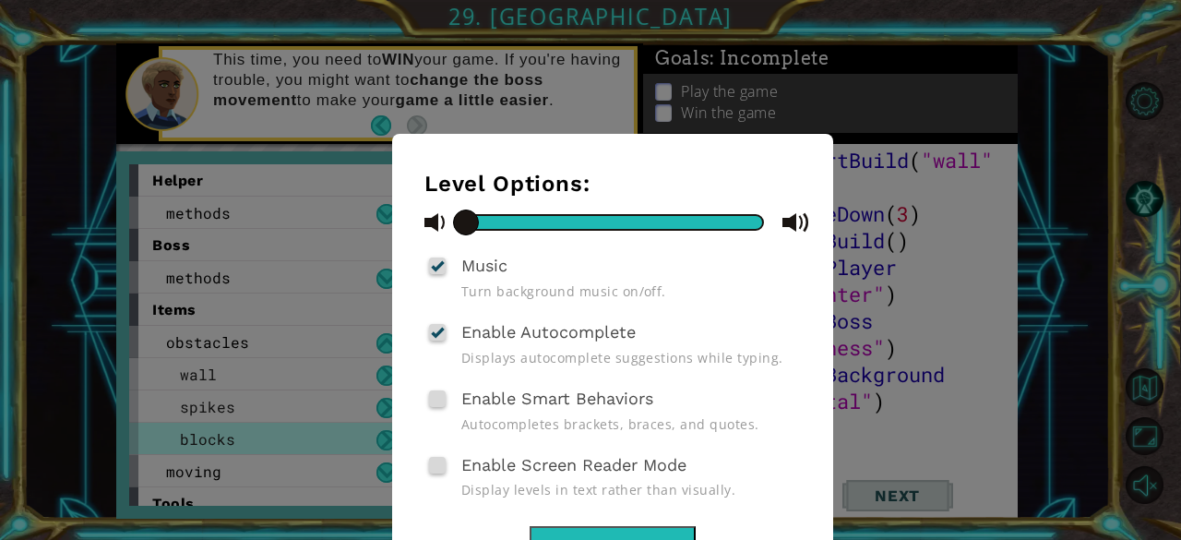
click at [1048, 174] on div "Level Options: Music Turn background music on/off. Enable Autocomplete Displays…" at bounding box center [590, 270] width 1181 height 540
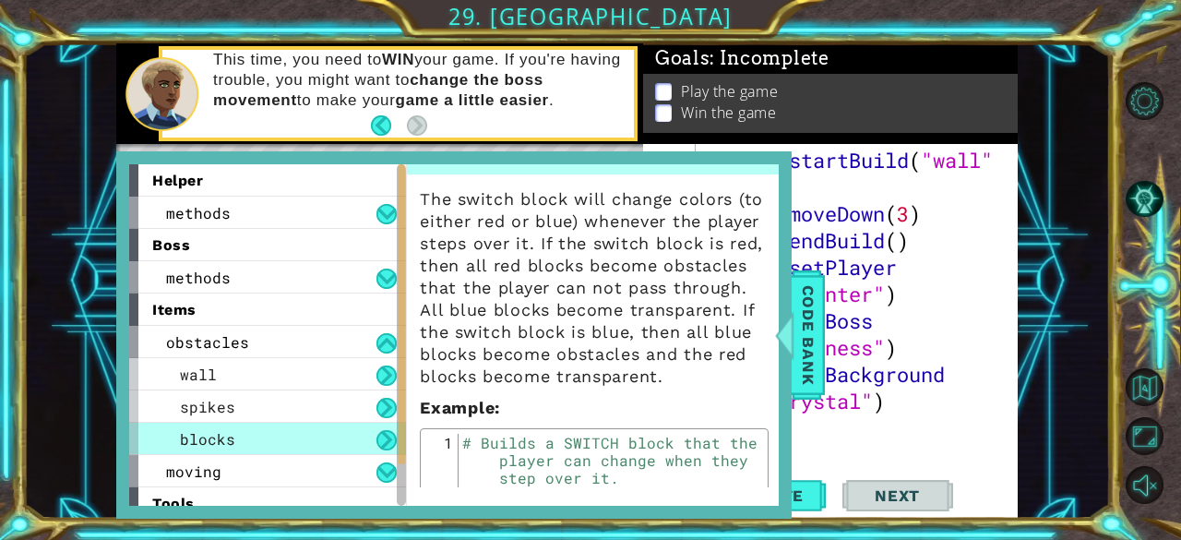
click at [959, 257] on div "helper . startBuild ( "wall" ) helper . moveDown ( 3 ) helper . endBuild ( ) he…" at bounding box center [855, 347] width 308 height 401
type textarea "helper.setPlayer("[MEDICAL_DATA]")"
click at [816, 320] on span "Code Bank" at bounding box center [809, 334] width 30 height 113
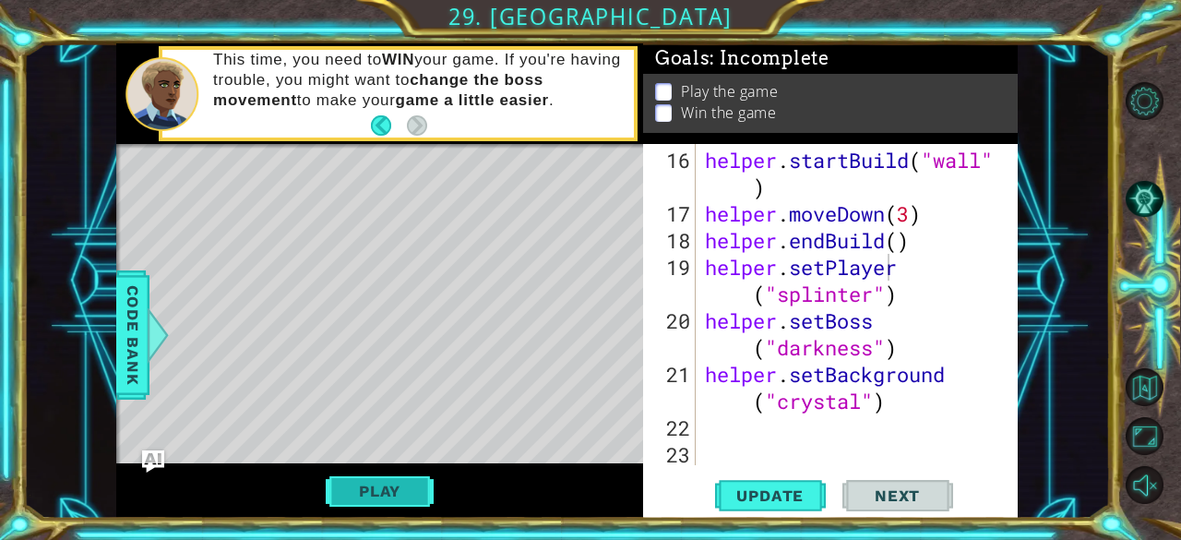
click at [388, 480] on button "Play" at bounding box center [380, 490] width 108 height 35
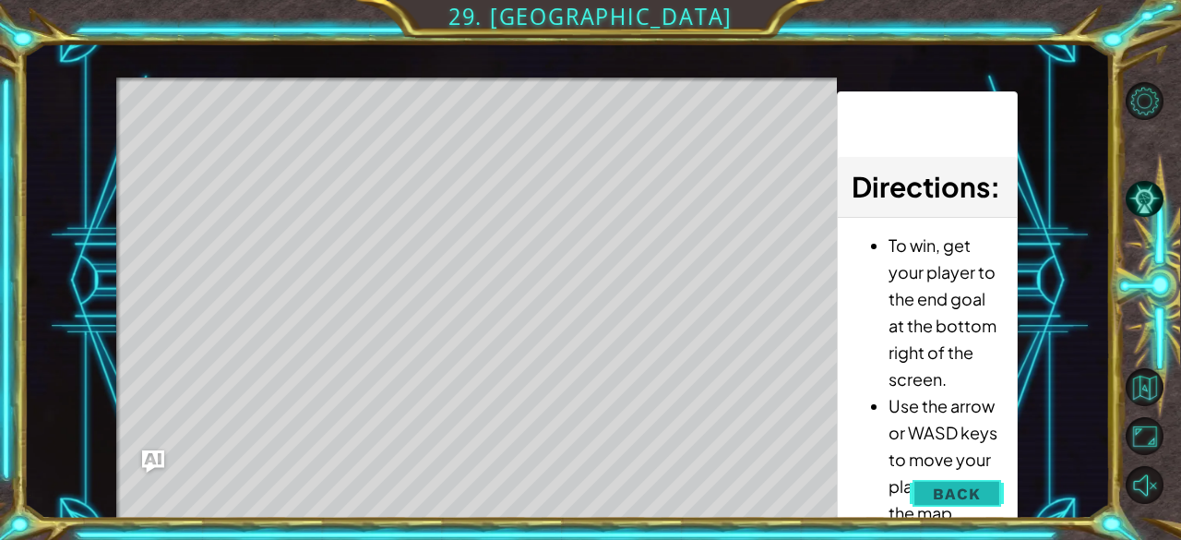
click at [949, 488] on span "Back" at bounding box center [956, 493] width 47 height 18
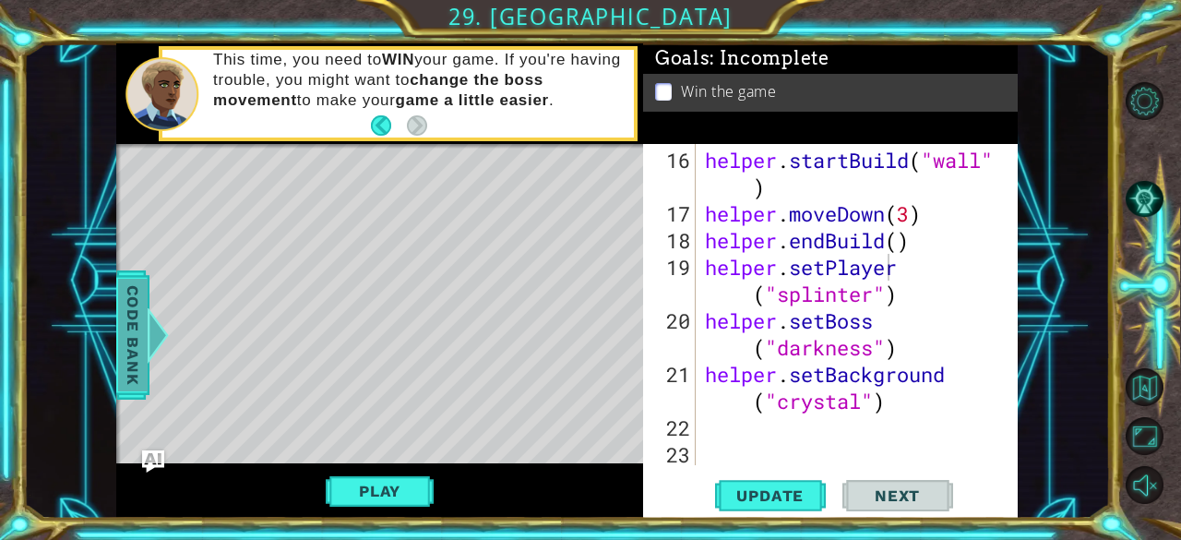
click at [124, 375] on span "Code Bank" at bounding box center [133, 334] width 30 height 113
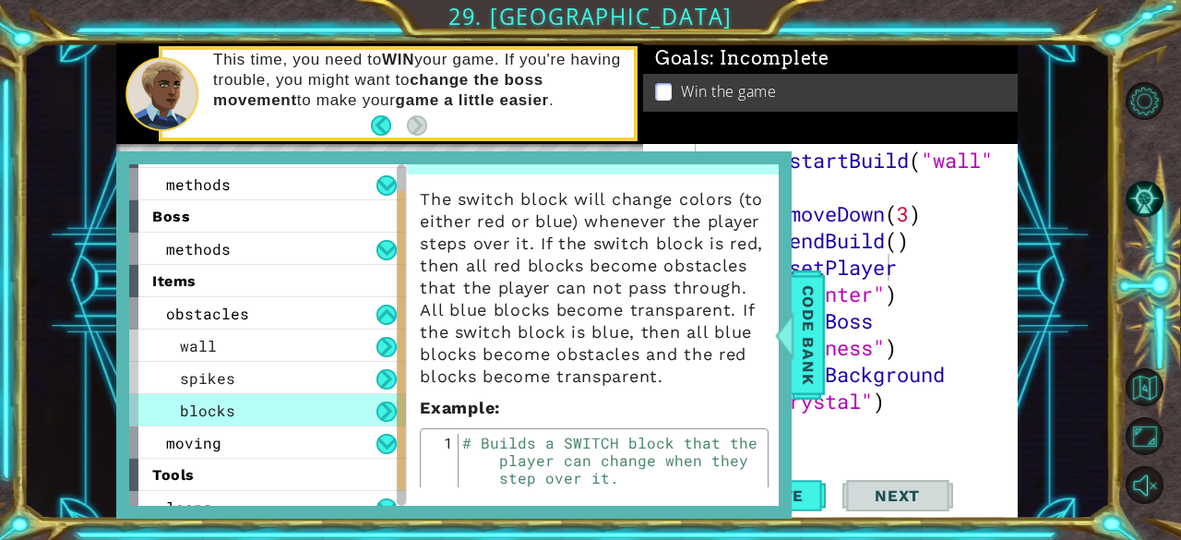
scroll to position [46, 0]
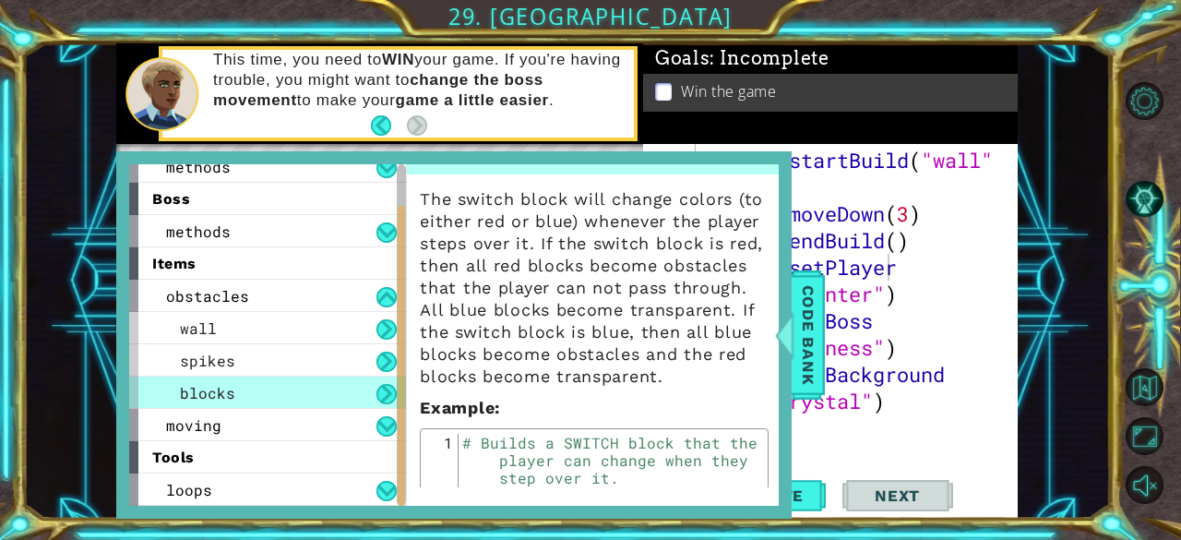
drag, startPoint x: 401, startPoint y: 235, endPoint x: 402, endPoint y: 315, distance: 79.4
click at [402, 315] on div at bounding box center [401, 356] width 7 height 300
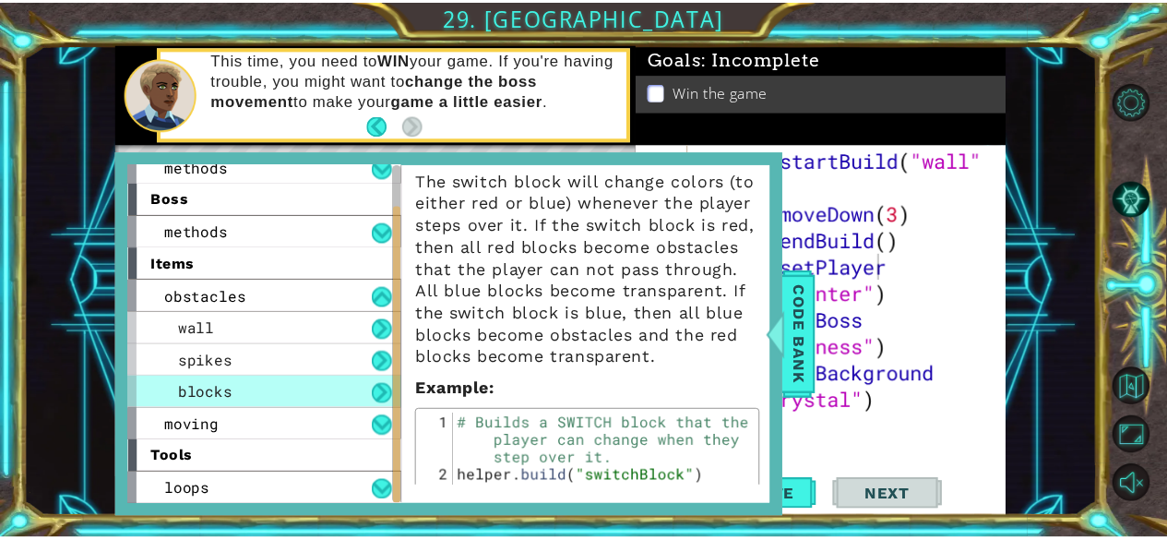
scroll to position [0, 0]
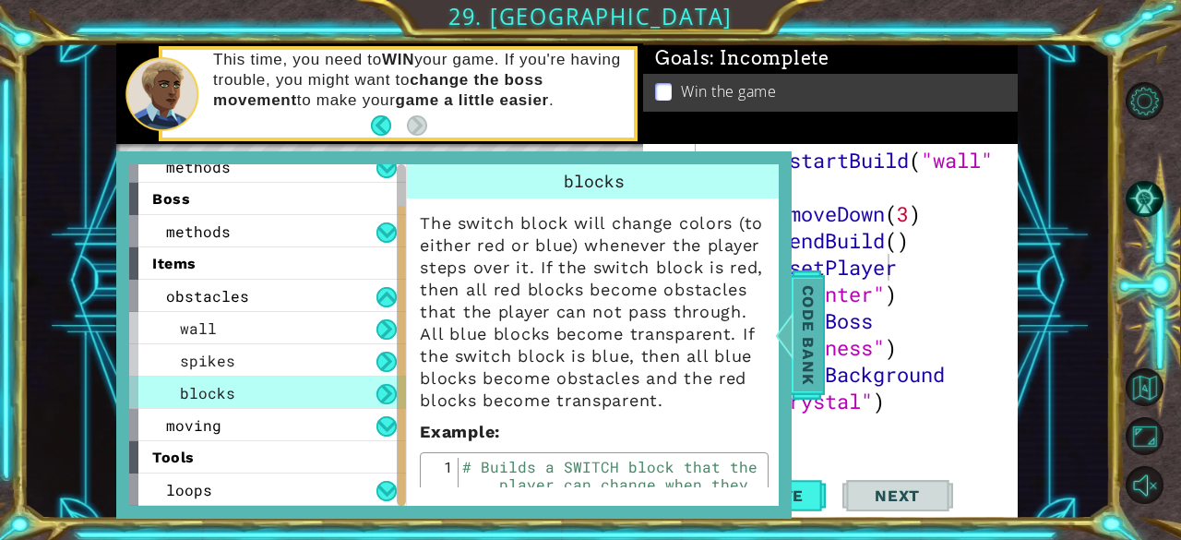
click at [781, 325] on div at bounding box center [784, 334] width 23 height 55
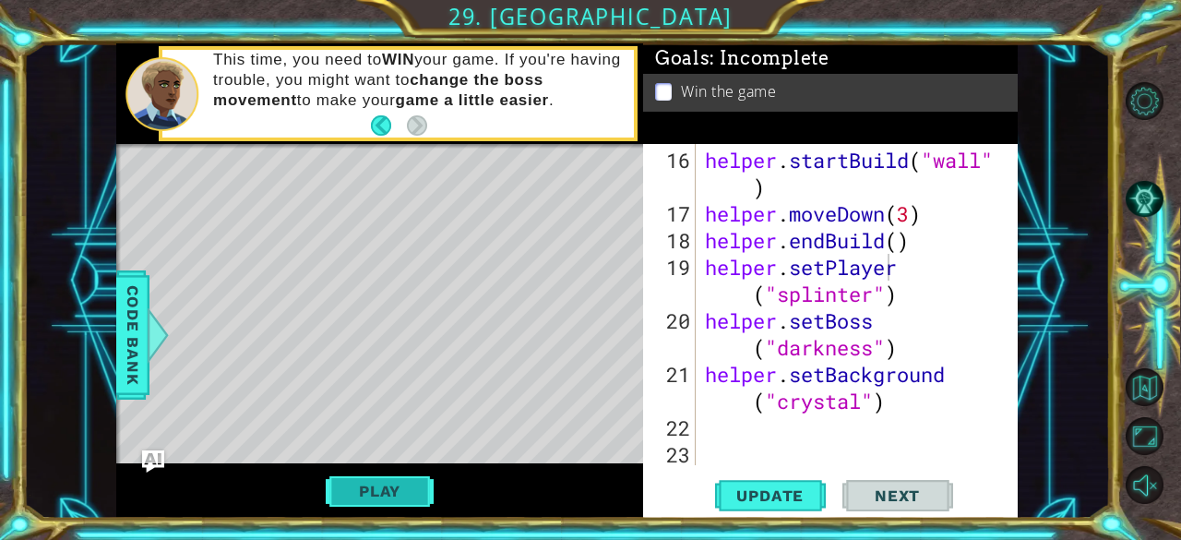
click at [412, 490] on button "Play" at bounding box center [380, 490] width 108 height 35
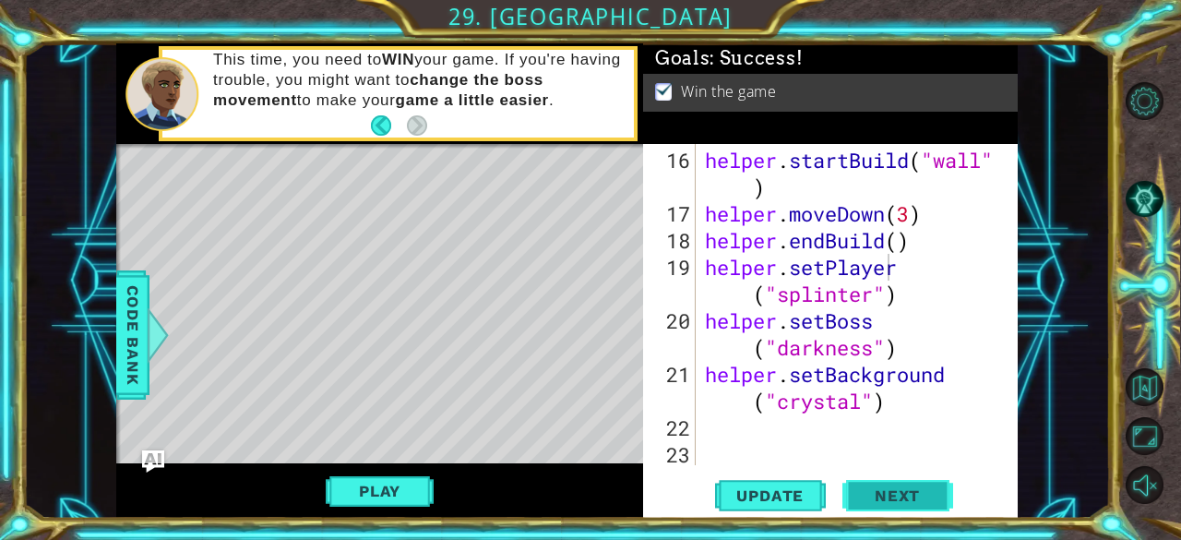
click at [945, 486] on button "Next" at bounding box center [897, 496] width 111 height 38
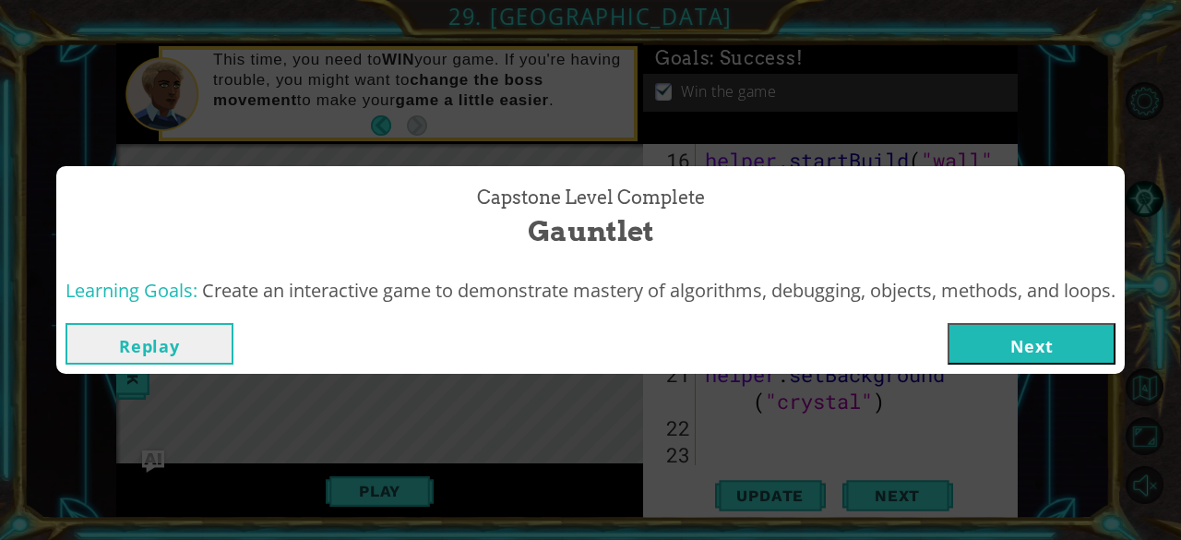
click at [1061, 349] on button "Next" at bounding box center [1032, 344] width 168 height 42
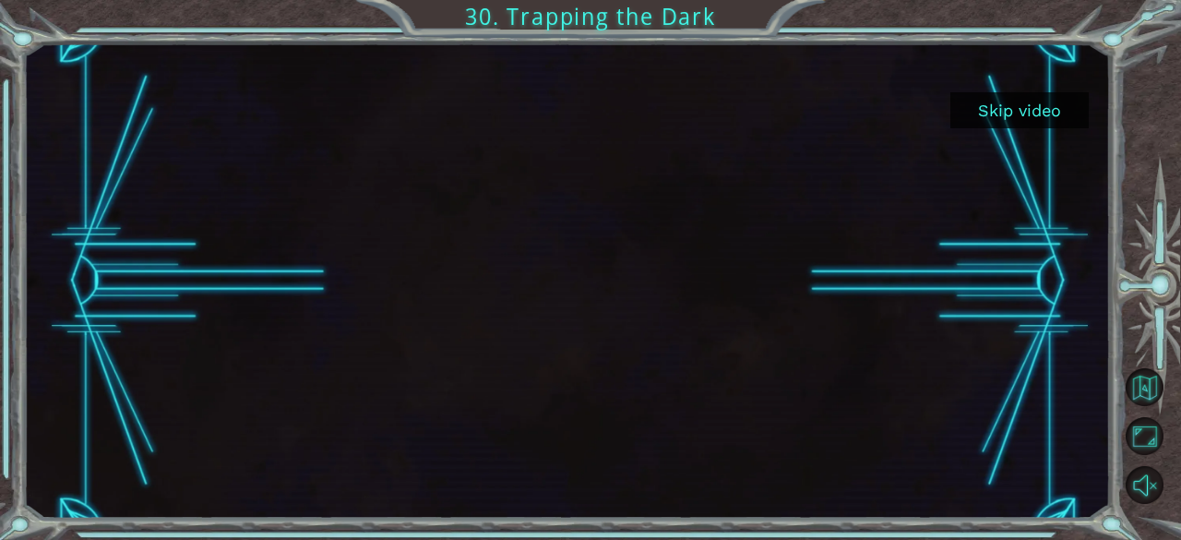
click at [1061, 349] on div "Skip video" at bounding box center [567, 280] width 1087 height 475
click at [985, 114] on button "Skip video" at bounding box center [1019, 110] width 138 height 36
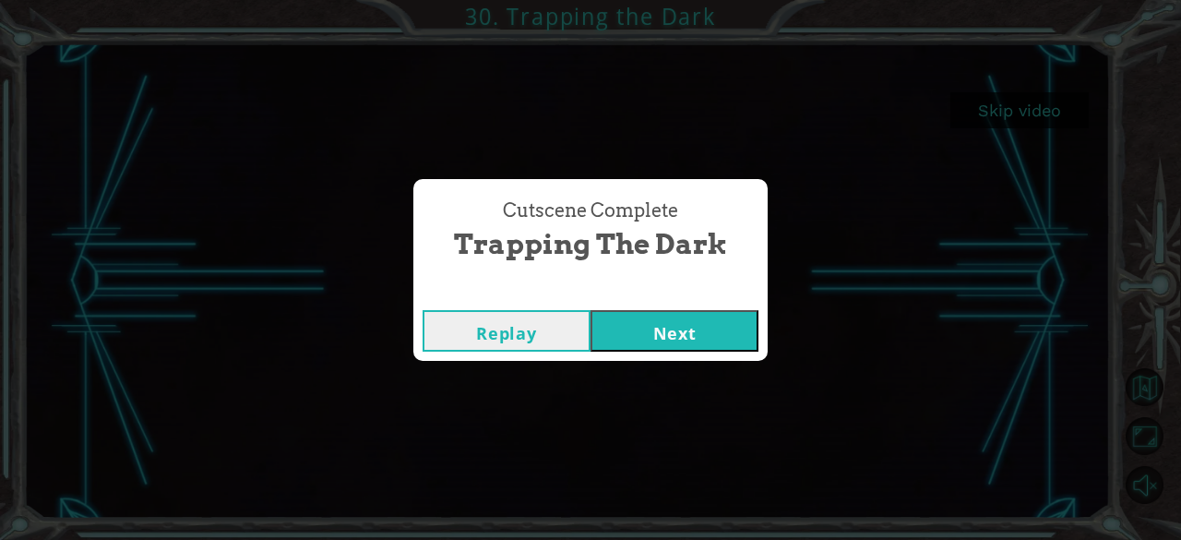
click at [714, 326] on button "Next" at bounding box center [675, 331] width 168 height 42
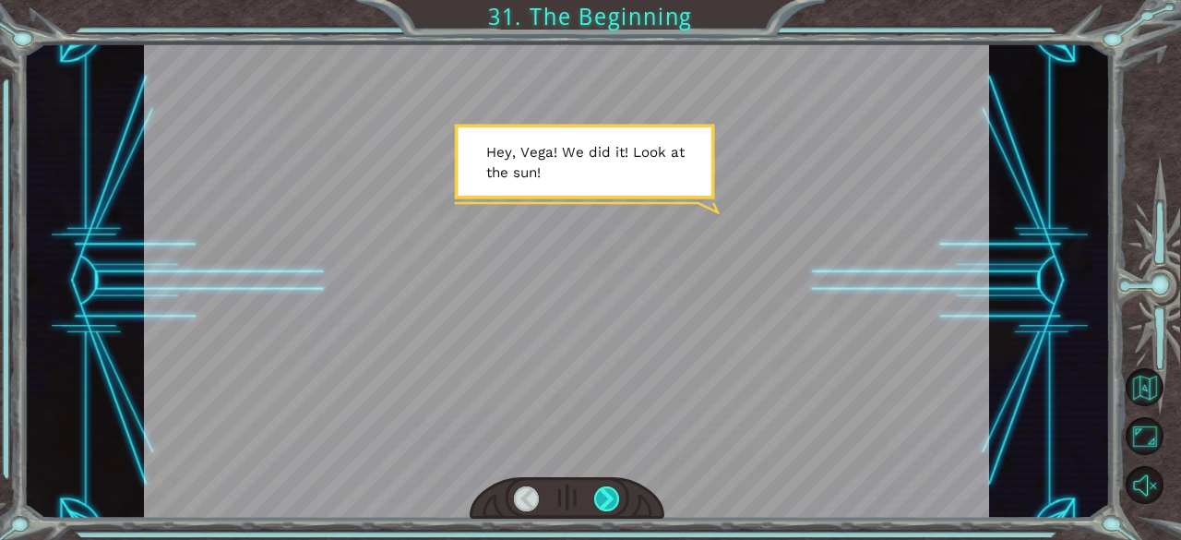
click at [603, 501] on div at bounding box center [607, 499] width 26 height 26
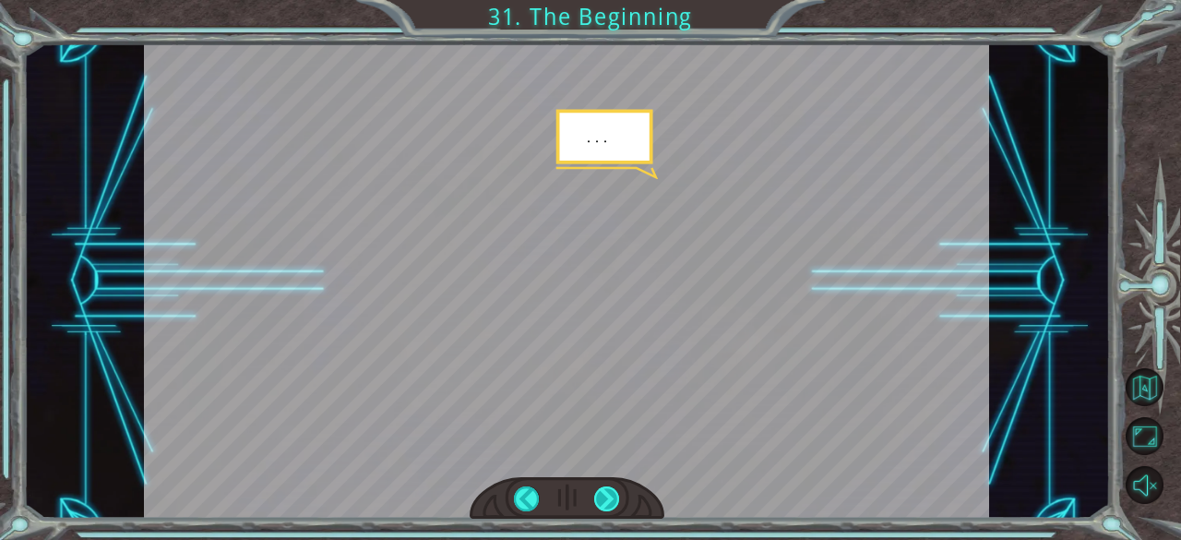
click at [607, 493] on div at bounding box center [607, 499] width 26 height 26
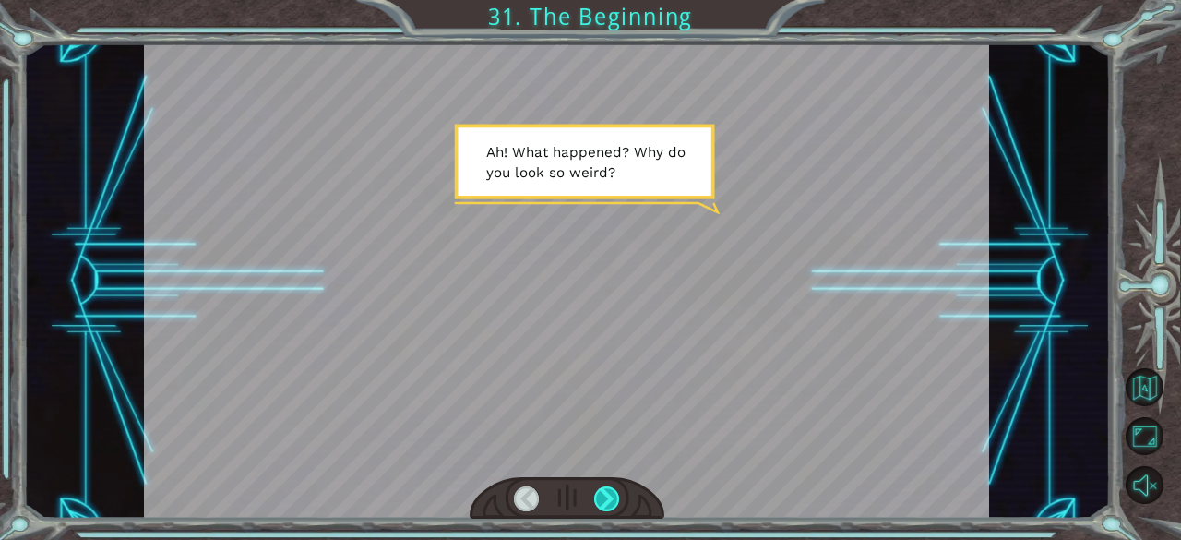
click at [607, 493] on div at bounding box center [607, 499] width 26 height 26
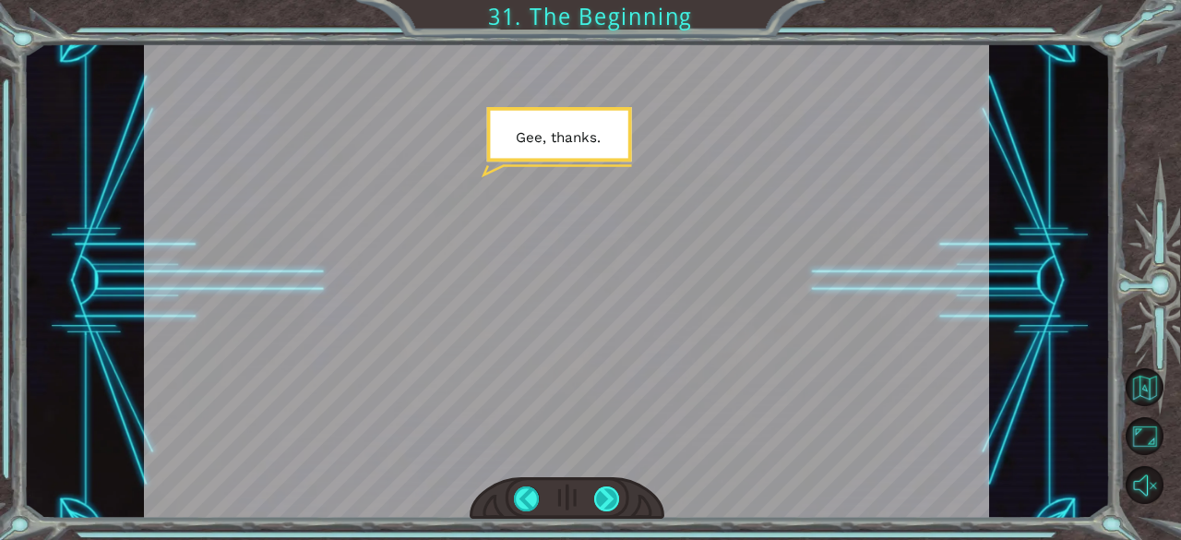
click at [607, 493] on div at bounding box center [607, 499] width 26 height 26
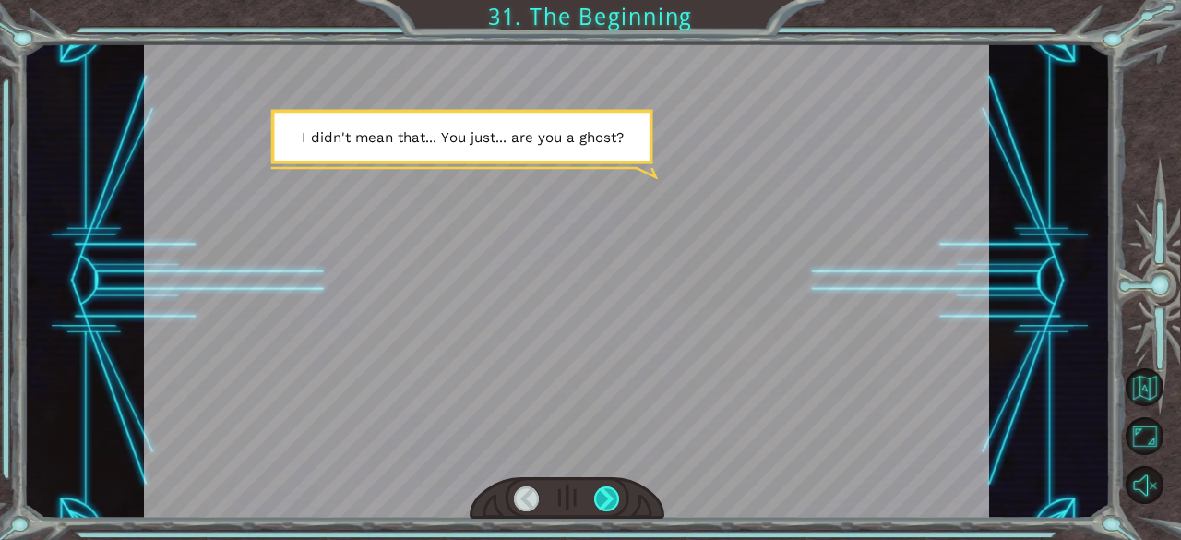
click at [607, 493] on div at bounding box center [607, 499] width 26 height 26
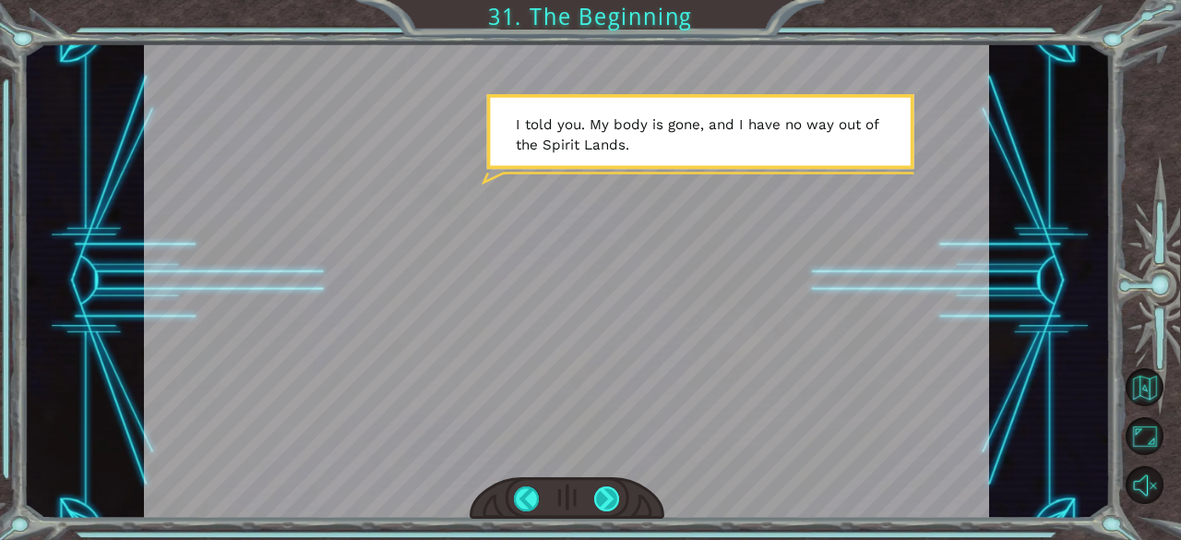
click at [606, 491] on div at bounding box center [607, 499] width 26 height 26
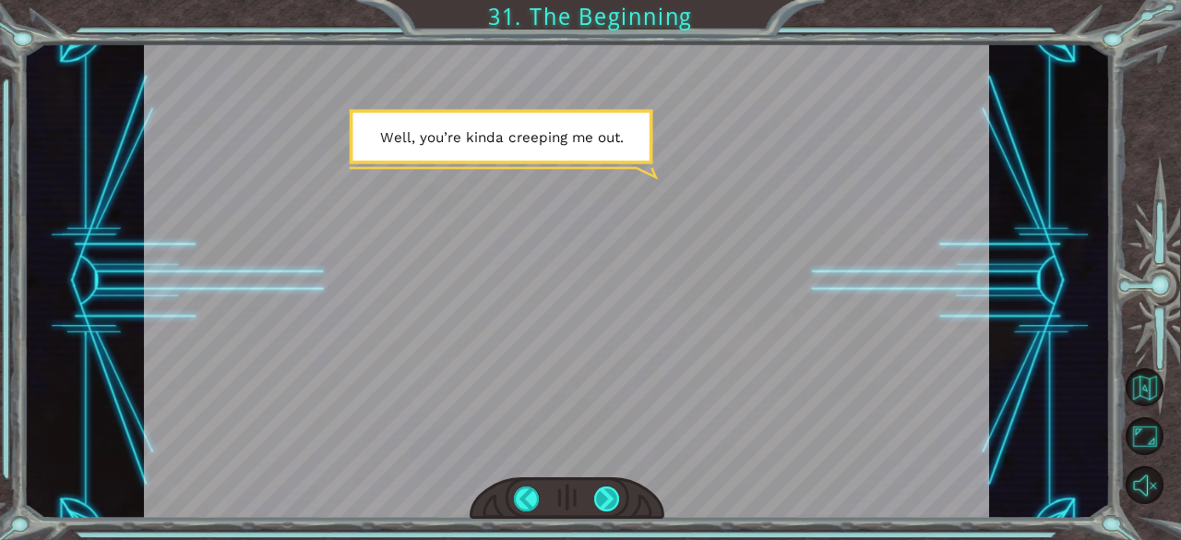
click at [606, 491] on div at bounding box center [607, 499] width 26 height 26
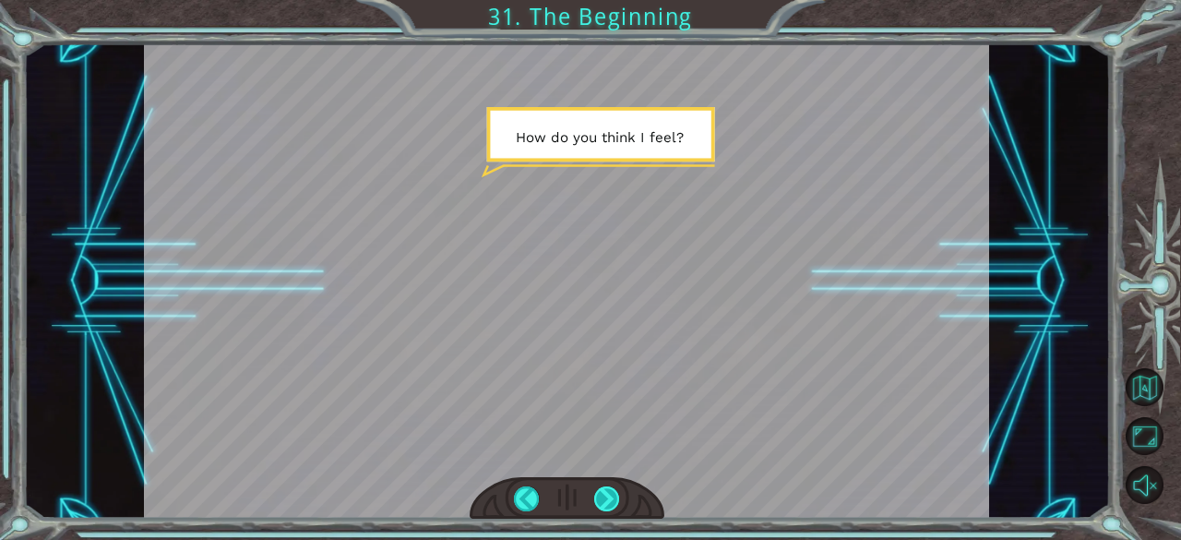
click at [614, 487] on div at bounding box center [607, 499] width 26 height 26
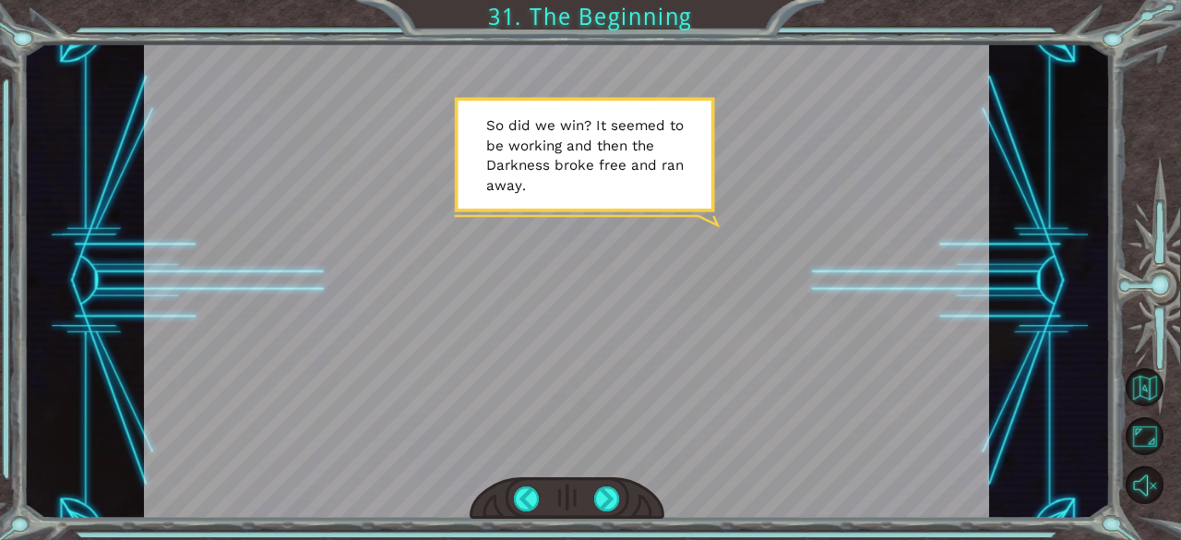
click at [615, 484] on div at bounding box center [567, 498] width 195 height 42
click at [598, 507] on div at bounding box center [607, 499] width 26 height 26
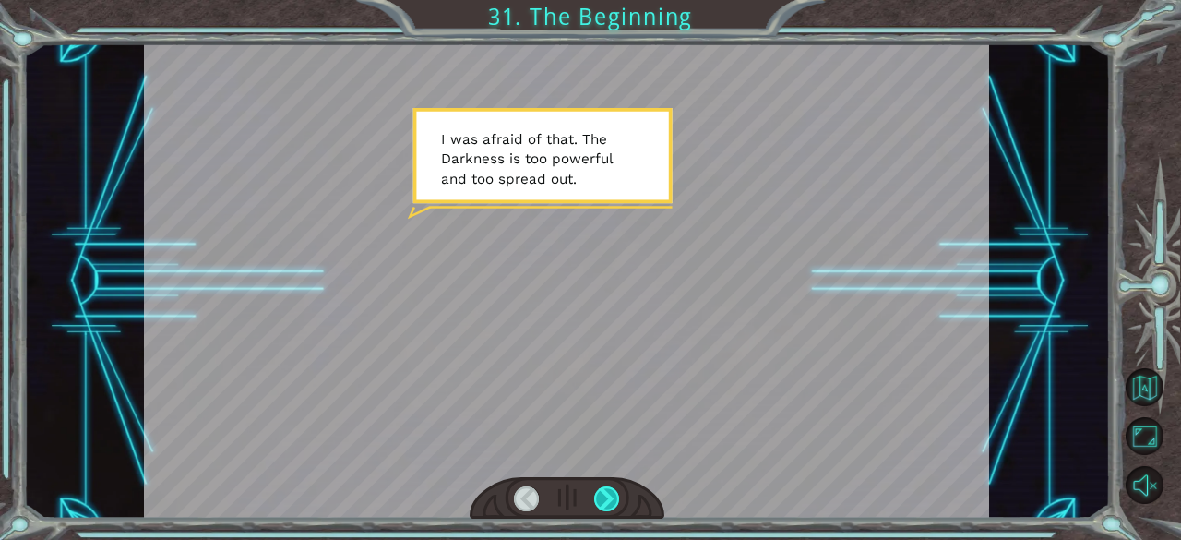
click at [598, 507] on div at bounding box center [607, 499] width 26 height 26
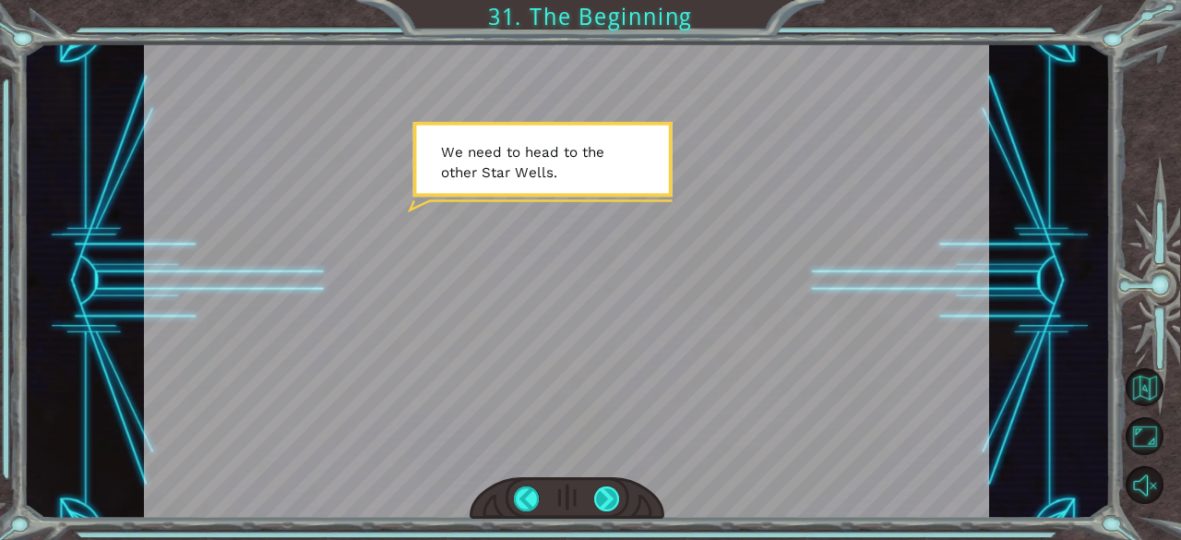
click at [605, 501] on div at bounding box center [607, 499] width 26 height 26
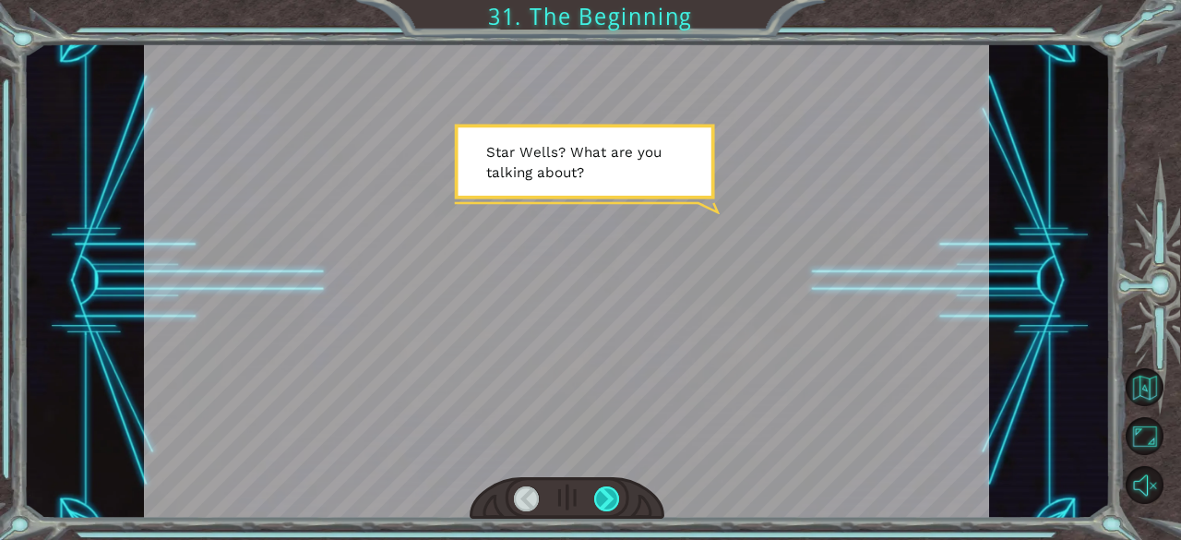
click at [605, 501] on div at bounding box center [607, 499] width 26 height 26
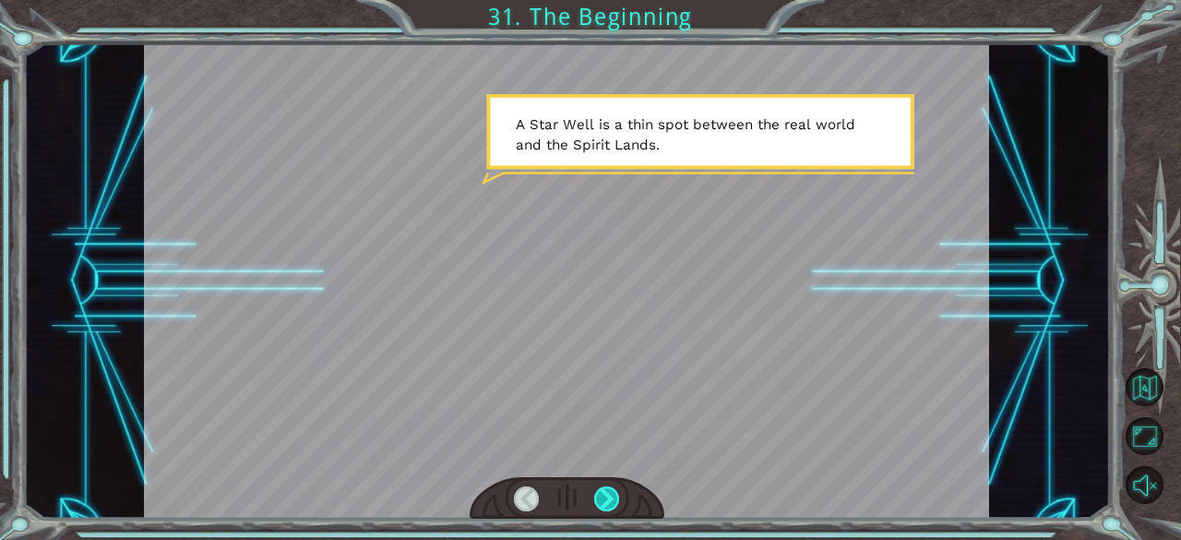
click at [605, 501] on div at bounding box center [607, 499] width 26 height 26
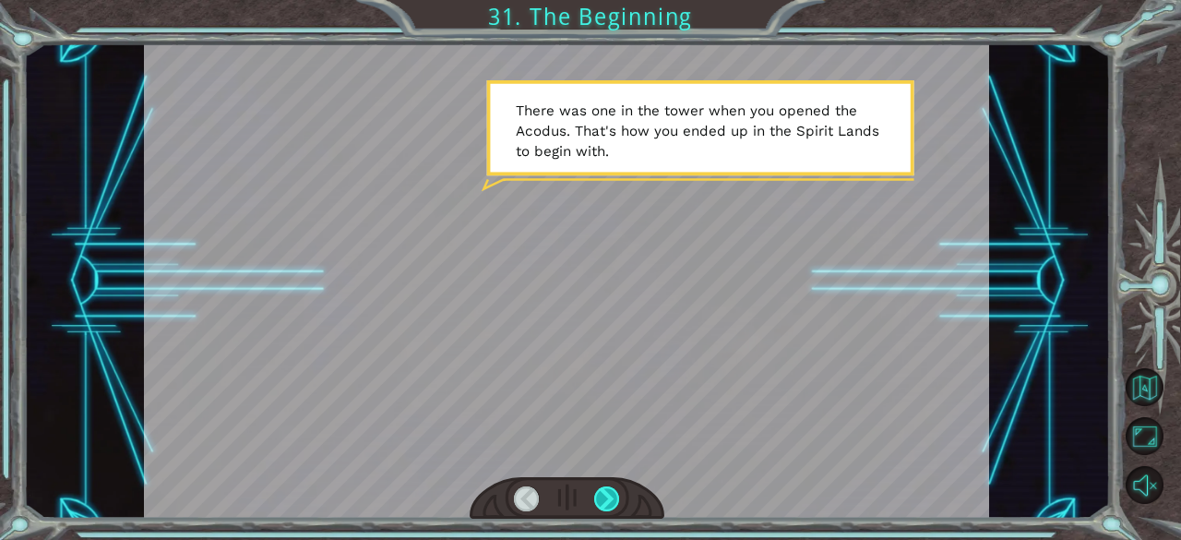
click at [605, 501] on div at bounding box center [607, 499] width 26 height 26
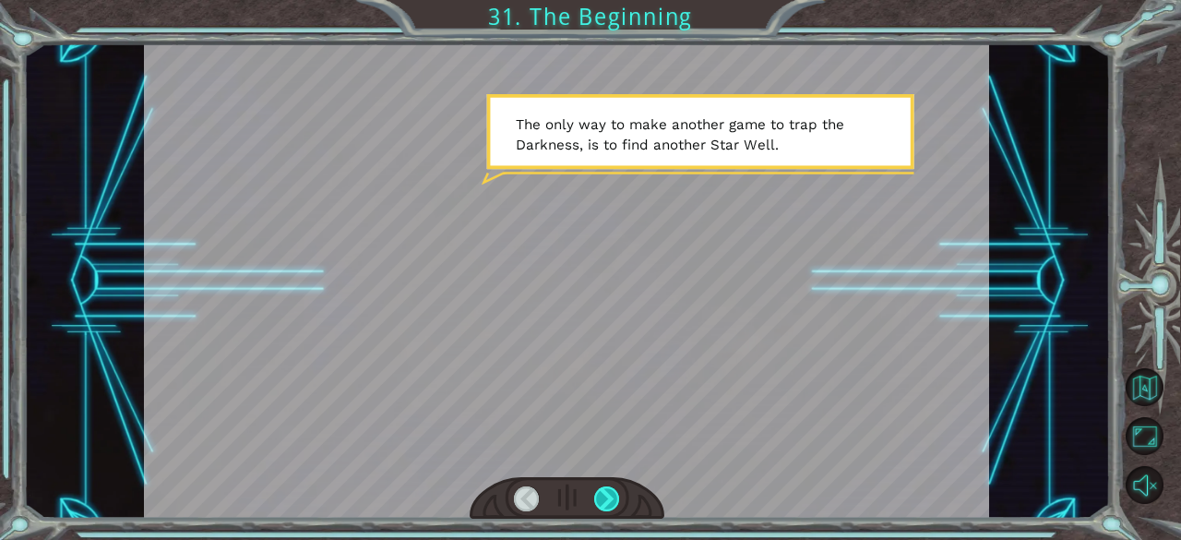
click at [605, 501] on div at bounding box center [607, 499] width 26 height 26
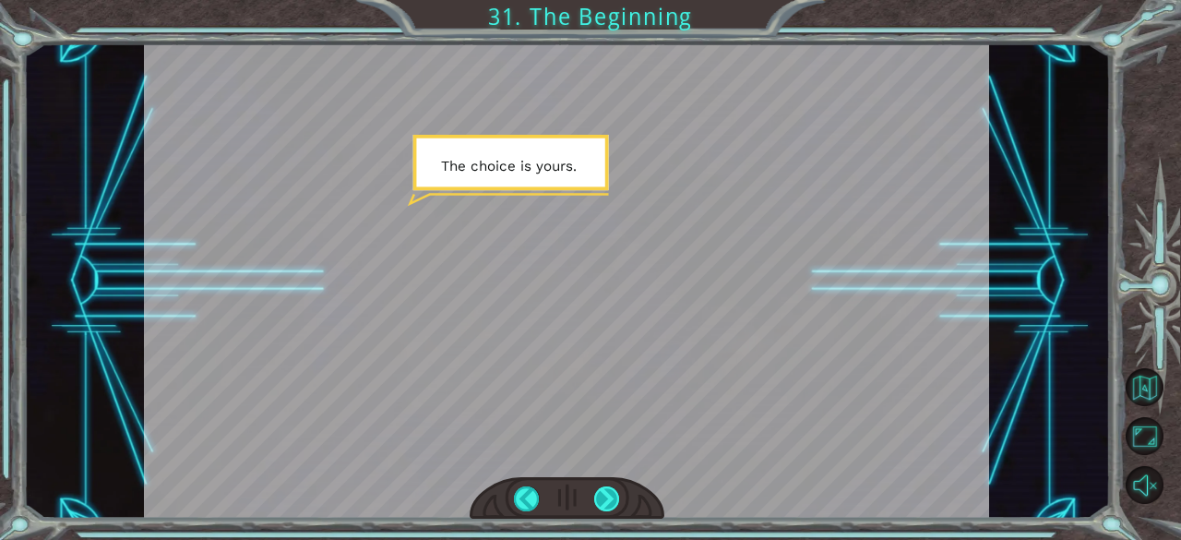
click at [605, 501] on div at bounding box center [607, 499] width 26 height 26
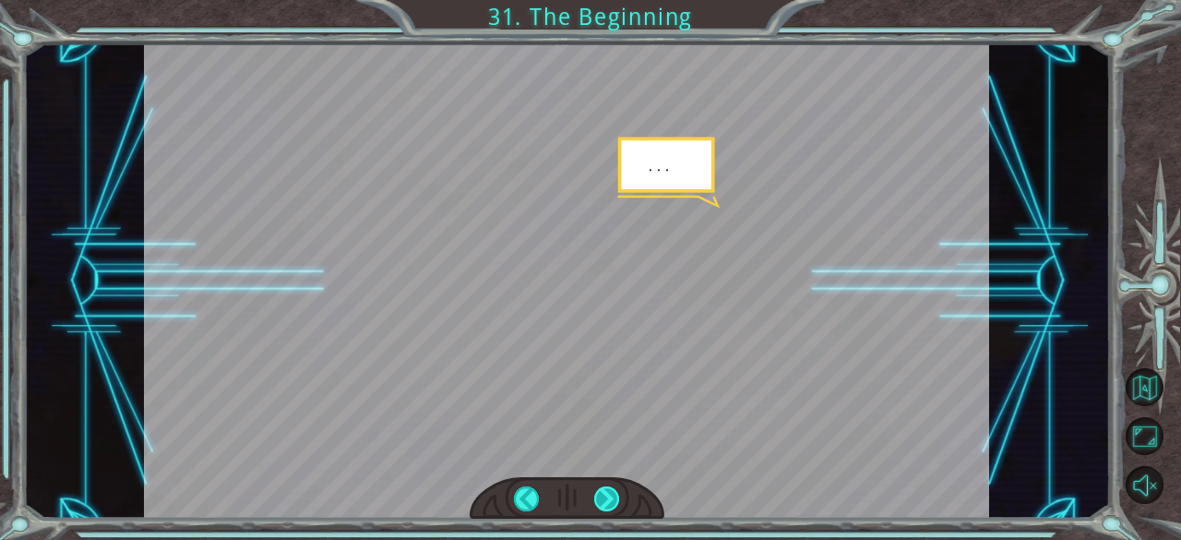
click at [605, 501] on div at bounding box center [607, 499] width 26 height 26
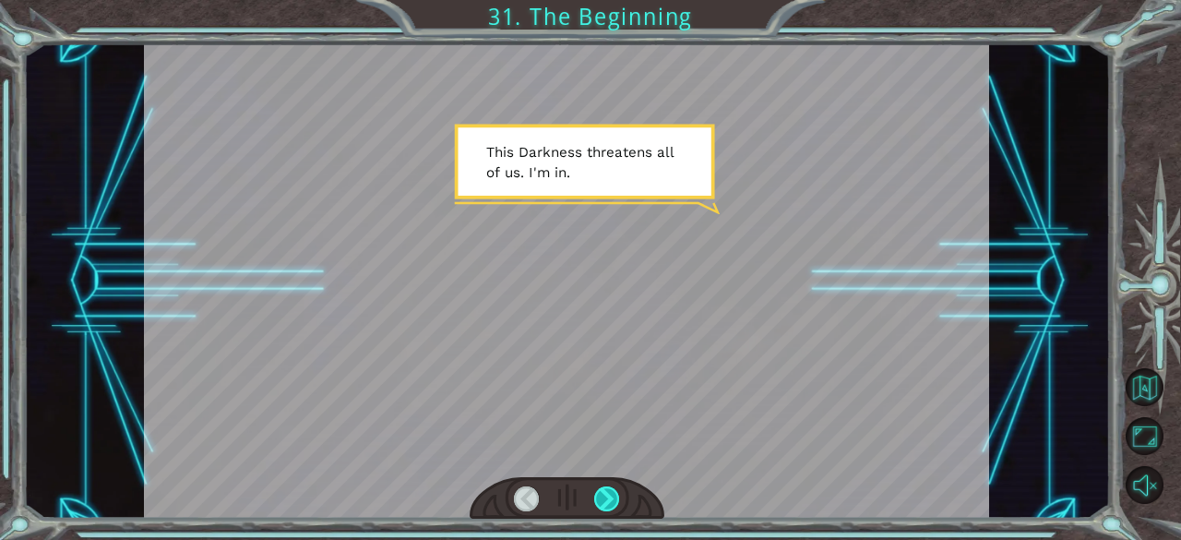
click at [605, 501] on div at bounding box center [607, 499] width 26 height 26
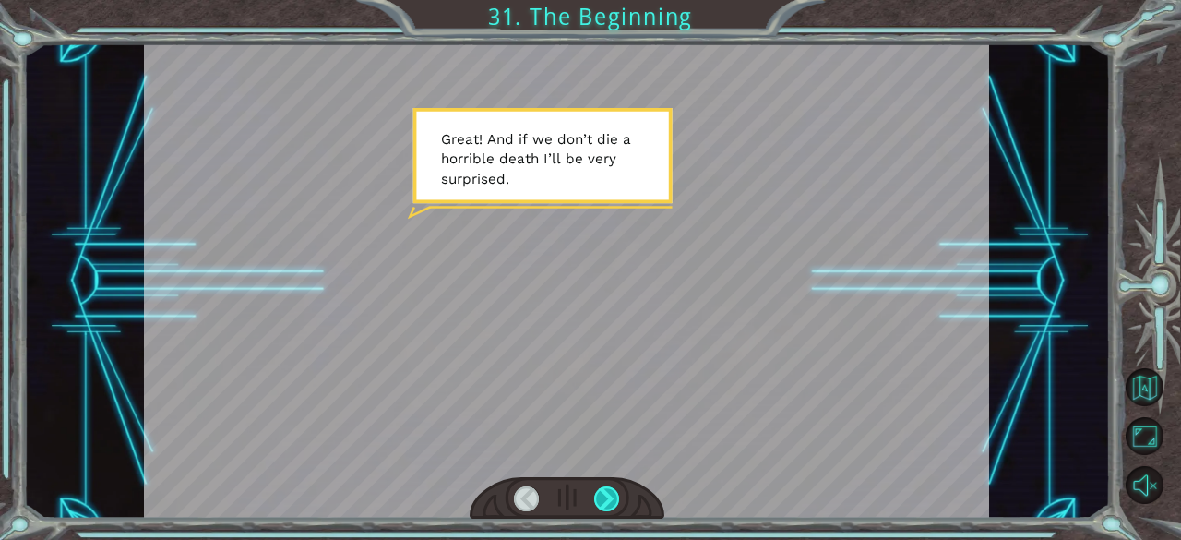
click at [605, 501] on div at bounding box center [607, 499] width 26 height 26
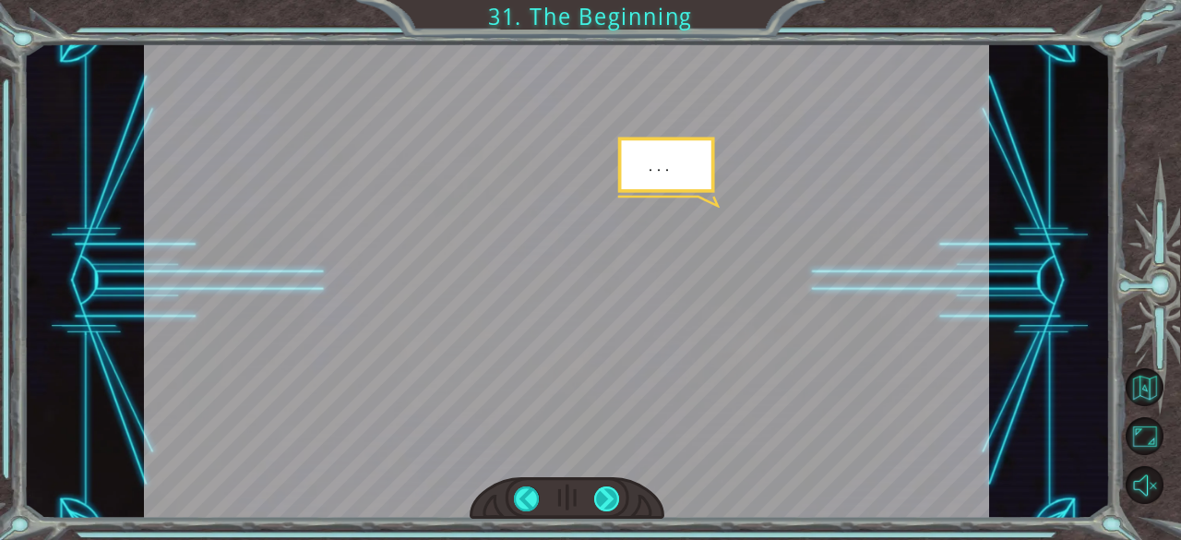
click at [605, 501] on div at bounding box center [607, 499] width 26 height 26
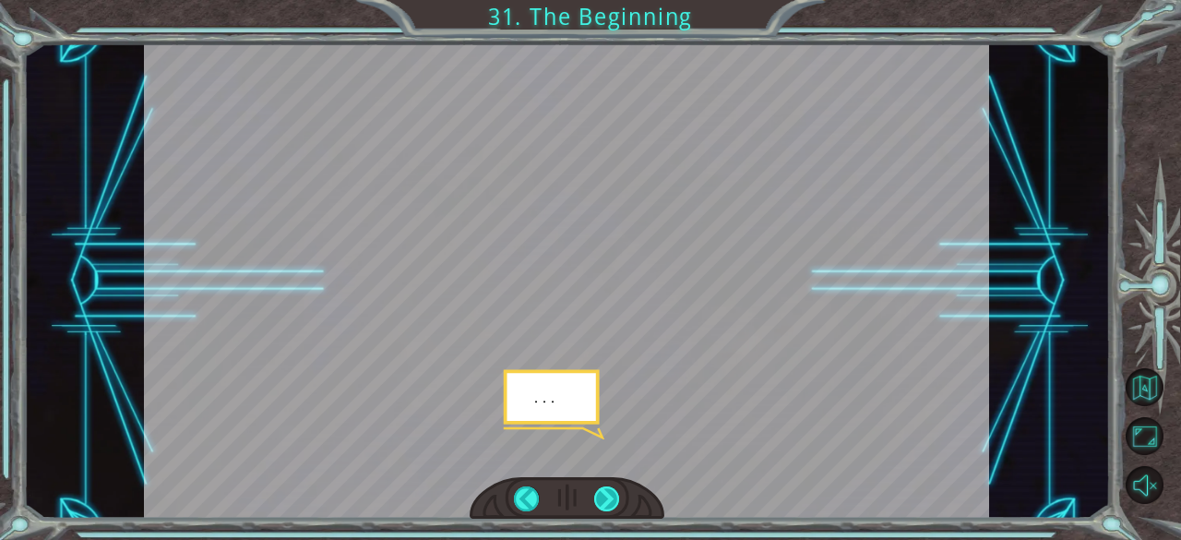
click at [605, 501] on div at bounding box center [607, 499] width 26 height 26
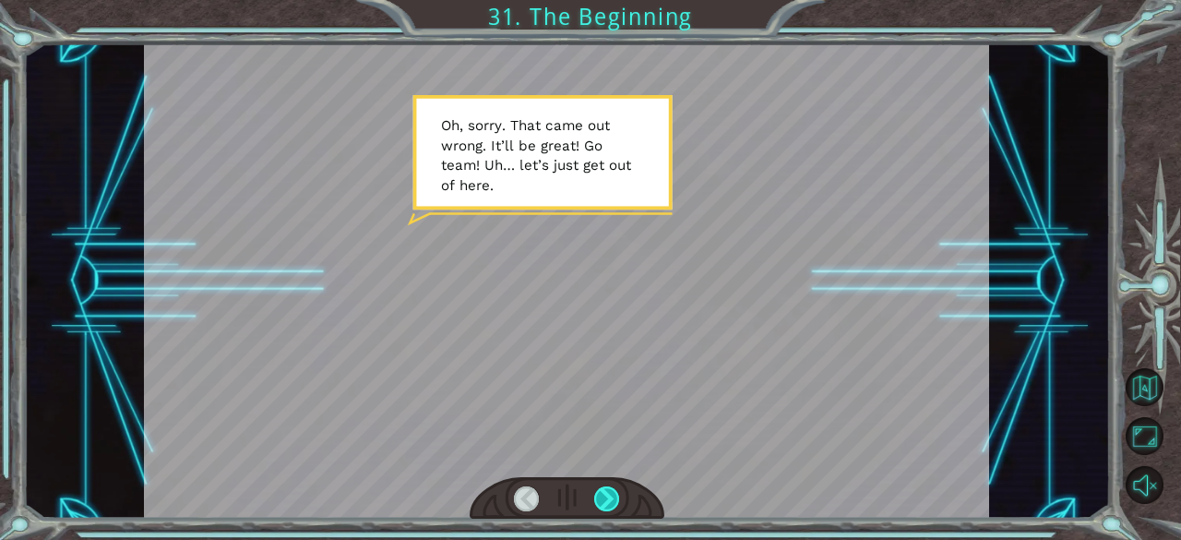
click at [605, 501] on div at bounding box center [607, 499] width 26 height 26
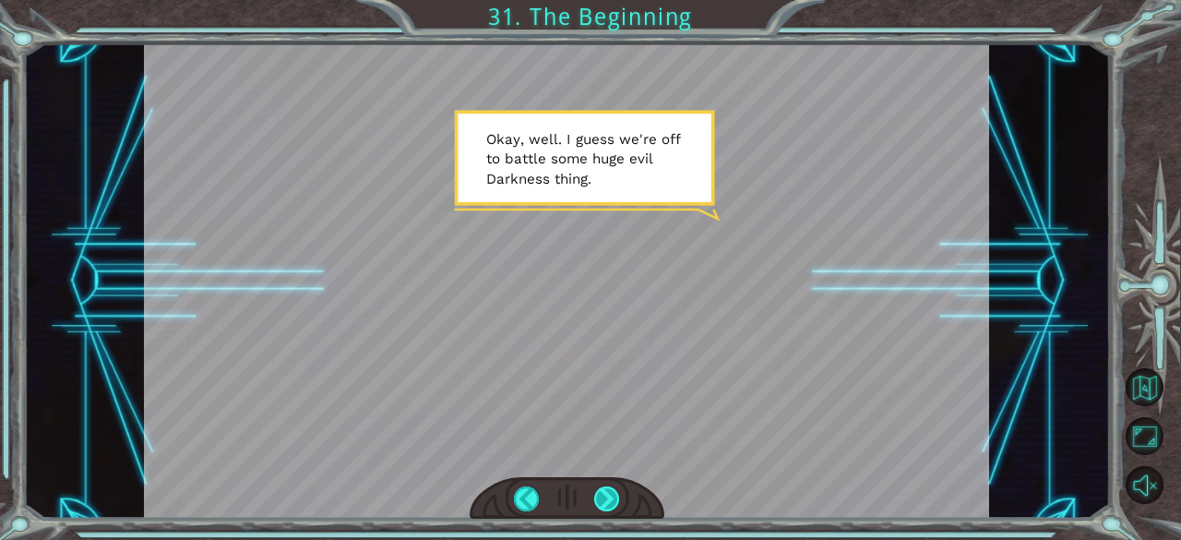
click at [603, 494] on div at bounding box center [607, 499] width 26 height 26
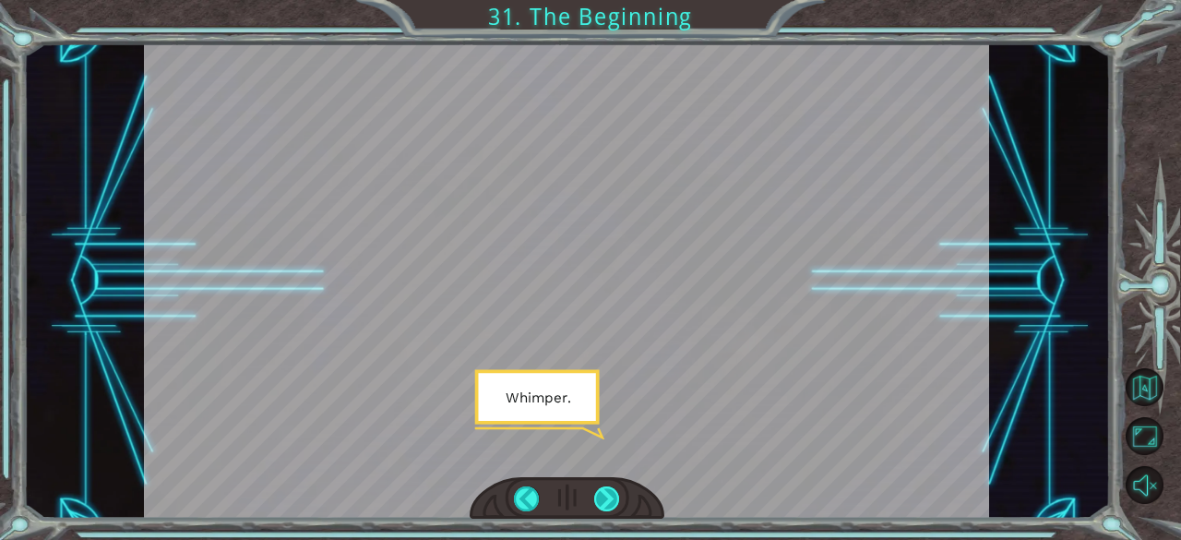
click at [603, 494] on div at bounding box center [607, 499] width 26 height 26
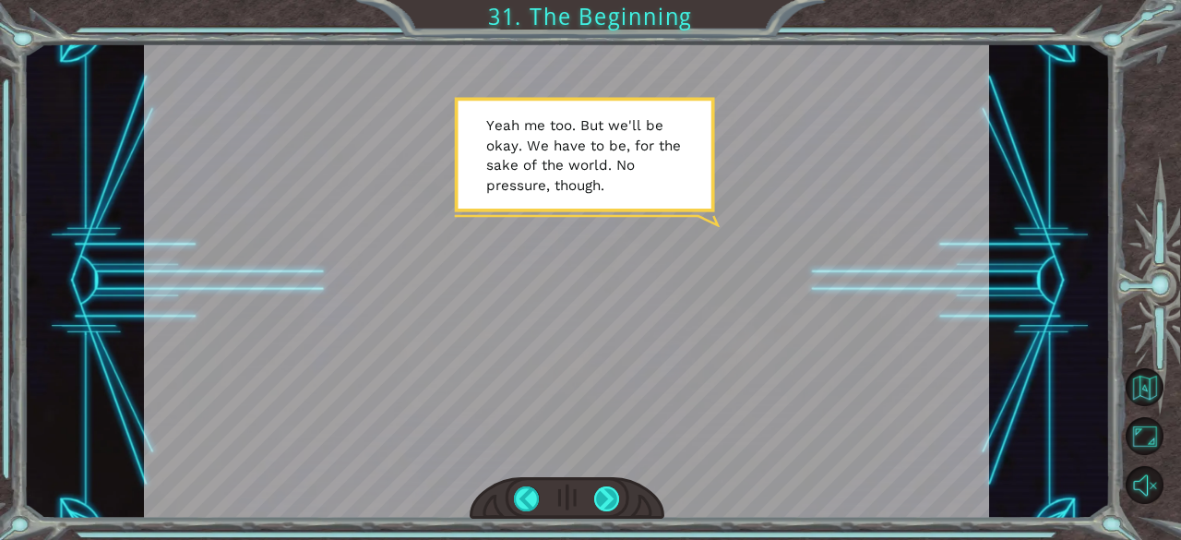
click at [603, 494] on div at bounding box center [607, 499] width 26 height 26
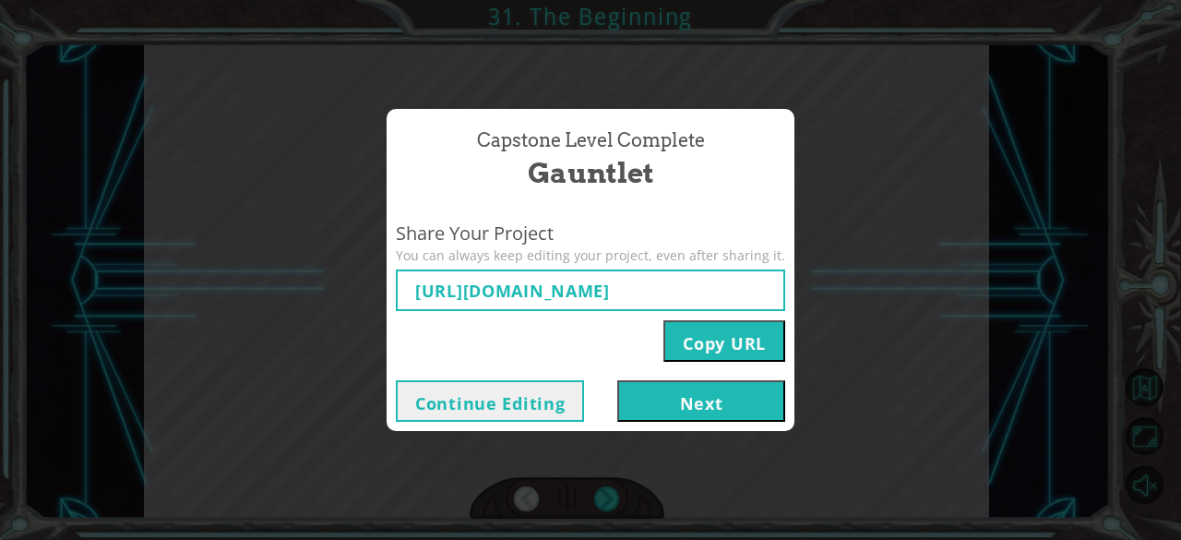
click at [672, 398] on button "Next" at bounding box center [701, 401] width 168 height 42
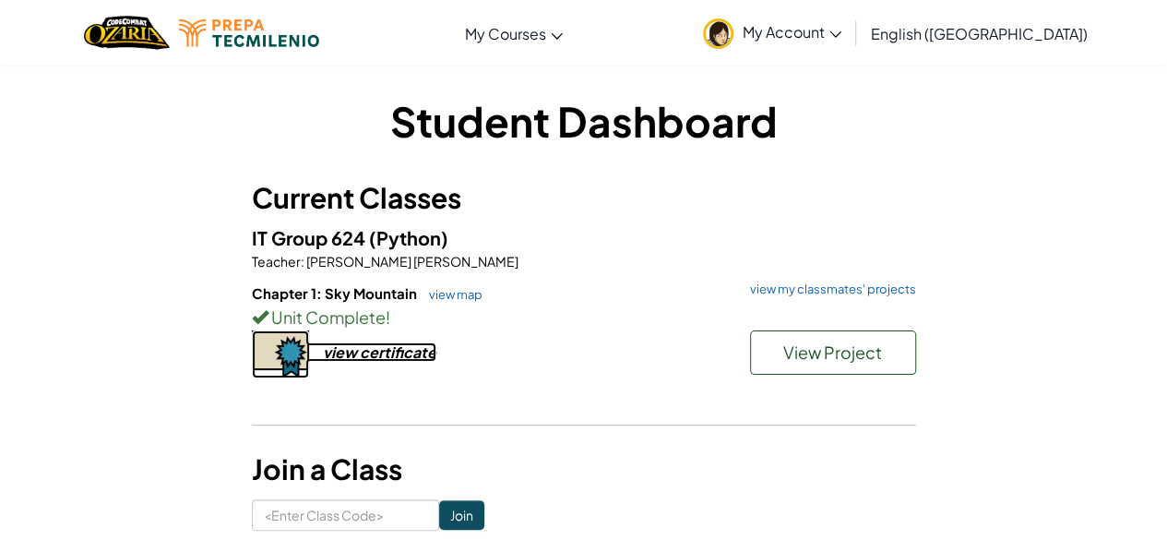
click at [401, 353] on div "view certificate" at bounding box center [379, 351] width 113 height 19
